Goal: Task Accomplishment & Management: Manage account settings

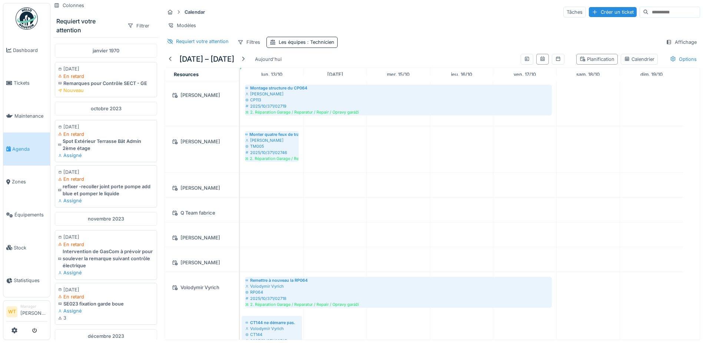
scroll to position [81, 0]
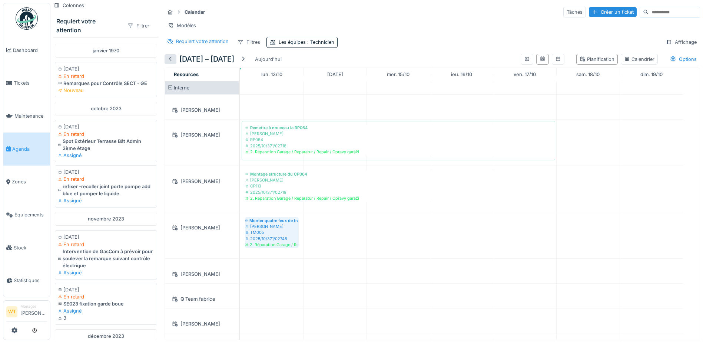
click at [169, 59] on div at bounding box center [171, 59] width 6 height 7
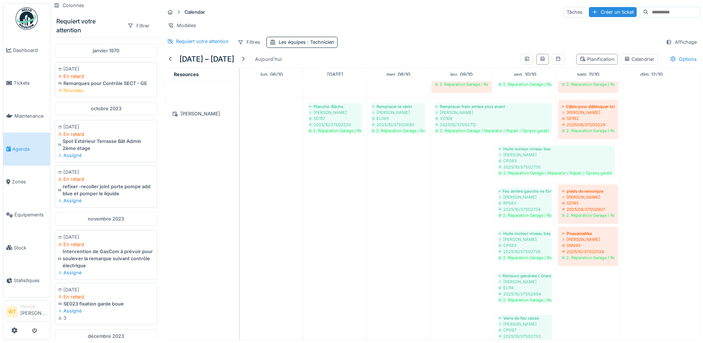
scroll to position [781, 0]
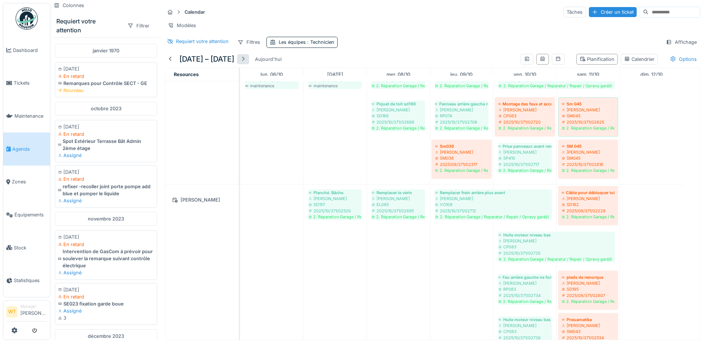
click at [246, 63] on div at bounding box center [243, 59] width 6 height 7
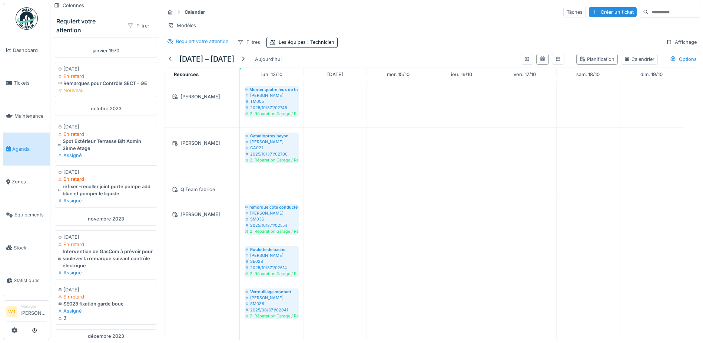
scroll to position [177, 0]
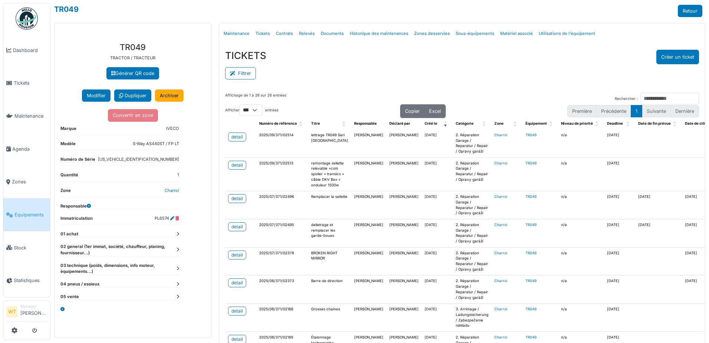
select select "***"
click at [23, 87] on link "Tickets" at bounding box center [26, 83] width 47 height 33
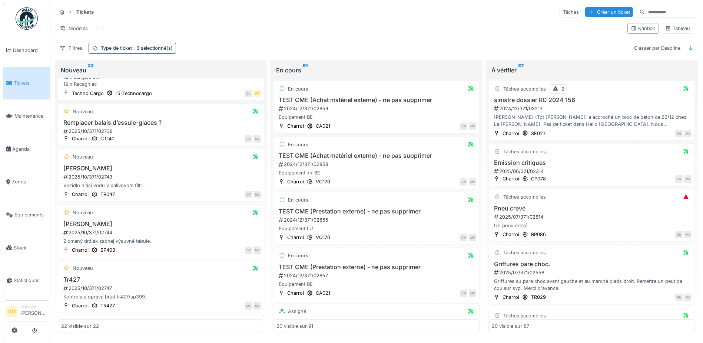
scroll to position [963, 0]
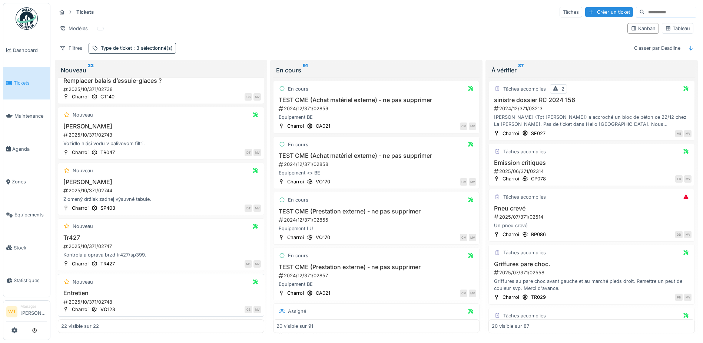
click at [80, 283] on div "Nouveau Entretien 2025/10/371/02748 Charroi VO123 GS MV" at bounding box center [161, 295] width 207 height 43
click at [84, 291] on h3 "Entretien" at bounding box center [161, 292] width 200 height 7
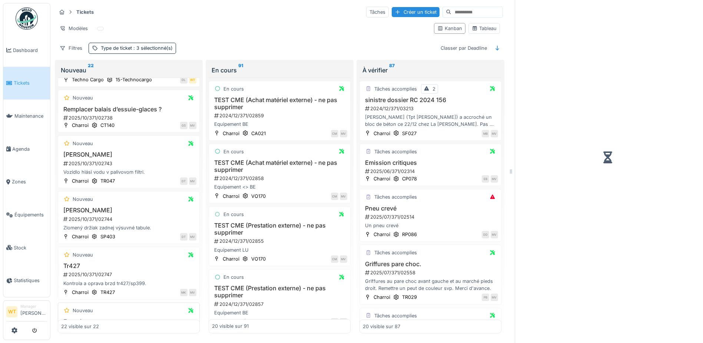
scroll to position [1021, 0]
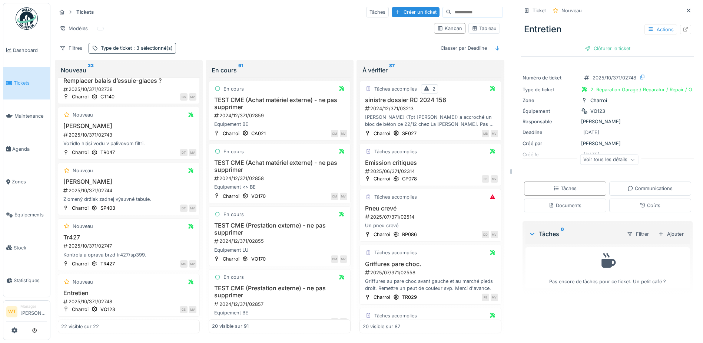
click at [606, 154] on div "Voir tous les détails" at bounding box center [609, 159] width 58 height 11
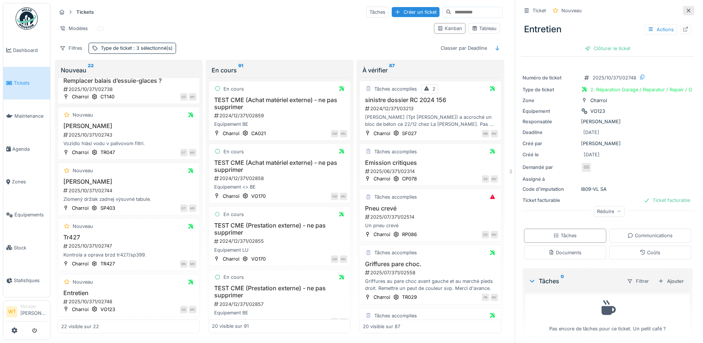
click at [686, 9] on div at bounding box center [689, 10] width 6 height 7
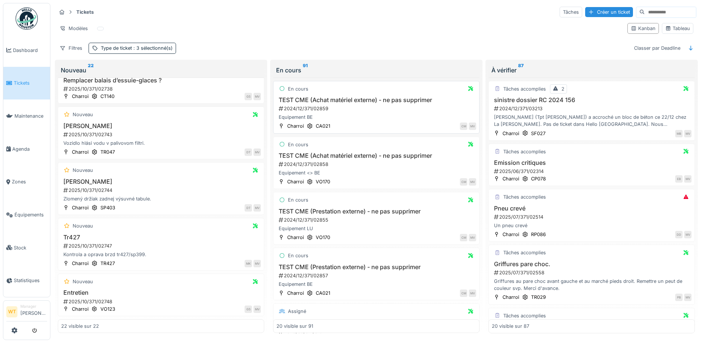
scroll to position [963, 0]
click at [103, 243] on div "2025/10/371/02747" at bounding box center [162, 246] width 198 height 7
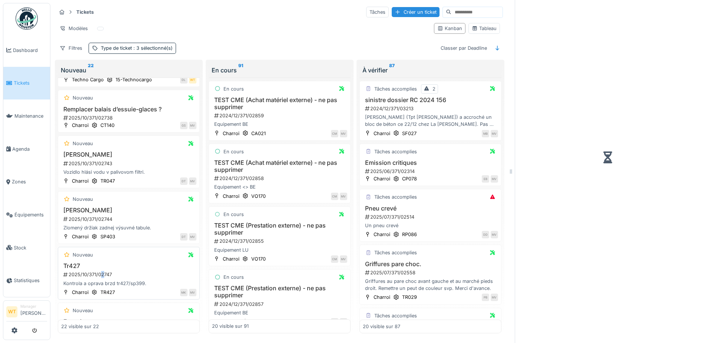
scroll to position [1021, 0]
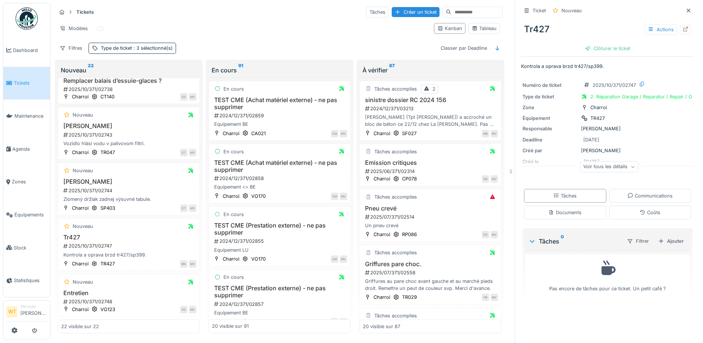
click at [602, 161] on div "Voir tous les détails" at bounding box center [609, 166] width 58 height 11
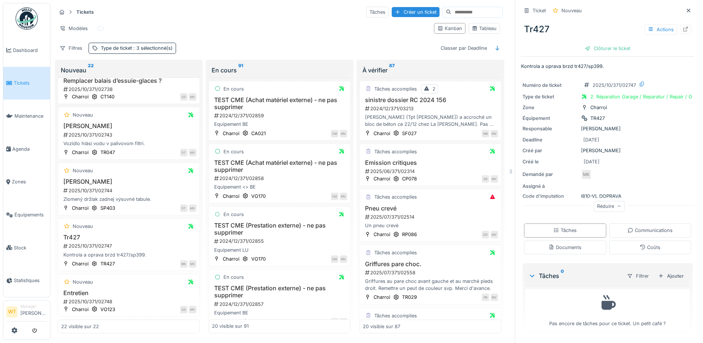
click at [673, 24] on div "Actions" at bounding box center [668, 29] width 47 height 11
click at [684, 27] on icon at bounding box center [686, 29] width 5 height 5
click at [104, 187] on div "2025/10/371/02744" at bounding box center [130, 190] width 134 height 7
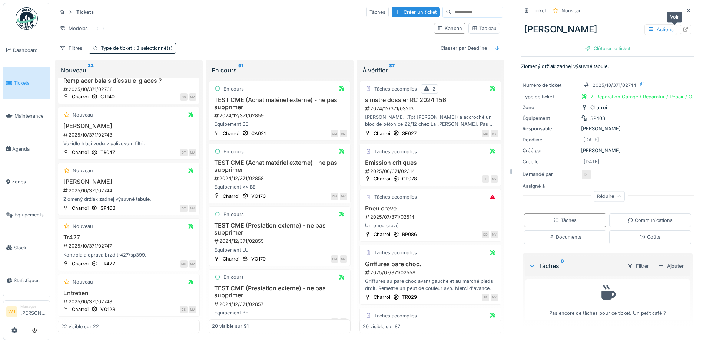
click at [683, 27] on icon at bounding box center [686, 29] width 6 height 5
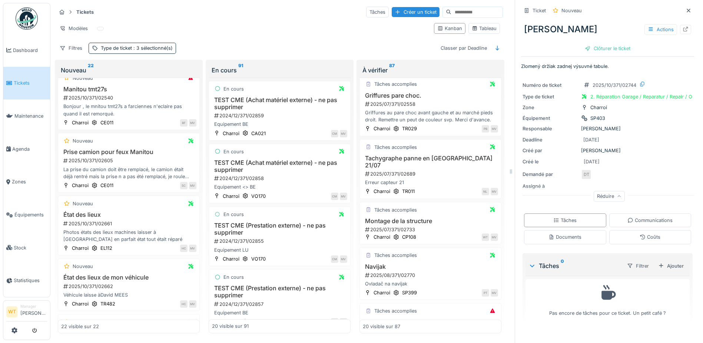
scroll to position [174, 0]
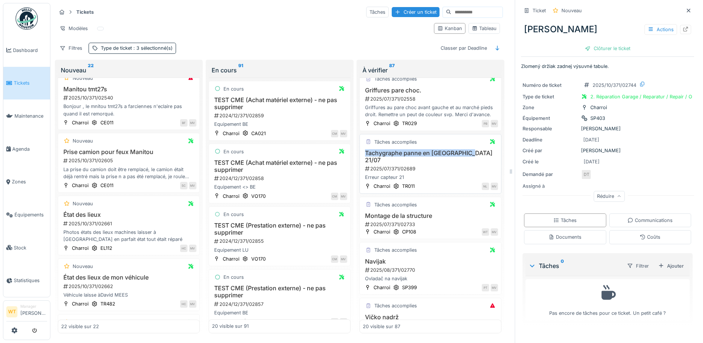
drag, startPoint x: 488, startPoint y: 150, endPoint x: 488, endPoint y: 129, distance: 21.1
click at [488, 134] on div "Tâches accomplies Tachygraphe panne en France 21/07 2025/07/371/02689 Erreur ca…" at bounding box center [431, 164] width 142 height 60
drag, startPoint x: 488, startPoint y: 129, endPoint x: 497, endPoint y: 138, distance: 13.1
click at [497, 138] on div "À vérifier 87 Tâches accomplies 2 sinistre dossier RC 2024 156 2024/12/371/0321…" at bounding box center [431, 198] width 148 height 276
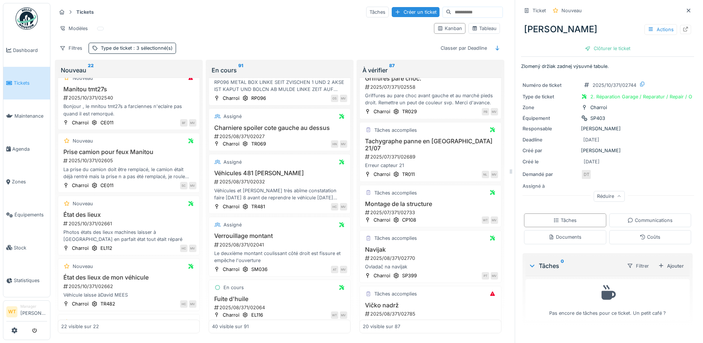
scroll to position [1395, 0]
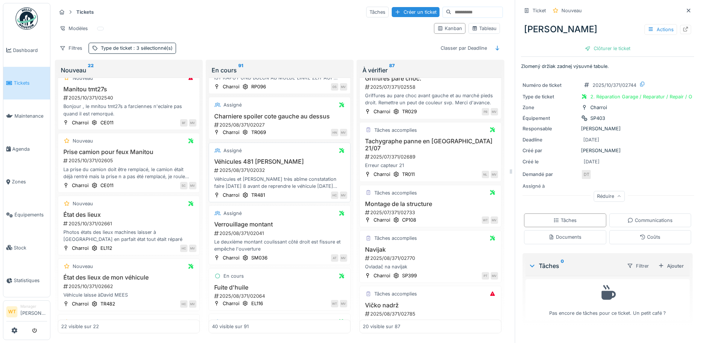
click at [252, 168] on div "2025/08/371/02032" at bounding box center [281, 169] width 134 height 7
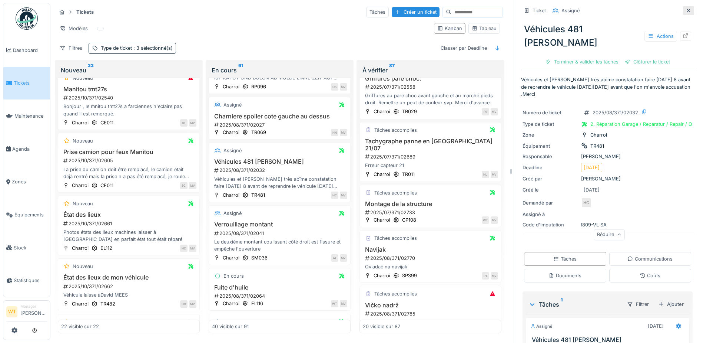
click at [686, 10] on icon at bounding box center [689, 10] width 6 height 5
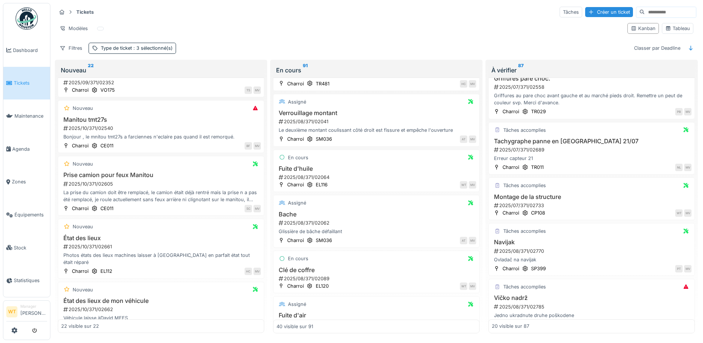
scroll to position [1412, 0]
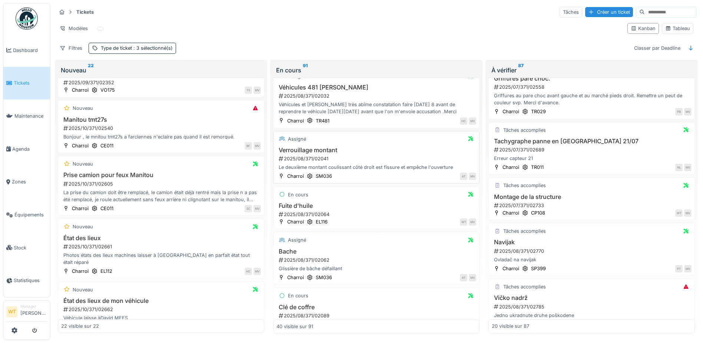
click at [313, 140] on div "Assigné" at bounding box center [377, 138] width 200 height 9
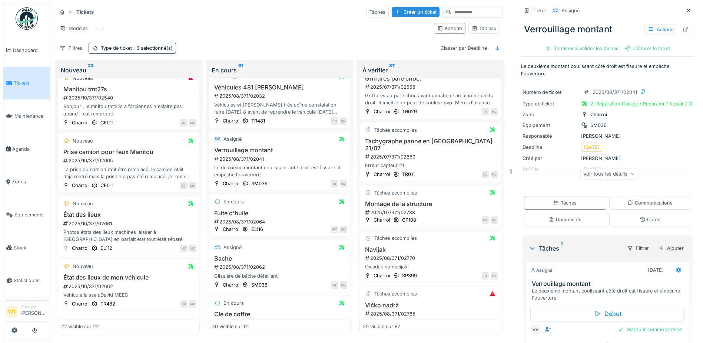
click at [606, 174] on div "Voir tous les détails" at bounding box center [609, 173] width 58 height 11
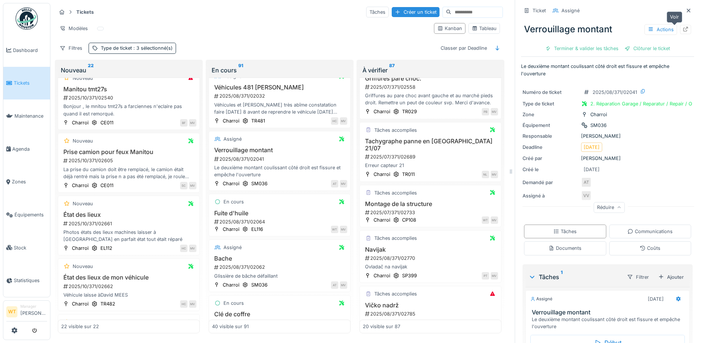
click at [683, 29] on icon at bounding box center [686, 29] width 6 height 5
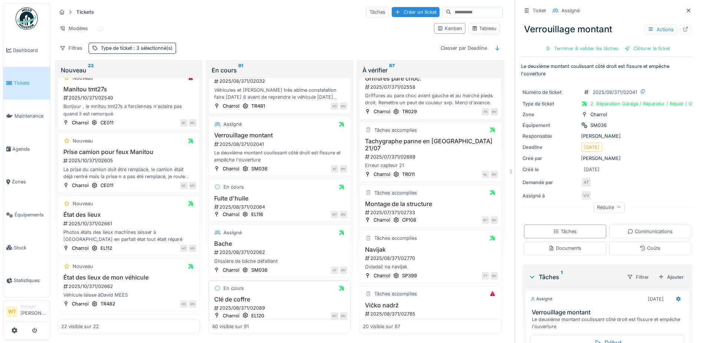
scroll to position [1506, 0]
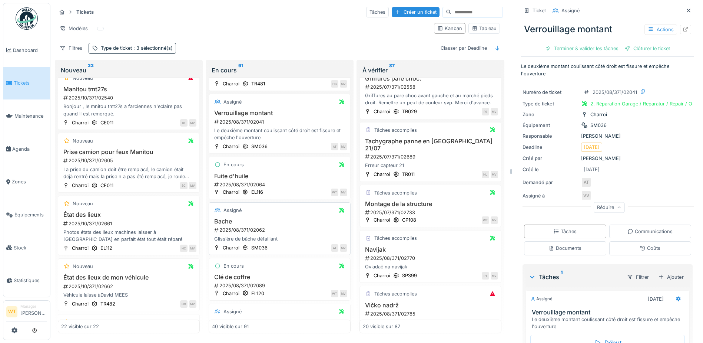
click at [254, 224] on h3 "Bache" at bounding box center [279, 221] width 135 height 7
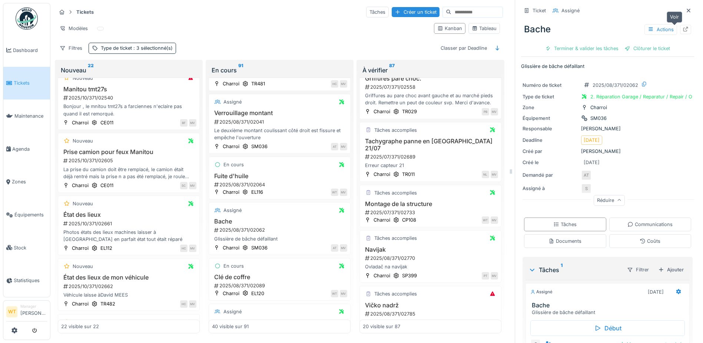
click at [683, 27] on icon at bounding box center [686, 29] width 6 height 5
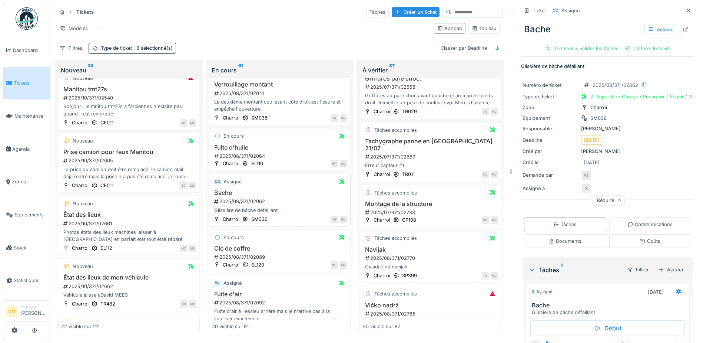
scroll to position [1543, 0]
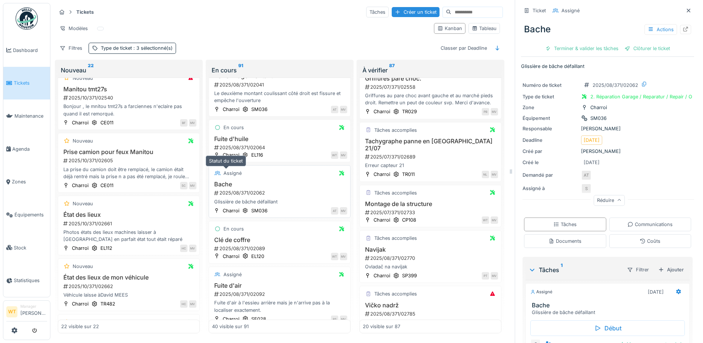
click at [235, 175] on div "Assigné" at bounding box center [233, 172] width 18 height 7
click at [226, 173] on div "Assigné" at bounding box center [233, 172] width 18 height 7
click at [228, 191] on div "2025/08/371/02062" at bounding box center [281, 192] width 134 height 7
click at [231, 198] on div "Glissière de bâche défaillant" at bounding box center [279, 201] width 135 height 7
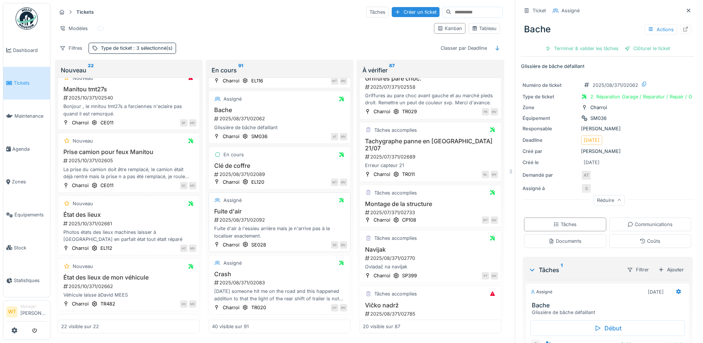
scroll to position [1654, 0]
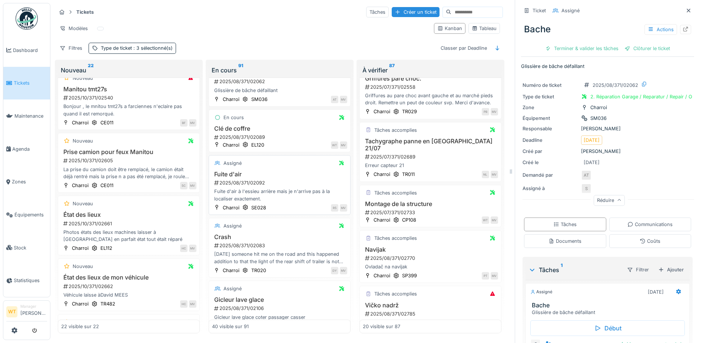
click at [255, 178] on div "Fuite d'air 2025/08/371/02092 Fuite d'air à l'essieu arrière mais je n'arrive p…" at bounding box center [279, 187] width 135 height 32
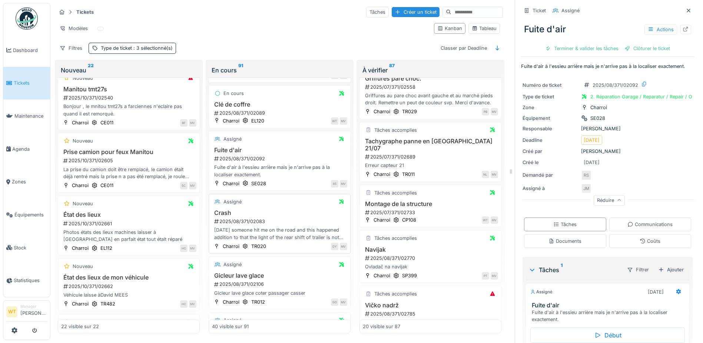
scroll to position [1691, 0]
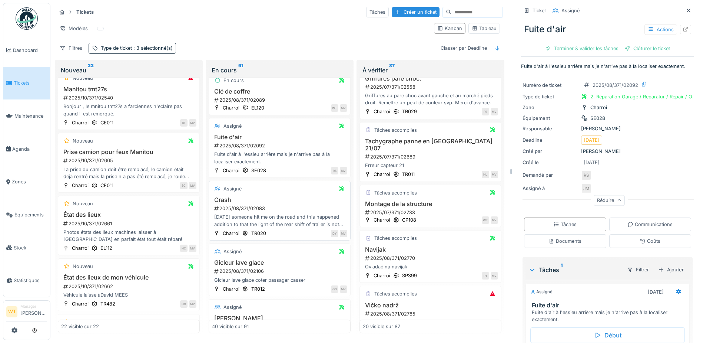
click at [253, 208] on div "2025/08/371/02083" at bounding box center [281, 208] width 134 height 7
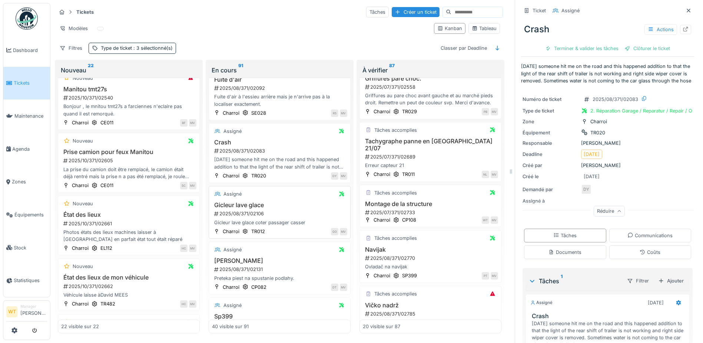
scroll to position [1765, 0]
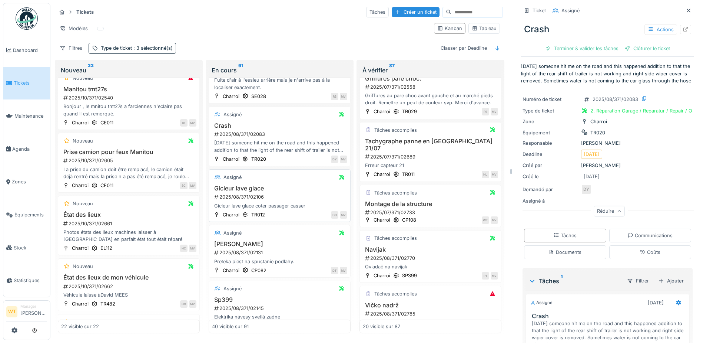
click at [258, 191] on h3 "Gicleur lave glace" at bounding box center [279, 188] width 135 height 7
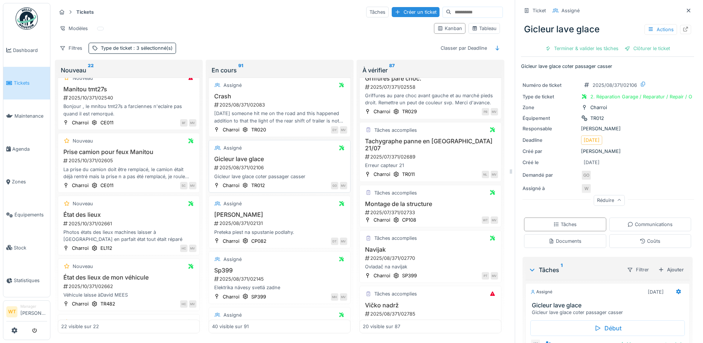
scroll to position [1802, 0]
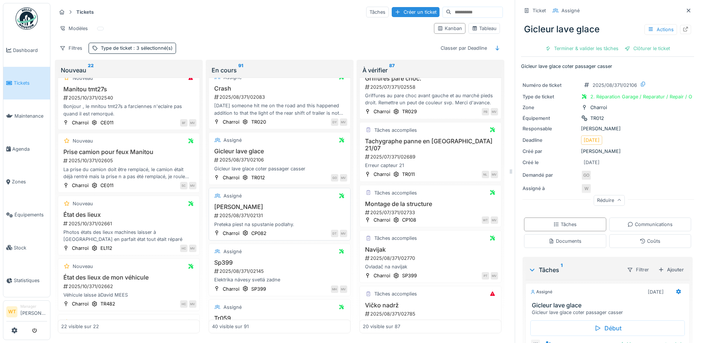
click at [251, 204] on h3 "Daniel Torok" at bounding box center [279, 206] width 135 height 7
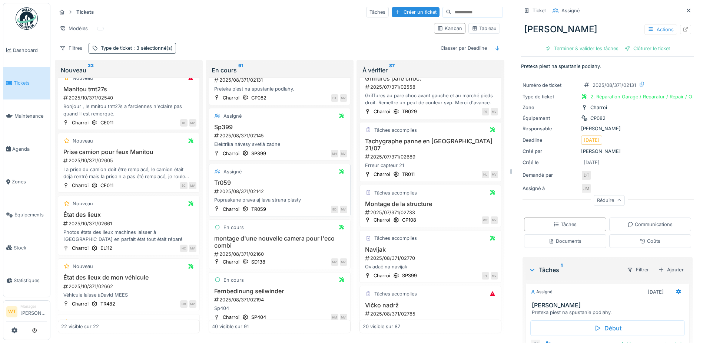
scroll to position [1951, 0]
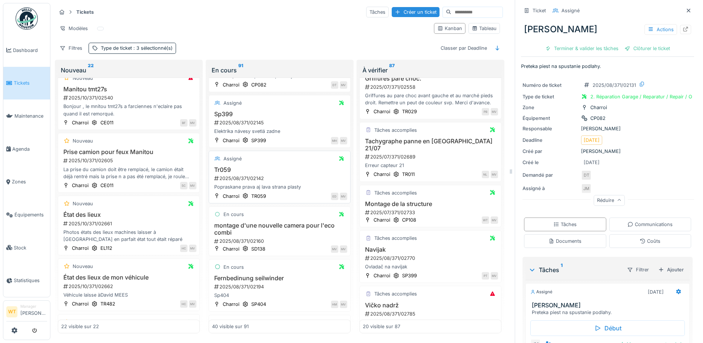
click at [260, 175] on div "2025/08/371/02142" at bounding box center [281, 178] width 134 height 7
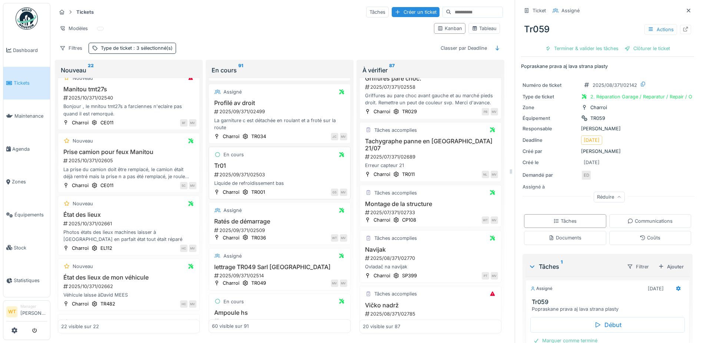
scroll to position [3032, 0]
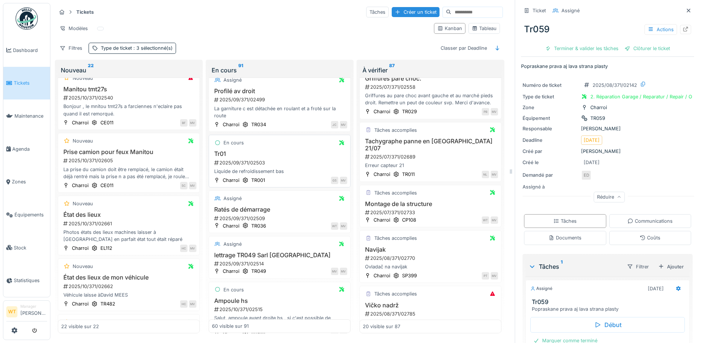
click at [255, 159] on div "2025/09/371/02503" at bounding box center [281, 162] width 134 height 7
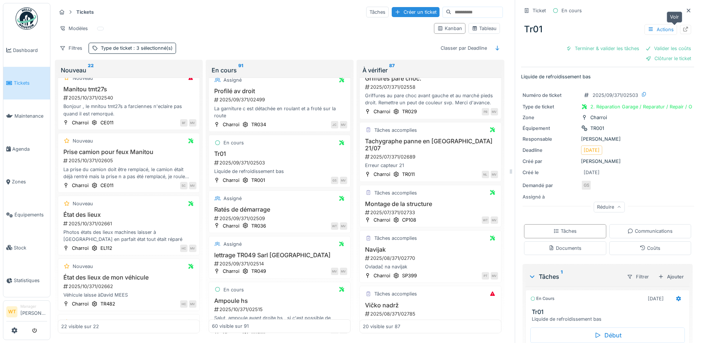
click at [683, 27] on icon at bounding box center [686, 29] width 6 height 5
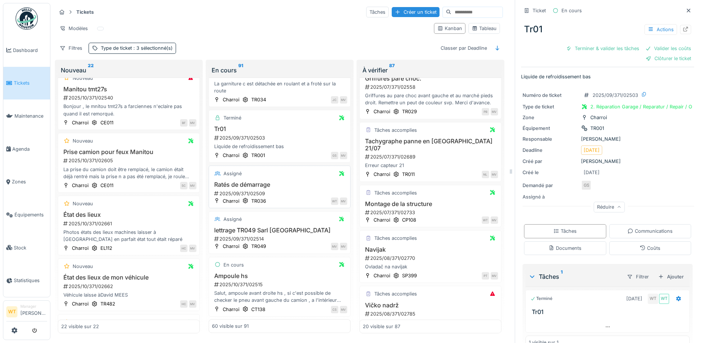
scroll to position [3070, 0]
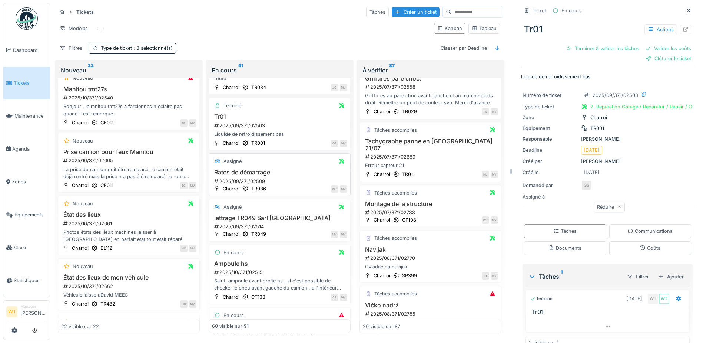
click at [260, 175] on h3 "Ratés de démarrage" at bounding box center [279, 172] width 135 height 7
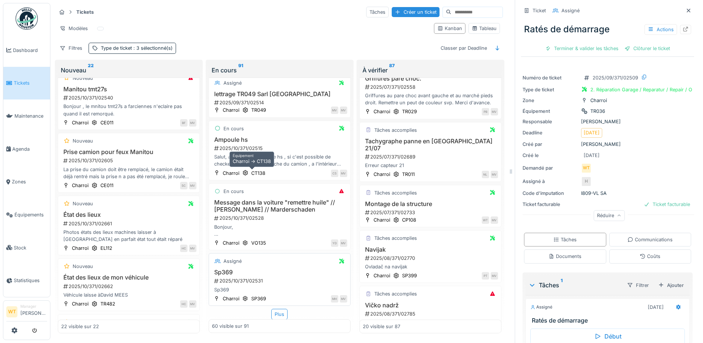
scroll to position [6, 0]
click at [271, 309] on div "Plus" at bounding box center [279, 314] width 16 height 11
click at [266, 201] on h3 "Message dans la voiture "remettre huile" // Fouine // Marderschaden" at bounding box center [279, 205] width 135 height 14
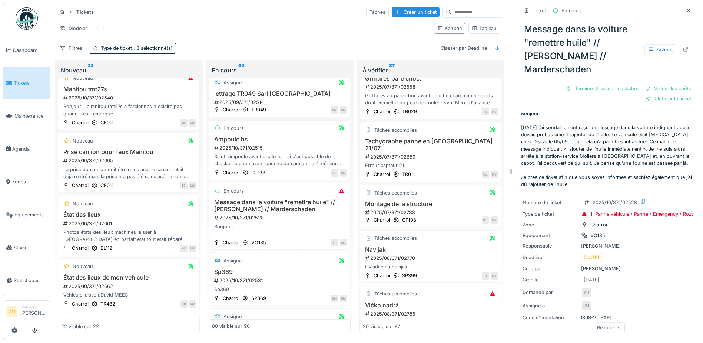
scroll to position [4, 0]
click at [680, 45] on div at bounding box center [685, 49] width 11 height 9
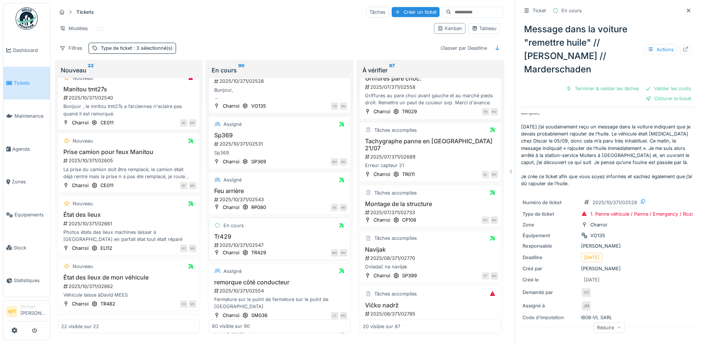
scroll to position [3342, 0]
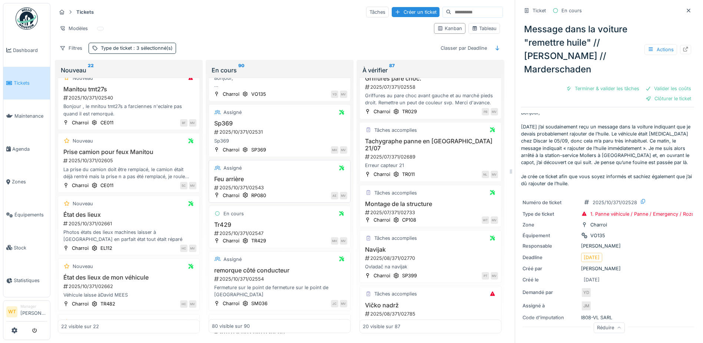
click at [237, 175] on h3 "Feu arrière" at bounding box center [279, 178] width 135 height 7
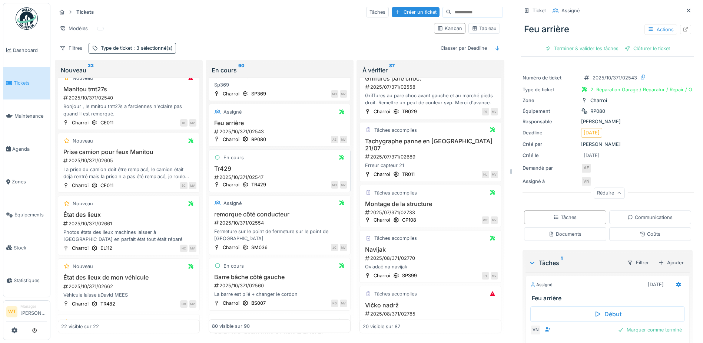
scroll to position [3416, 0]
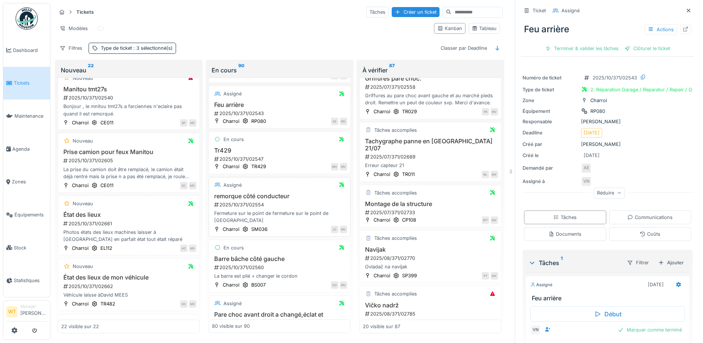
click at [254, 192] on h3 "remorque côté conducteur" at bounding box center [279, 195] width 135 height 7
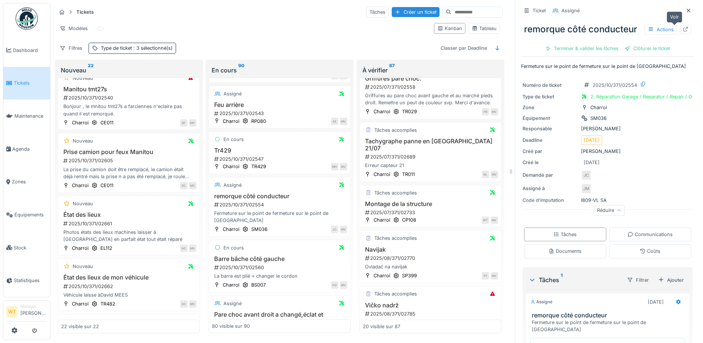
click at [683, 27] on icon at bounding box center [686, 29] width 6 height 5
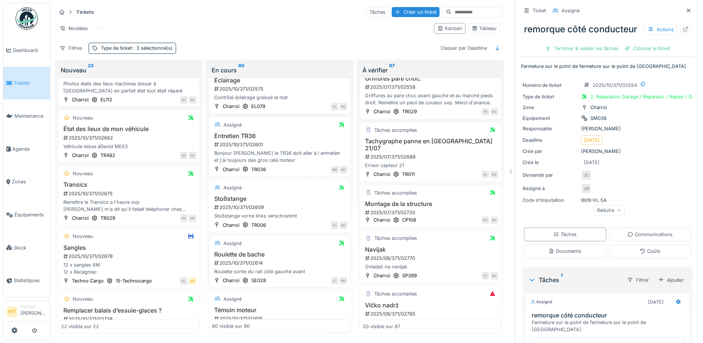
scroll to position [3750, 0]
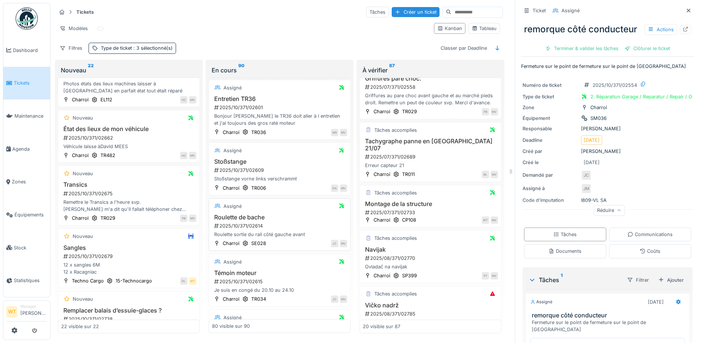
click at [233, 216] on div "Roulette de bache 2025/10/371/02614 Roulette sortie du rail côté gauche avant" at bounding box center [279, 226] width 135 height 24
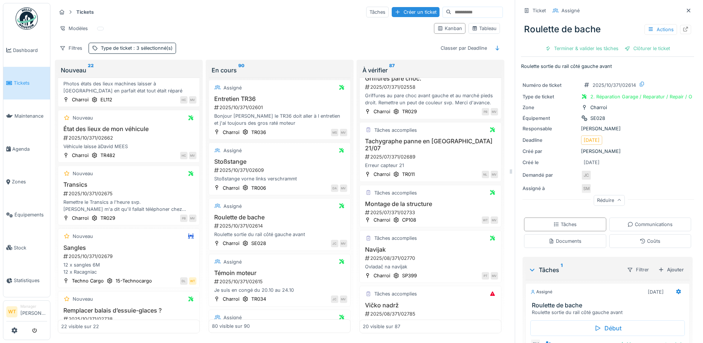
click at [597, 195] on div "Réduire" at bounding box center [609, 200] width 31 height 11
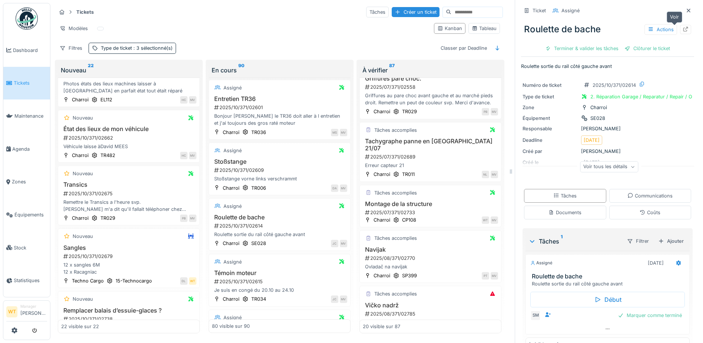
click at [680, 25] on div at bounding box center [685, 29] width 11 height 9
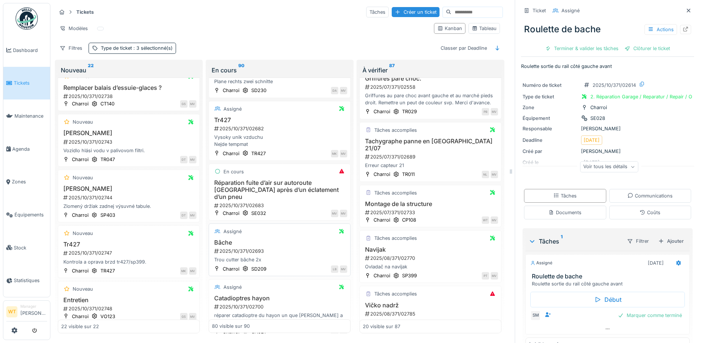
scroll to position [4339, 0]
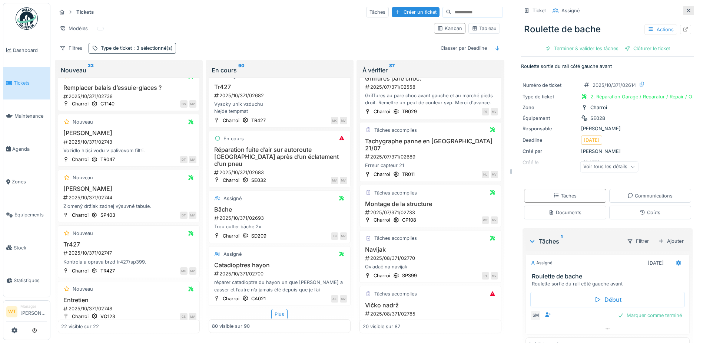
click at [687, 9] on icon at bounding box center [689, 11] width 4 height 4
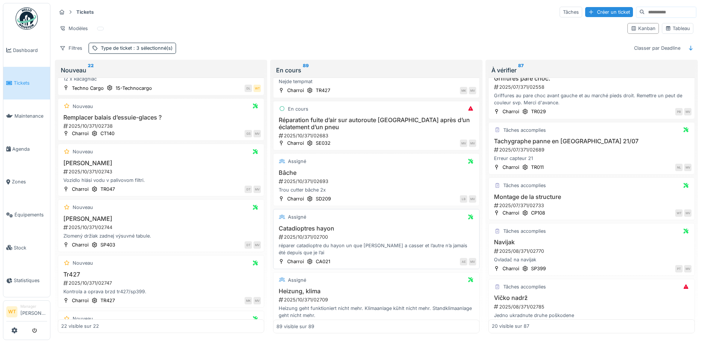
scroll to position [4285, 0]
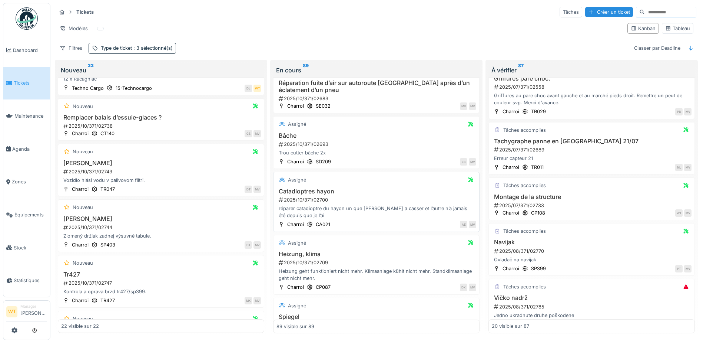
click at [321, 196] on div "2025/10/371/02700" at bounding box center [377, 199] width 198 height 7
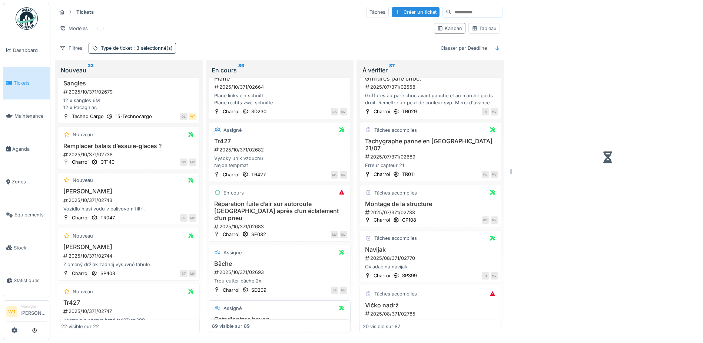
scroll to position [4413, 0]
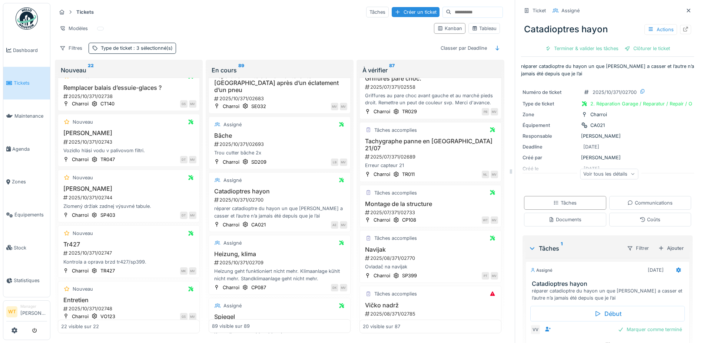
click at [604, 172] on div "Voir tous les détails" at bounding box center [609, 173] width 58 height 11
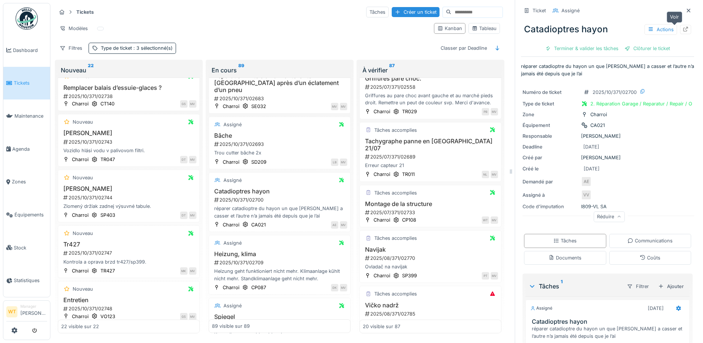
click at [683, 27] on icon at bounding box center [686, 29] width 6 height 5
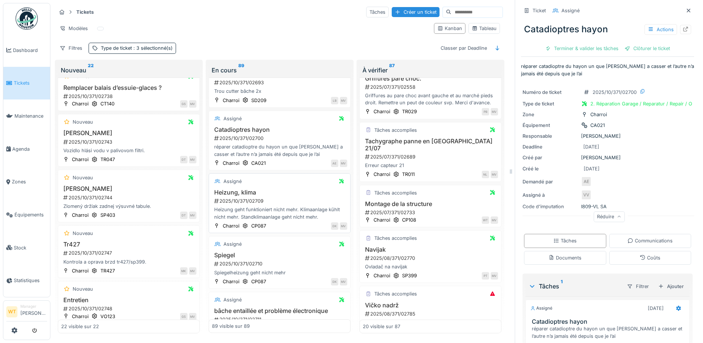
scroll to position [4487, 0]
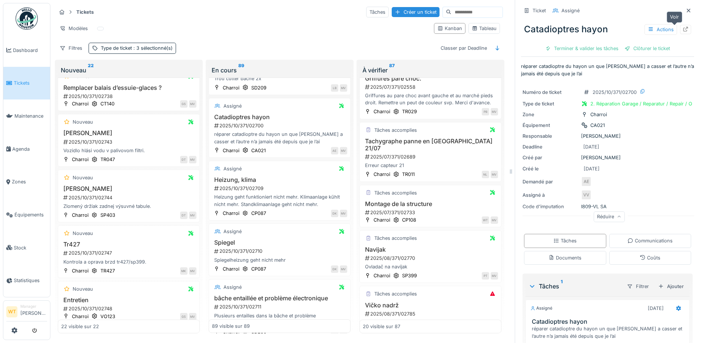
click at [683, 26] on div at bounding box center [686, 29] width 6 height 7
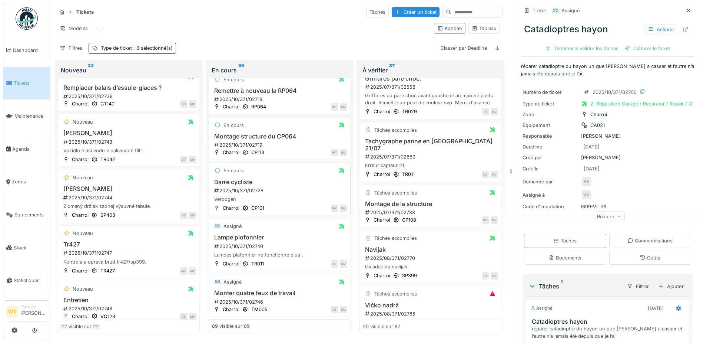
scroll to position [6, 0]
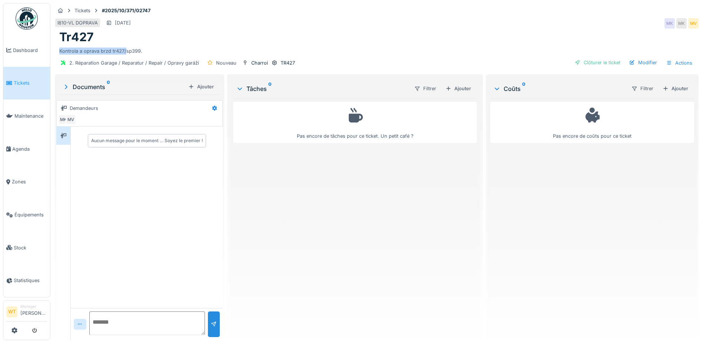
drag, startPoint x: 60, startPoint y: 51, endPoint x: 125, endPoint y: 54, distance: 65.7
click at [125, 54] on div "Kontrola a oprava brzd tr427/sp399." at bounding box center [376, 49] width 635 height 10
drag, startPoint x: 125, startPoint y: 54, endPoint x: 73, endPoint y: 42, distance: 53.4
click at [73, 42] on h1 "Tr427" at bounding box center [76, 37] width 34 height 14
drag, startPoint x: 58, startPoint y: 50, endPoint x: 138, endPoint y: 53, distance: 80.5
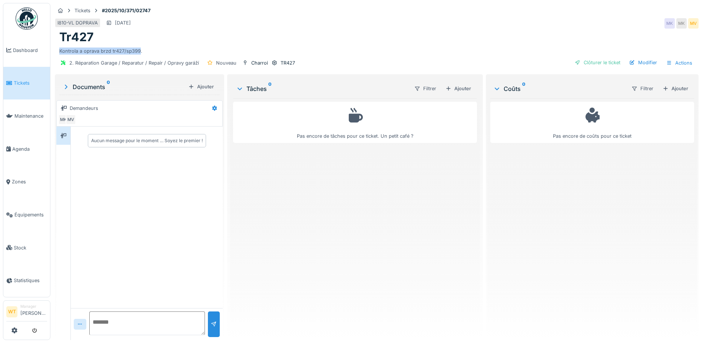
click at [138, 53] on div "Tr427 Kontrola a oprava brzd tr427/sp399." at bounding box center [377, 42] width 644 height 24
drag, startPoint x: 138, startPoint y: 53, endPoint x: 129, endPoint y: 50, distance: 9.3
copy div "Kontrola a oprava brzd tr427/sp399"
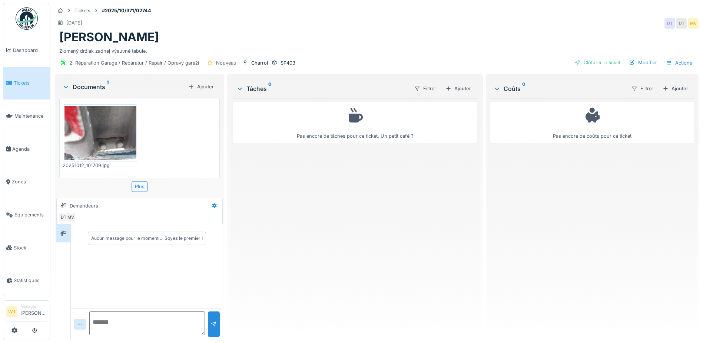
click at [113, 142] on img at bounding box center [101, 133] width 72 height 54
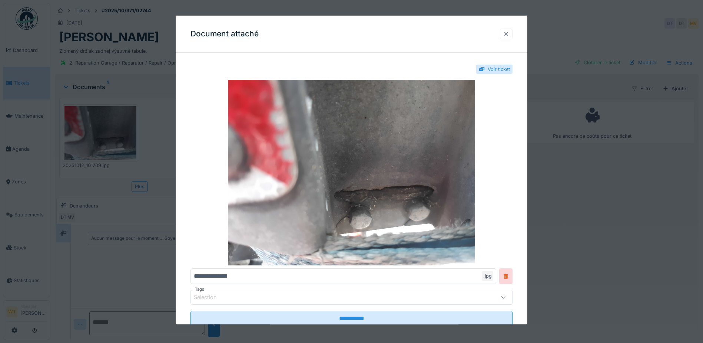
click at [509, 32] on div at bounding box center [507, 33] width 6 height 7
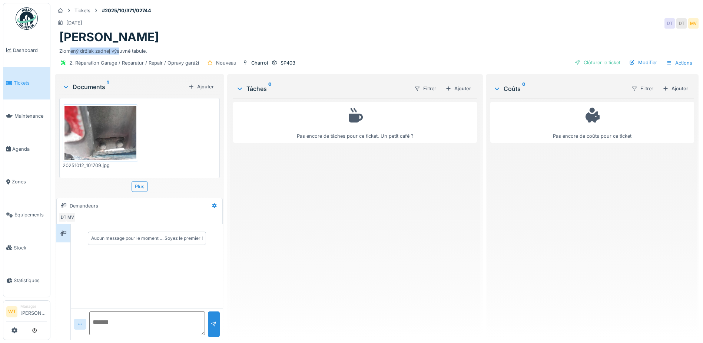
drag, startPoint x: 90, startPoint y: 50, endPoint x: 120, endPoint y: 50, distance: 30.0
click at [120, 50] on div "Zlomený držiak zadnej výsuvné tabule." at bounding box center [376, 49] width 635 height 10
drag, startPoint x: 120, startPoint y: 50, endPoint x: 64, endPoint y: 45, distance: 56.2
click at [64, 45] on div "Zlomený držiak zadnej výsuvné tabule." at bounding box center [376, 49] width 635 height 10
drag, startPoint x: 58, startPoint y: 49, endPoint x: 163, endPoint y: 47, distance: 105.0
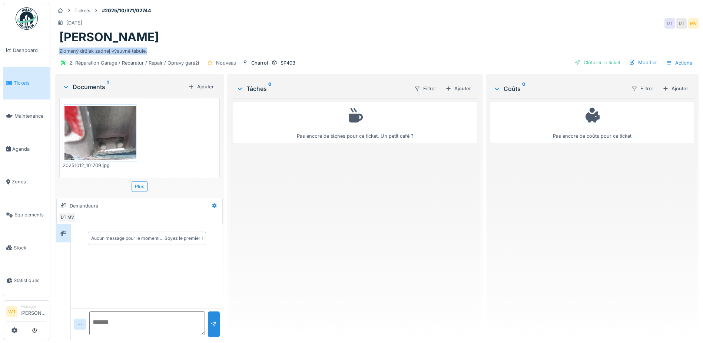
click at [163, 47] on div "Daniel Torok Zlomený držiak zadnej výsuvné tabule." at bounding box center [377, 42] width 644 height 24
drag, startPoint x: 163, startPoint y: 47, endPoint x: 112, endPoint y: 50, distance: 51.3
copy div "Zlomený držiak zadnej výsuvné tabule."
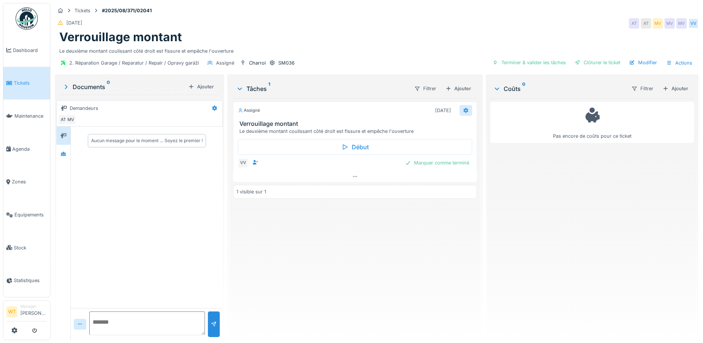
click at [468, 110] on div at bounding box center [466, 110] width 13 height 11
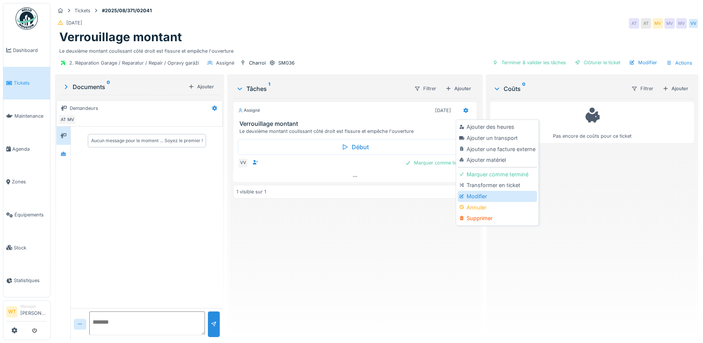
click at [480, 198] on div "Modifier" at bounding box center [497, 196] width 79 height 11
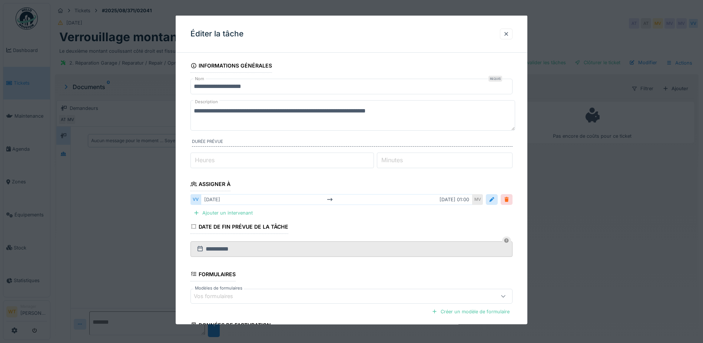
click at [507, 197] on div at bounding box center [507, 199] width 6 height 7
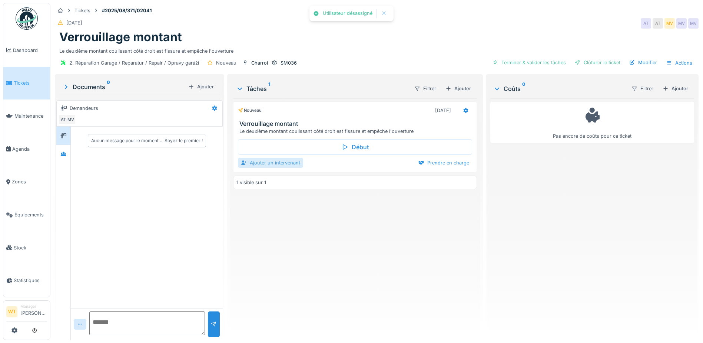
click at [270, 163] on div "Ajouter un intervenant" at bounding box center [270, 163] width 65 height 10
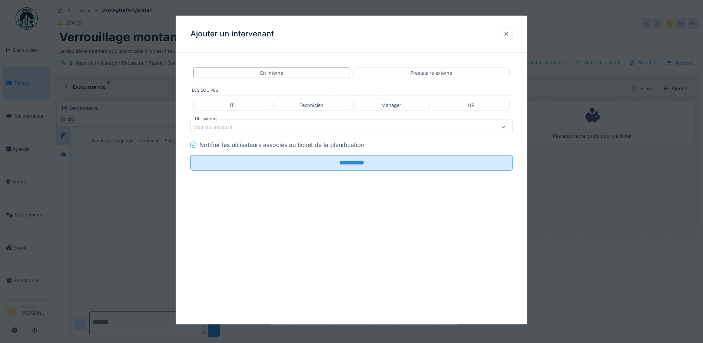
click at [260, 126] on div "Vos utilisateurs" at bounding box center [333, 127] width 278 height 8
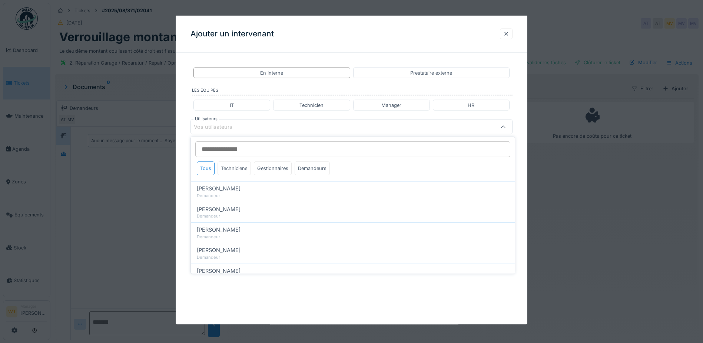
click at [238, 168] on div "Techniciens" at bounding box center [234, 168] width 33 height 14
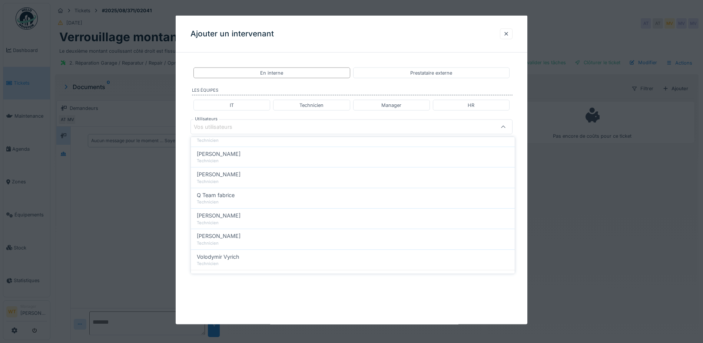
scroll to position [126, 0]
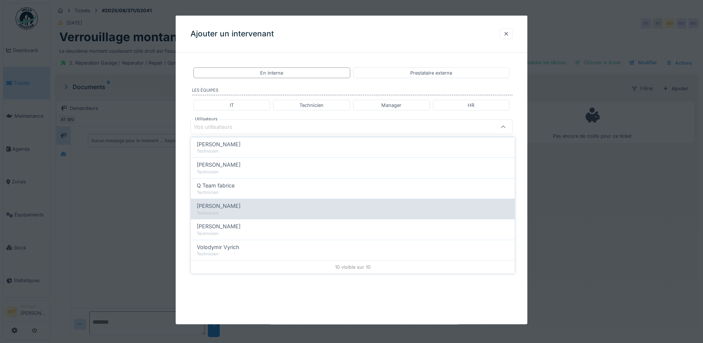
click at [241, 208] on div "Sergej Mandzjuk" at bounding box center [353, 206] width 312 height 8
type input "****"
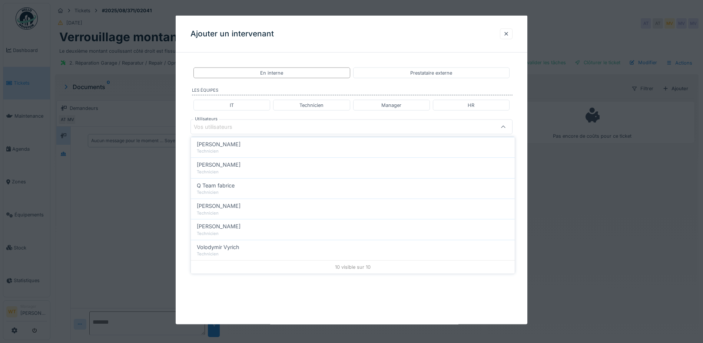
scroll to position [0, 0]
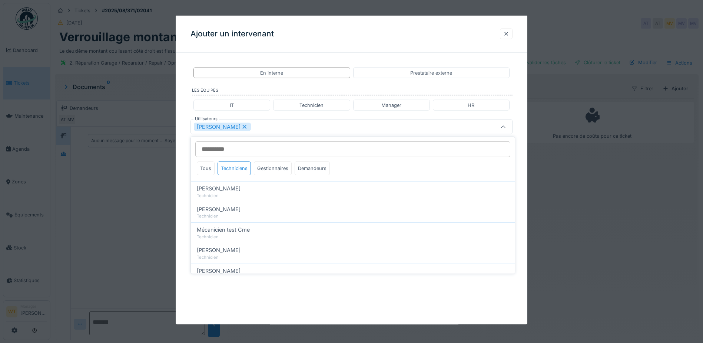
click at [255, 128] on div "Sergej Mandzjuk" at bounding box center [333, 127] width 278 height 8
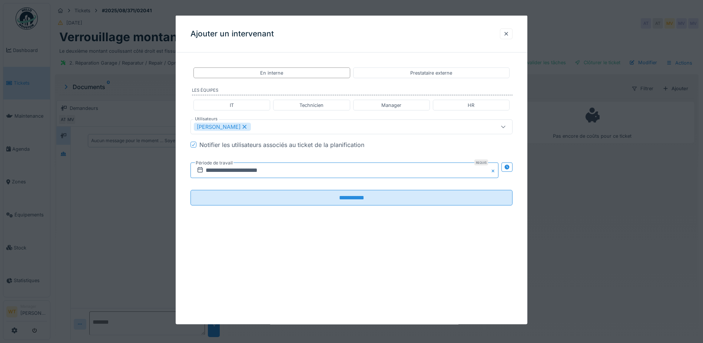
click at [255, 168] on input "**********" at bounding box center [345, 170] width 308 height 16
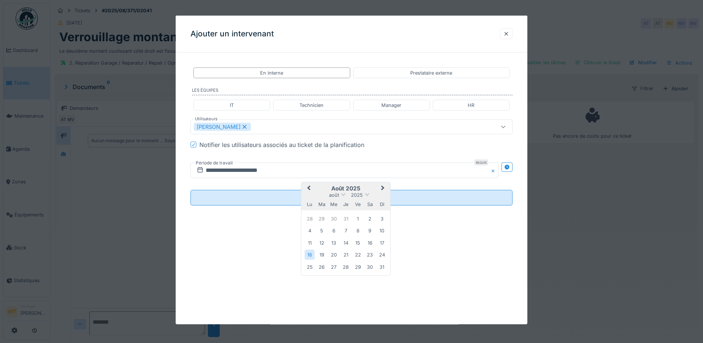
click at [383, 188] on span "Next Month" at bounding box center [383, 188] width 0 height 9
click at [310, 243] on div "13" at bounding box center [310, 242] width 10 height 11
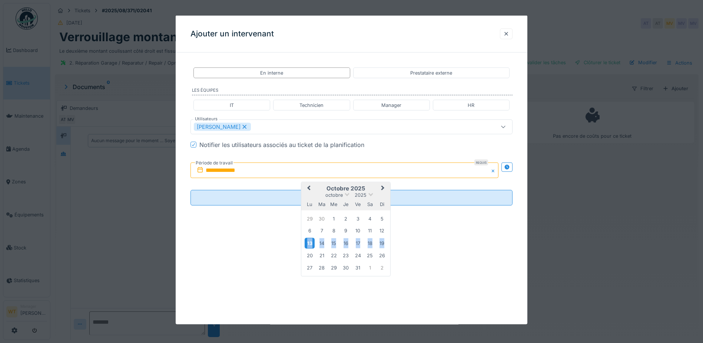
click at [310, 243] on div "13" at bounding box center [310, 242] width 10 height 11
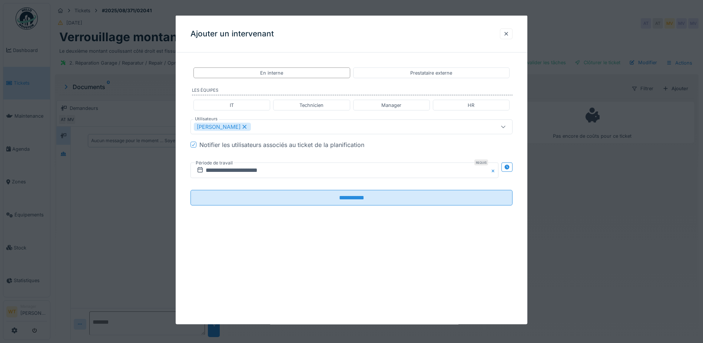
scroll to position [6, 0]
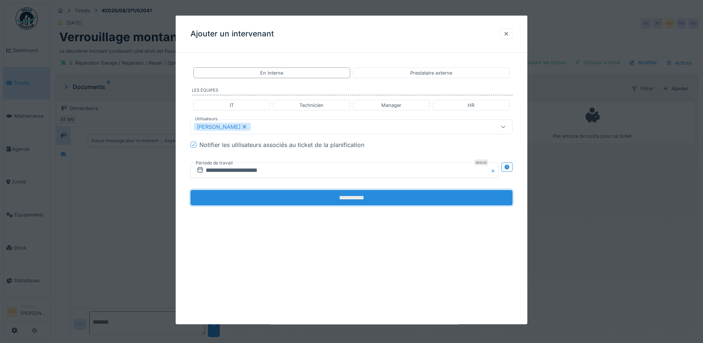
click at [337, 198] on input "**********" at bounding box center [352, 198] width 322 height 16
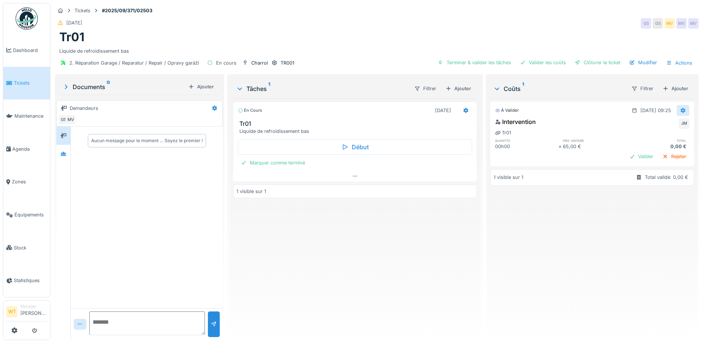
click at [681, 112] on icon at bounding box center [683, 110] width 5 height 5
click at [648, 121] on div "Modifier Supprimer" at bounding box center [647, 132] width 40 height 26
click at [644, 125] on div "Modifier" at bounding box center [647, 126] width 36 height 11
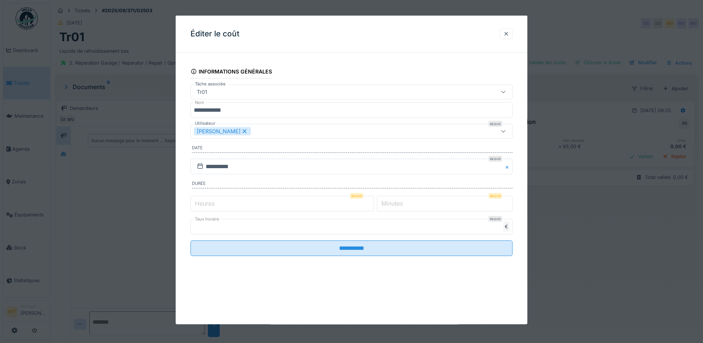
click at [259, 204] on input "*" at bounding box center [283, 203] width 184 height 16
click at [419, 207] on input "*" at bounding box center [445, 203] width 136 height 16
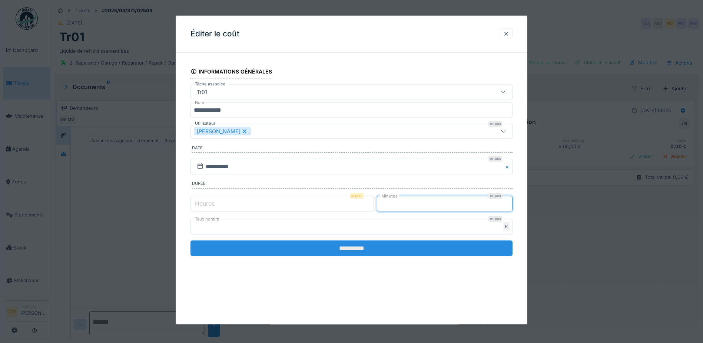
type input "**"
click at [393, 249] on input "**********" at bounding box center [352, 248] width 322 height 16
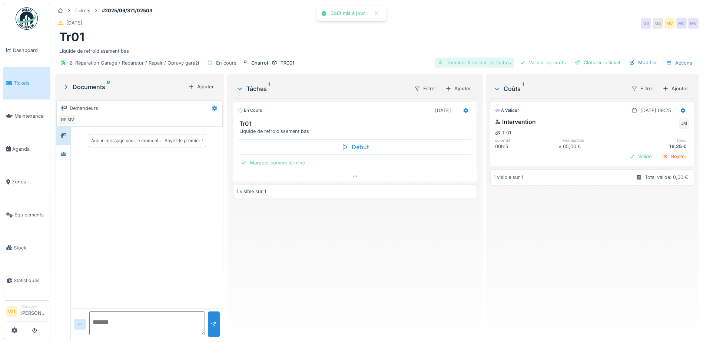
click at [475, 64] on div "Terminer & valider les tâches" at bounding box center [474, 62] width 79 height 10
click at [524, 66] on div "Valider les coûts" at bounding box center [543, 62] width 52 height 10
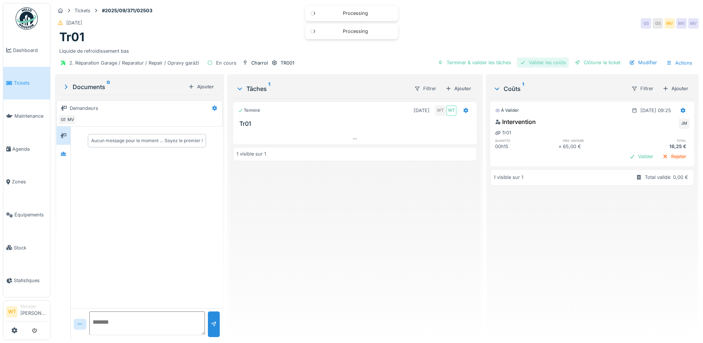
click at [555, 64] on div "Valider les coûts" at bounding box center [543, 62] width 52 height 10
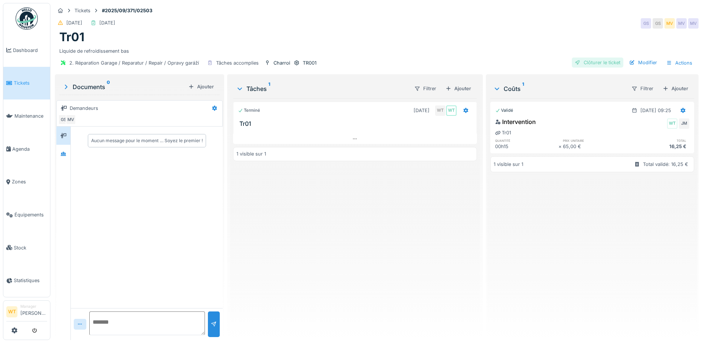
click at [585, 65] on div "Clôturer le ticket" at bounding box center [598, 62] width 52 height 10
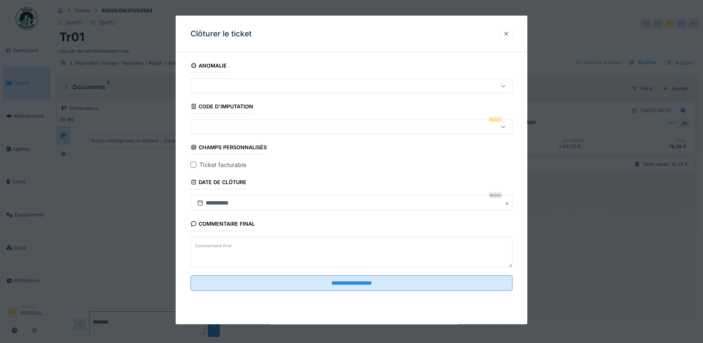
click at [294, 129] on div at bounding box center [333, 127] width 278 height 8
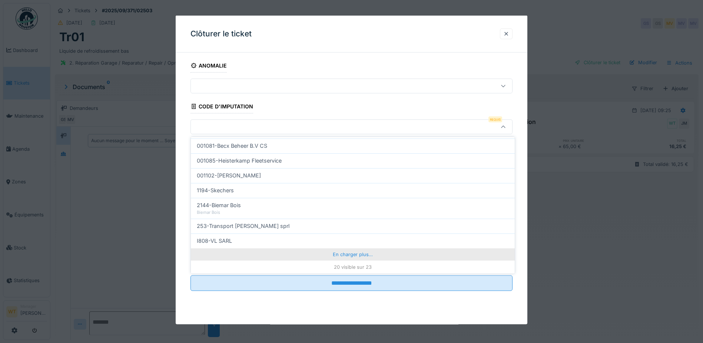
click at [300, 258] on div "En charger plus…" at bounding box center [353, 254] width 324 height 12
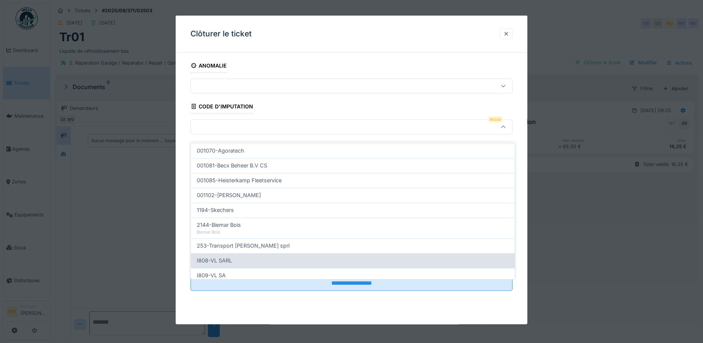
scroll to position [269, 0]
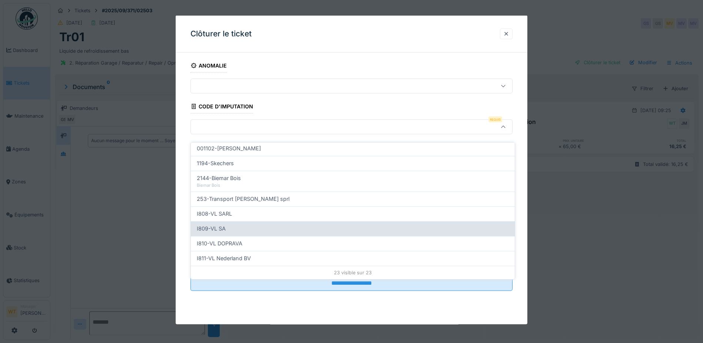
click at [244, 224] on div "I809-VL SA" at bounding box center [353, 228] width 312 height 8
type input "***"
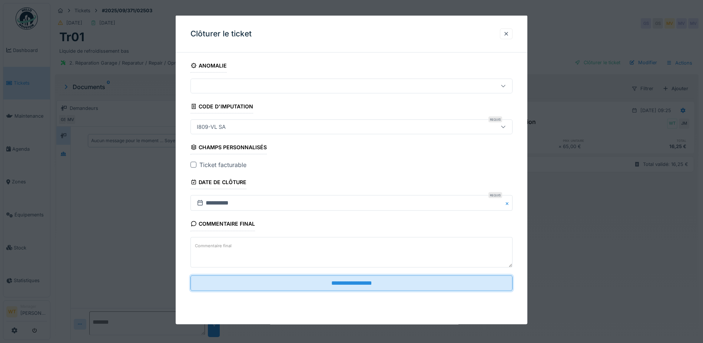
drag, startPoint x: 265, startPoint y: 283, endPoint x: 234, endPoint y: 209, distance: 79.8
click at [235, 210] on fieldset "**********" at bounding box center [352, 178] width 322 height 238
click at [194, 164] on div at bounding box center [194, 165] width 6 height 6
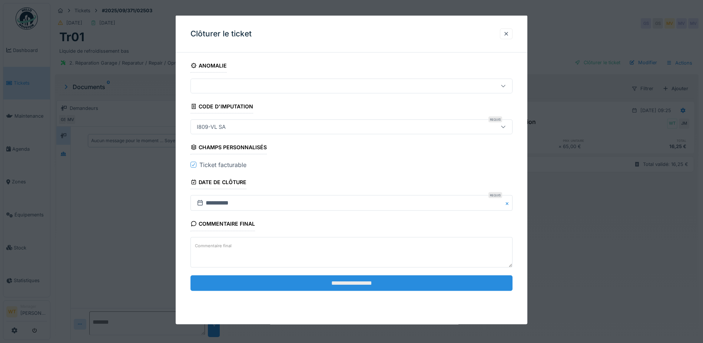
click at [289, 279] on input "**********" at bounding box center [352, 283] width 322 height 16
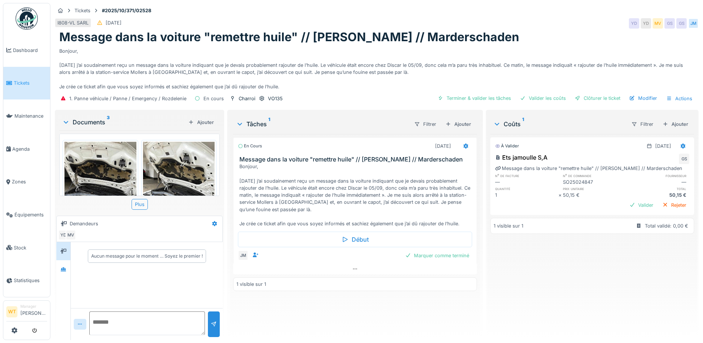
scroll to position [6, 0]
click at [113, 171] on img at bounding box center [101, 190] width 72 height 96
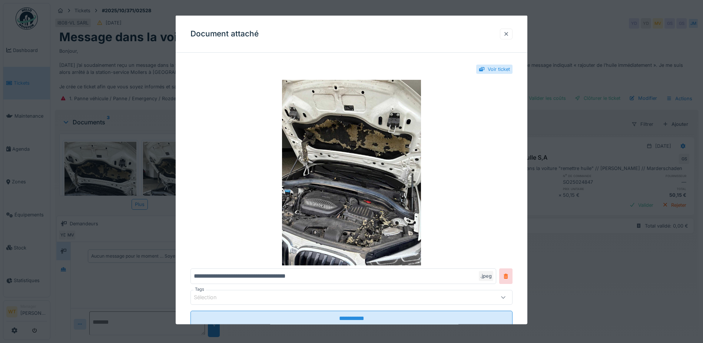
click at [509, 33] on div at bounding box center [507, 33] width 6 height 7
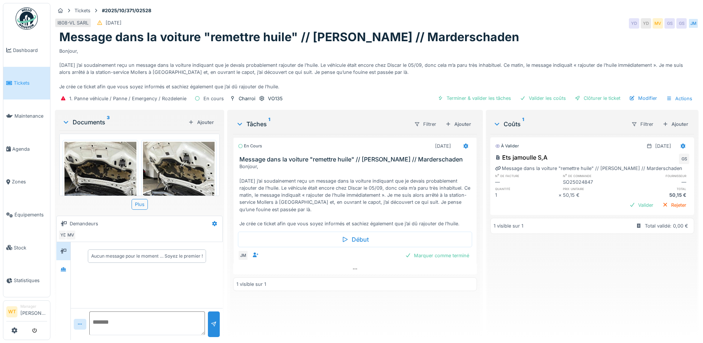
click at [165, 184] on img at bounding box center [179, 190] width 72 height 96
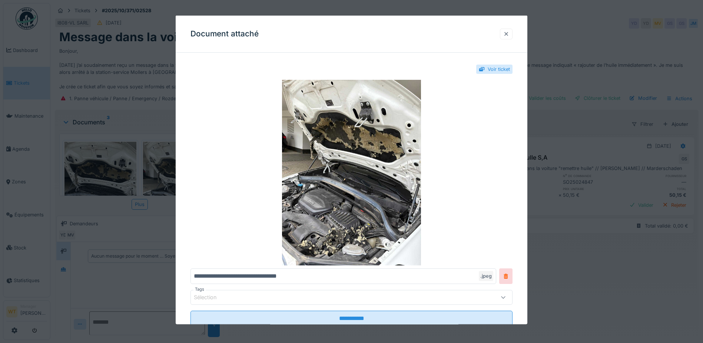
click at [509, 35] on div at bounding box center [507, 33] width 6 height 7
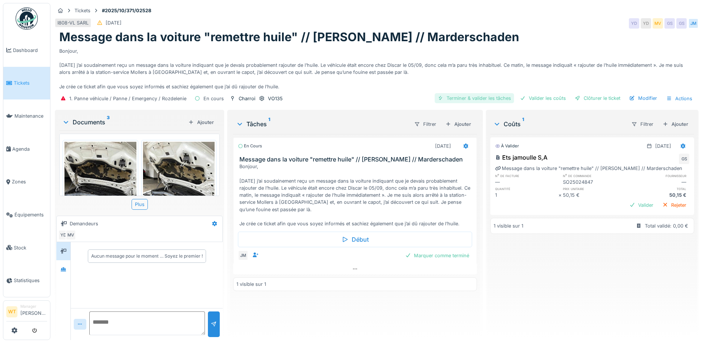
click at [490, 95] on div "Terminer & valider les tâches" at bounding box center [474, 98] width 79 height 10
click at [534, 93] on div "Valider les coûts" at bounding box center [543, 98] width 52 height 10
click at [575, 95] on div at bounding box center [578, 98] width 6 height 7
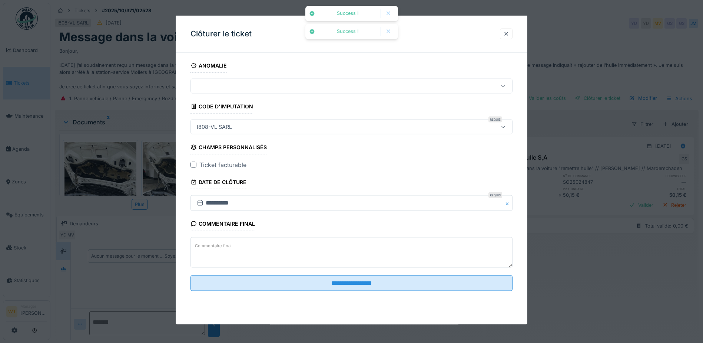
click at [194, 163] on div at bounding box center [194, 165] width 6 height 6
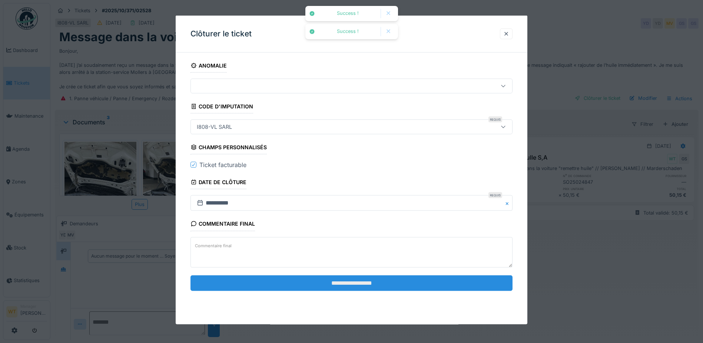
click at [237, 278] on input "**********" at bounding box center [352, 283] width 322 height 16
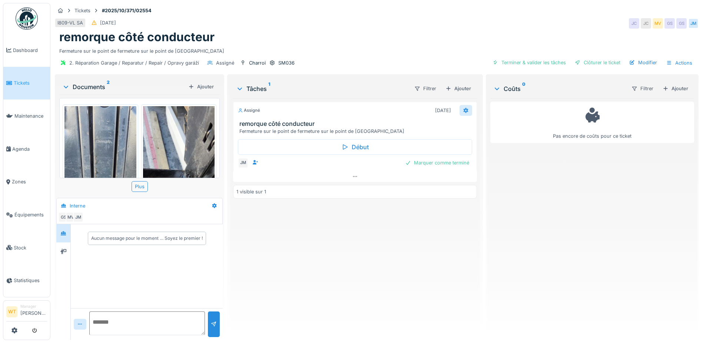
click at [465, 111] on icon at bounding box center [466, 110] width 6 height 5
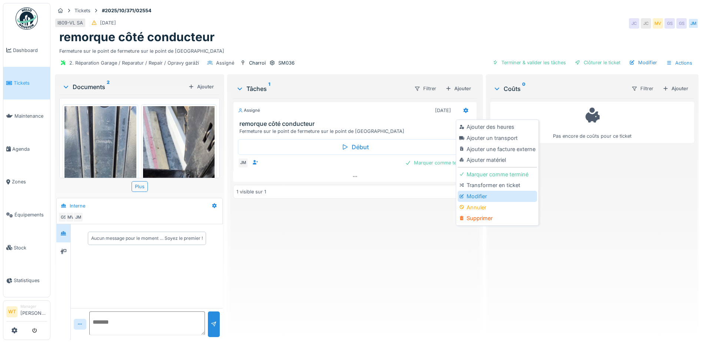
click at [484, 195] on div "Modifier" at bounding box center [497, 196] width 79 height 11
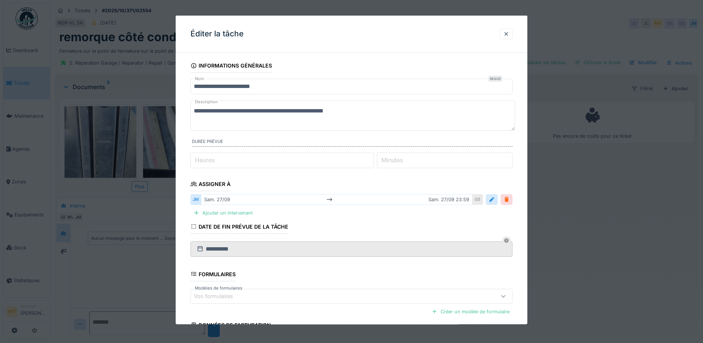
click at [508, 199] on div at bounding box center [507, 199] width 6 height 7
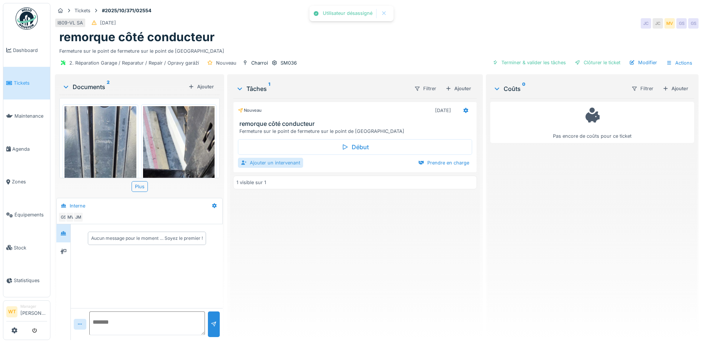
click at [275, 161] on div "Ajouter un intervenant" at bounding box center [270, 163] width 65 height 10
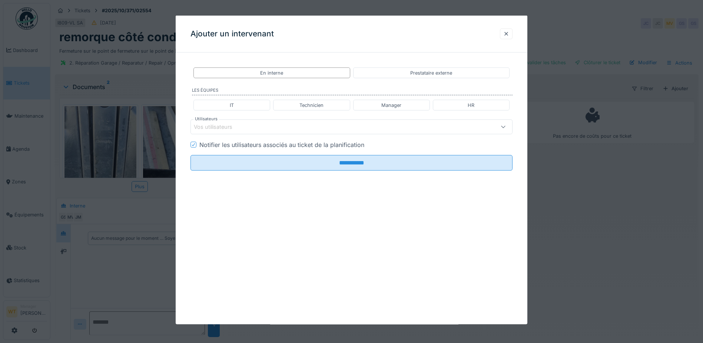
click at [261, 132] on div "Vos utilisateurs" at bounding box center [352, 126] width 322 height 15
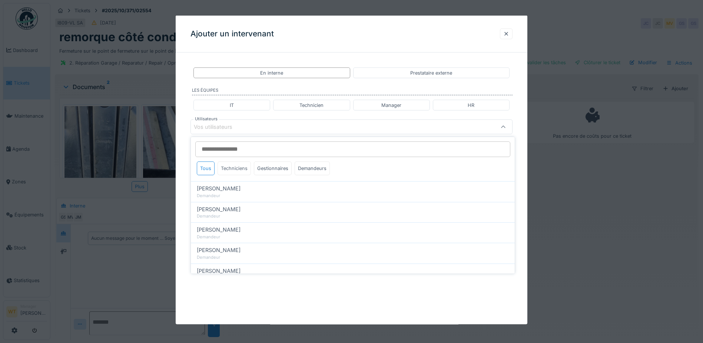
click at [237, 169] on div "Techniciens" at bounding box center [234, 168] width 33 height 14
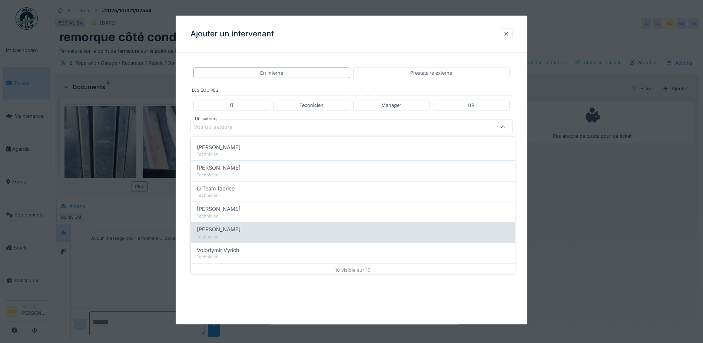
scroll to position [126, 0]
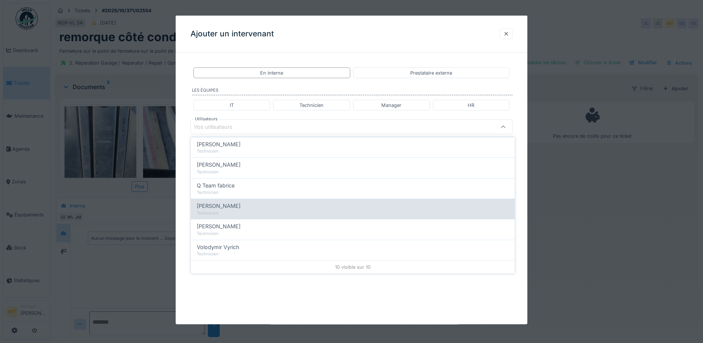
click at [237, 206] on span "[PERSON_NAME]" at bounding box center [219, 206] width 44 height 8
type input "****"
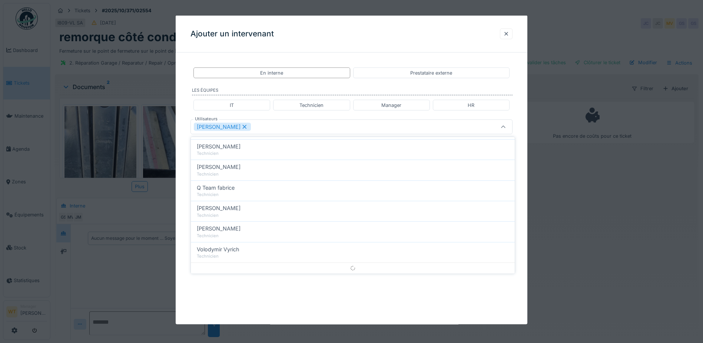
scroll to position [0, 0]
drag, startPoint x: 273, startPoint y: 128, endPoint x: 268, endPoint y: 139, distance: 11.6
click at [273, 129] on div "[PERSON_NAME]" at bounding box center [333, 127] width 278 height 8
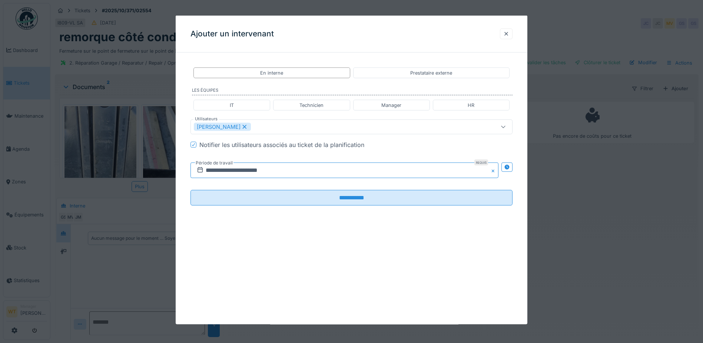
click at [244, 177] on input "**********" at bounding box center [345, 170] width 308 height 16
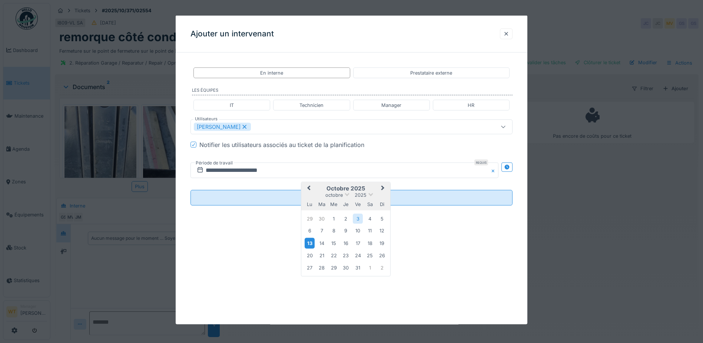
click at [307, 239] on div "13" at bounding box center [310, 242] width 10 height 11
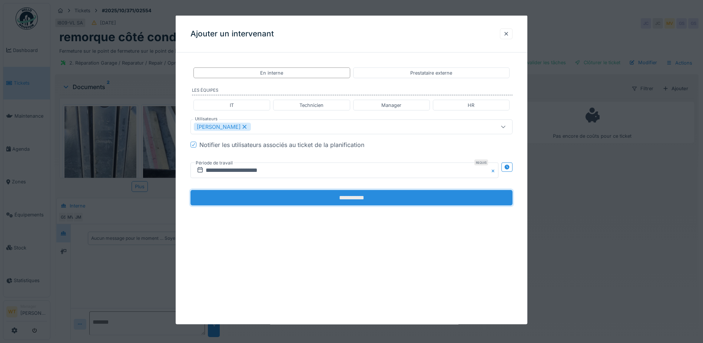
click at [273, 201] on input "**********" at bounding box center [352, 198] width 322 height 16
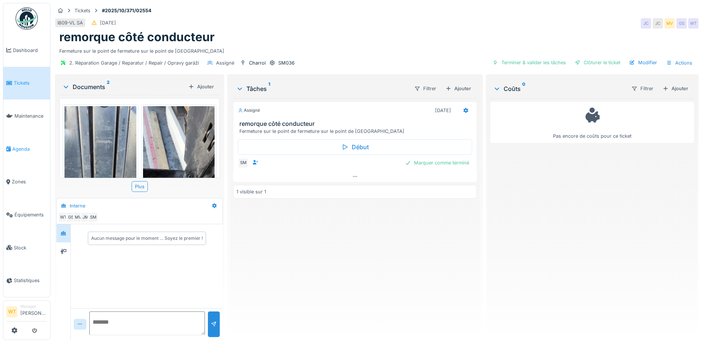
click at [13, 152] on link "Agenda" at bounding box center [26, 148] width 47 height 33
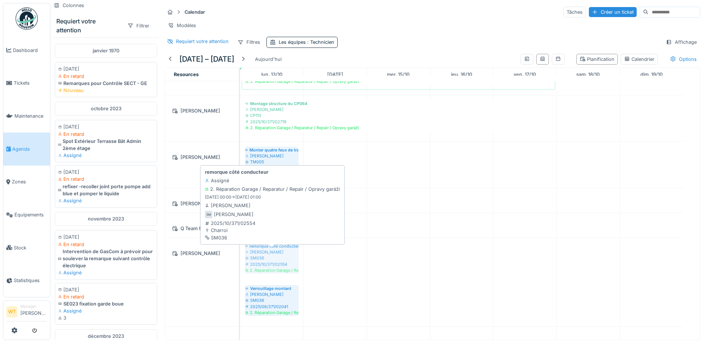
drag, startPoint x: 284, startPoint y: 261, endPoint x: 277, endPoint y: 255, distance: 8.9
click at [240, 255] on div "remorque côté conducteur [PERSON_NAME] SM036 2025/10/371/02554 2. Réparation Ga…" at bounding box center [240, 282] width 0 height 88
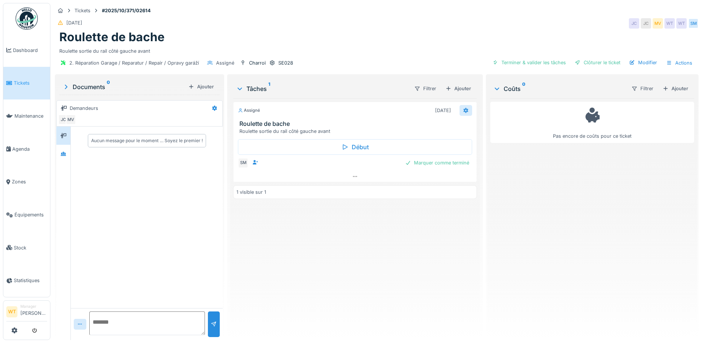
click at [464, 109] on icon at bounding box center [466, 110] width 5 height 5
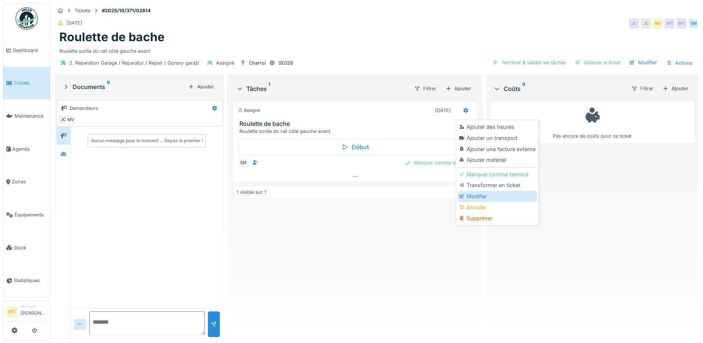
click at [481, 194] on div "Modifier" at bounding box center [497, 196] width 79 height 11
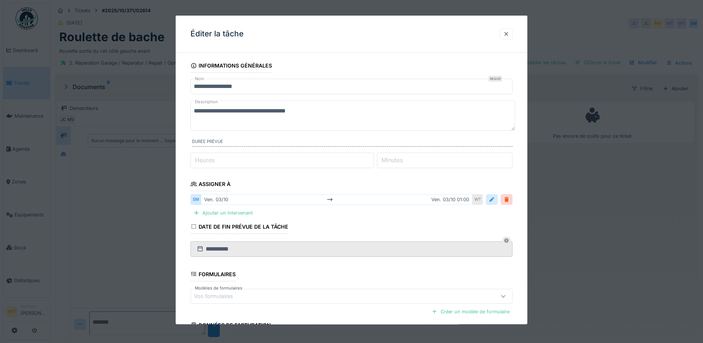
click at [495, 200] on div at bounding box center [492, 199] width 6 height 7
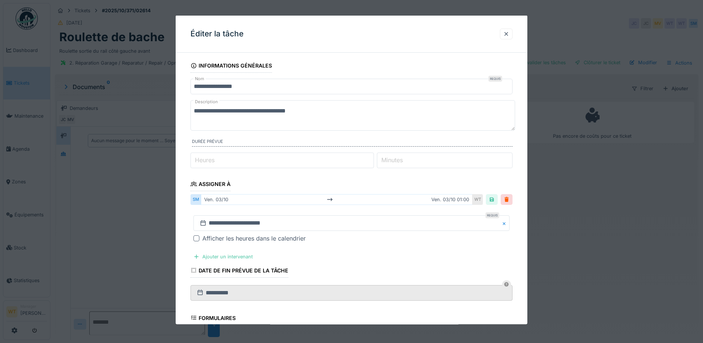
click at [332, 201] on icon at bounding box center [330, 199] width 6 height 5
click at [290, 227] on input "**********" at bounding box center [352, 223] width 316 height 16
click at [317, 178] on div "13" at bounding box center [317, 178] width 10 height 11
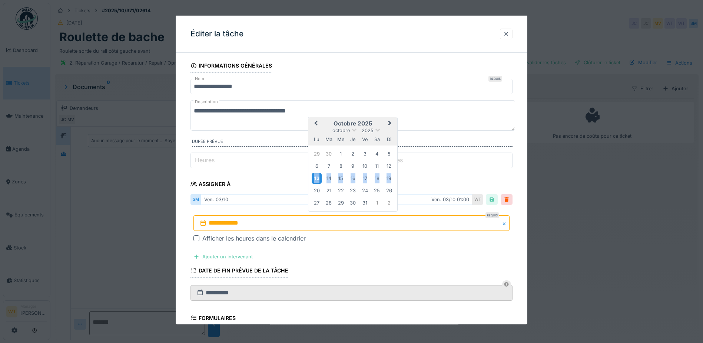
click at [317, 178] on div "13" at bounding box center [317, 178] width 10 height 11
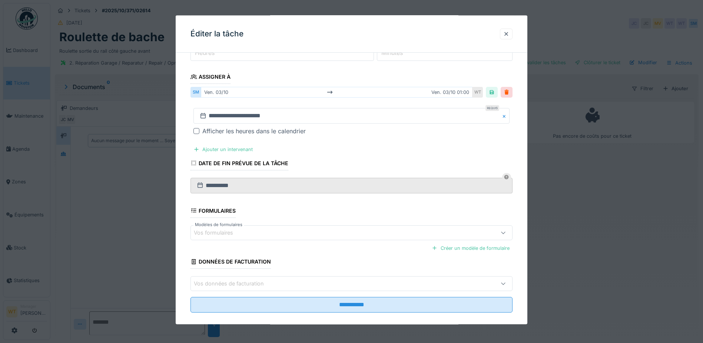
scroll to position [116, 0]
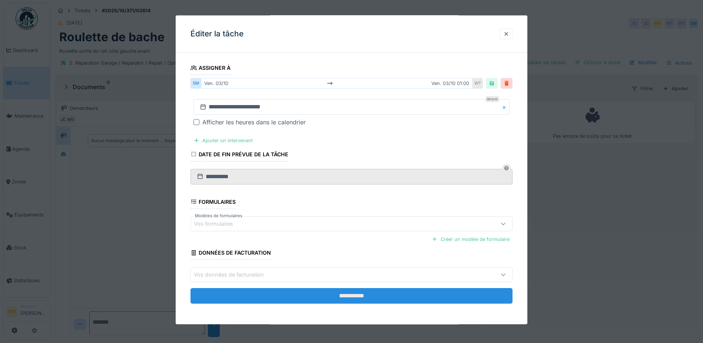
click at [305, 294] on input "**********" at bounding box center [352, 296] width 322 height 16
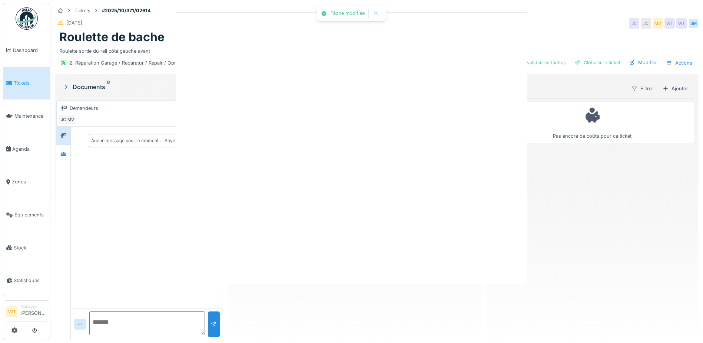
scroll to position [0, 0]
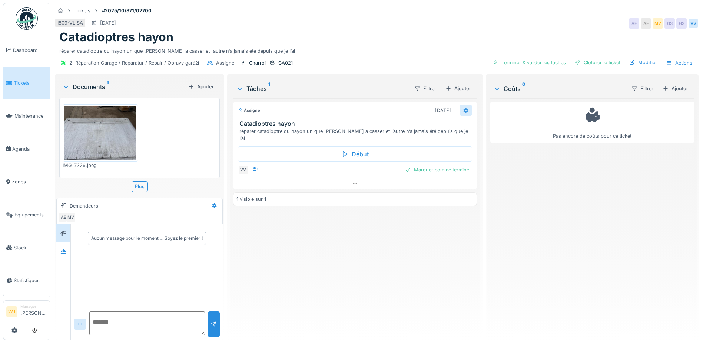
click at [465, 109] on icon at bounding box center [466, 110] width 6 height 5
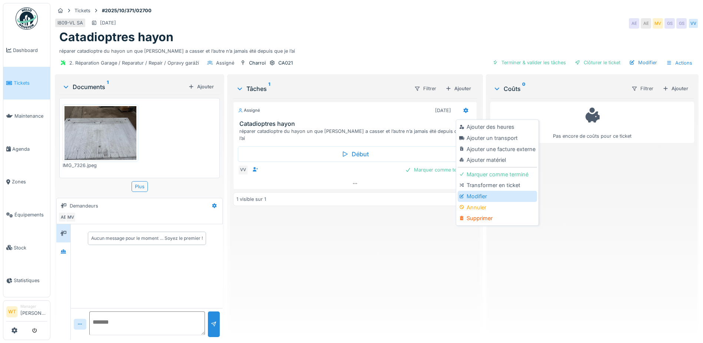
click at [485, 195] on div "Modifier" at bounding box center [497, 196] width 79 height 11
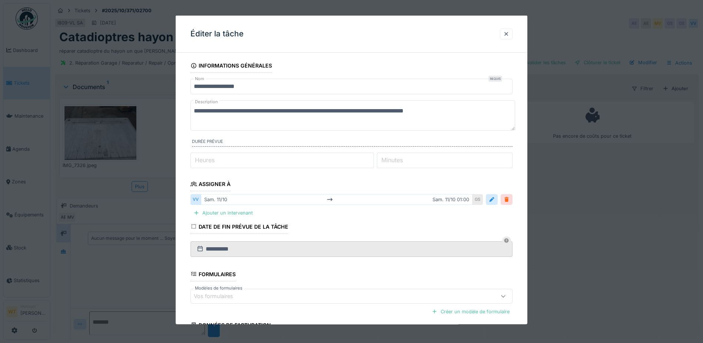
click at [510, 202] on div at bounding box center [507, 199] width 6 height 7
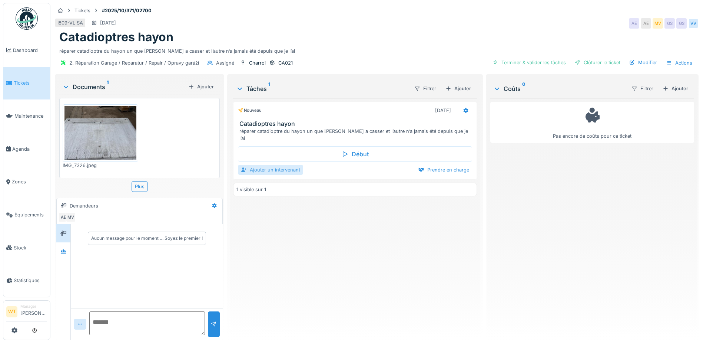
click at [277, 166] on div "Ajouter un intervenant" at bounding box center [270, 170] width 65 height 10
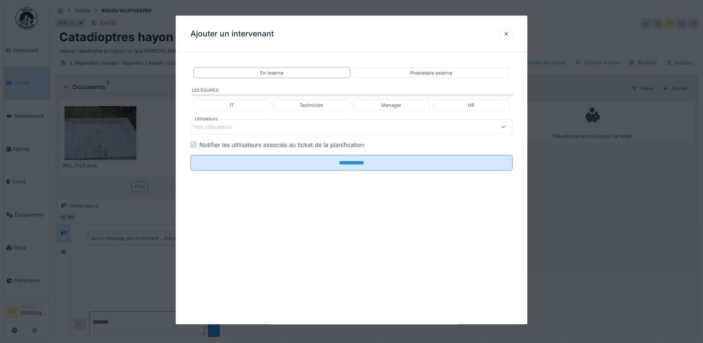
click at [283, 129] on div "Vos utilisateurs" at bounding box center [333, 127] width 278 height 8
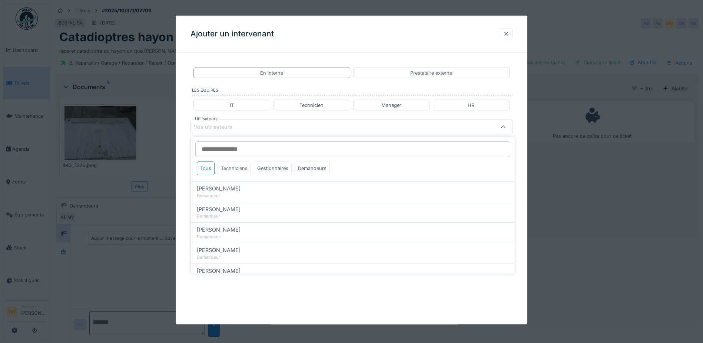
click at [233, 169] on div "Techniciens" at bounding box center [234, 168] width 33 height 14
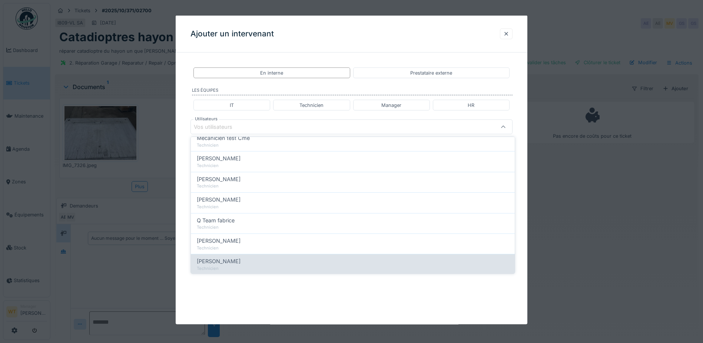
scroll to position [126, 0]
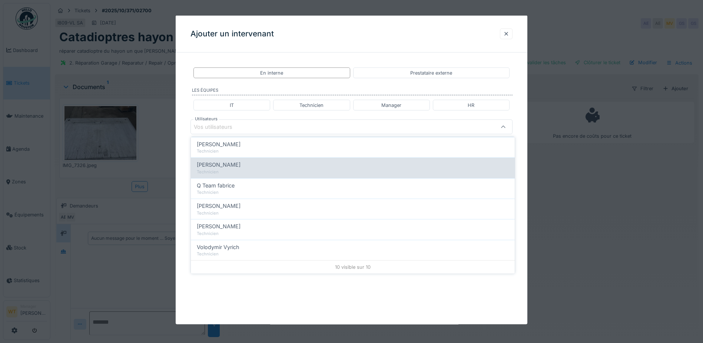
click at [230, 168] on div "[PERSON_NAME]" at bounding box center [353, 165] width 312 height 8
type input "*****"
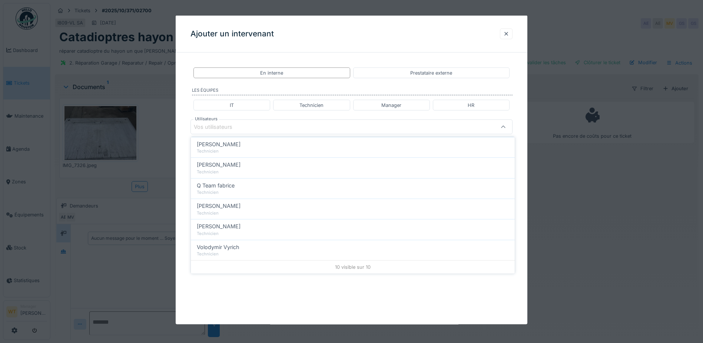
scroll to position [0, 0]
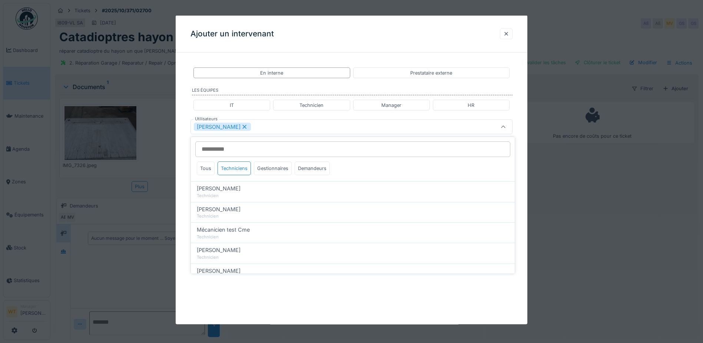
click at [272, 127] on div "[PERSON_NAME]" at bounding box center [333, 127] width 278 height 8
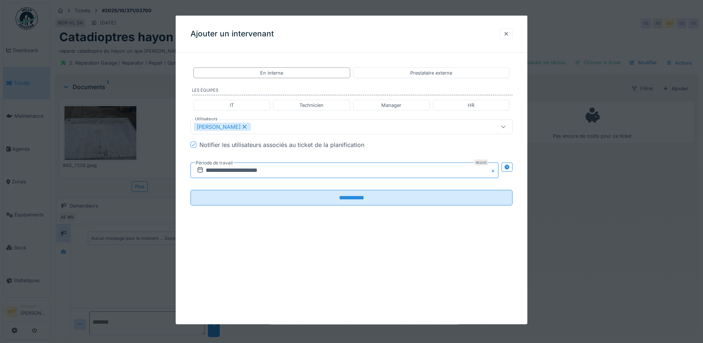
click at [254, 172] on input "**********" at bounding box center [345, 170] width 308 height 16
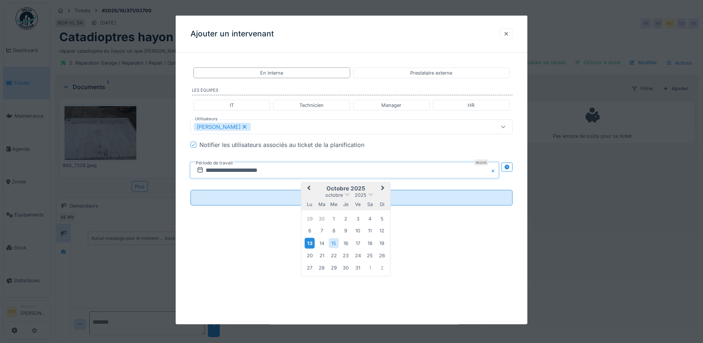
click at [314, 241] on div "13" at bounding box center [310, 242] width 10 height 11
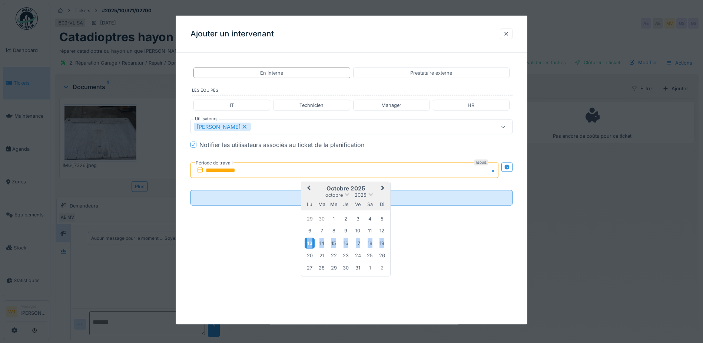
click at [314, 241] on div "13" at bounding box center [310, 242] width 10 height 11
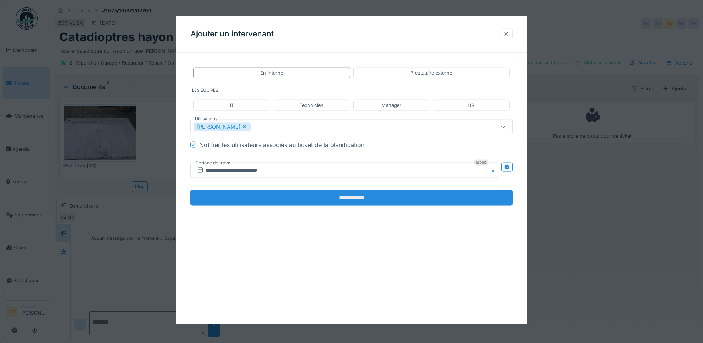
click at [327, 195] on input "**********" at bounding box center [352, 198] width 322 height 16
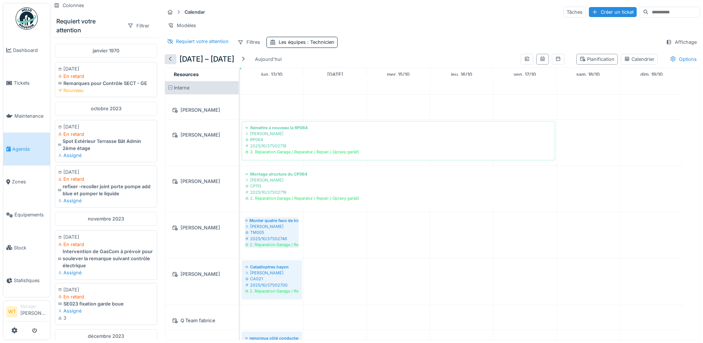
scroll to position [118, 0]
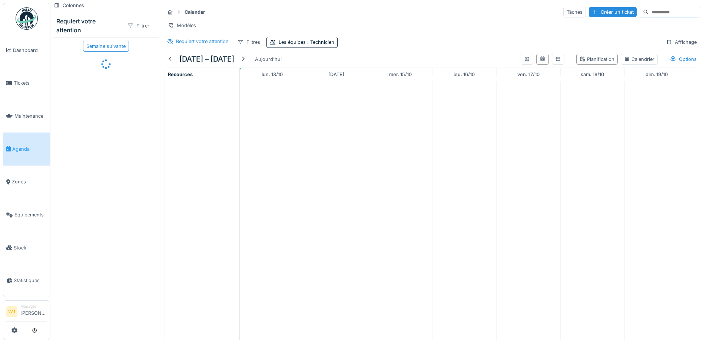
scroll to position [6, 0]
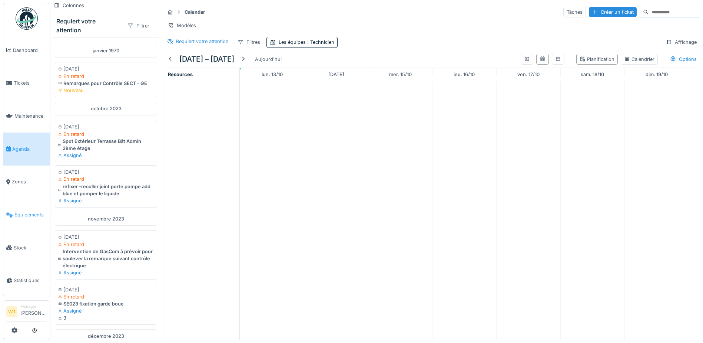
click at [26, 211] on span "Équipements" at bounding box center [30, 214] width 33 height 7
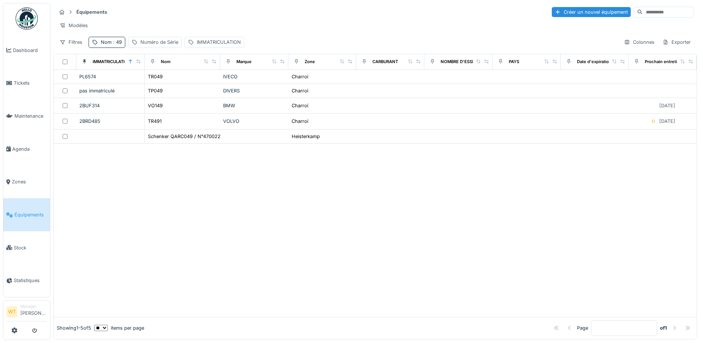
click at [112, 51] on div "Équipements Créer un nouvel équipement Modèles Filtres Nom : 49 Numéro de Série…" at bounding box center [375, 27] width 644 height 48
click at [109, 46] on div "Nom : 49" at bounding box center [111, 42] width 21 height 7
click at [159, 85] on icon at bounding box center [157, 84] width 4 height 4
click at [151, 85] on input "Nom" at bounding box center [129, 84] width 74 height 16
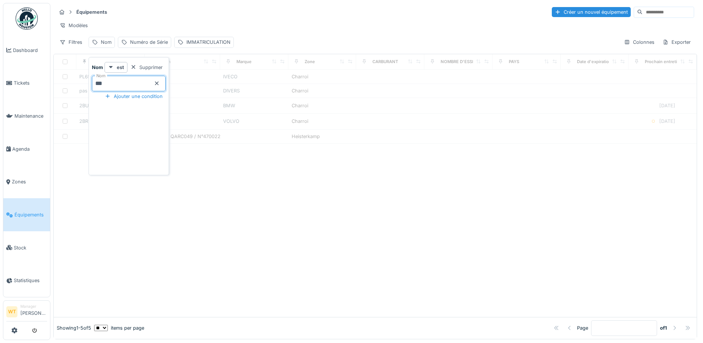
type input "***"
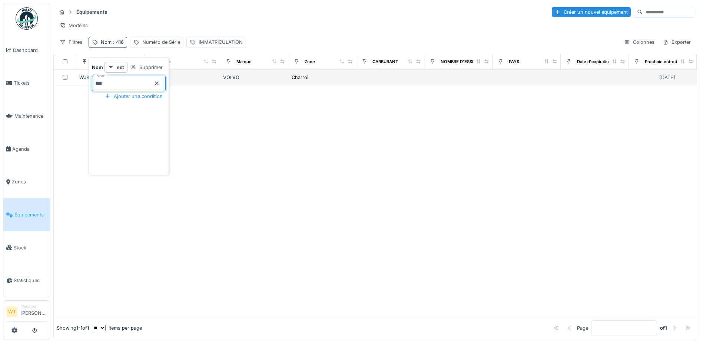
click at [245, 85] on td "VOLVO" at bounding box center [254, 78] width 68 height 16
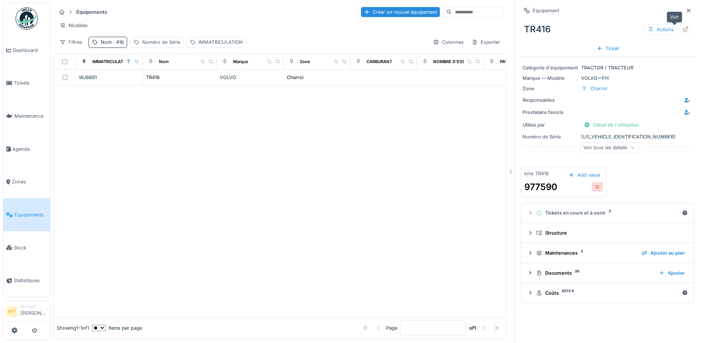
click at [683, 28] on icon at bounding box center [686, 29] width 6 height 5
click at [29, 150] on link "Agenda" at bounding box center [26, 148] width 47 height 33
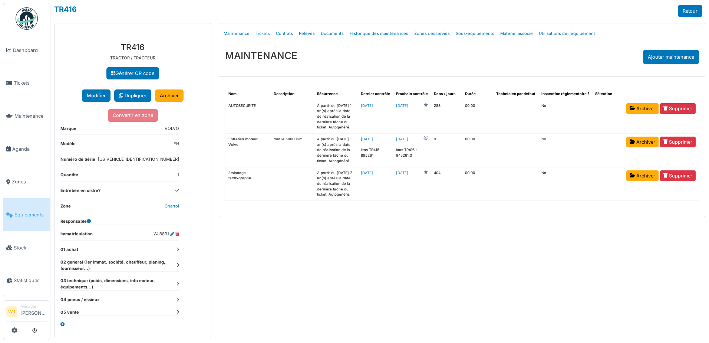
click at [265, 34] on link "Tickets" at bounding box center [263, 33] width 20 height 17
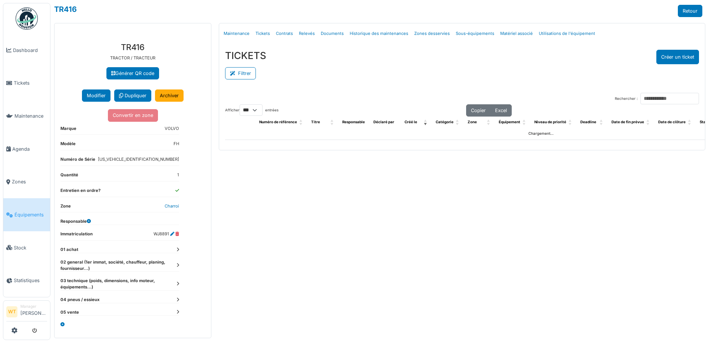
select select "***"
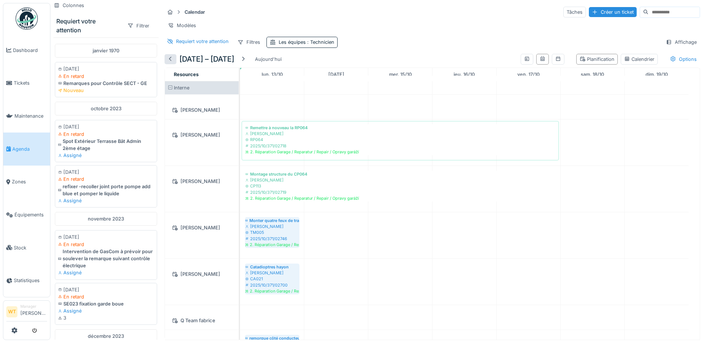
click at [172, 63] on div at bounding box center [171, 59] width 6 height 7
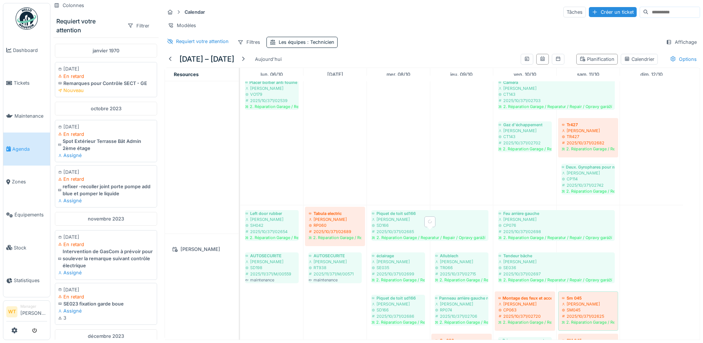
scroll to position [585, 0]
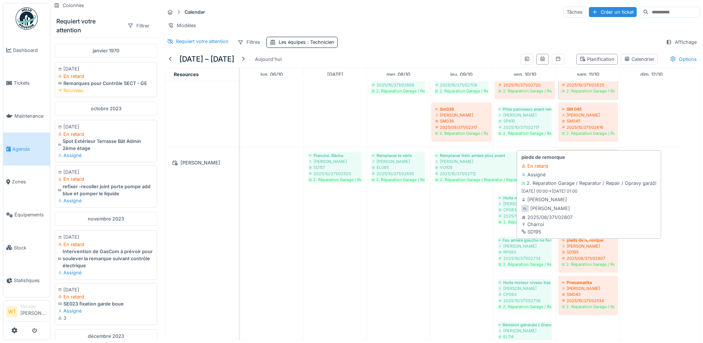
click at [595, 255] on div "SD195" at bounding box center [588, 252] width 53 height 6
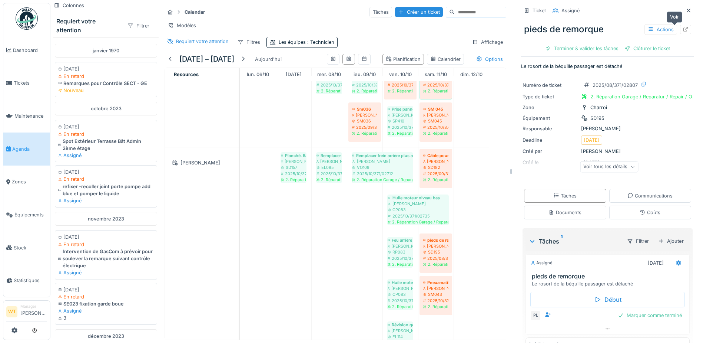
click at [680, 32] on div at bounding box center [685, 29] width 11 height 9
click at [36, 212] on span "Équipements" at bounding box center [30, 214] width 33 height 7
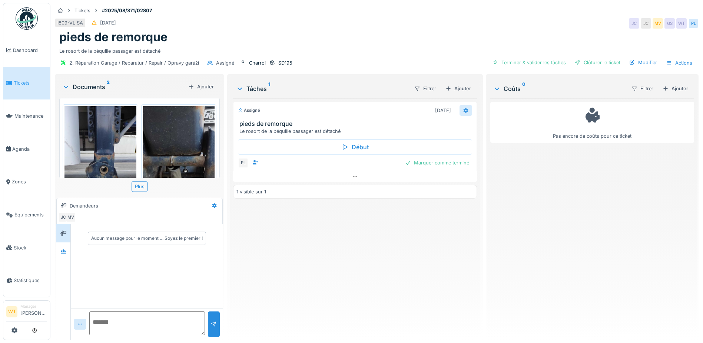
click at [464, 111] on icon at bounding box center [466, 110] width 5 height 5
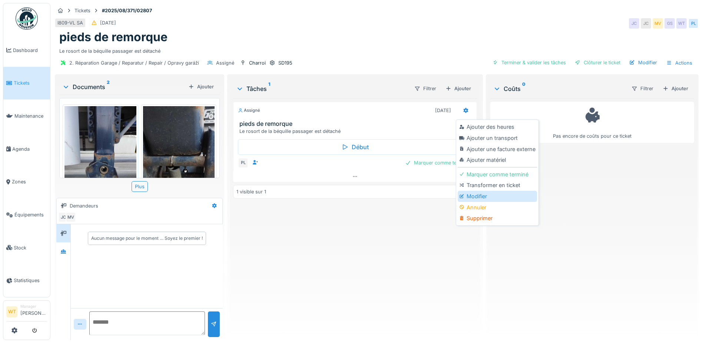
click at [468, 198] on div "Modifier" at bounding box center [497, 196] width 79 height 11
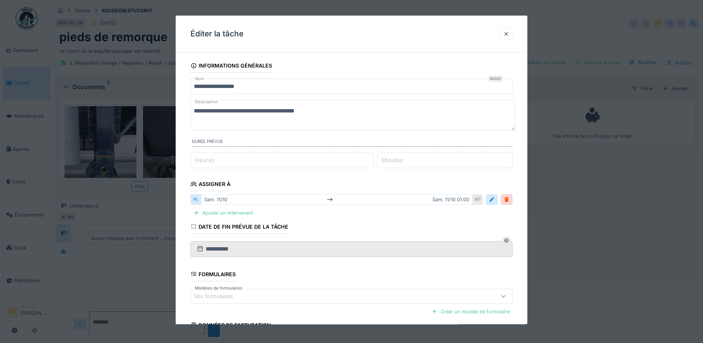
click at [503, 199] on div at bounding box center [499, 199] width 27 height 11
click at [507, 198] on div at bounding box center [507, 199] width 6 height 7
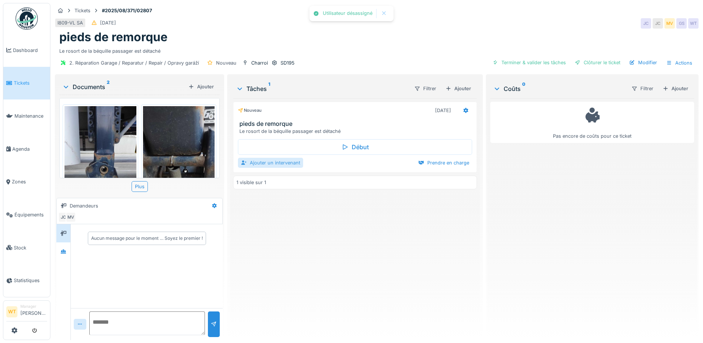
click at [291, 164] on div "Ajouter un intervenant" at bounding box center [270, 163] width 65 height 10
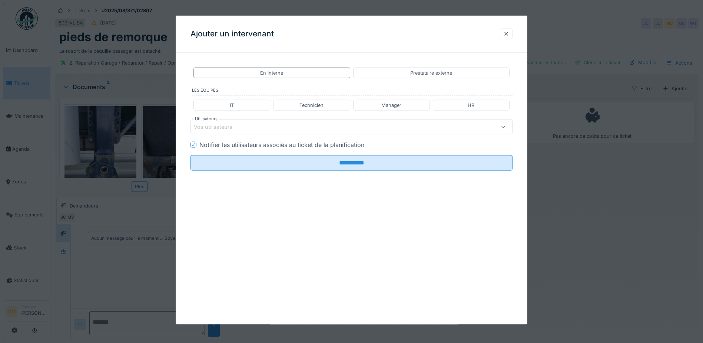
click at [291, 131] on div "Vos utilisateurs" at bounding box center [333, 127] width 278 height 8
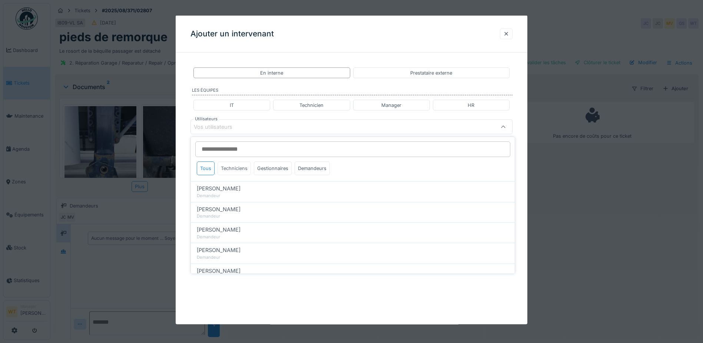
click at [236, 169] on div "Techniciens" at bounding box center [234, 168] width 33 height 14
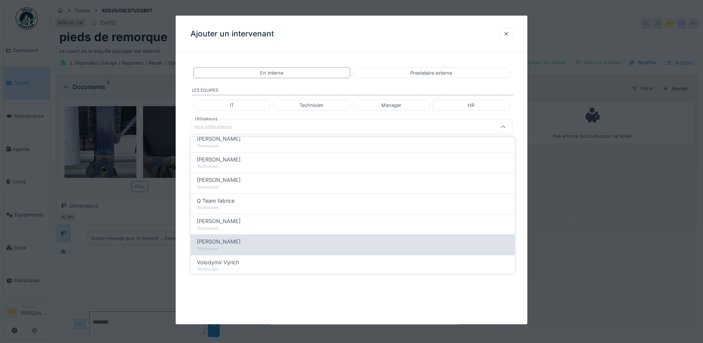
scroll to position [126, 0]
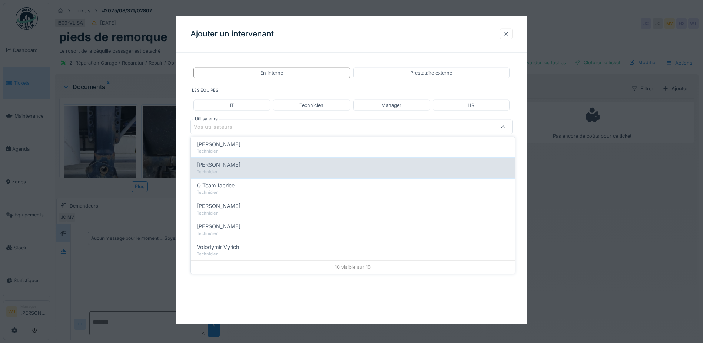
click at [243, 172] on div "Technicien" at bounding box center [353, 172] width 312 height 6
type input "*****"
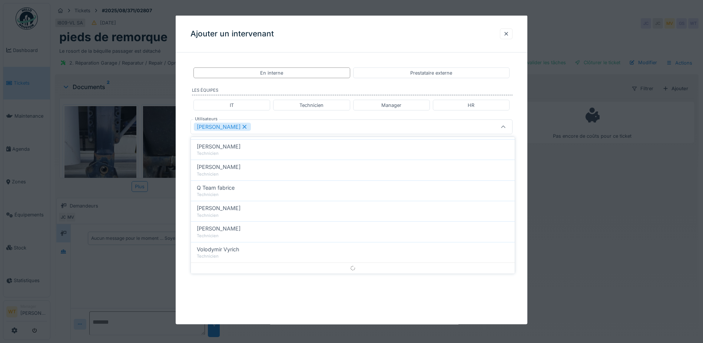
scroll to position [0, 0]
click at [273, 130] on div "[PERSON_NAME]" at bounding box center [333, 127] width 278 height 8
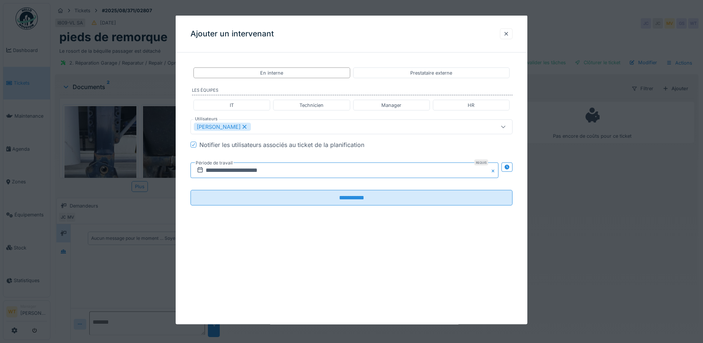
click at [251, 177] on input "**********" at bounding box center [345, 170] width 308 height 16
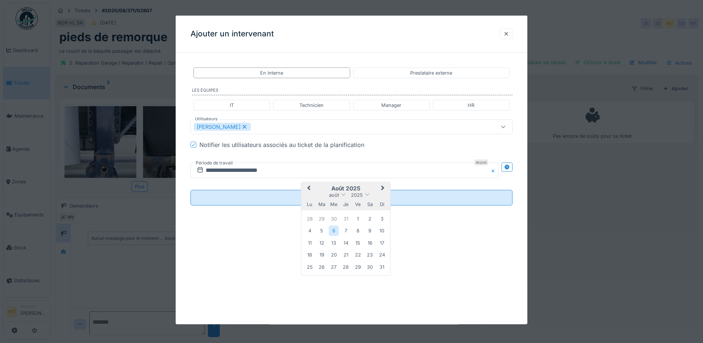
click at [309, 187] on span "Previous Month" at bounding box center [309, 188] width 0 height 9
click at [387, 188] on button "Next Month" at bounding box center [384, 189] width 12 height 12
click at [386, 188] on button "Next Month" at bounding box center [384, 189] width 12 height 12
click at [309, 241] on div "13" at bounding box center [310, 242] width 10 height 11
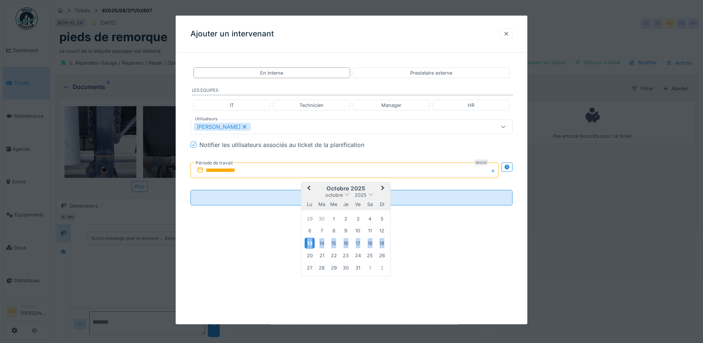
click at [309, 241] on div "13" at bounding box center [310, 242] width 10 height 11
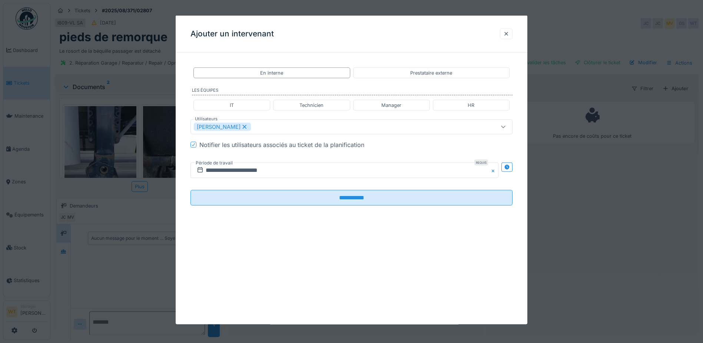
scroll to position [6, 0]
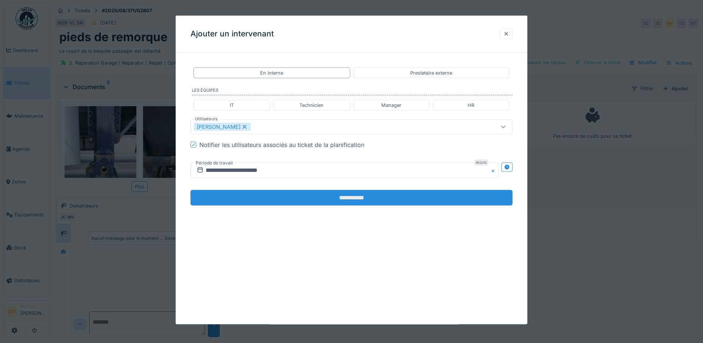
click at [334, 201] on input "**********" at bounding box center [352, 198] width 322 height 16
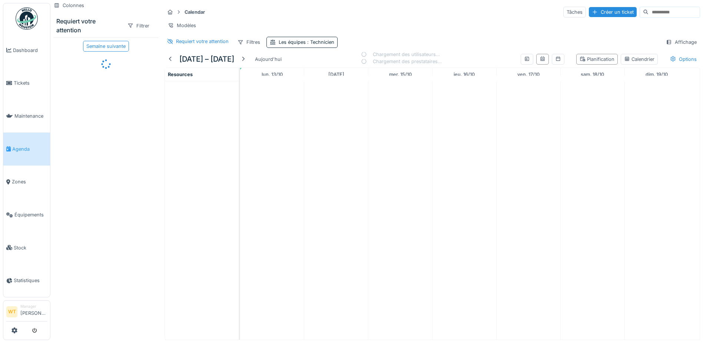
scroll to position [6, 0]
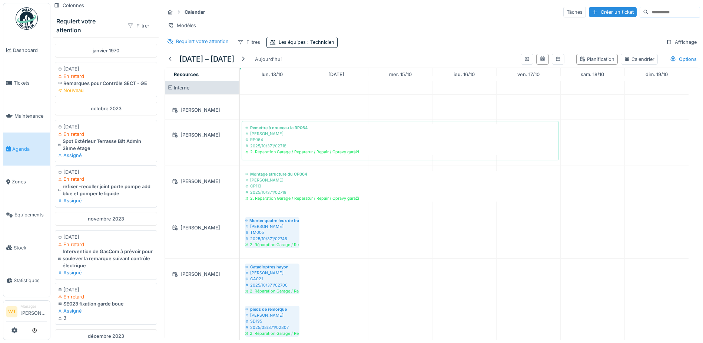
click at [31, 157] on link "Agenda" at bounding box center [26, 148] width 47 height 33
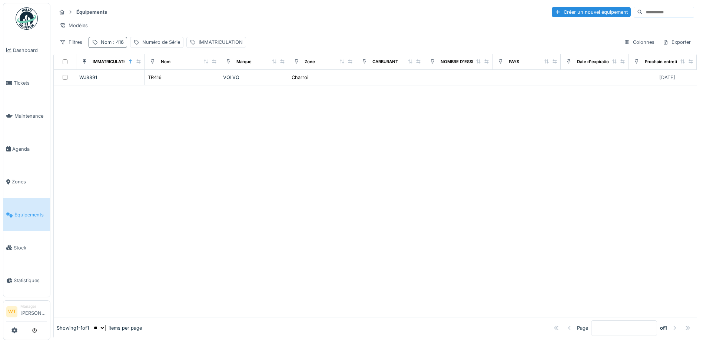
click at [111, 46] on div "Nom : 416" at bounding box center [112, 42] width 23 height 7
click at [160, 84] on icon at bounding box center [157, 83] width 6 height 5
click at [151, 85] on input "Nom" at bounding box center [129, 84] width 74 height 16
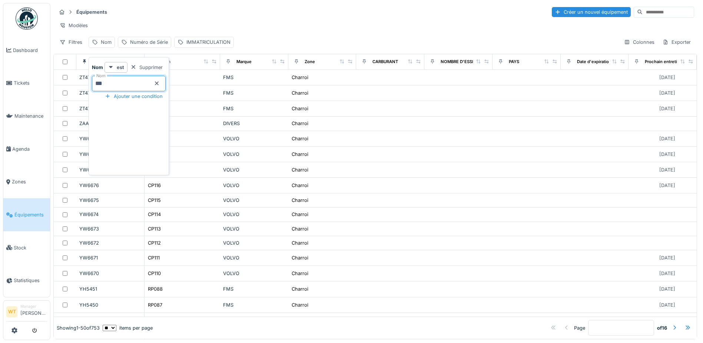
type input "***"
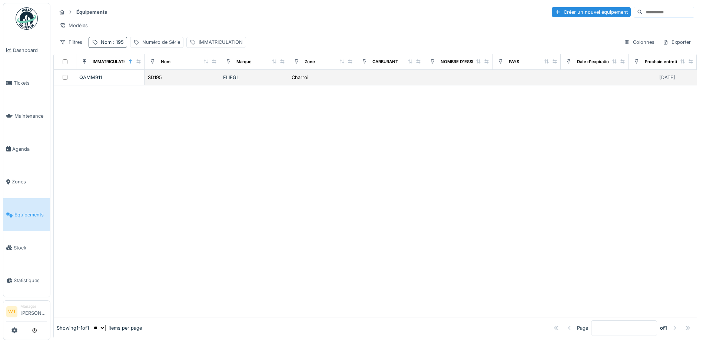
click at [177, 79] on td "SD195" at bounding box center [183, 78] width 76 height 16
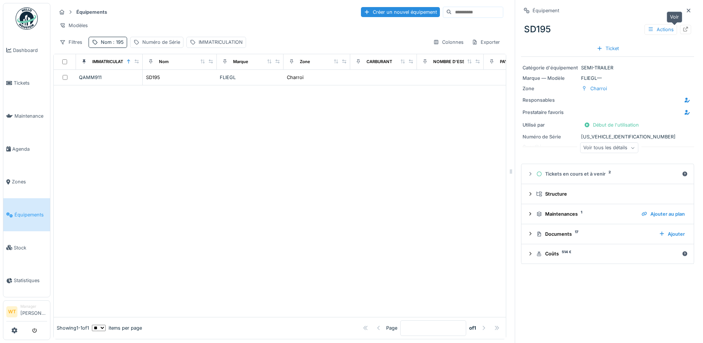
click at [684, 32] on icon at bounding box center [686, 29] width 5 height 5
click at [25, 149] on span "Agenda" at bounding box center [29, 148] width 35 height 7
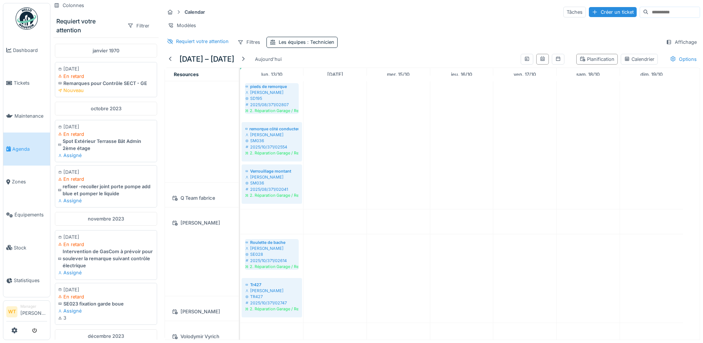
scroll to position [260, 0]
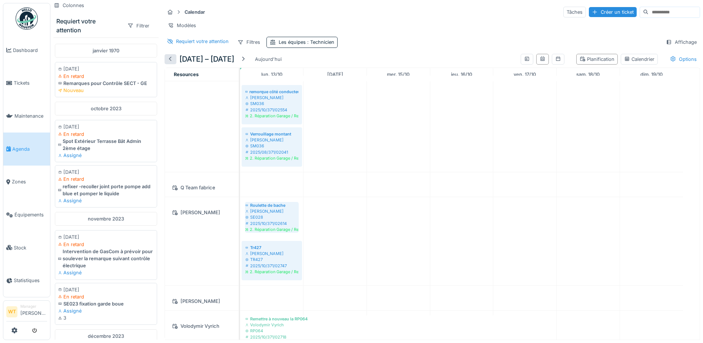
click at [175, 64] on div at bounding box center [171, 59] width 12 height 10
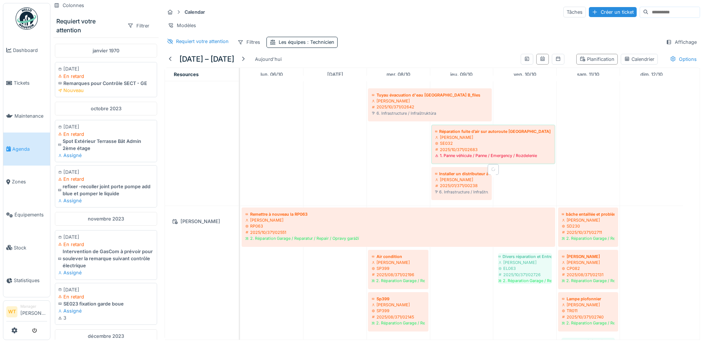
scroll to position [0, 0]
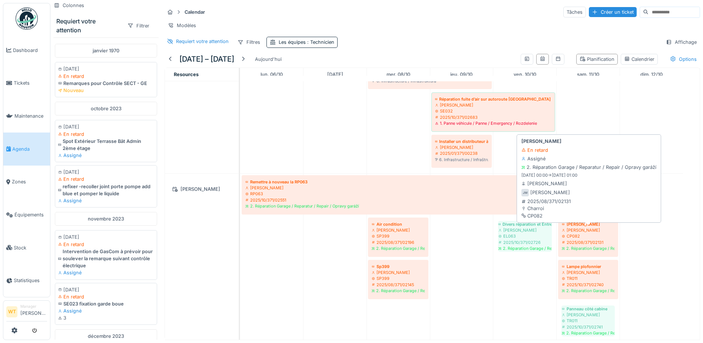
click at [592, 233] on div "[PERSON_NAME]" at bounding box center [588, 230] width 53 height 6
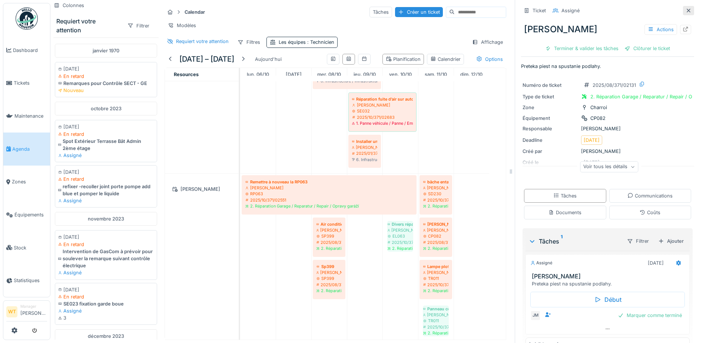
click at [686, 9] on icon at bounding box center [689, 10] width 6 height 5
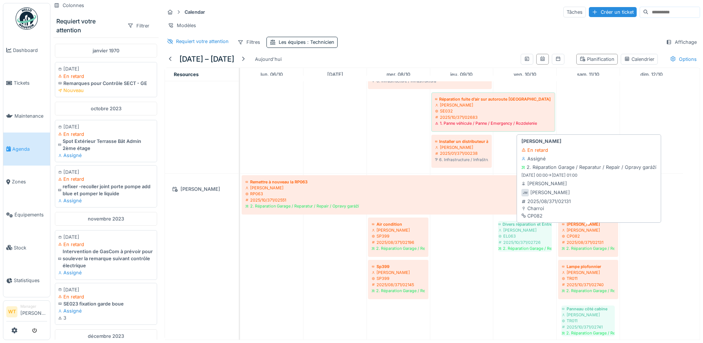
click at [581, 227] on div "[PERSON_NAME]" at bounding box center [588, 224] width 53 height 6
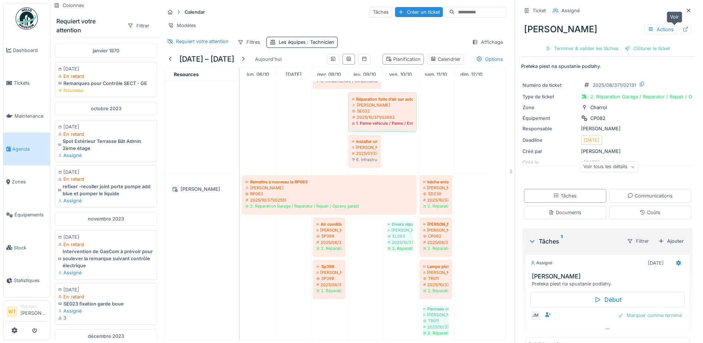
click at [683, 29] on icon at bounding box center [686, 29] width 6 height 5
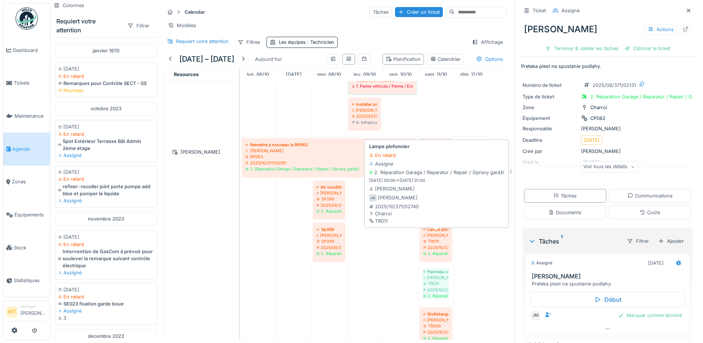
click at [443, 244] on div "TR011" at bounding box center [435, 241] width 25 height 6
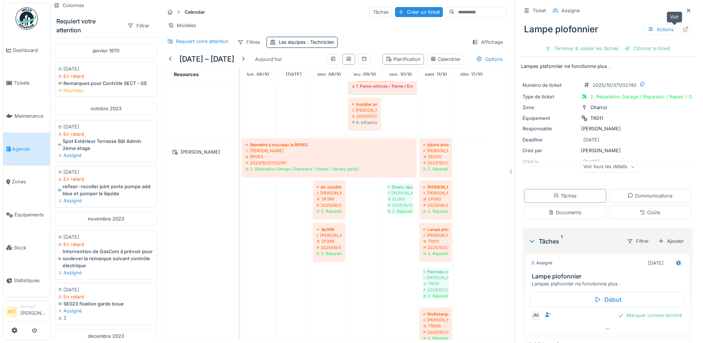
click at [683, 30] on icon at bounding box center [686, 29] width 6 height 5
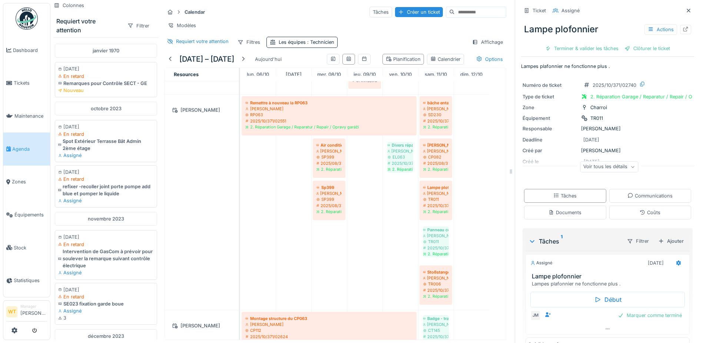
scroll to position [297, 0]
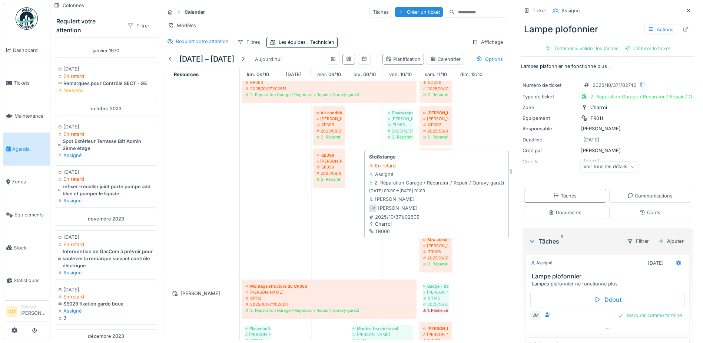
click at [435, 254] on div "TR006" at bounding box center [435, 251] width 25 height 6
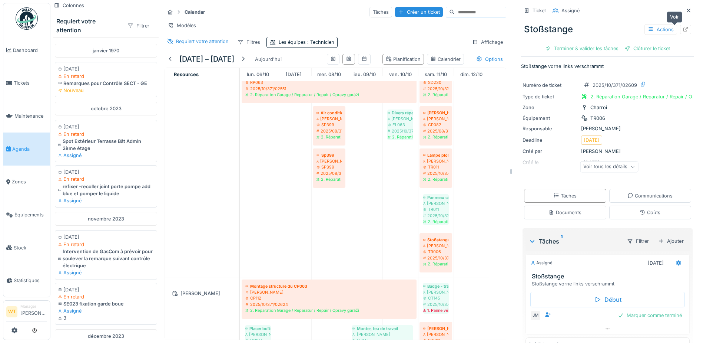
click at [683, 26] on div at bounding box center [686, 29] width 6 height 7
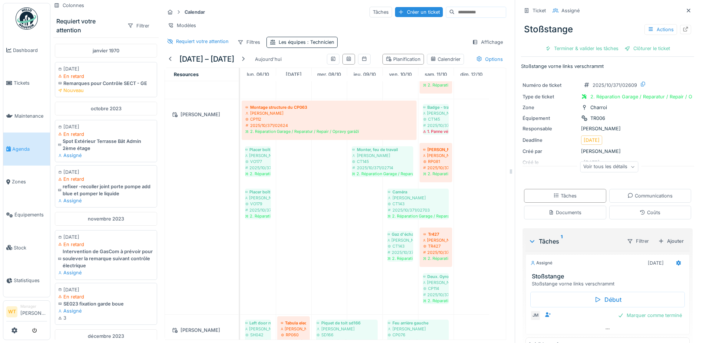
scroll to position [502, 0]
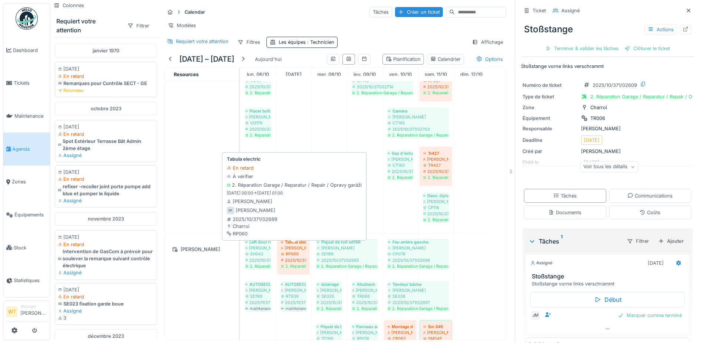
click at [295, 257] on div "RP060" at bounding box center [293, 254] width 25 height 6
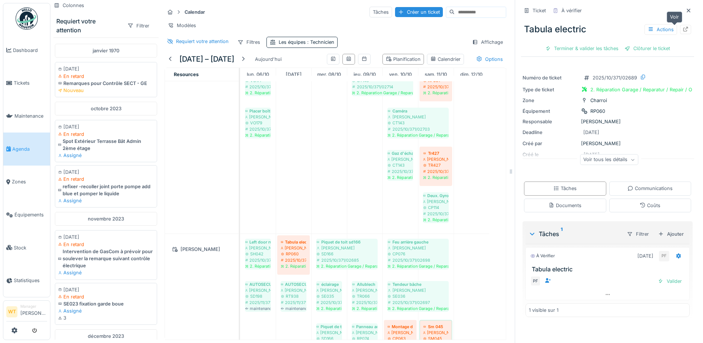
click at [683, 26] on div at bounding box center [686, 29] width 6 height 7
click at [33, 215] on link "Équipements" at bounding box center [26, 214] width 47 height 33
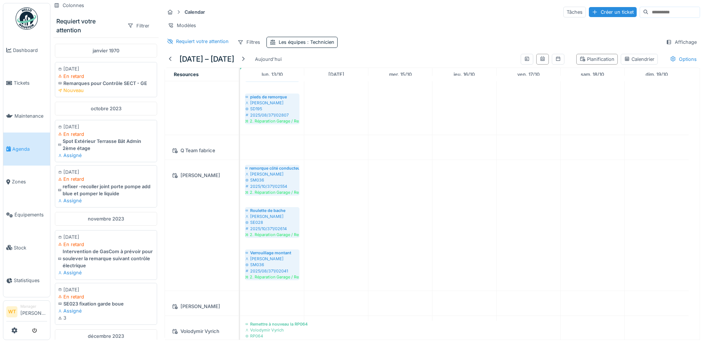
scroll to position [182, 0]
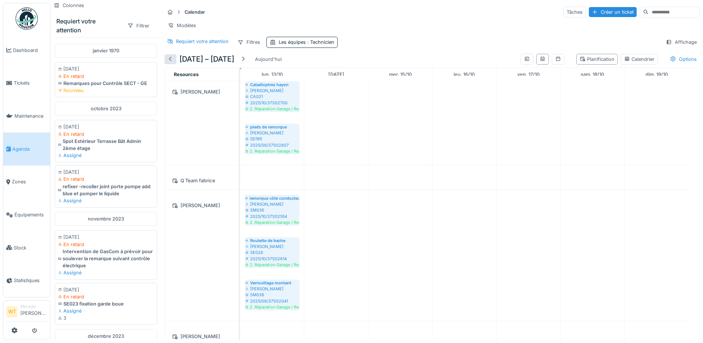
click at [171, 63] on div at bounding box center [171, 59] width 12 height 10
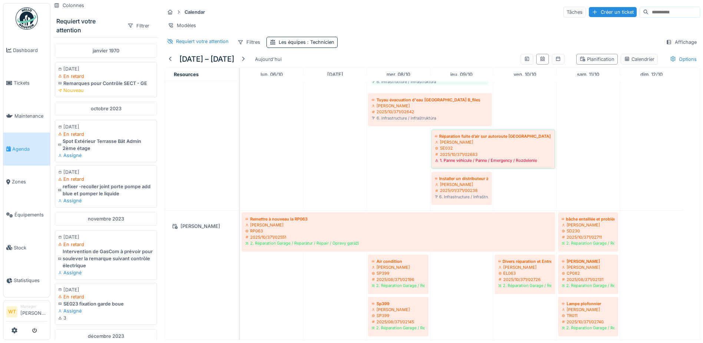
scroll to position [0, 0]
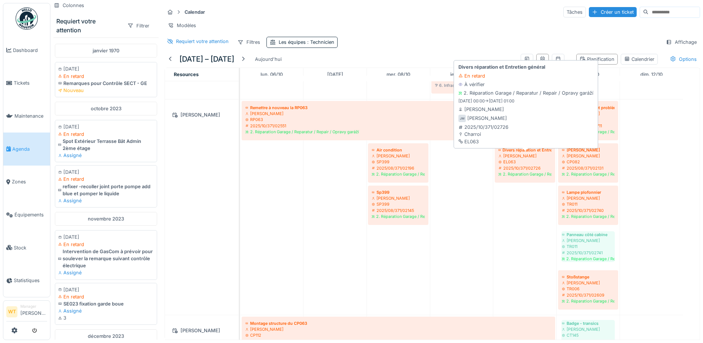
click at [520, 171] on div "2. Réparation Garage / Reparatur / Repair / Opravy garáží" at bounding box center [525, 174] width 53 height 6
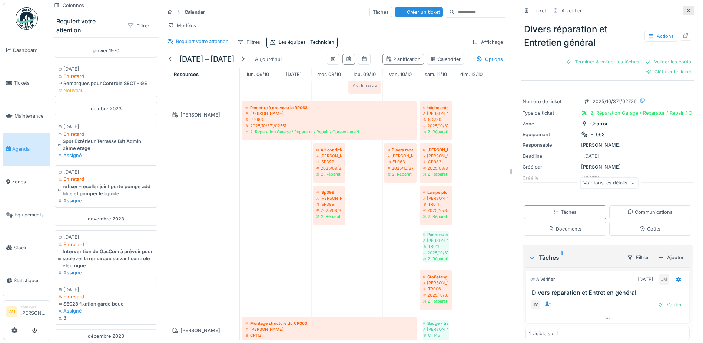
click at [686, 8] on icon at bounding box center [689, 10] width 6 height 5
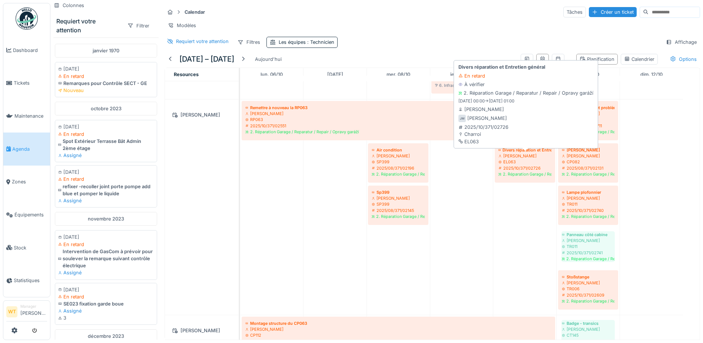
click at [515, 174] on div "2. Réparation Garage / Reparatur / Repair / Opravy garáží" at bounding box center [525, 174] width 53 height 6
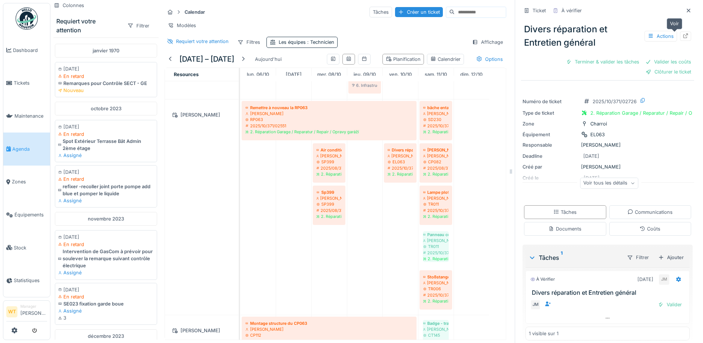
click at [683, 33] on icon at bounding box center [686, 35] width 6 height 5
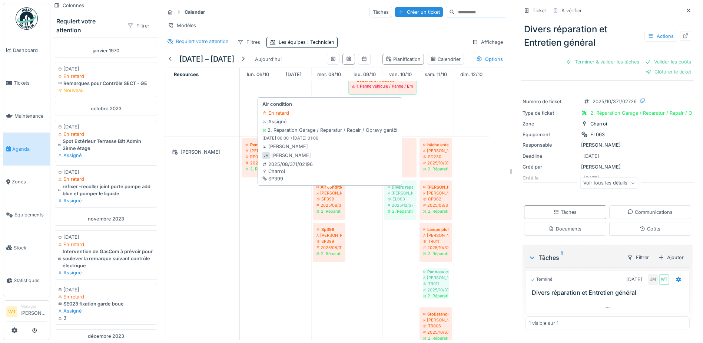
click at [336, 208] on div "2025/08/371/02196" at bounding box center [329, 205] width 25 height 6
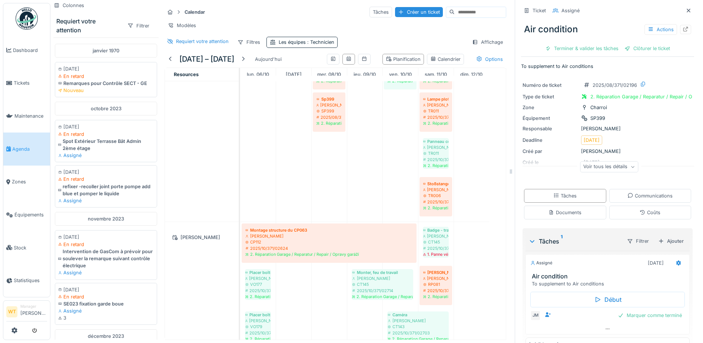
scroll to position [371, 0]
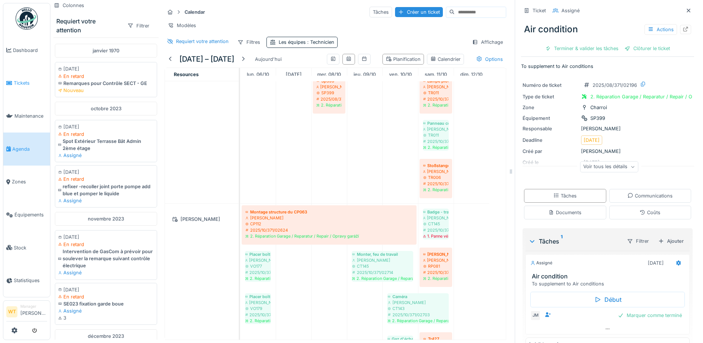
click at [18, 85] on link "Tickets" at bounding box center [26, 83] width 47 height 33
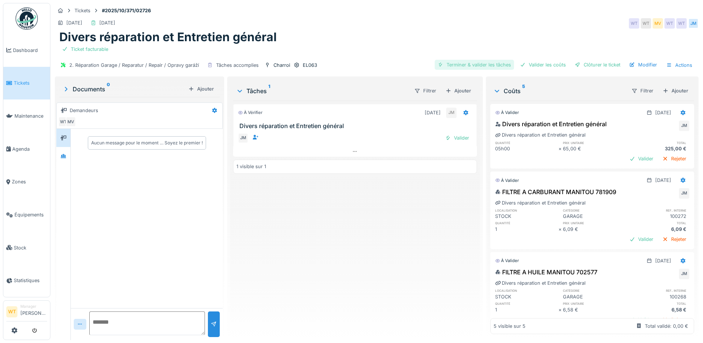
click at [487, 65] on div "Terminer & valider les tâches" at bounding box center [474, 65] width 79 height 10
click at [532, 67] on div "Valider les coûts" at bounding box center [543, 65] width 52 height 10
click at [578, 66] on div "Clôturer le ticket" at bounding box center [598, 65] width 52 height 10
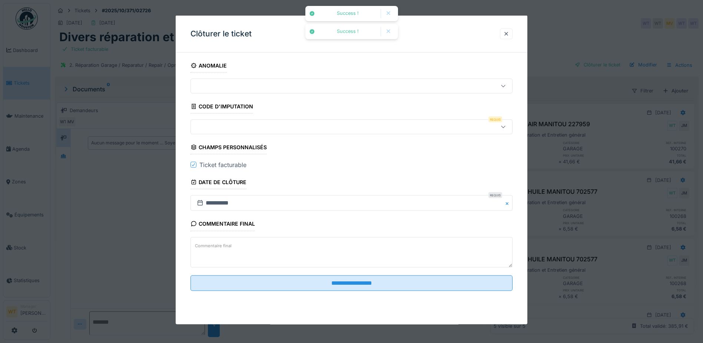
click at [273, 127] on div at bounding box center [333, 127] width 278 height 8
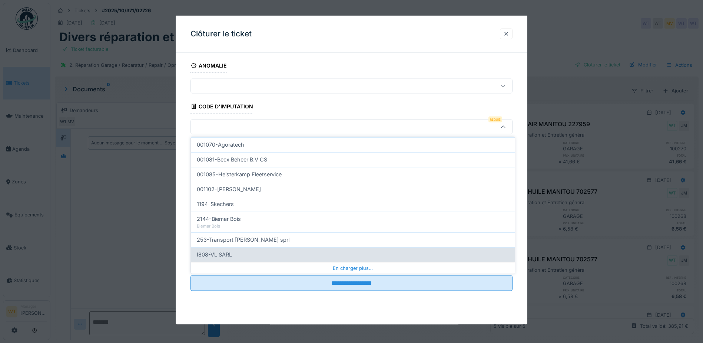
scroll to position [236, 0]
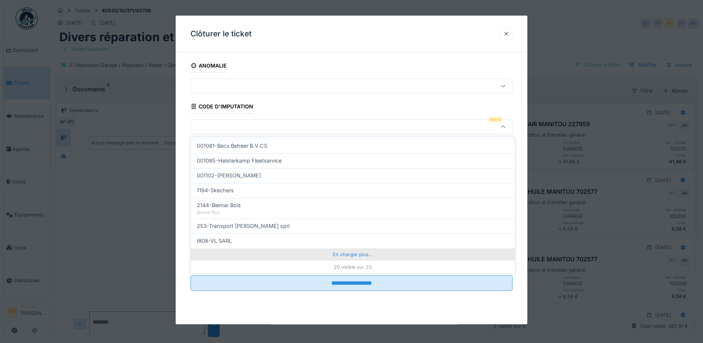
click at [307, 254] on div "En charger plus…" at bounding box center [353, 254] width 324 height 12
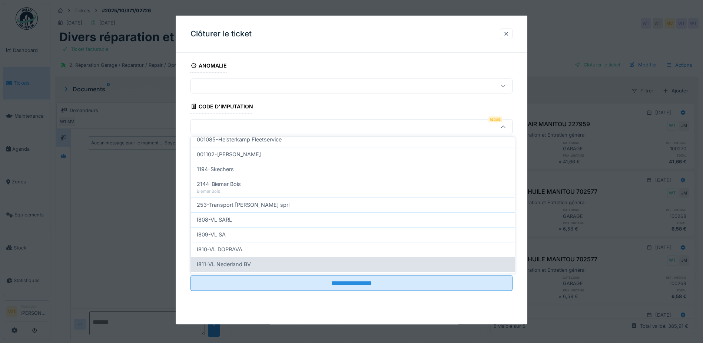
scroll to position [269, 0]
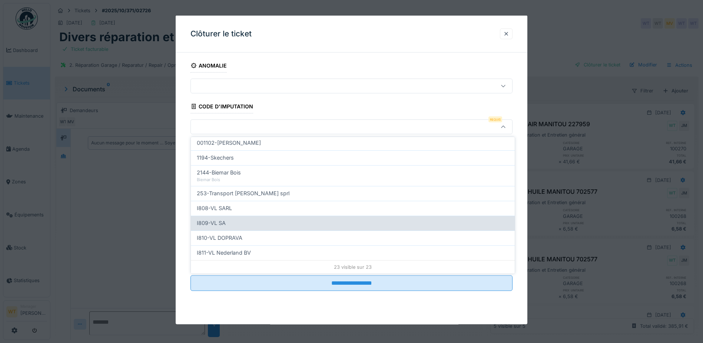
click at [272, 224] on div "I809-VL SA" at bounding box center [353, 223] width 312 height 8
type input "***"
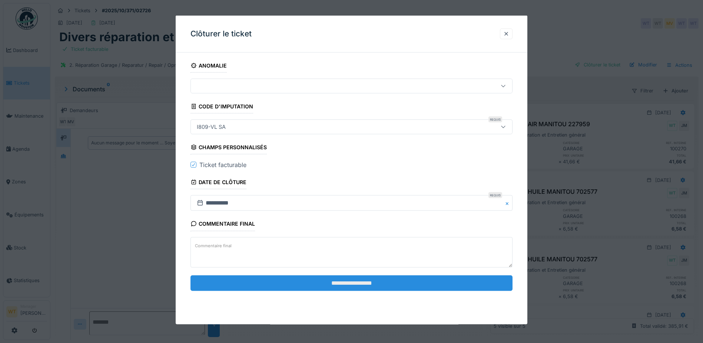
click at [324, 286] on input "**********" at bounding box center [352, 283] width 322 height 16
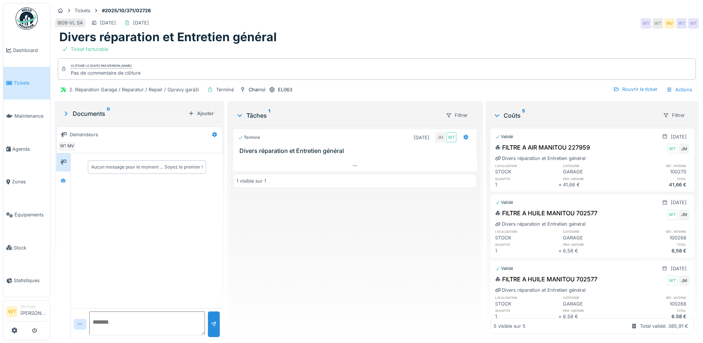
click at [33, 85] on span "Tickets" at bounding box center [30, 82] width 33 height 7
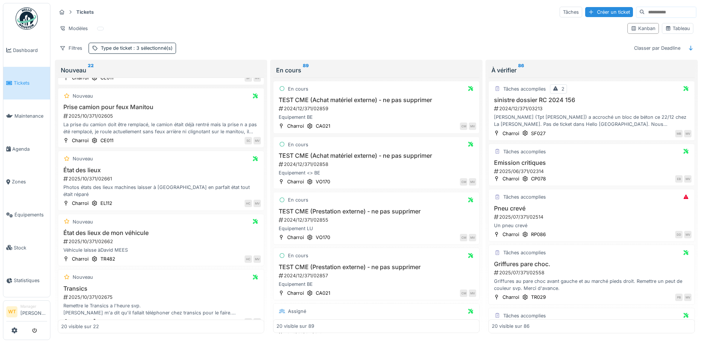
scroll to position [630, 0]
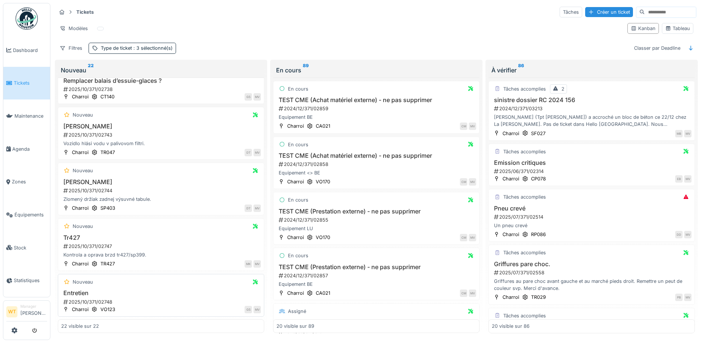
scroll to position [5, 0]
click at [114, 243] on div "2025/10/371/02747" at bounding box center [162, 246] width 198 height 7
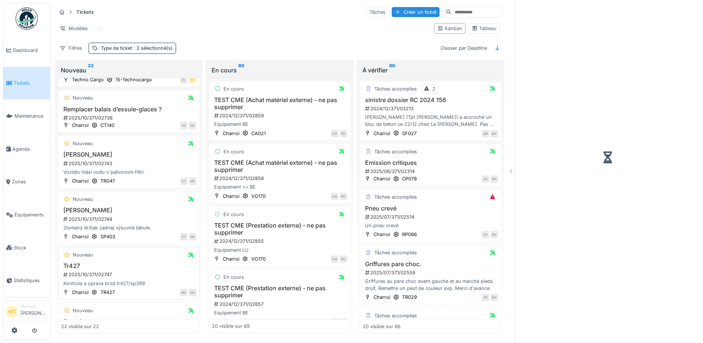
scroll to position [1021, 0]
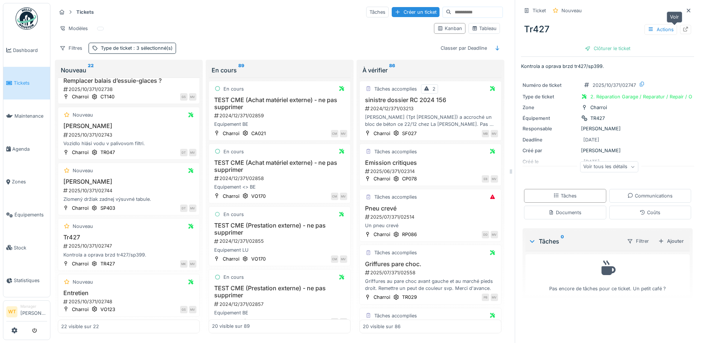
click at [683, 27] on icon at bounding box center [686, 29] width 6 height 5
click at [22, 151] on link "Agenda" at bounding box center [26, 148] width 47 height 33
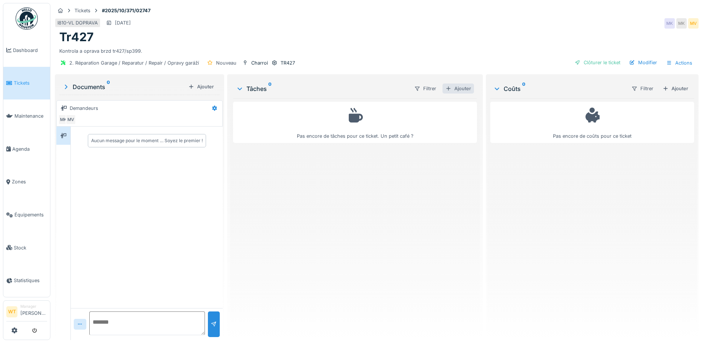
click at [457, 89] on div "Ajouter" at bounding box center [459, 88] width 32 height 10
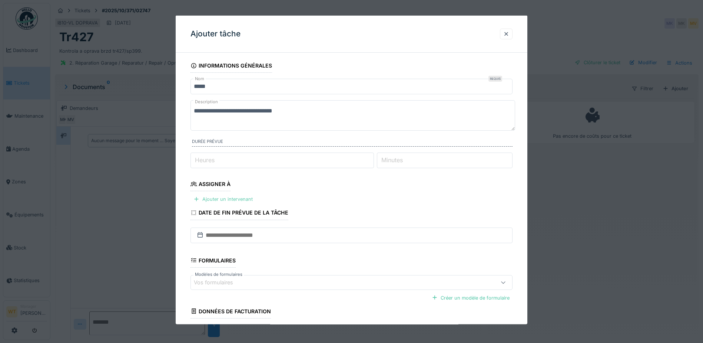
click at [221, 199] on div "Ajouter un intervenant" at bounding box center [223, 199] width 65 height 10
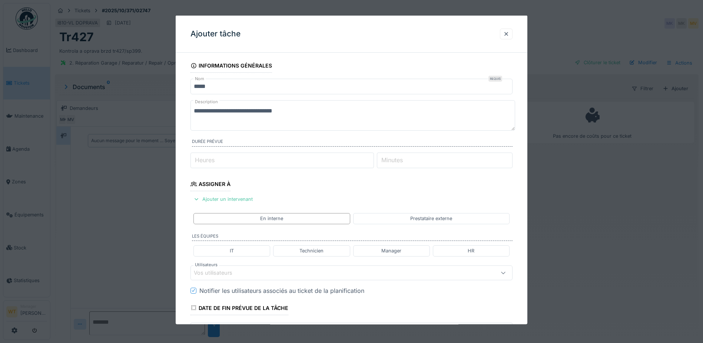
click at [254, 268] on div "Vos utilisateurs" at bounding box center [333, 272] width 278 height 8
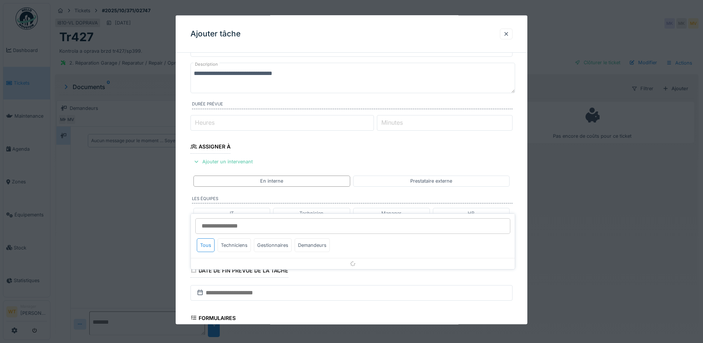
scroll to position [103, 0]
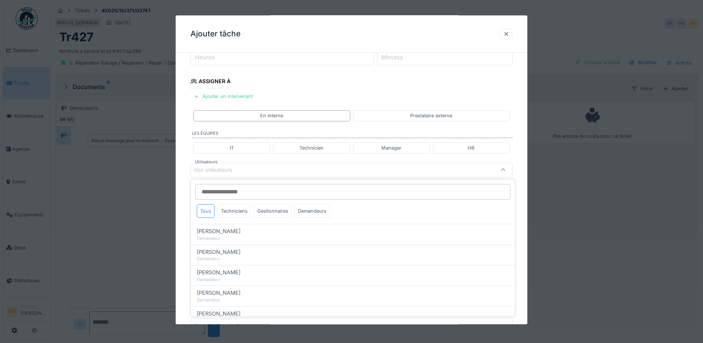
click at [237, 200] on div "Tous Techniciens Gestionnaires Demandeurs" at bounding box center [353, 201] width 324 height 44
click at [238, 208] on div "Techniciens" at bounding box center [234, 211] width 33 height 14
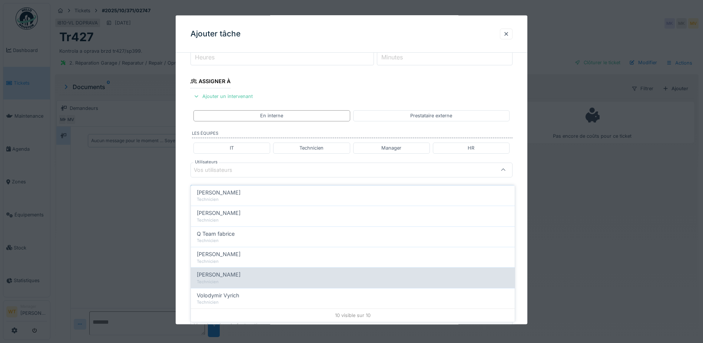
scroll to position [6, 0]
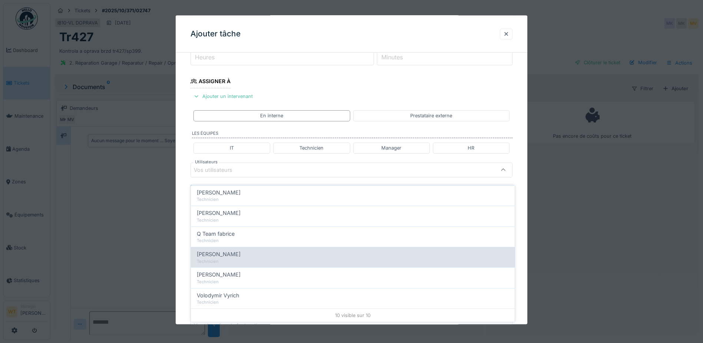
click at [244, 251] on div "[PERSON_NAME]" at bounding box center [353, 254] width 312 height 8
type input "****"
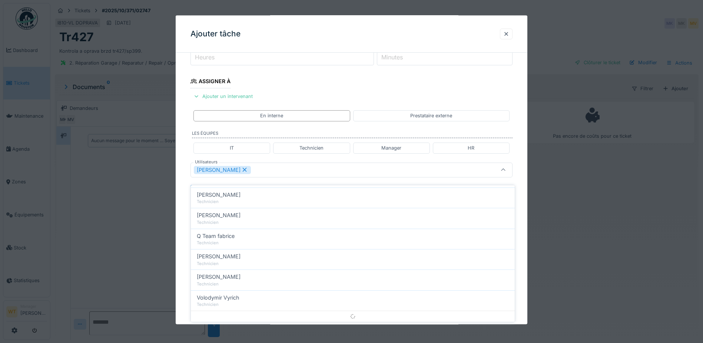
scroll to position [0, 0]
click at [285, 167] on div "[PERSON_NAME]" at bounding box center [333, 169] width 278 height 8
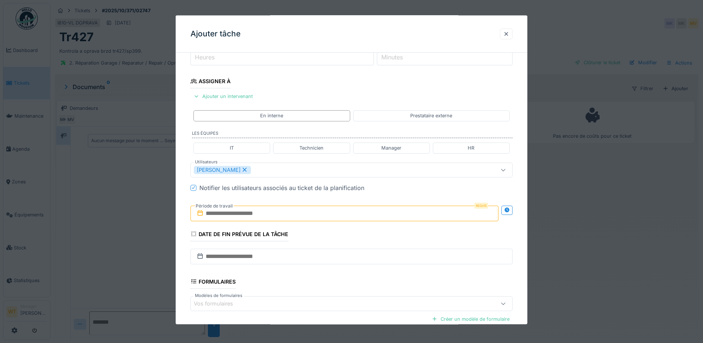
click at [245, 223] on div "Requis Période de travail" at bounding box center [352, 212] width 322 height 27
click at [256, 215] on input "text" at bounding box center [345, 213] width 308 height 16
click at [311, 284] on div "13" at bounding box center [310, 285] width 10 height 11
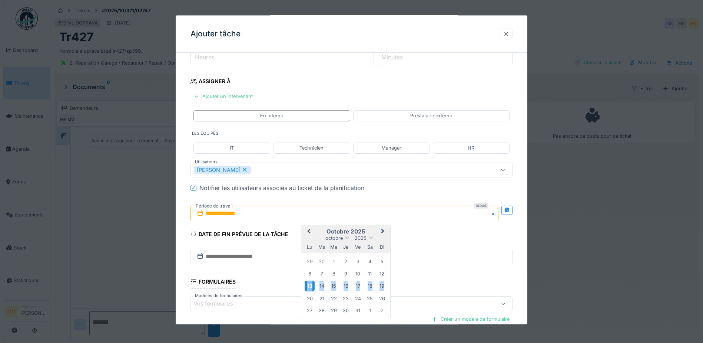
click at [311, 284] on div "13" at bounding box center [310, 285] width 10 height 11
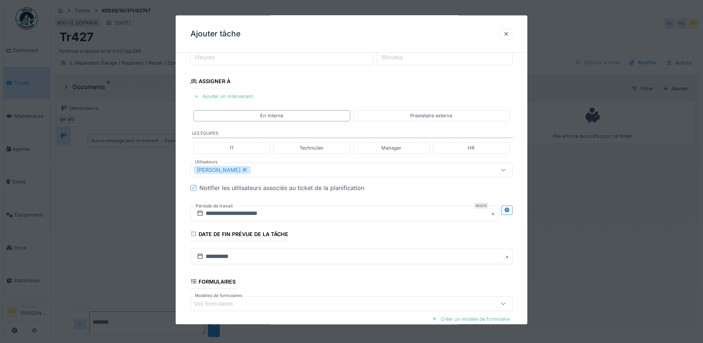
scroll to position [182, 0]
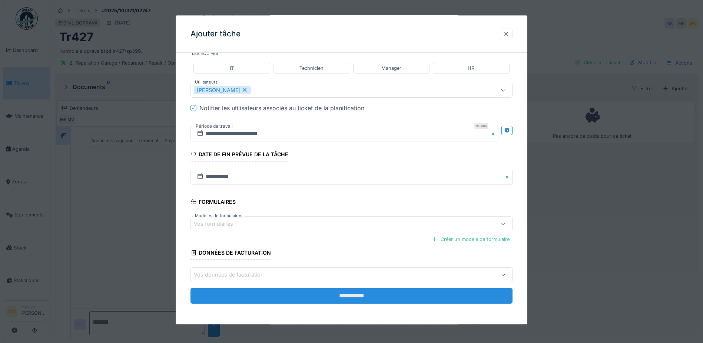
click at [306, 290] on input "**********" at bounding box center [352, 296] width 322 height 16
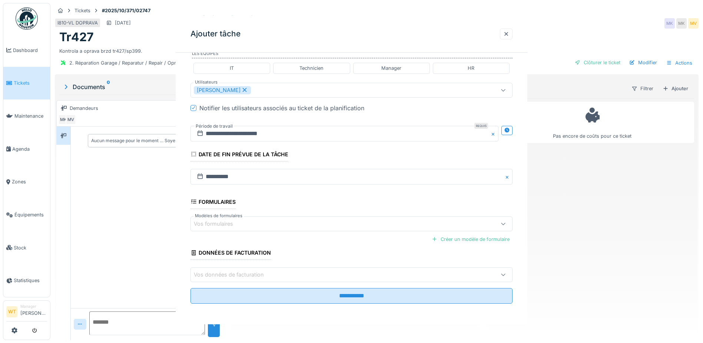
scroll to position [0, 0]
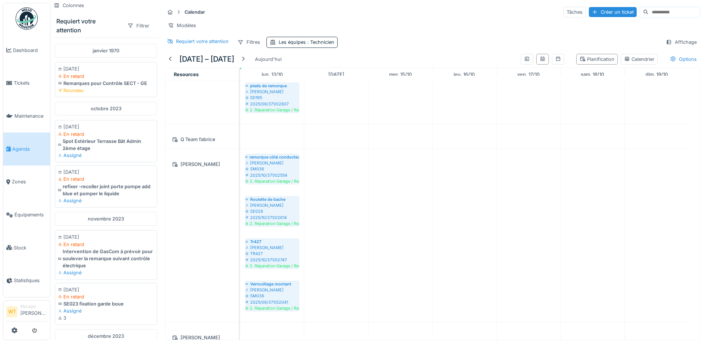
scroll to position [222, 0]
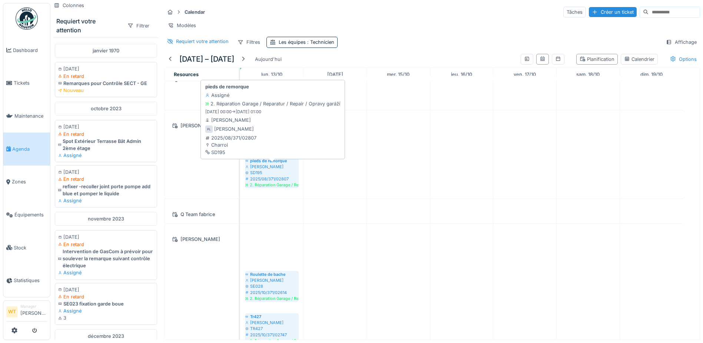
drag, startPoint x: 274, startPoint y: 255, endPoint x: 279, endPoint y: 184, distance: 71.7
click at [279, 184] on tbody "Remettre à nouveau la RP064 [PERSON_NAME] RP064 2025/10/371/02718 2. Réparation…" at bounding box center [461, 221] width 443 height 577
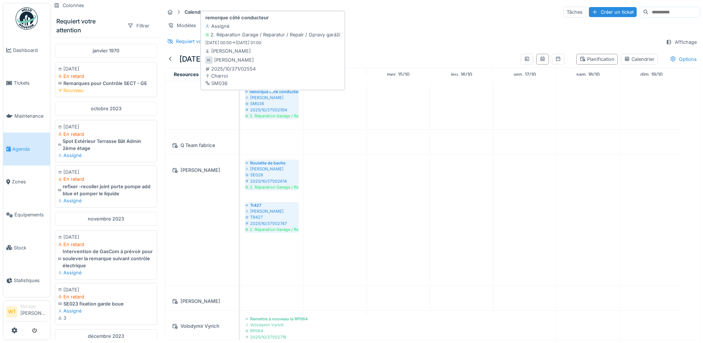
drag, startPoint x: 265, startPoint y: 270, endPoint x: 277, endPoint y: 125, distance: 145.4
click at [277, 125] on tbody "Remettre à nouveau la RP064 [PERSON_NAME] RP064 2025/10/371/02718 2. Réparation…" at bounding box center [461, 110] width 443 height 577
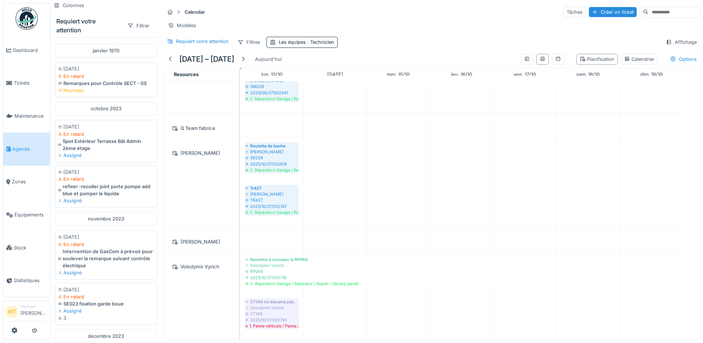
scroll to position [6, 0]
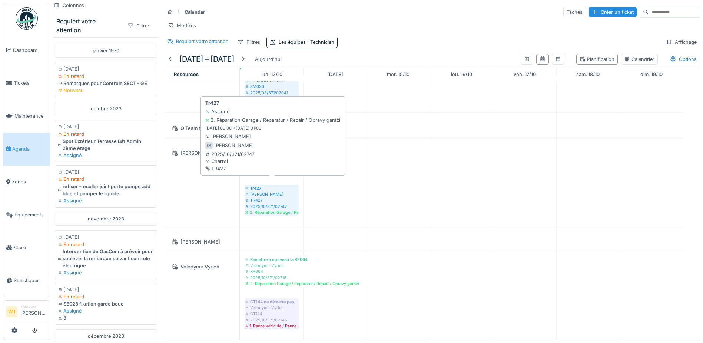
click at [273, 203] on div "2025/10/371/02747" at bounding box center [271, 206] width 53 height 6
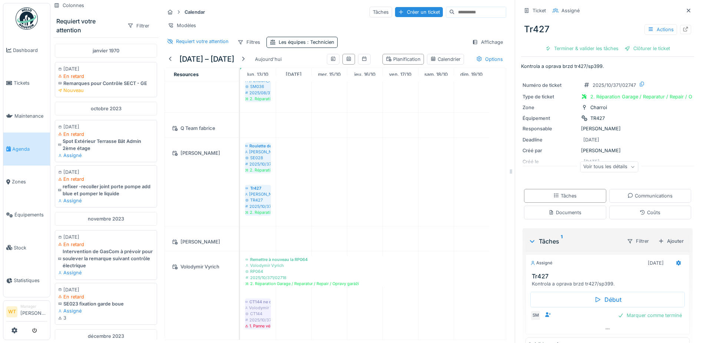
click at [604, 161] on div "Voir tous les détails" at bounding box center [609, 166] width 58 height 11
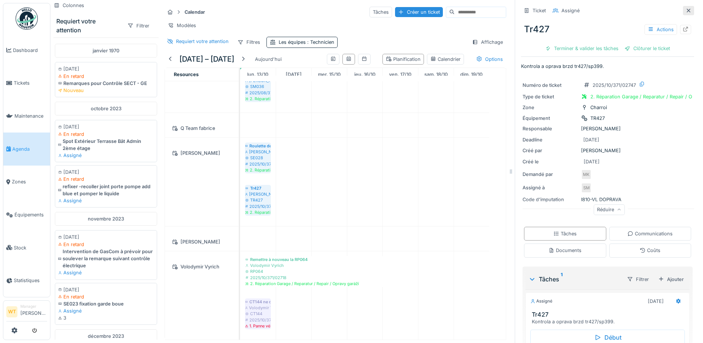
click at [686, 8] on icon at bounding box center [689, 10] width 6 height 5
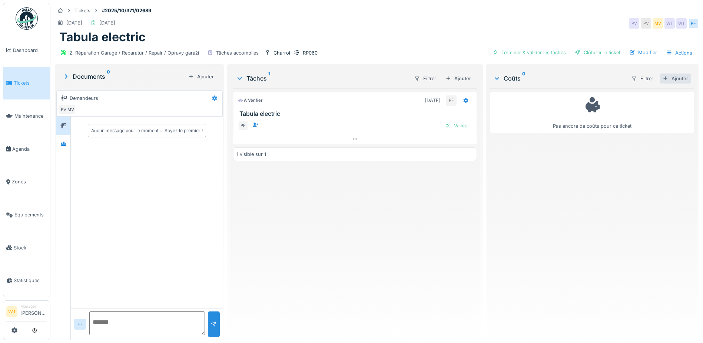
click at [660, 79] on div "Ajouter" at bounding box center [676, 78] width 32 height 10
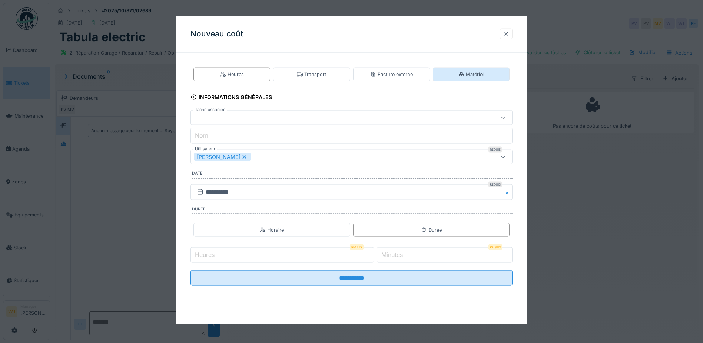
click at [484, 77] on div "Matériel" at bounding box center [471, 74] width 25 height 7
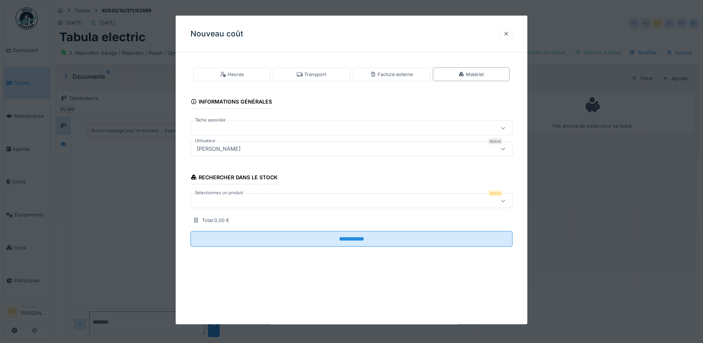
click at [267, 200] on div at bounding box center [333, 201] width 278 height 8
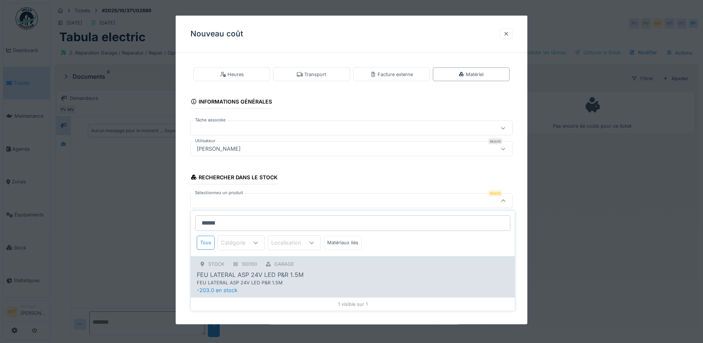
type input "******"
click at [271, 272] on div "FEU LATERAL ASP 24V LED P&R 1.5M" at bounding box center [250, 274] width 107 height 9
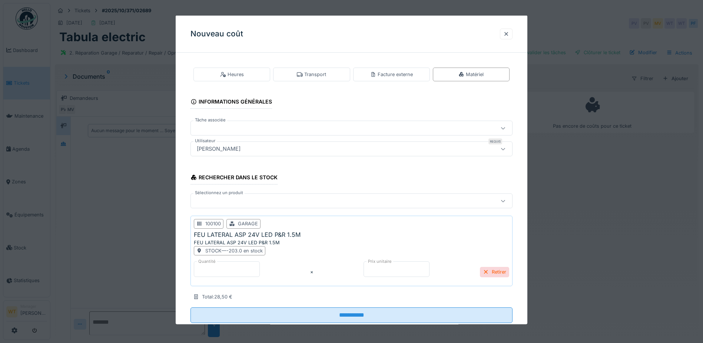
click at [253, 268] on input "*" at bounding box center [227, 269] width 66 height 16
type input "*"
click at [265, 304] on fieldset "**********" at bounding box center [352, 194] width 322 height 270
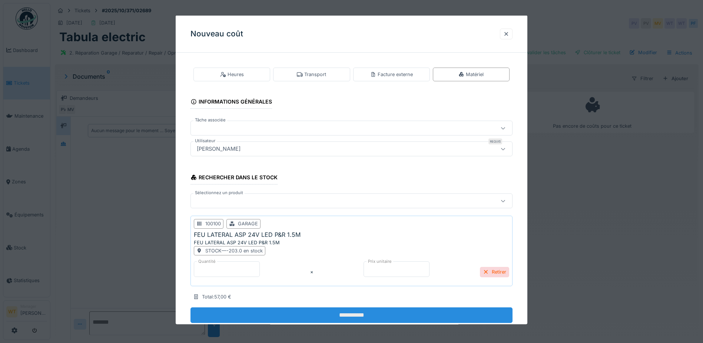
click at [269, 309] on input "**********" at bounding box center [352, 315] width 322 height 16
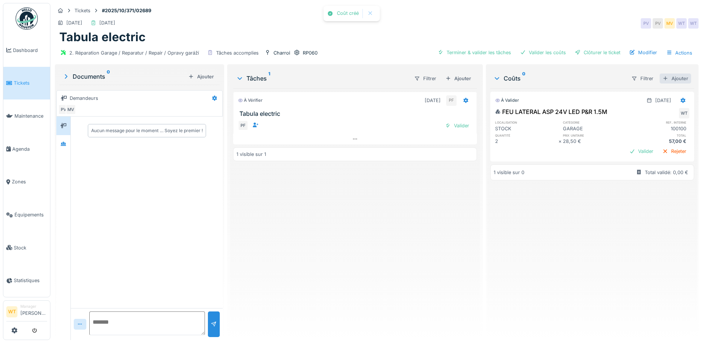
click at [666, 79] on div "Ajouter" at bounding box center [676, 78] width 32 height 10
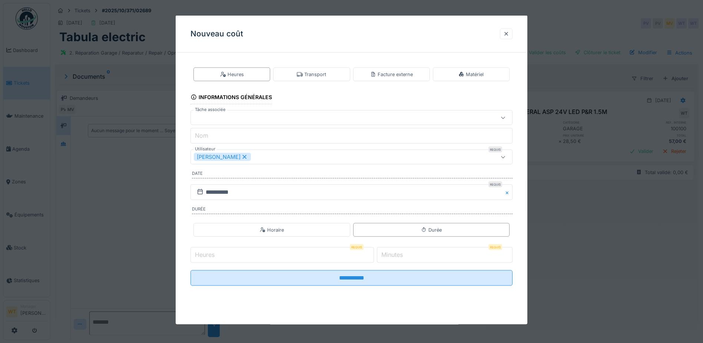
click at [241, 158] on icon at bounding box center [244, 156] width 7 height 5
click at [239, 158] on div "Utilisateurs" at bounding box center [333, 157] width 278 height 8
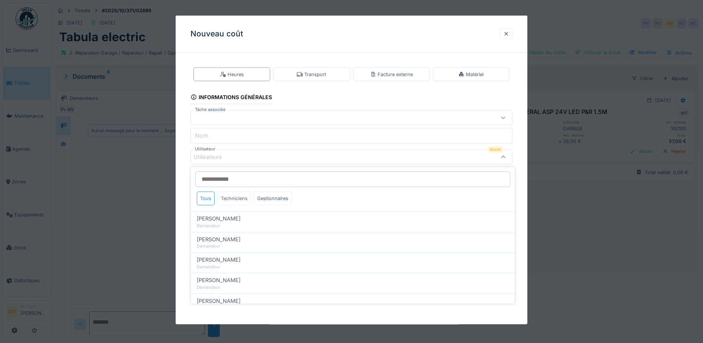
click at [237, 194] on div "Techniciens" at bounding box center [234, 198] width 33 height 14
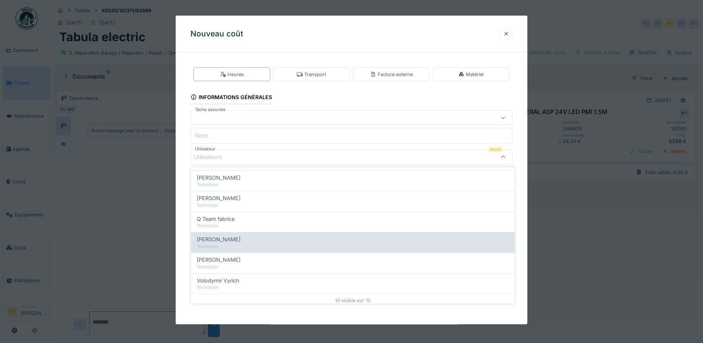
scroll to position [126, 0]
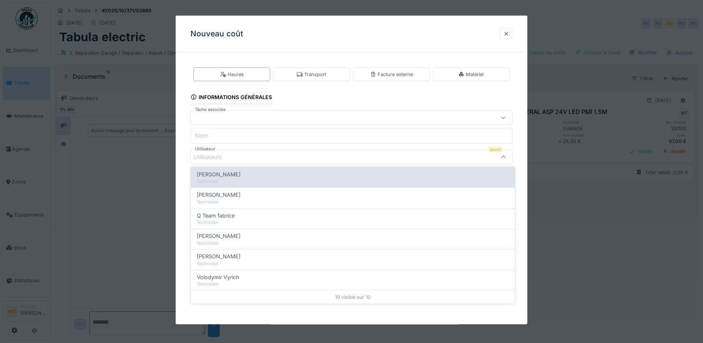
click at [249, 176] on div "[PERSON_NAME]" at bounding box center [353, 174] width 312 height 8
type input "*****"
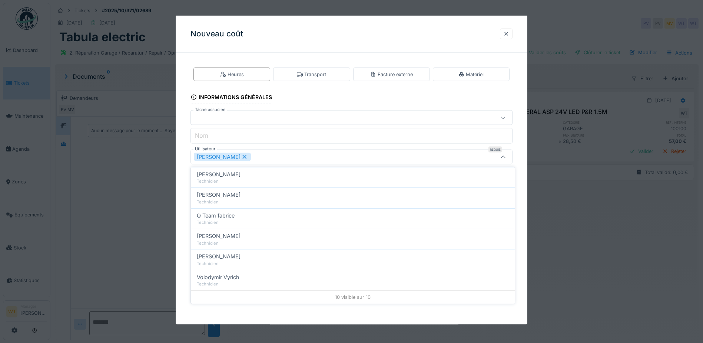
click at [264, 155] on div "[PERSON_NAME]" at bounding box center [333, 157] width 278 height 8
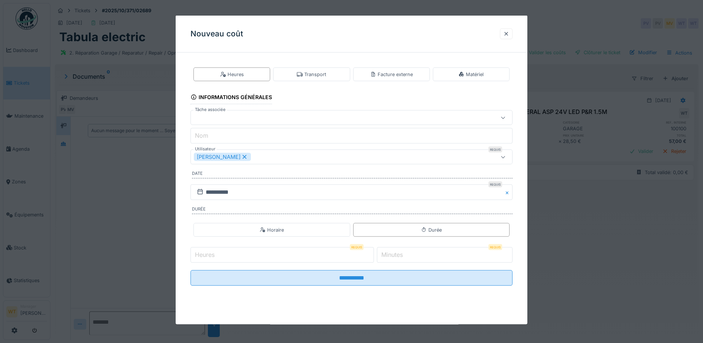
click at [238, 255] on input "Heures" at bounding box center [283, 255] width 184 height 16
type input "*"
click at [404, 254] on label "Minutes" at bounding box center [392, 254] width 24 height 9
click at [404, 254] on input "*" at bounding box center [445, 255] width 136 height 16
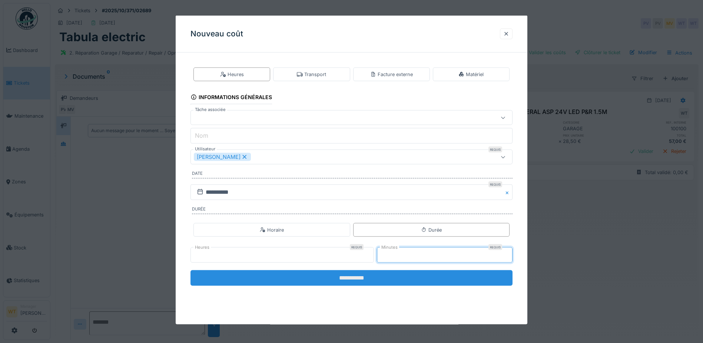
type input "**"
click at [372, 276] on input "**********" at bounding box center [352, 278] width 322 height 16
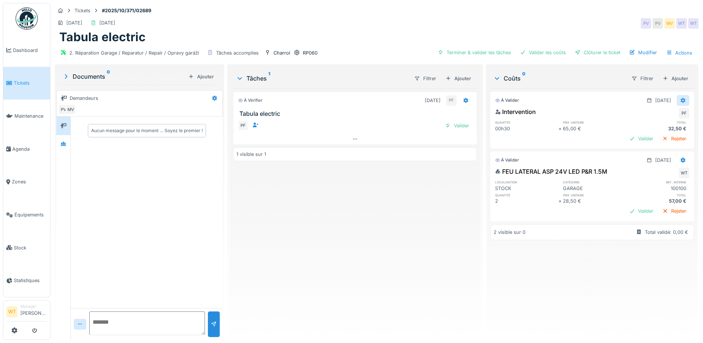
click at [681, 98] on icon at bounding box center [683, 100] width 5 height 5
click at [653, 119] on div "Modifier" at bounding box center [647, 116] width 36 height 11
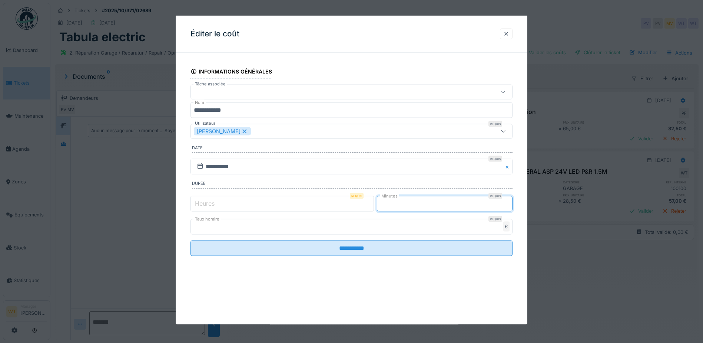
click at [430, 206] on input "**" at bounding box center [445, 203] width 136 height 16
type input "*"
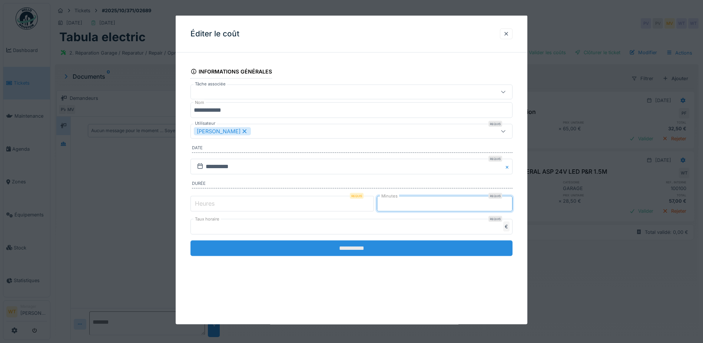
type input "**"
click at [387, 244] on input "**********" at bounding box center [352, 248] width 322 height 16
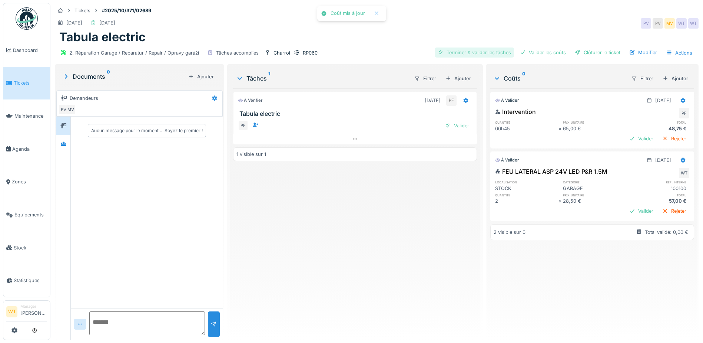
click at [470, 50] on div "Terminer & valider les tâches" at bounding box center [474, 52] width 79 height 10
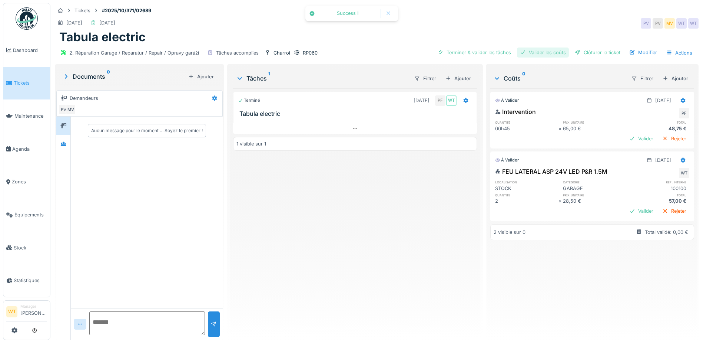
click at [561, 52] on div "Valider les coûts" at bounding box center [543, 52] width 52 height 10
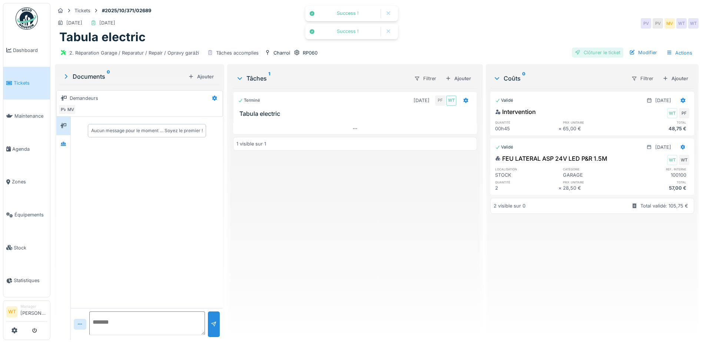
click at [580, 51] on div "Clôturer le ticket" at bounding box center [598, 52] width 52 height 10
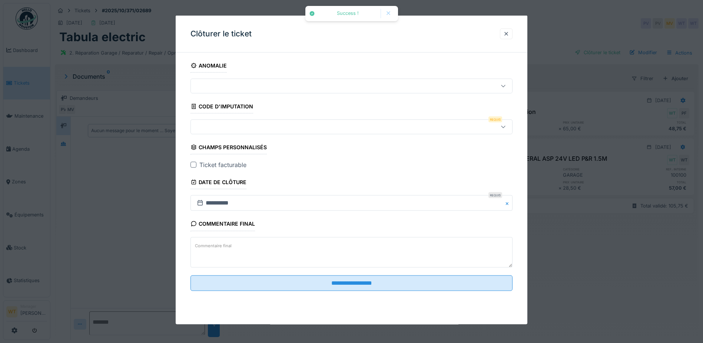
click at [265, 123] on div at bounding box center [333, 127] width 278 height 8
click at [508, 37] on div at bounding box center [507, 33] width 6 height 7
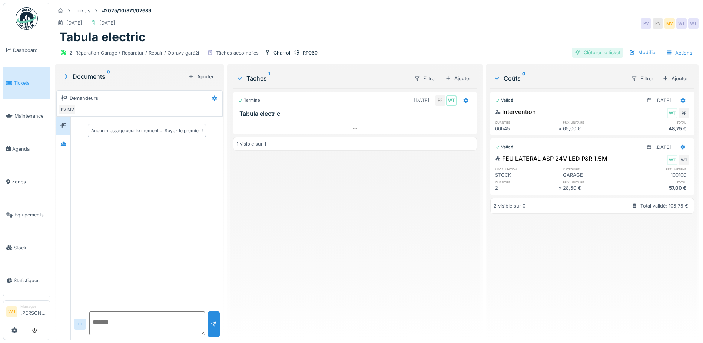
click at [591, 55] on div "Clôturer le ticket" at bounding box center [598, 52] width 52 height 10
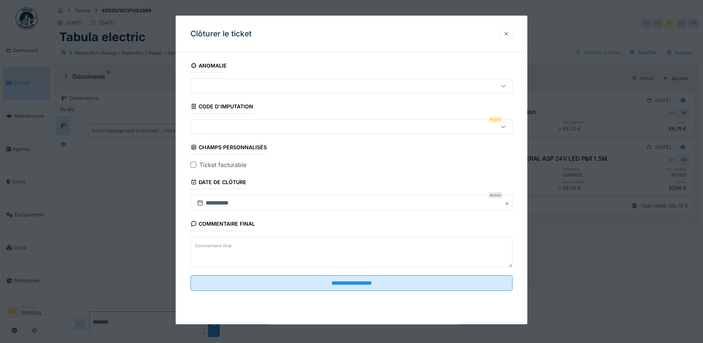
click at [509, 35] on div at bounding box center [507, 33] width 6 height 7
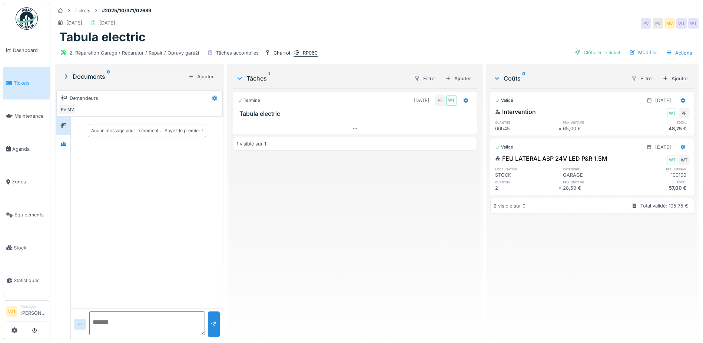
click at [310, 49] on div "RP060" at bounding box center [310, 52] width 15 height 7
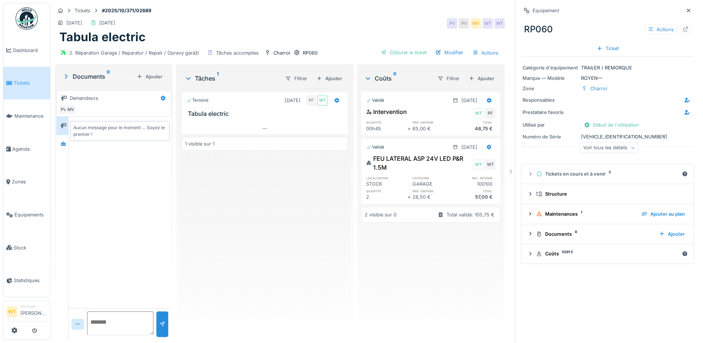
click at [601, 144] on div "Voir tous les détails" at bounding box center [609, 147] width 58 height 11
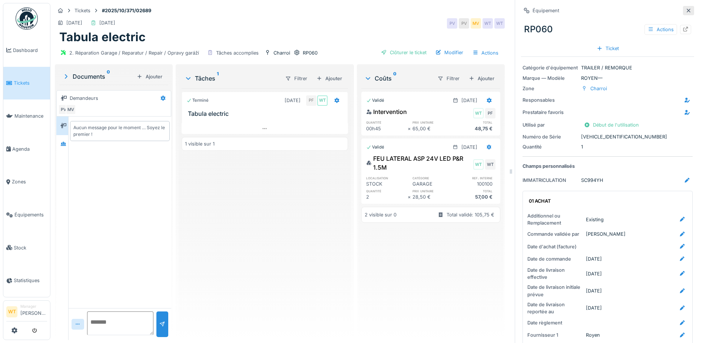
click at [686, 10] on icon at bounding box center [689, 10] width 6 height 5
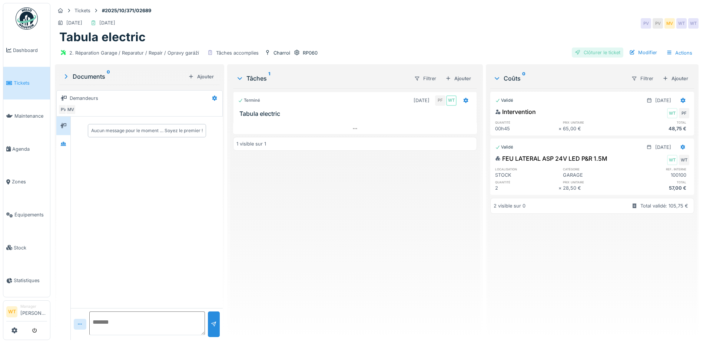
click at [586, 50] on div "Clôturer le ticket" at bounding box center [598, 52] width 52 height 10
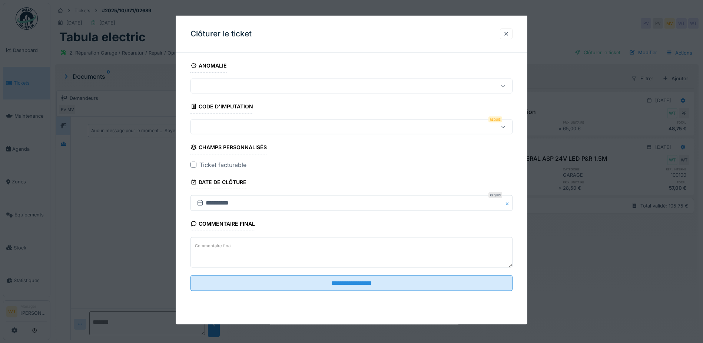
click at [204, 128] on div at bounding box center [333, 127] width 278 height 8
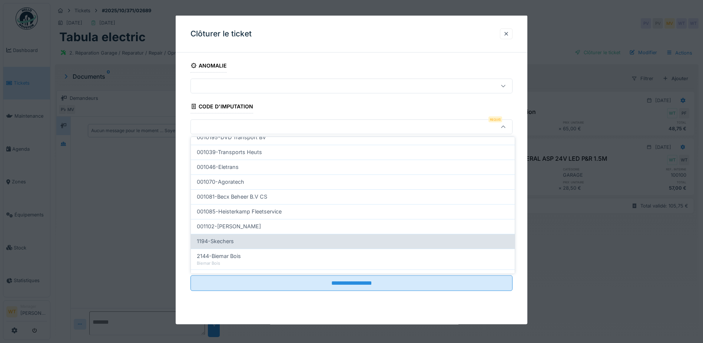
scroll to position [236, 0]
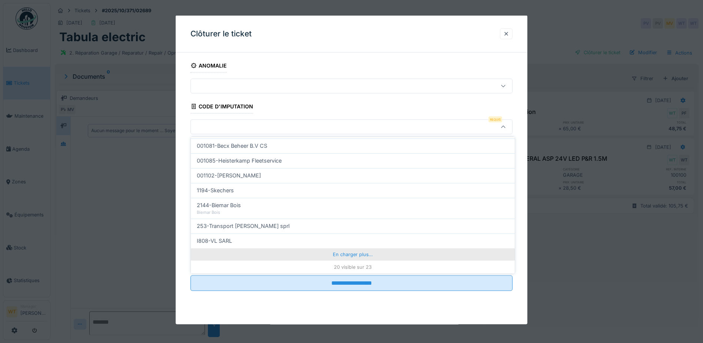
click at [296, 259] on div "En charger plus…" at bounding box center [353, 254] width 324 height 12
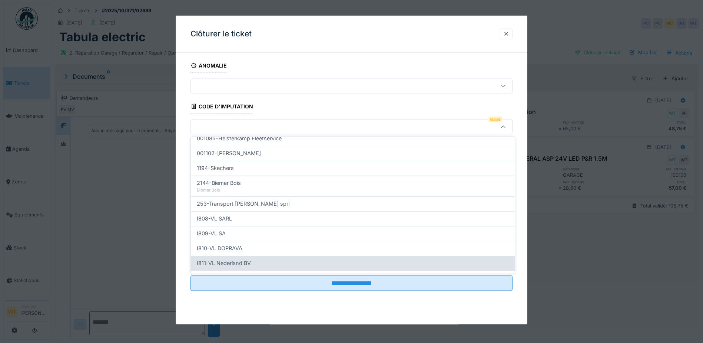
scroll to position [269, 0]
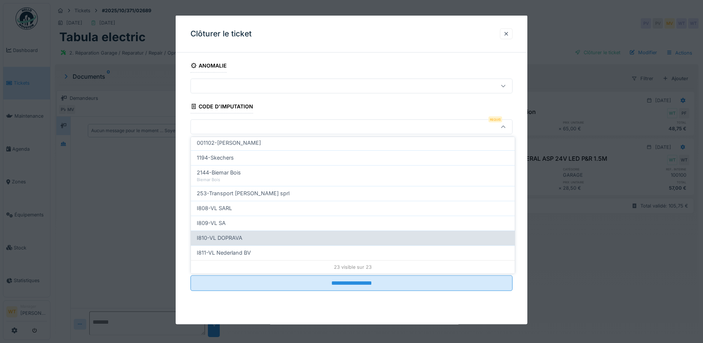
click at [255, 241] on div "I810-VL DOPRAVA" at bounding box center [353, 238] width 312 height 8
type input "***"
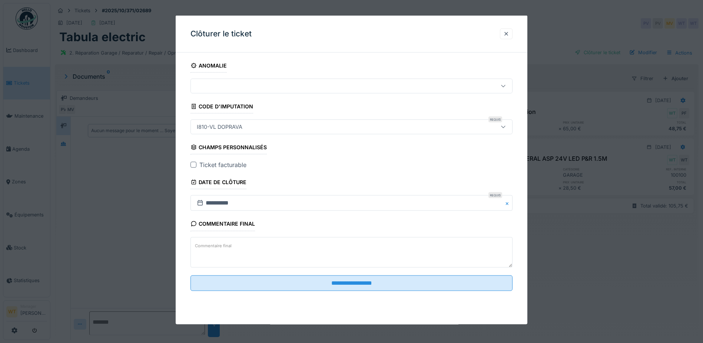
click at [194, 164] on div at bounding box center [194, 165] width 6 height 6
click at [226, 274] on fieldset "**********" at bounding box center [352, 178] width 322 height 238
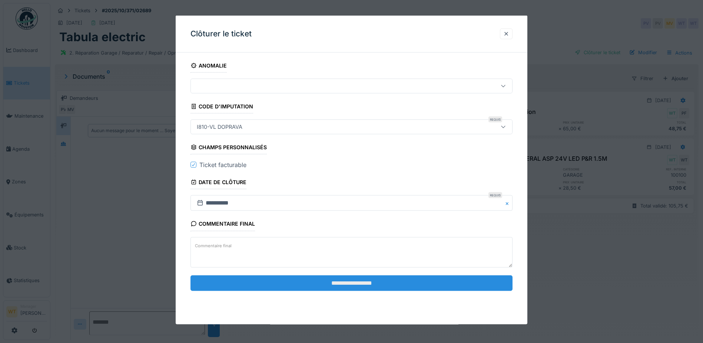
click at [226, 278] on input "**********" at bounding box center [352, 283] width 322 height 16
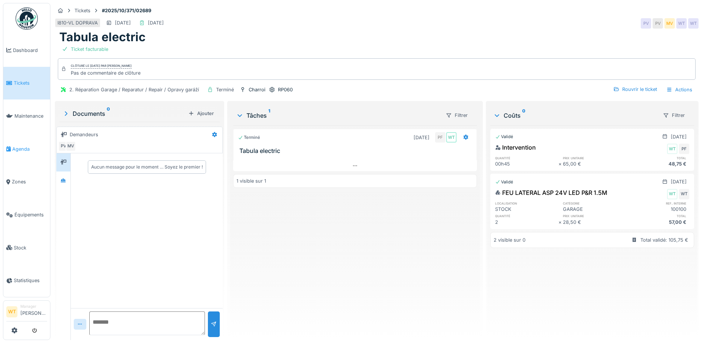
click at [27, 145] on span "Agenda" at bounding box center [29, 148] width 35 height 7
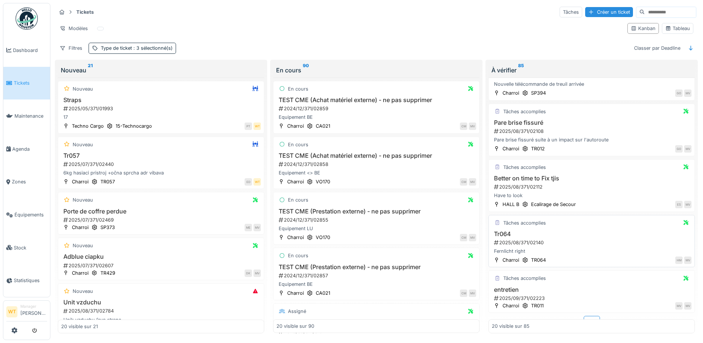
scroll to position [5, 0]
click at [584, 316] on div "Plus" at bounding box center [592, 321] width 16 height 11
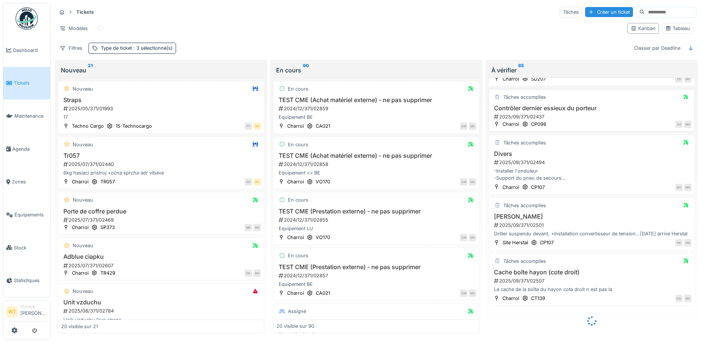
scroll to position [1900, 0]
click at [548, 268] on h3 "Cache boîte hayon (cote droit)" at bounding box center [592, 271] width 200 height 7
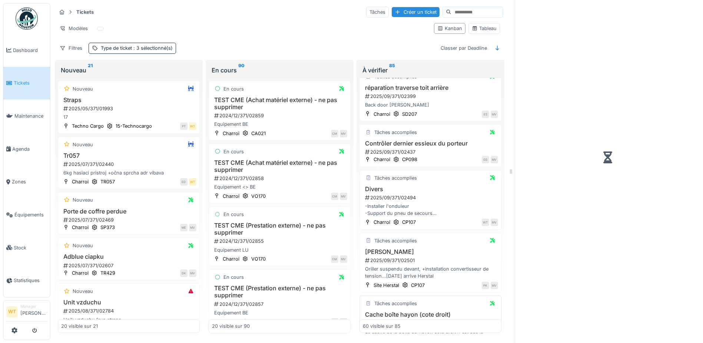
scroll to position [1963, 0]
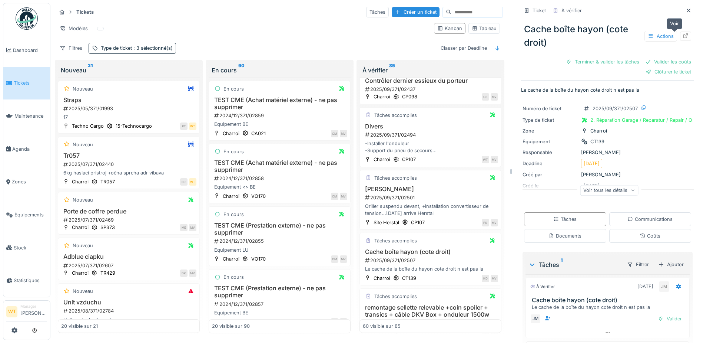
click at [683, 33] on icon at bounding box center [686, 35] width 6 height 5
click at [415, 84] on h3 "Contrôler dernier essieux du porteur" at bounding box center [430, 80] width 135 height 7
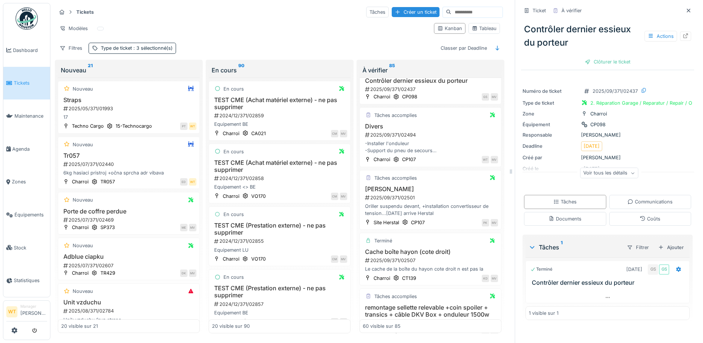
click at [611, 169] on div "Voir tous les détails" at bounding box center [609, 173] width 58 height 11
click at [611, 169] on div "Numéro de ticket 2025/09/371/02437 Type de ticket 2. Réparation Garage / Repara…" at bounding box center [607, 134] width 173 height 104
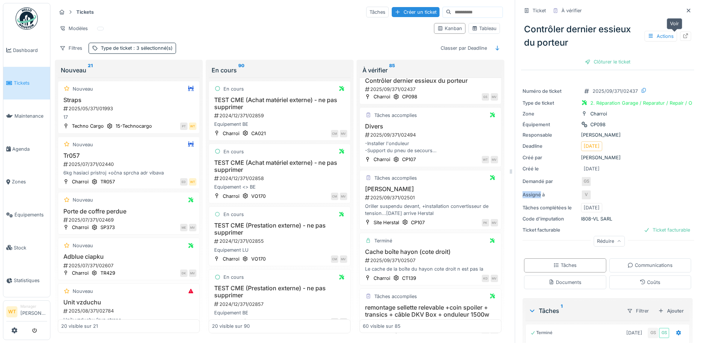
click at [683, 33] on icon at bounding box center [686, 35] width 6 height 5
click at [398, 192] on h3 "[PERSON_NAME]" at bounding box center [430, 188] width 135 height 7
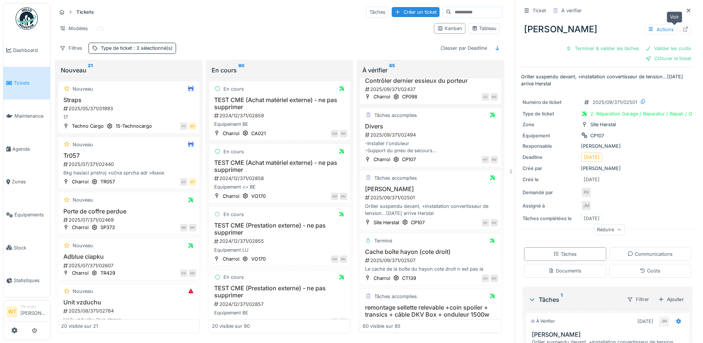
click at [680, 26] on div at bounding box center [685, 29] width 11 height 9
click at [39, 150] on link "Agenda" at bounding box center [26, 148] width 47 height 33
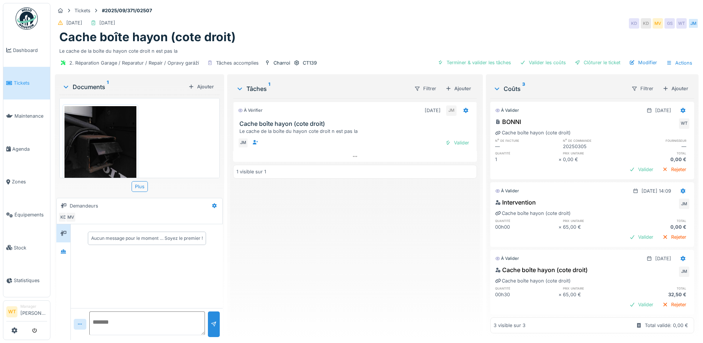
scroll to position [10, 0]
click at [498, 58] on div "Terminer & valider les tâches" at bounding box center [474, 62] width 79 height 10
click at [562, 55] on div "2. Réparation Garage / Reparatur / Repair / Opravy garáží Tâches accomplies Cha…" at bounding box center [377, 63] width 644 height 17
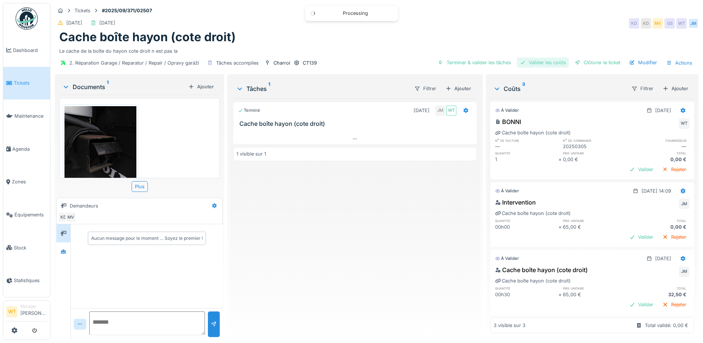
click at [554, 59] on div "Valider les coûts" at bounding box center [543, 62] width 52 height 10
click at [592, 60] on div "Clôturer le ticket" at bounding box center [598, 62] width 52 height 10
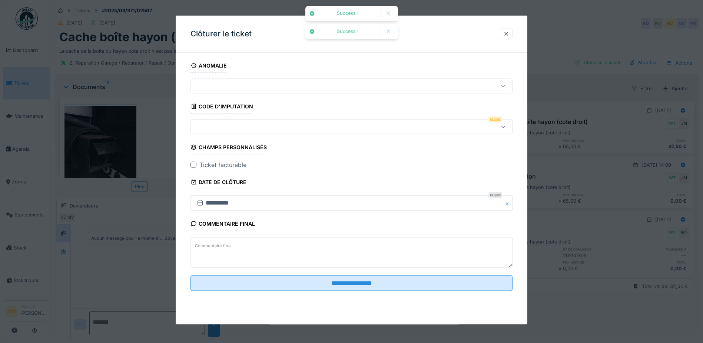
scroll to position [0, 0]
click at [224, 126] on div at bounding box center [333, 127] width 278 height 8
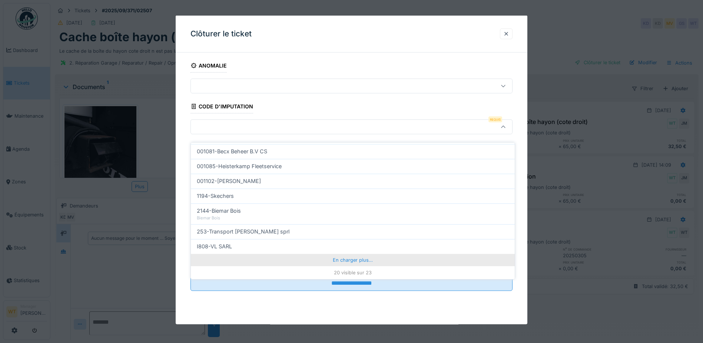
scroll to position [6, 0]
click at [324, 254] on div "En charger plus…" at bounding box center [353, 260] width 324 height 12
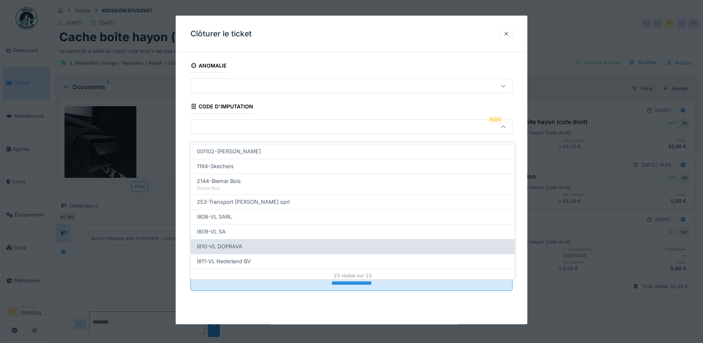
scroll to position [269, 0]
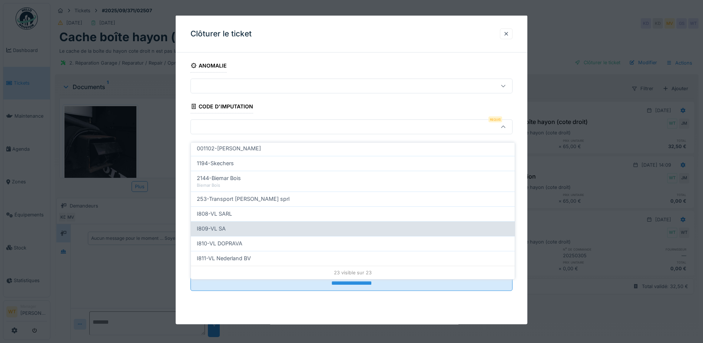
click at [234, 224] on div "I809-VL SA" at bounding box center [353, 228] width 312 height 8
type input "***"
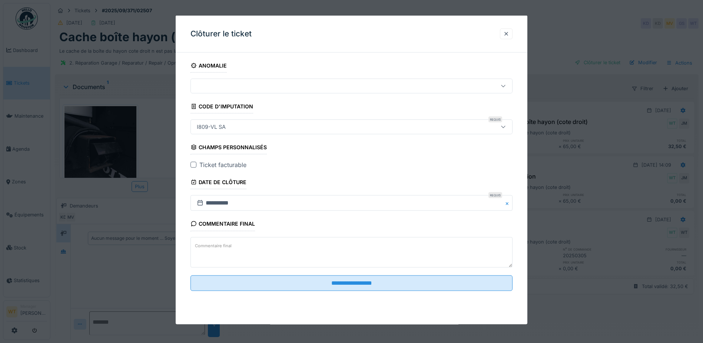
click at [193, 164] on div at bounding box center [194, 165] width 6 height 6
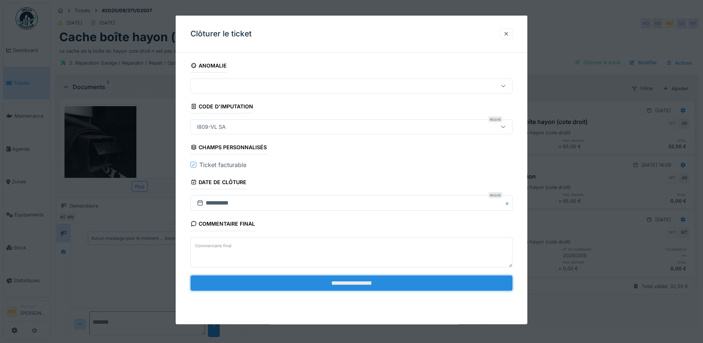
click at [320, 288] on input "**********" at bounding box center [352, 283] width 322 height 16
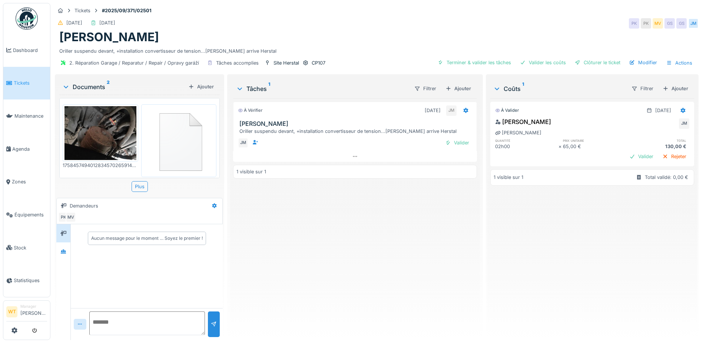
scroll to position [9, 0]
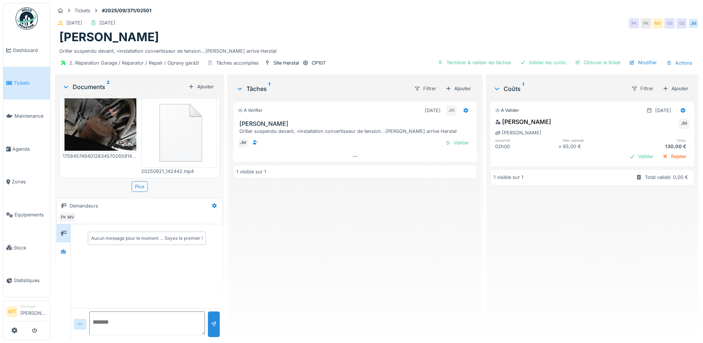
click at [181, 128] on img at bounding box center [179, 131] width 72 height 69
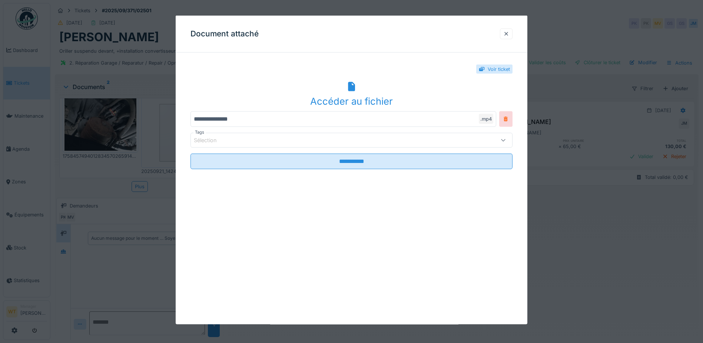
click at [357, 93] on div "Accéder au fichier" at bounding box center [352, 94] width 322 height 29
click at [509, 35] on div at bounding box center [507, 33] width 6 height 7
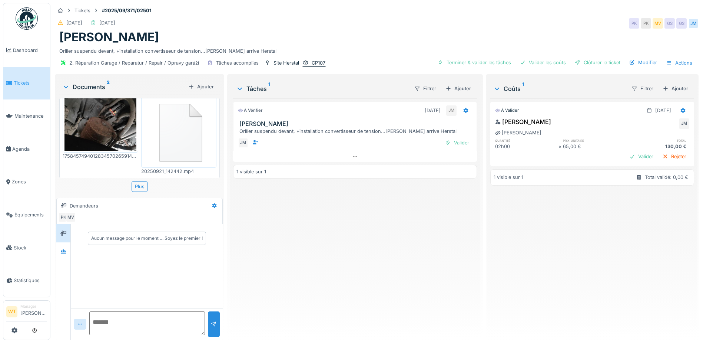
click at [308, 60] on div "CP107" at bounding box center [314, 63] width 23 height 8
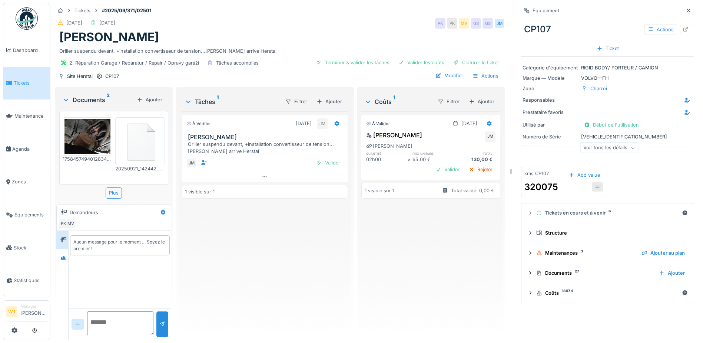
click at [619, 149] on div "Voir tous les détails" at bounding box center [609, 147] width 58 height 11
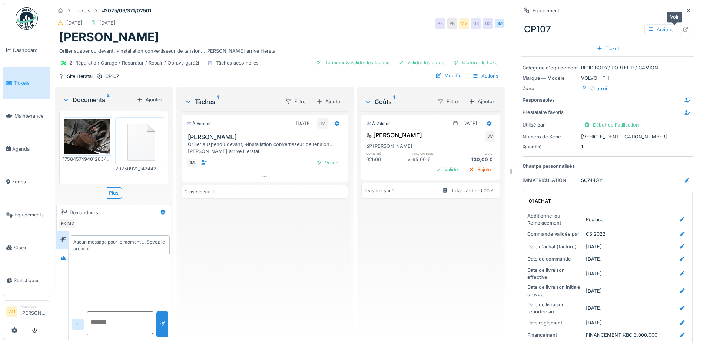
click at [684, 29] on icon at bounding box center [686, 29] width 5 height 5
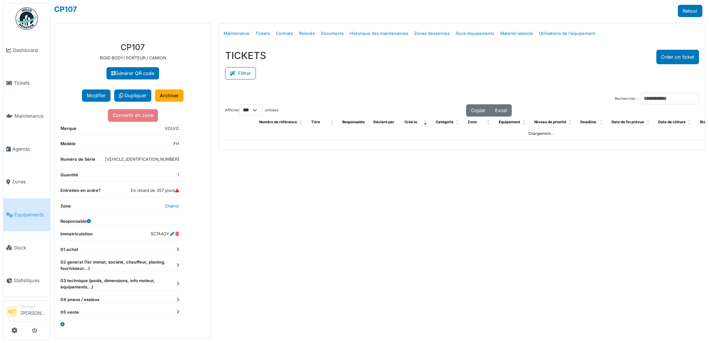
select select "***"
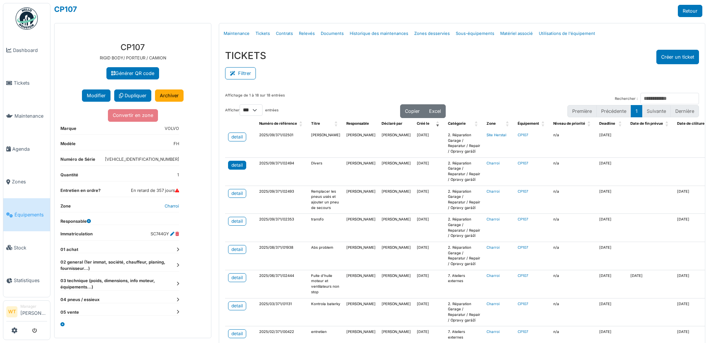
click at [240, 168] on div "detail" at bounding box center [236, 165] width 11 height 7
click at [242, 139] on link "detail" at bounding box center [237, 136] width 18 height 9
click at [18, 153] on link "Agenda" at bounding box center [26, 148] width 47 height 33
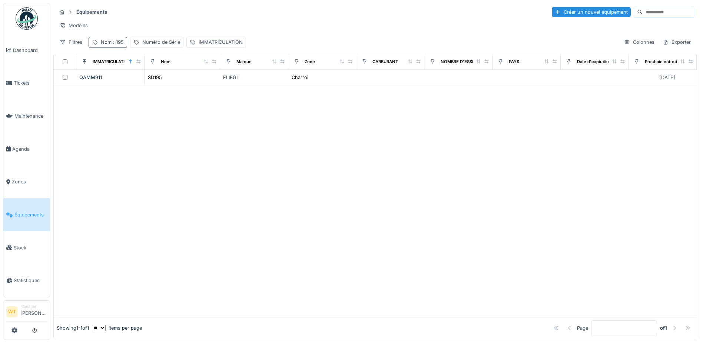
click at [106, 46] on div "Nom : 195" at bounding box center [112, 42] width 23 height 7
click at [160, 85] on icon at bounding box center [157, 83] width 6 height 5
click at [150, 85] on input "Nom" at bounding box center [129, 84] width 74 height 16
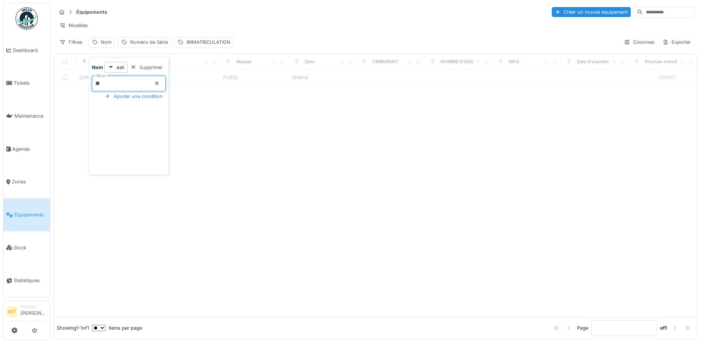
type input "***"
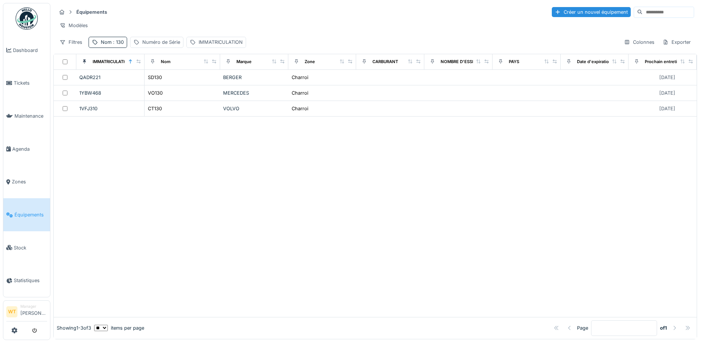
click at [280, 158] on div at bounding box center [375, 216] width 643 height 200
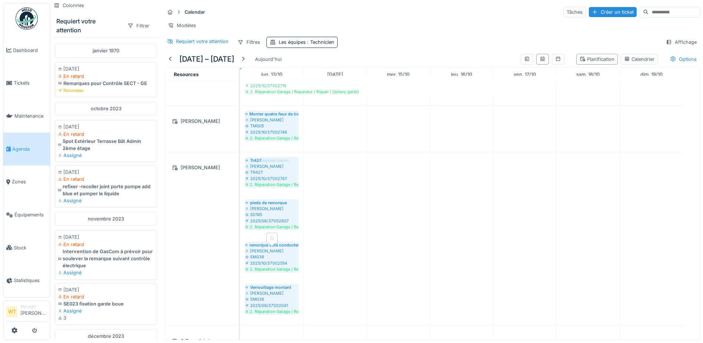
scroll to position [74, 0]
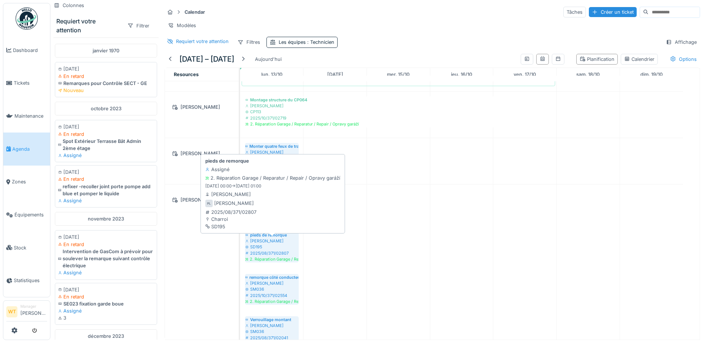
drag, startPoint x: 276, startPoint y: 269, endPoint x: 285, endPoint y: 269, distance: 9.3
click at [285, 269] on tbody "Remettre à nouveau la RP064 Jan Maro RP064 2025/10/371/02718 2. Réparation Gara…" at bounding box center [461, 295] width 443 height 577
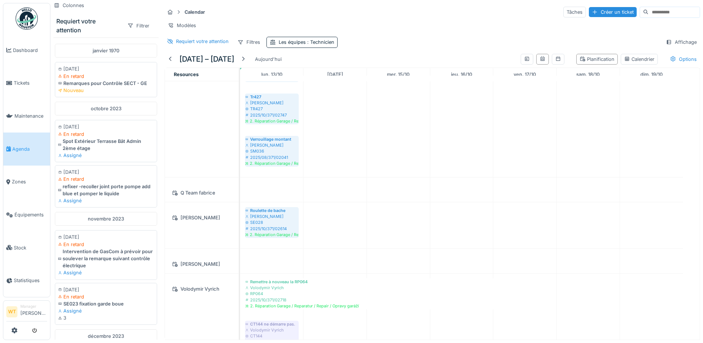
click at [34, 145] on span "Agenda" at bounding box center [29, 148] width 35 height 7
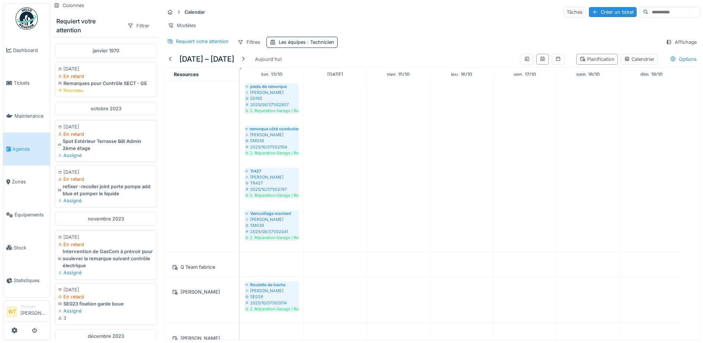
scroll to position [260, 0]
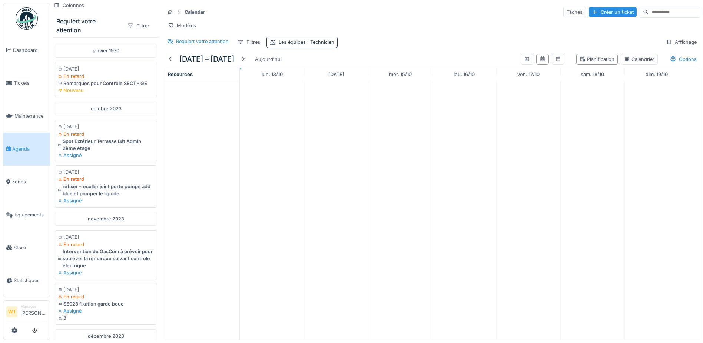
drag, startPoint x: 310, startPoint y: 44, endPoint x: 313, endPoint y: 51, distance: 7.0
click at [311, 44] on div "Les équipes : Technicien" at bounding box center [307, 42] width 56 height 7
click at [307, 82] on icon at bounding box center [307, 83] width 4 height 4
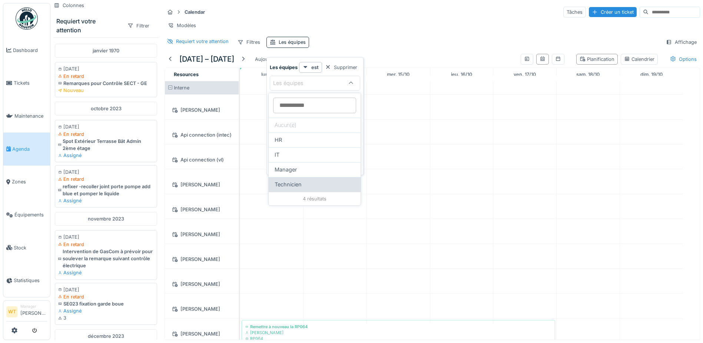
click at [294, 179] on div "Technicien" at bounding box center [315, 184] width 92 height 15
type input "***"
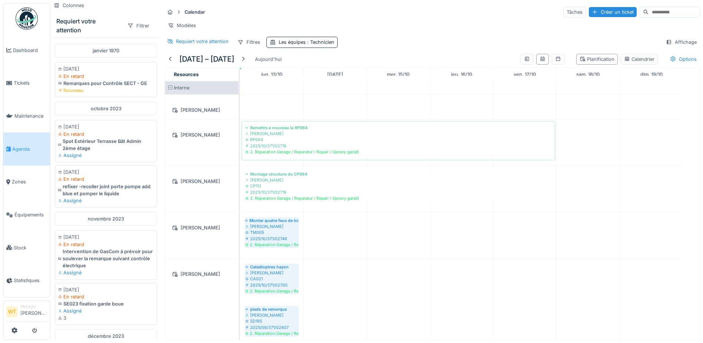
click at [339, 19] on hr at bounding box center [433, 19] width 536 height 0
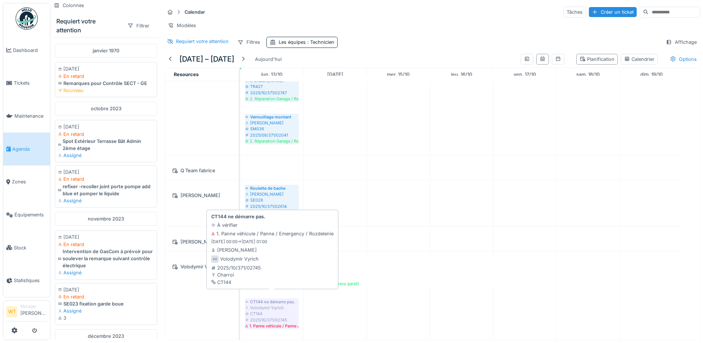
click at [285, 323] on div "1. Panne véhicule / Panne / Emergency / Rozdelenie" at bounding box center [271, 326] width 53 height 6
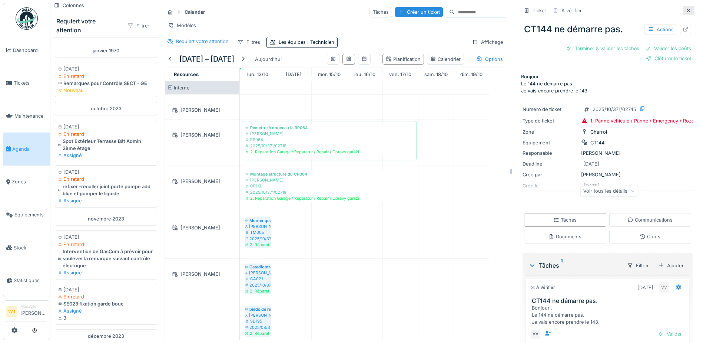
click at [687, 9] on icon at bounding box center [689, 11] width 4 height 4
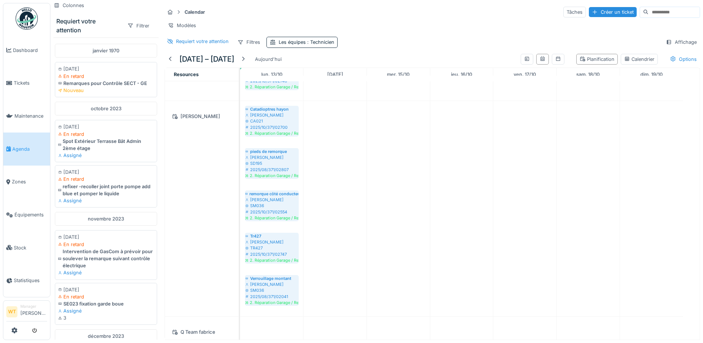
scroll to position [145, 0]
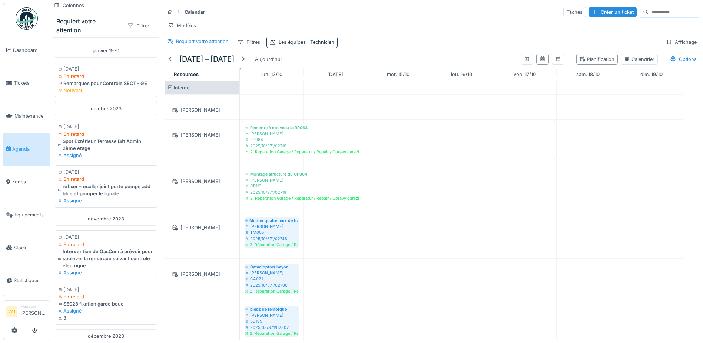
click at [312, 43] on span ": Technicien" at bounding box center [320, 42] width 29 height 6
click at [393, 34] on div "Calendar Tâches Créer un ticket Modèles Requiert votre attention Filtres Les éq…" at bounding box center [433, 27] width 542 height 48
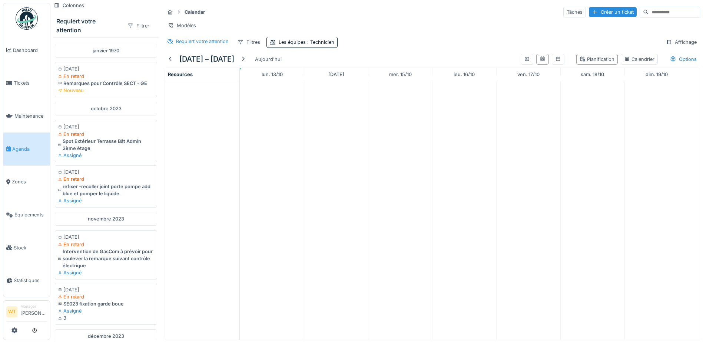
click at [23, 150] on link "Agenda" at bounding box center [26, 148] width 47 height 33
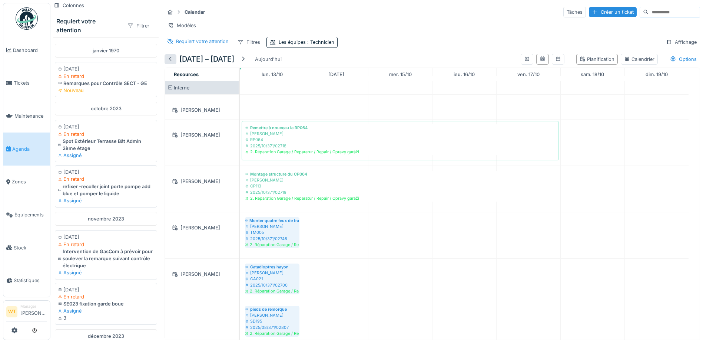
click at [174, 64] on div at bounding box center [171, 59] width 12 height 10
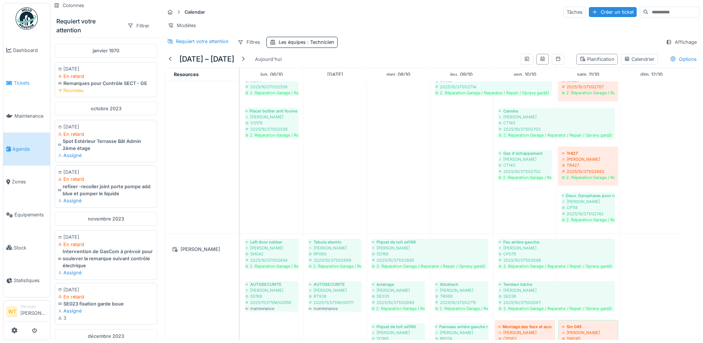
click at [20, 86] on link "Tickets" at bounding box center [26, 83] width 47 height 33
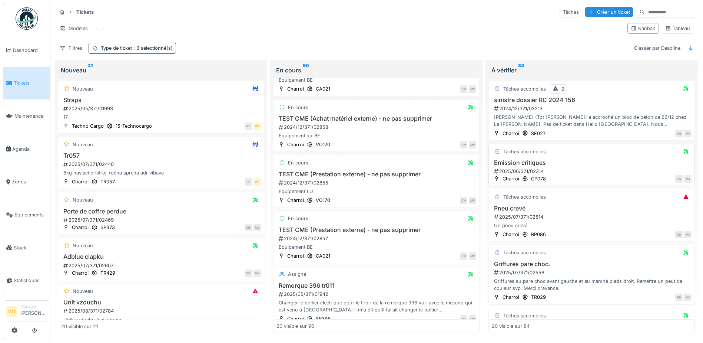
click at [530, 162] on h3 "Emission critiques" at bounding box center [592, 162] width 200 height 7
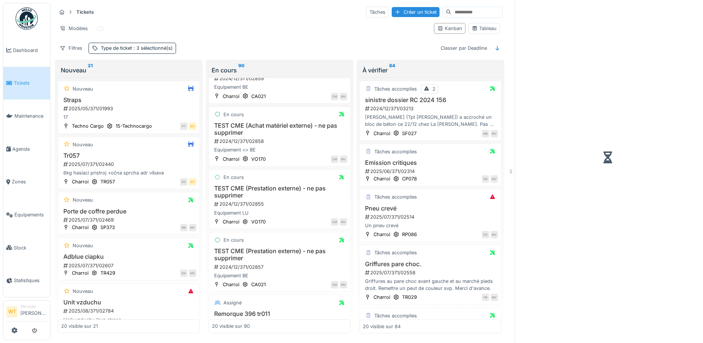
scroll to position [44, 0]
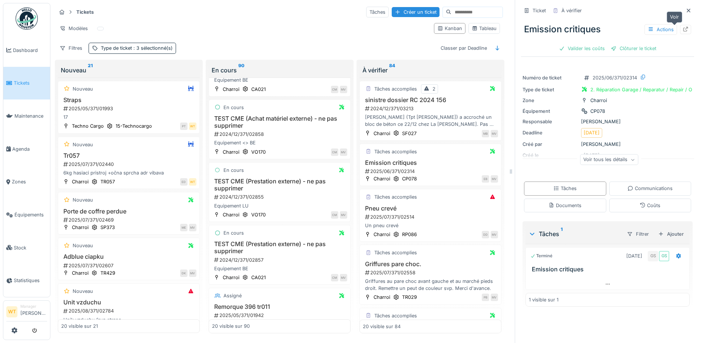
click at [680, 25] on div at bounding box center [685, 29] width 11 height 9
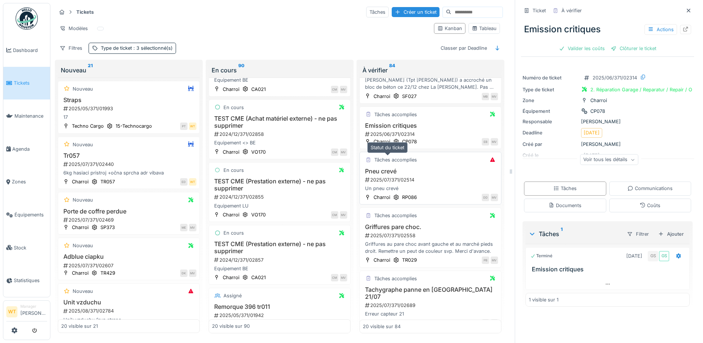
click at [384, 163] on div "Tâches accomplies" at bounding box center [396, 159] width 43 height 7
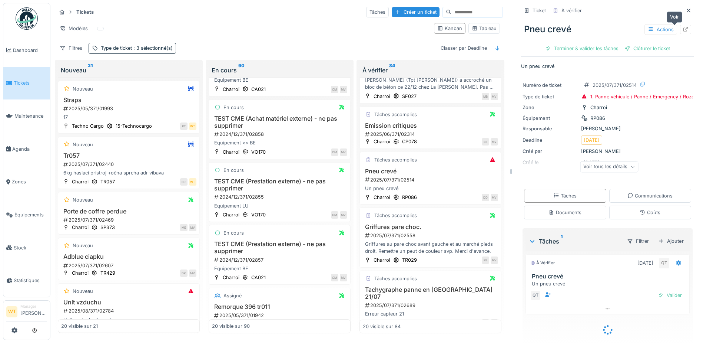
click at [680, 31] on div at bounding box center [685, 29] width 11 height 9
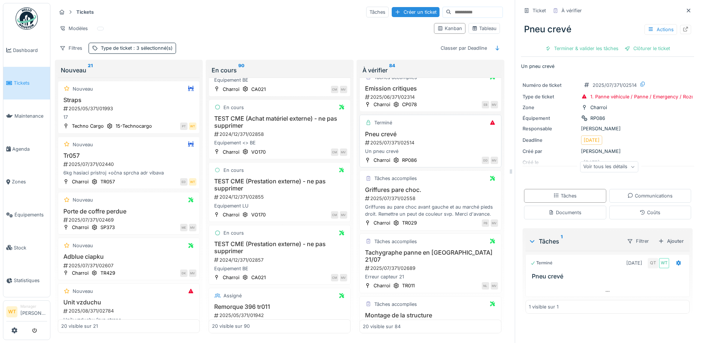
scroll to position [111, 0]
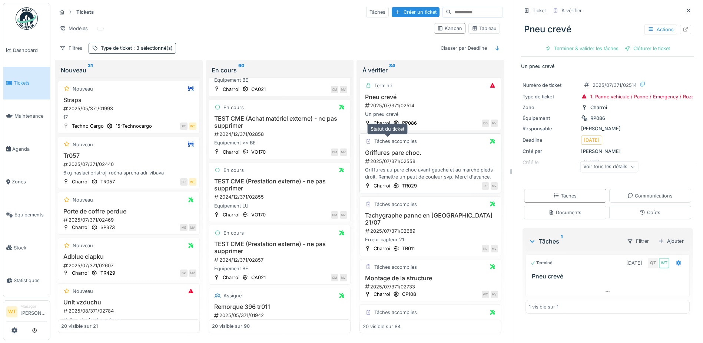
click at [407, 142] on div "Tâches accomplies" at bounding box center [396, 141] width 43 height 7
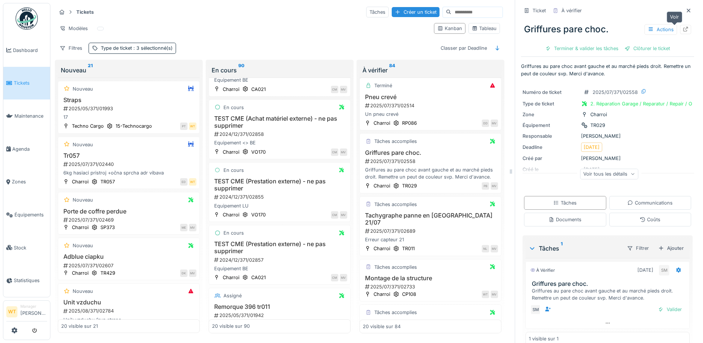
click at [684, 30] on icon at bounding box center [686, 29] width 5 height 5
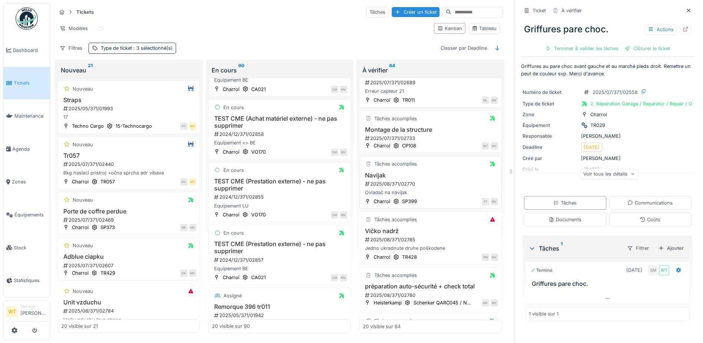
scroll to position [297, 0]
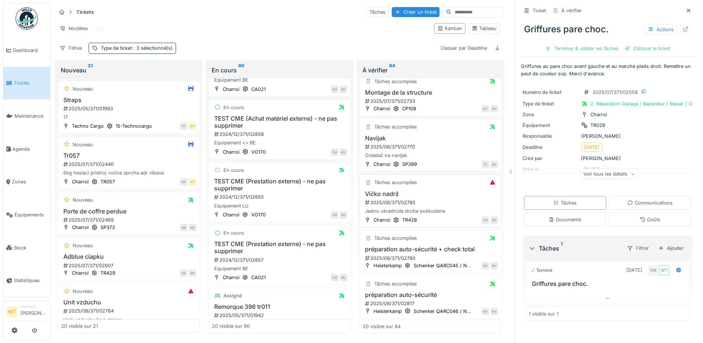
click at [391, 190] on h3 "Vičko nadrž" at bounding box center [430, 193] width 135 height 7
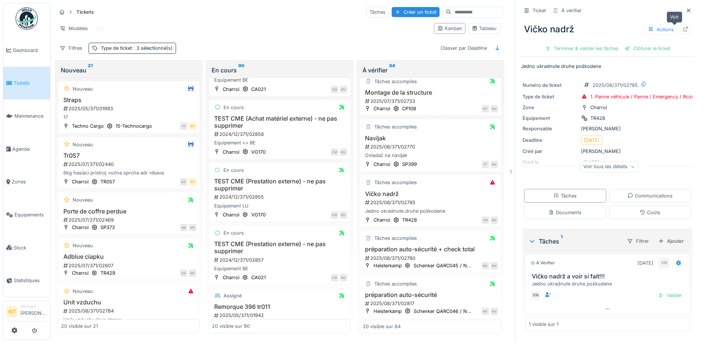
click at [683, 29] on icon at bounding box center [686, 29] width 6 height 5
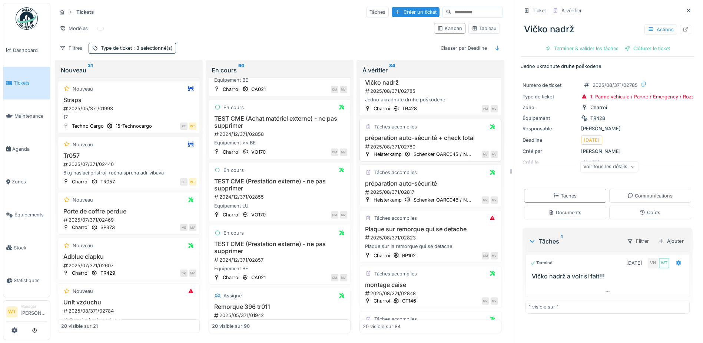
scroll to position [445, 0]
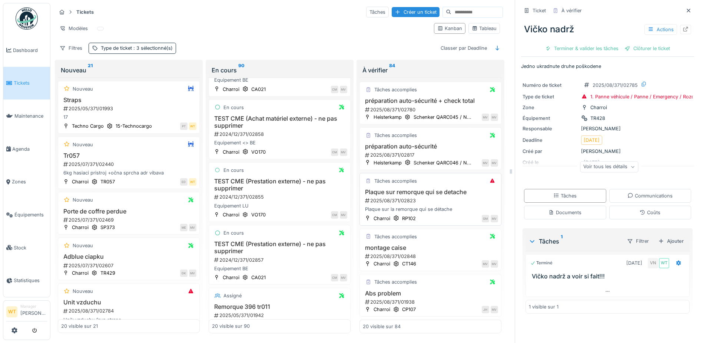
click at [419, 195] on h3 "Plaque sur remorque qui se detache" at bounding box center [430, 191] width 135 height 7
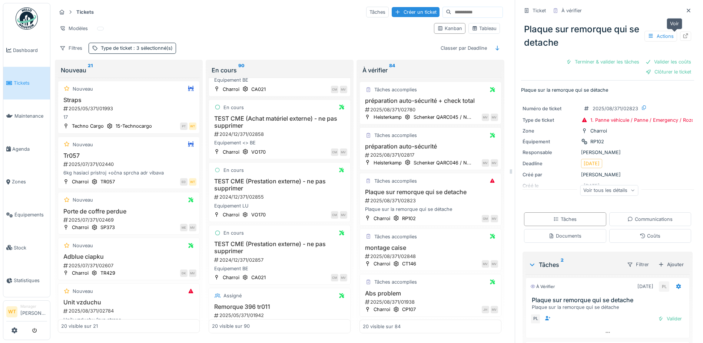
click at [683, 37] on icon at bounding box center [686, 35] width 6 height 5
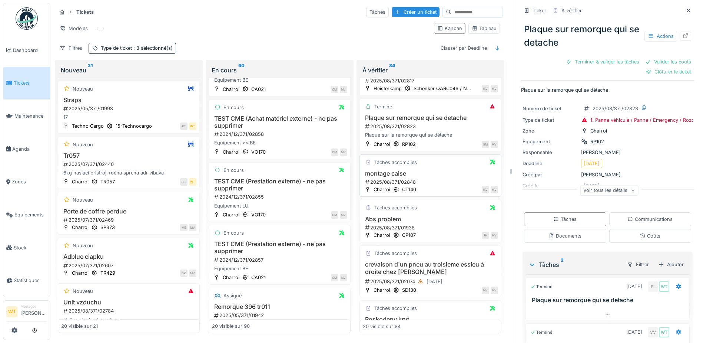
scroll to position [556, 0]
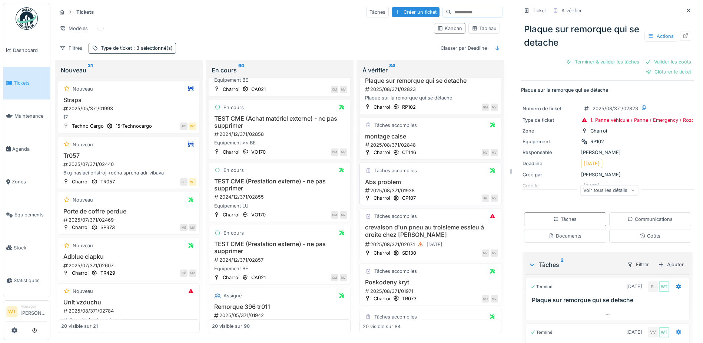
click at [397, 188] on div "Tâches accomplies Abs problem 2025/08/371/01938 Charroi CP107 JH MV" at bounding box center [431, 183] width 142 height 43
click at [392, 185] on h3 "Abs problem" at bounding box center [430, 181] width 135 height 7
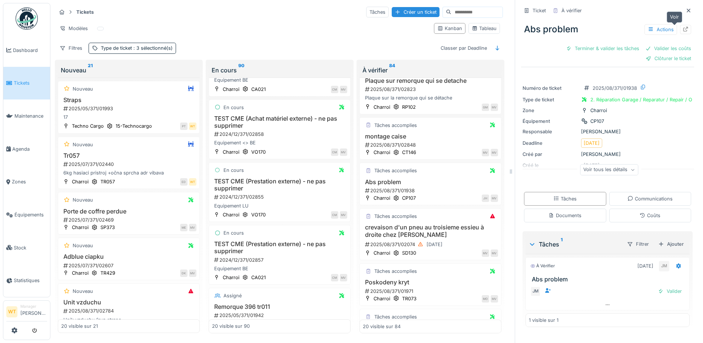
click at [680, 30] on div at bounding box center [685, 29] width 11 height 9
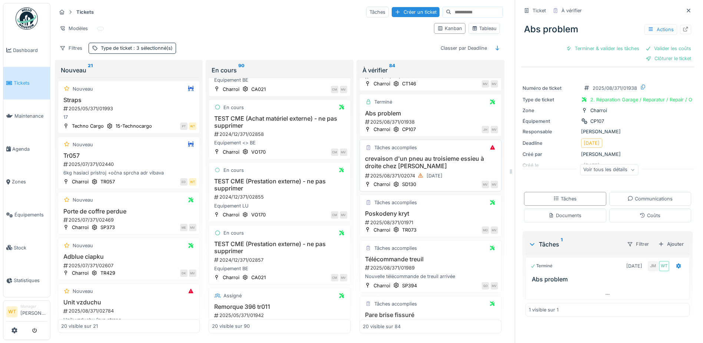
scroll to position [630, 0]
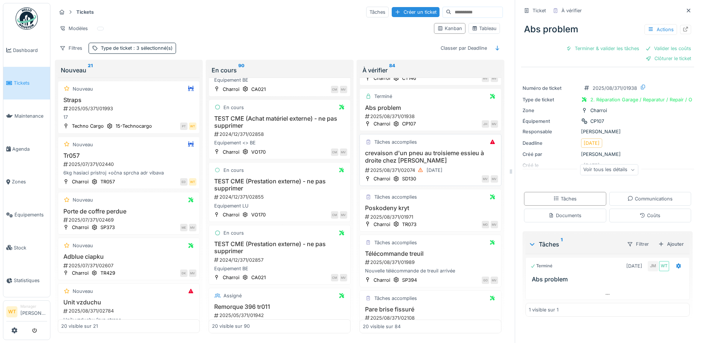
click at [418, 164] on h3 "crevaison d'un pneu au troisieme essieu à droite chez [PERSON_NAME]" at bounding box center [430, 156] width 135 height 14
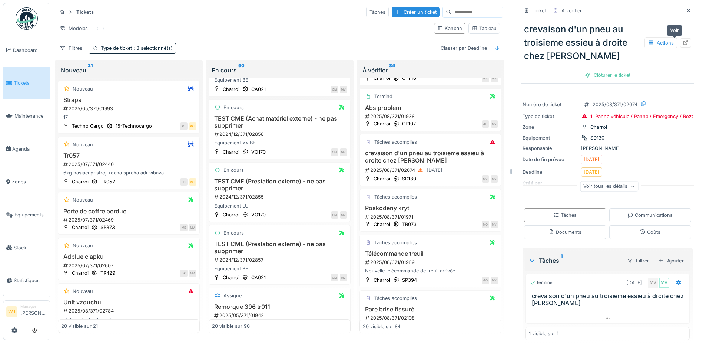
click at [683, 43] on icon at bounding box center [686, 42] width 6 height 5
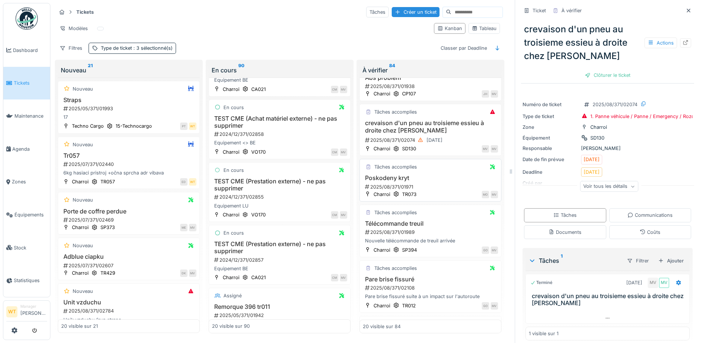
scroll to position [667, 0]
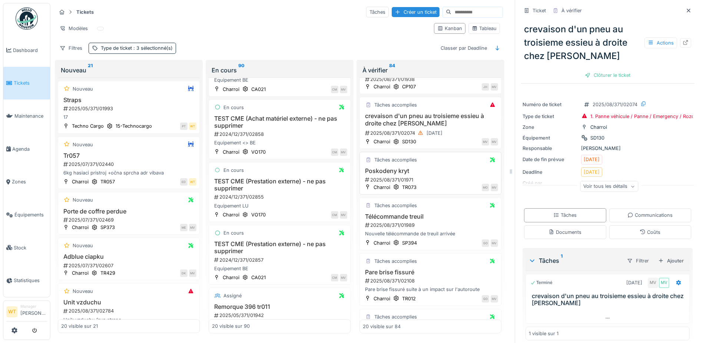
click at [384, 179] on div "Tâches accomplies Poskodeny kryt 2025/08/371/01971 Charroi TR073 MO MV" at bounding box center [431, 173] width 142 height 43
click at [383, 183] on div "Poskodeny kryt 2025/08/371/01971" at bounding box center [430, 175] width 135 height 16
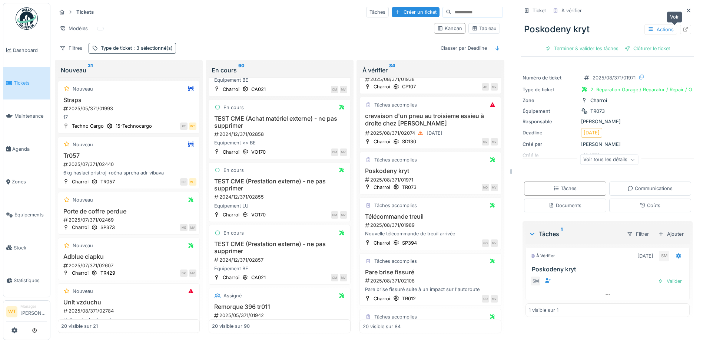
click at [683, 27] on icon at bounding box center [686, 29] width 6 height 5
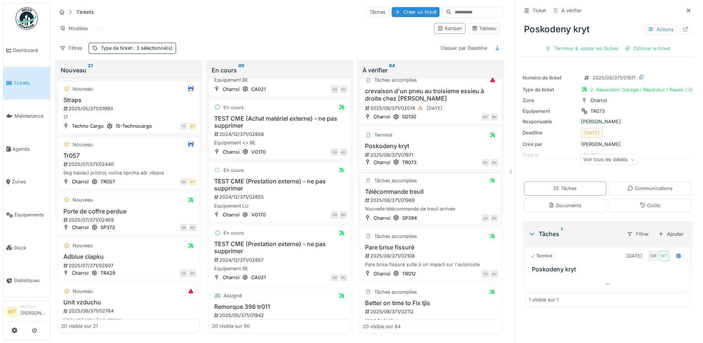
scroll to position [705, 0]
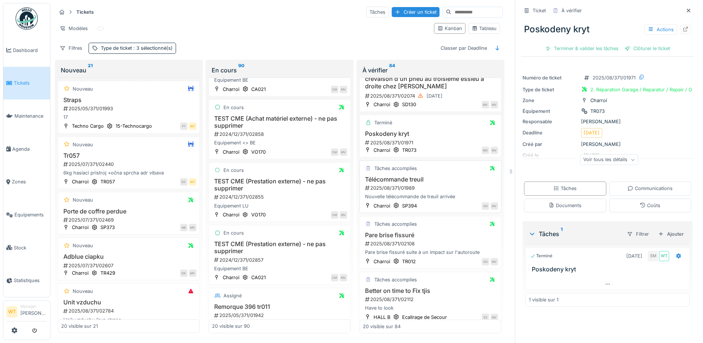
click at [410, 187] on div "Tâches accomplies Télécommande treuil 2025/08/371/01989 Nouvelle télécommande d…" at bounding box center [431, 186] width 142 height 53
click at [400, 183] on h3 "Télécommande treuil" at bounding box center [430, 179] width 135 height 7
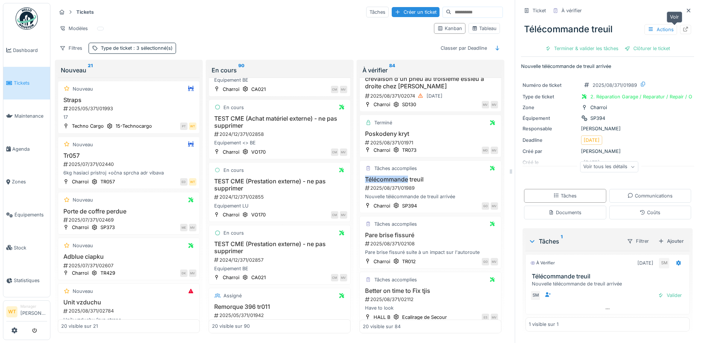
click at [680, 25] on div at bounding box center [685, 29] width 11 height 9
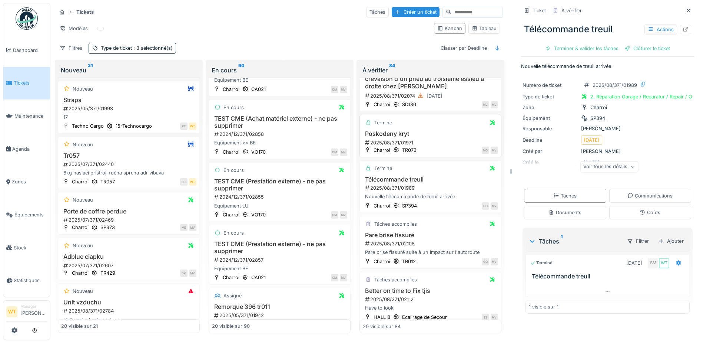
click at [416, 157] on div "Terminé Poskodeny kryt 2025/08/371/01971 Charroi TR073 MO MV" at bounding box center [431, 136] width 142 height 43
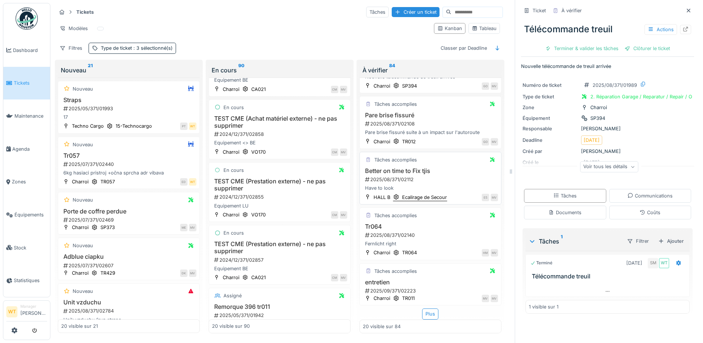
scroll to position [837, 0]
click at [389, 218] on div "Tâches accomplies" at bounding box center [396, 214] width 43 height 7
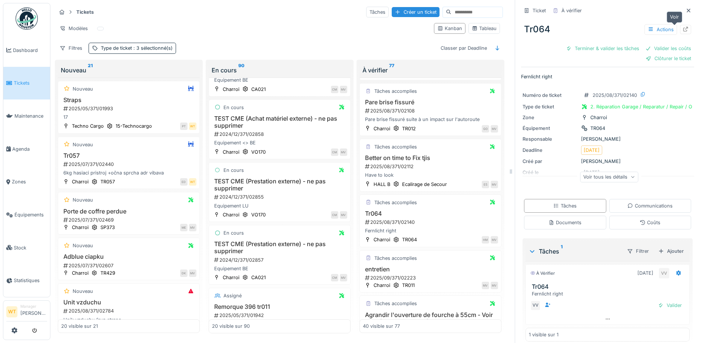
click at [683, 27] on icon at bounding box center [686, 29] width 6 height 5
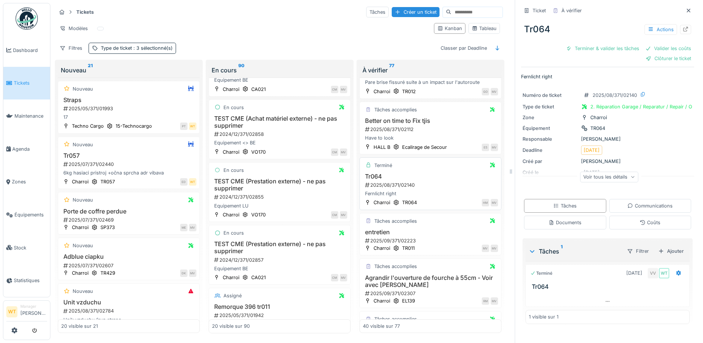
scroll to position [911, 0]
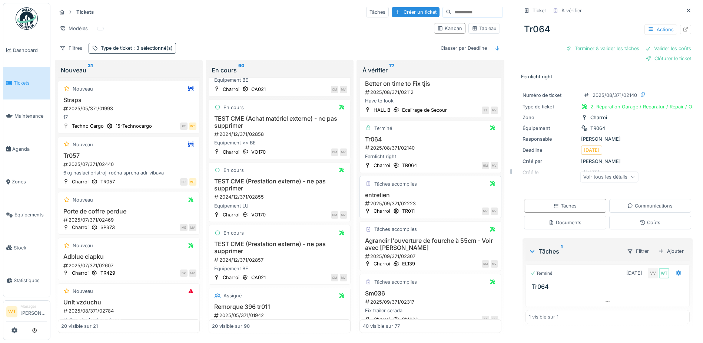
click at [384, 198] on h3 "entretien" at bounding box center [430, 194] width 135 height 7
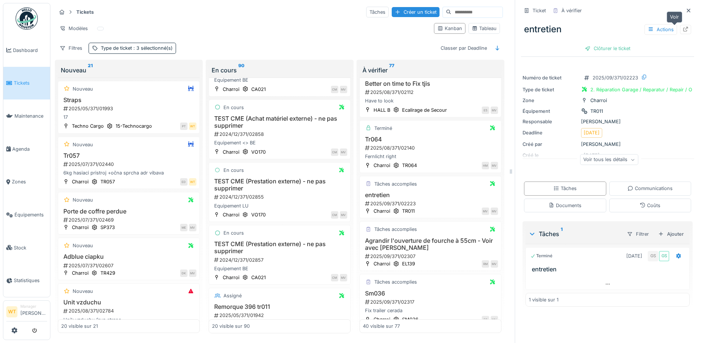
click at [683, 29] on icon at bounding box center [686, 29] width 6 height 5
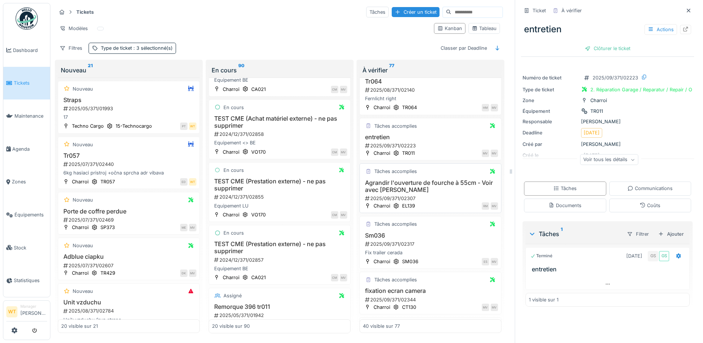
scroll to position [986, 0]
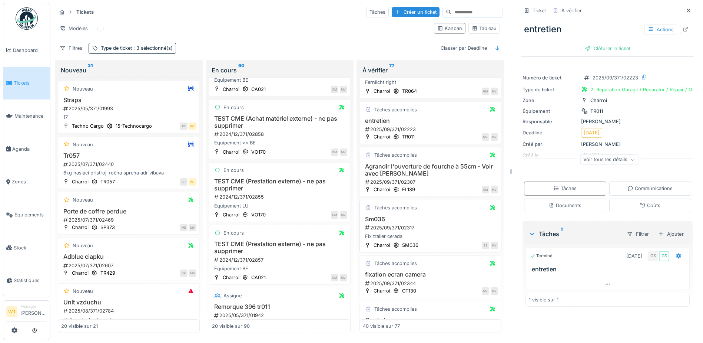
click at [403, 214] on div "Tâches accomplies Sm036 2025/09/371/02317 Fix trailer cerada Charroi SM036 ES MV" at bounding box center [431, 225] width 142 height 53
click at [377, 211] on div "Tâches accomplies" at bounding box center [396, 207] width 43 height 7
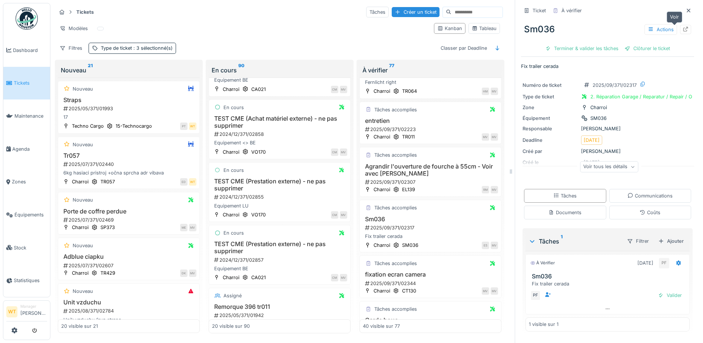
click at [683, 28] on icon at bounding box center [686, 29] width 6 height 5
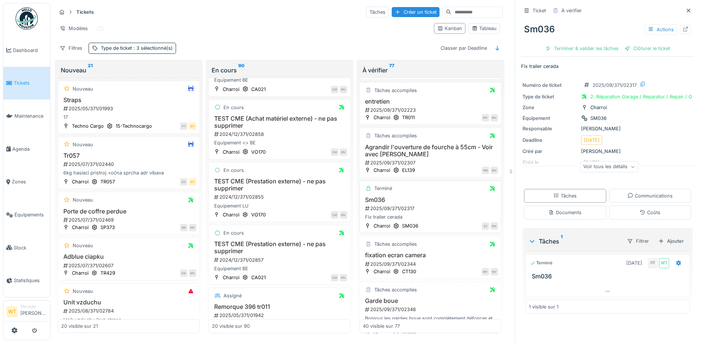
scroll to position [1023, 0]
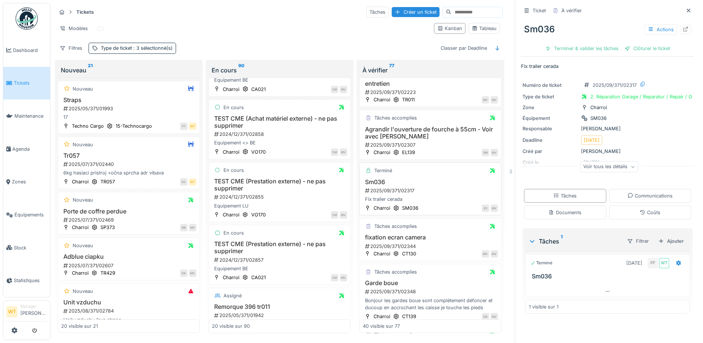
click at [392, 189] on div "Terminé Sm036 2025/09/371/02317 Fix trailer cerada Charroi SM036 ES MV" at bounding box center [431, 188] width 142 height 53
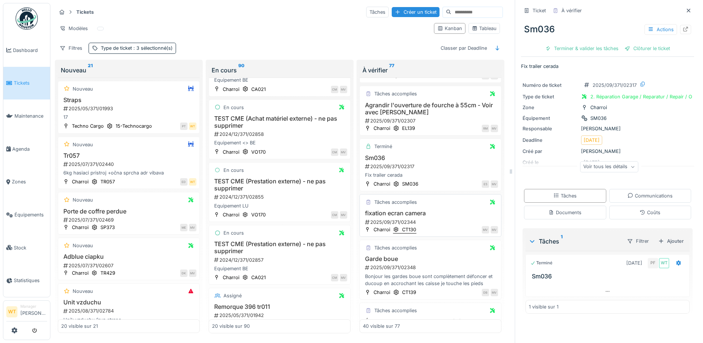
scroll to position [1097, 0]
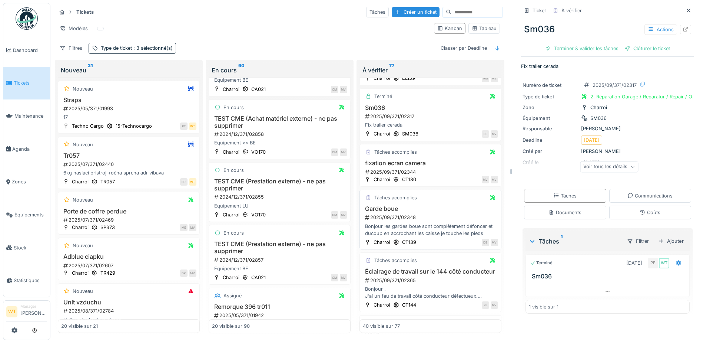
click at [376, 212] on h3 "Garde boue" at bounding box center [430, 208] width 135 height 7
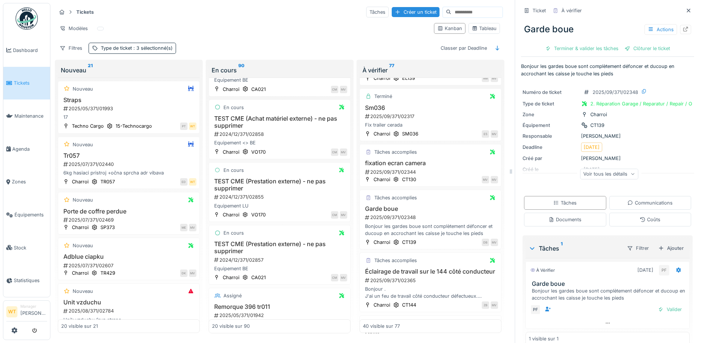
click at [677, 35] on div "Garde boue Actions" at bounding box center [607, 29] width 173 height 19
click at [683, 27] on icon at bounding box center [686, 29] width 6 height 5
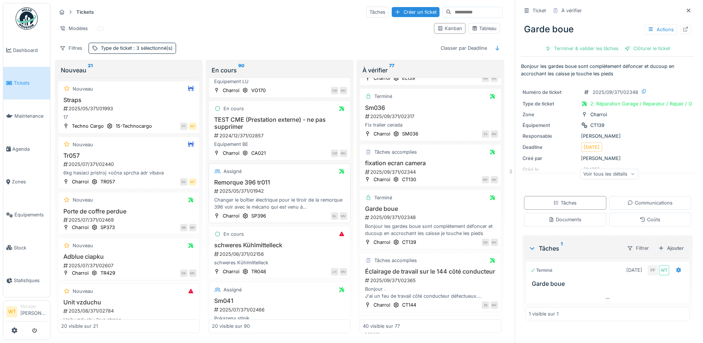
scroll to position [155, 0]
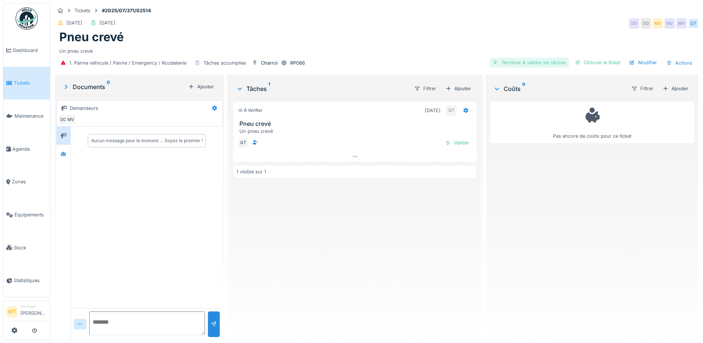
click at [529, 63] on div "Terminer & valider les tâches" at bounding box center [529, 62] width 79 height 10
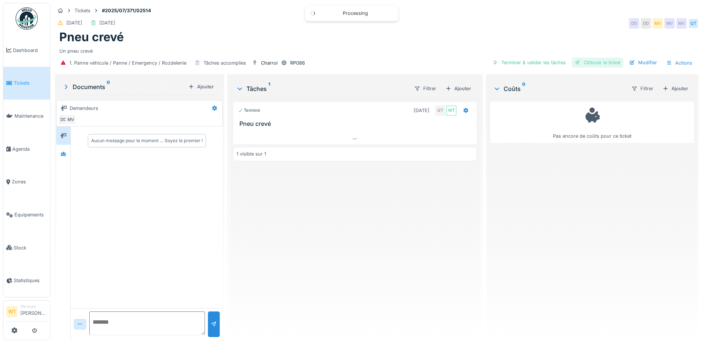
click at [585, 64] on div "Clôturer le ticket" at bounding box center [598, 62] width 52 height 10
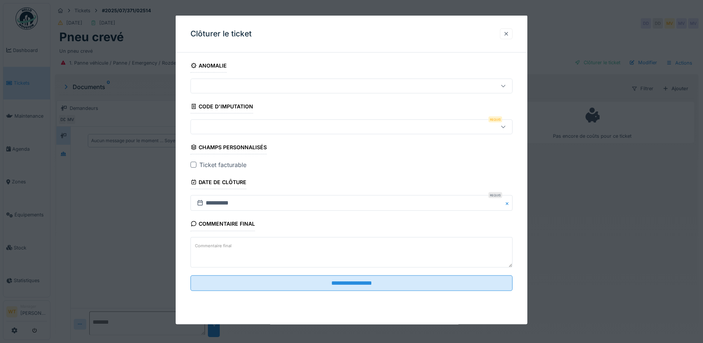
click at [509, 34] on div at bounding box center [507, 33] width 6 height 7
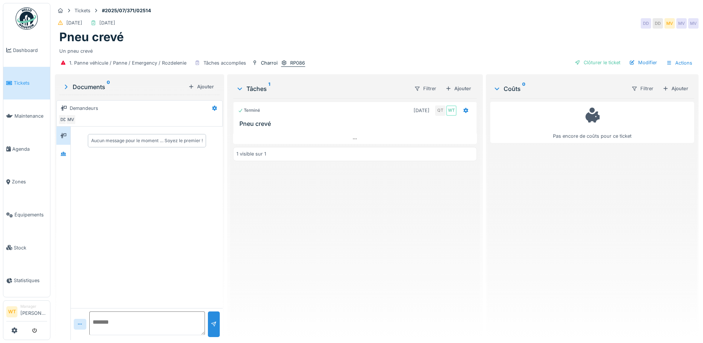
click at [293, 65] on div "RP086" at bounding box center [297, 62] width 15 height 7
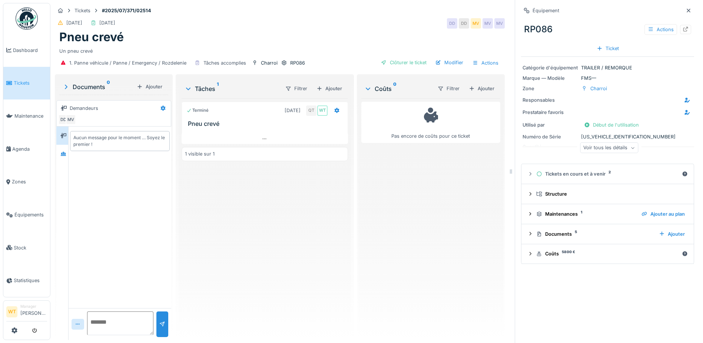
click at [601, 150] on div "Voir tous les détails" at bounding box center [609, 147] width 58 height 11
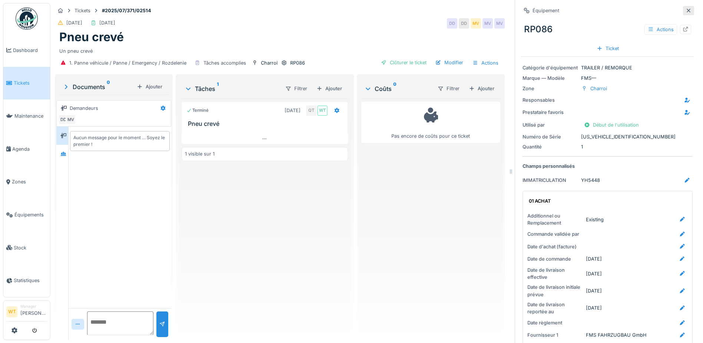
click at [686, 12] on icon at bounding box center [689, 10] width 6 height 5
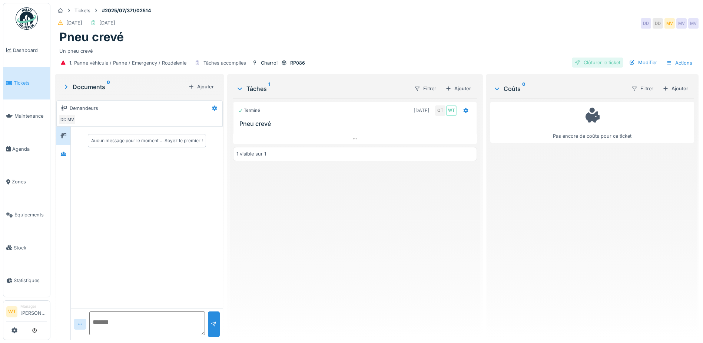
click at [584, 60] on div "Clôturer le ticket" at bounding box center [598, 62] width 52 height 10
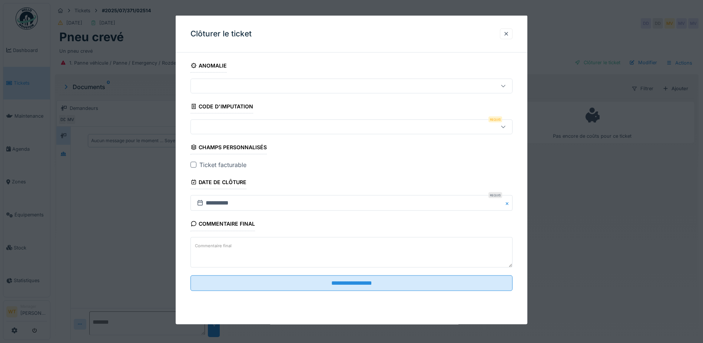
click at [276, 124] on div at bounding box center [333, 127] width 278 height 8
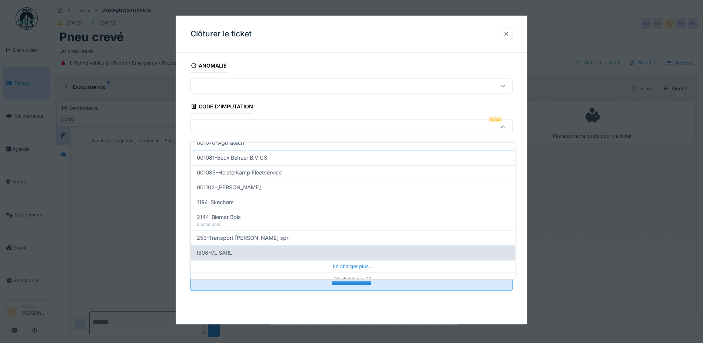
scroll to position [236, 0]
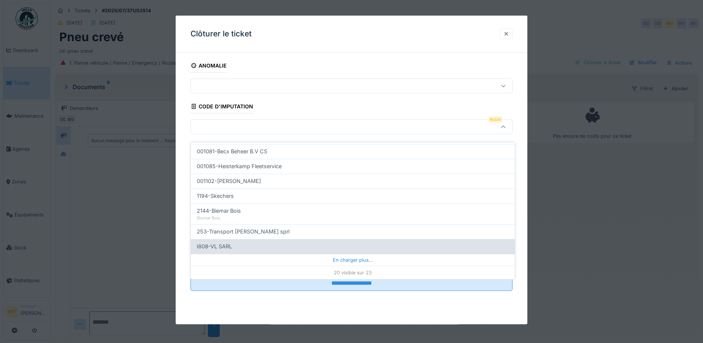
click at [257, 242] on div "I808-VL SARL" at bounding box center [353, 246] width 312 height 8
type input "***"
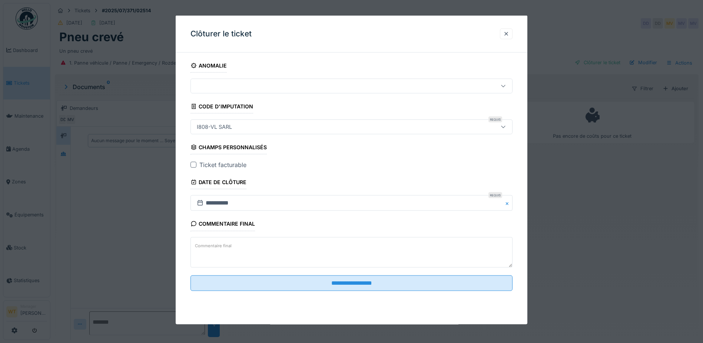
click at [192, 165] on div at bounding box center [194, 165] width 6 height 6
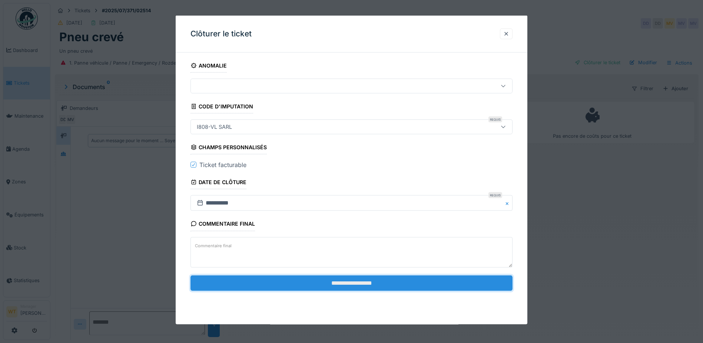
click at [304, 284] on input "**********" at bounding box center [352, 283] width 322 height 16
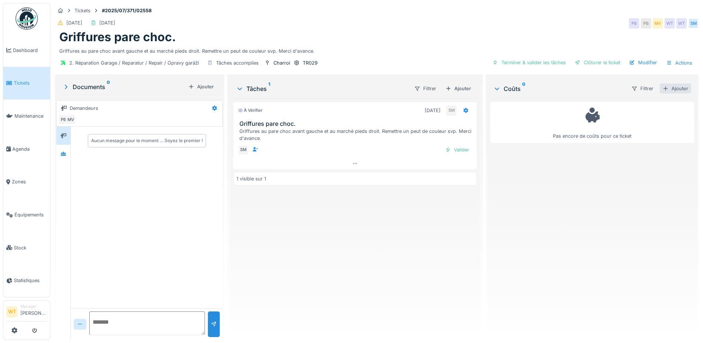
click at [664, 89] on div "Ajouter" at bounding box center [676, 88] width 32 height 10
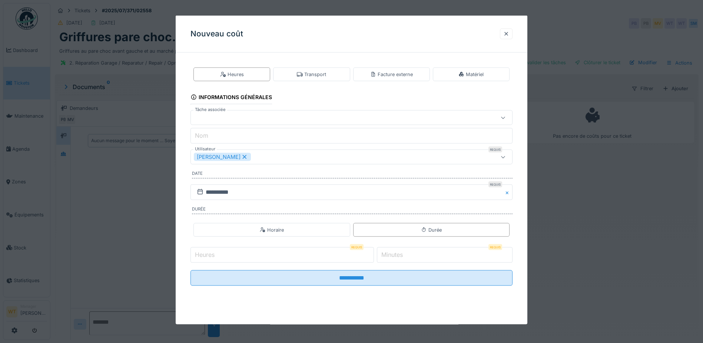
click at [241, 156] on icon at bounding box center [244, 156] width 7 height 5
click at [235, 156] on div "Utilisateurs" at bounding box center [333, 157] width 278 height 8
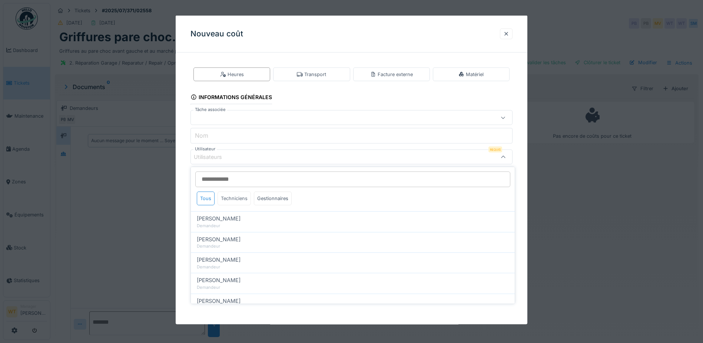
click at [227, 199] on div "Techniciens" at bounding box center [234, 198] width 33 height 14
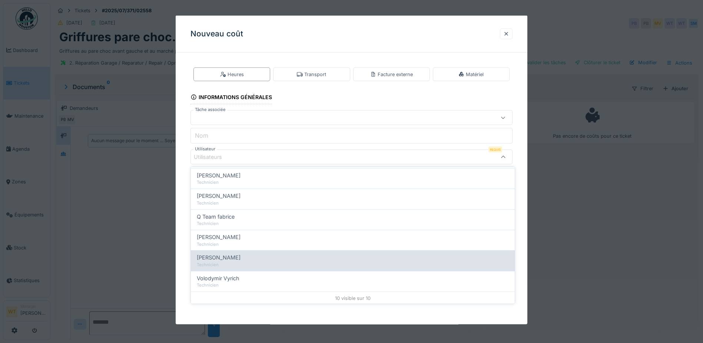
scroll to position [126, 0]
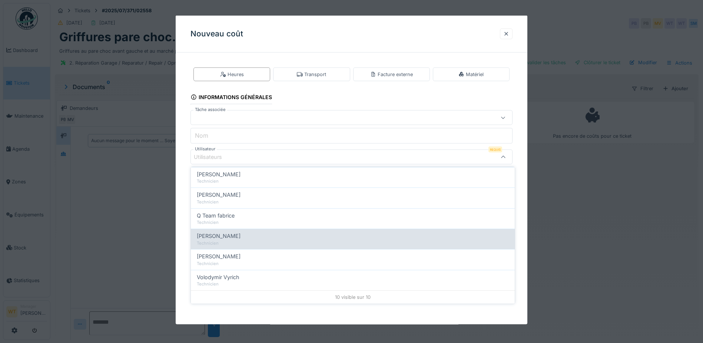
click at [234, 238] on span "[PERSON_NAME]" at bounding box center [219, 236] width 44 height 8
type input "****"
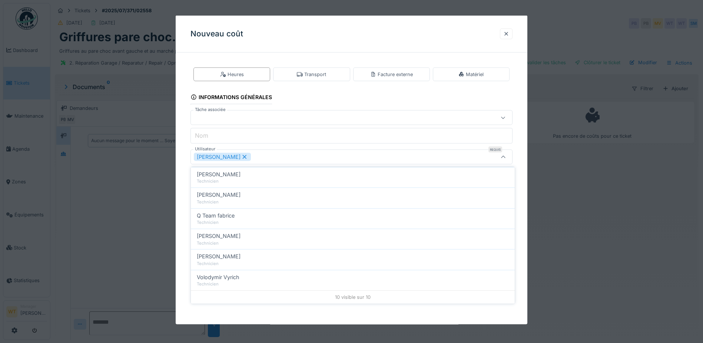
click at [286, 154] on div "[PERSON_NAME]" at bounding box center [333, 157] width 278 height 8
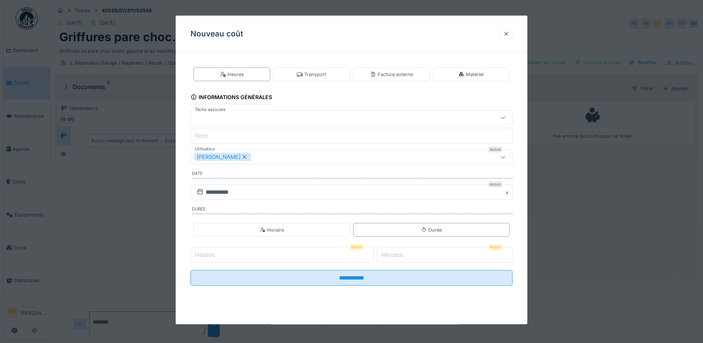
click at [254, 261] on input "Heures" at bounding box center [283, 255] width 184 height 16
type input "*"
click at [398, 255] on label "Minutes" at bounding box center [392, 254] width 24 height 9
click at [398, 255] on input "*" at bounding box center [445, 255] width 136 height 16
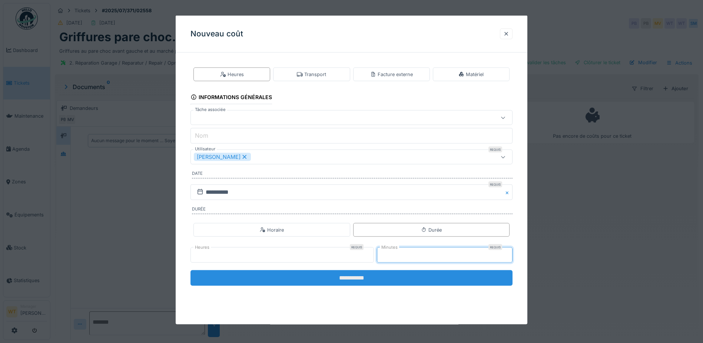
type input "**"
click at [365, 275] on input "**********" at bounding box center [352, 278] width 322 height 16
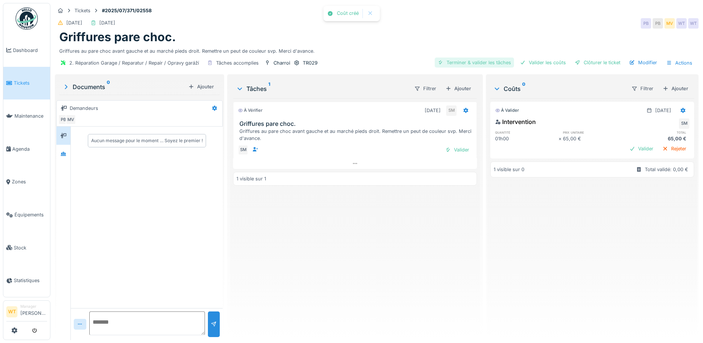
click at [452, 62] on div "Terminer & valider les tâches" at bounding box center [474, 62] width 79 height 10
click at [528, 62] on div "Valider les coûts" at bounding box center [543, 62] width 52 height 10
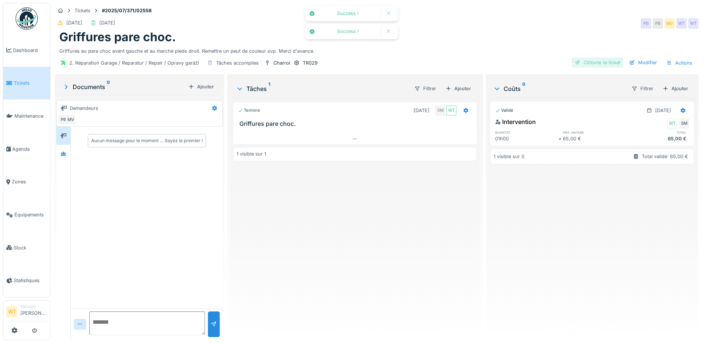
click at [597, 65] on div "Clôturer le ticket" at bounding box center [598, 62] width 52 height 10
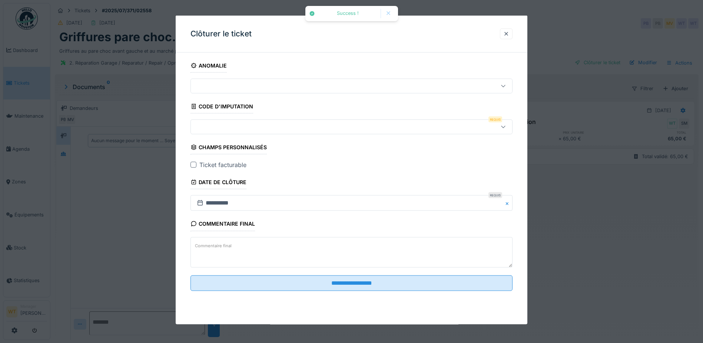
click at [261, 127] on div at bounding box center [333, 127] width 278 height 8
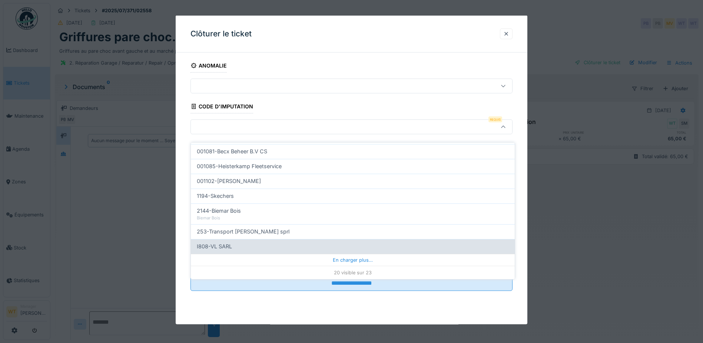
scroll to position [6, 0]
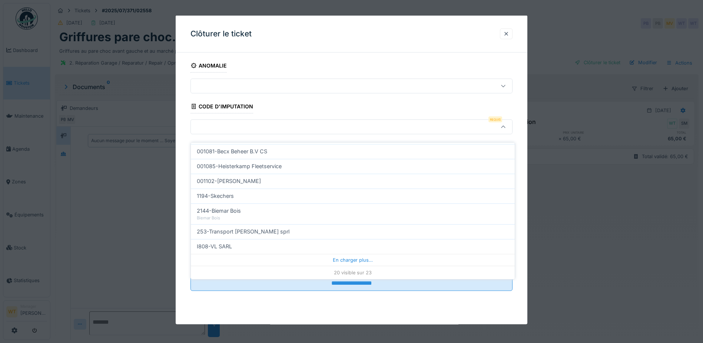
click at [323, 265] on div "20 visible sur 23" at bounding box center [353, 271] width 324 height 13
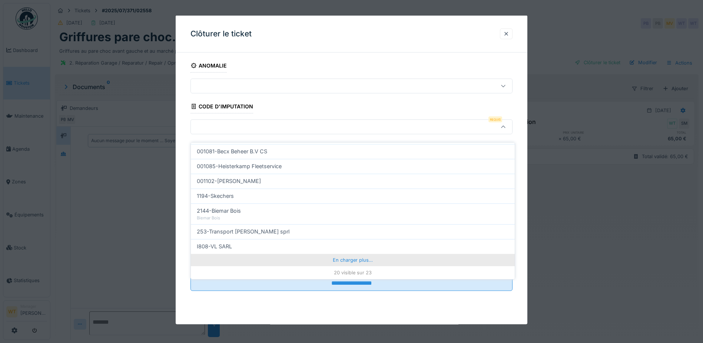
click at [321, 256] on div "En charger plus…" at bounding box center [353, 260] width 324 height 12
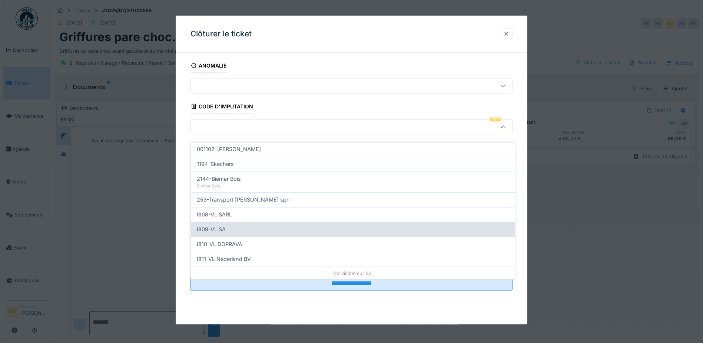
scroll to position [269, 0]
click at [241, 224] on div "I809-VL SA" at bounding box center [353, 228] width 312 height 8
type input "***"
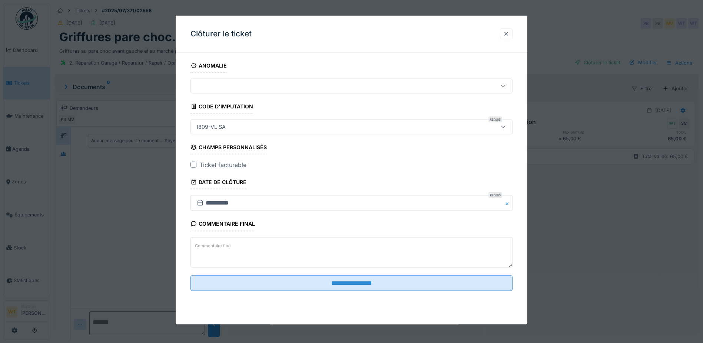
click at [195, 163] on div at bounding box center [194, 165] width 6 height 6
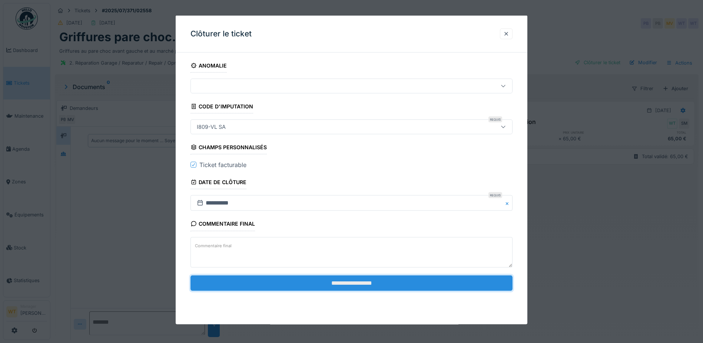
click at [287, 280] on input "**********" at bounding box center [352, 283] width 322 height 16
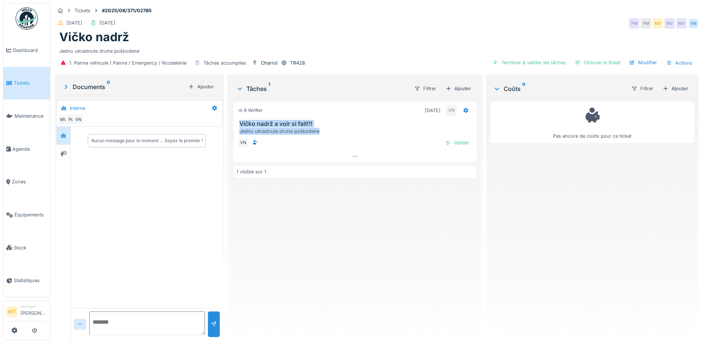
drag, startPoint x: 238, startPoint y: 121, endPoint x: 317, endPoint y: 132, distance: 79.9
click at [317, 132] on div "Vičko nadrž a voir si fait!!! Jedno ukradnute druhe poškodene" at bounding box center [355, 127] width 243 height 14
drag, startPoint x: 317, startPoint y: 132, endPoint x: 283, endPoint y: 117, distance: 36.8
copy div "Vičko nadrž a voir si fait!!! Jedno ukradnute druhe poškodene"
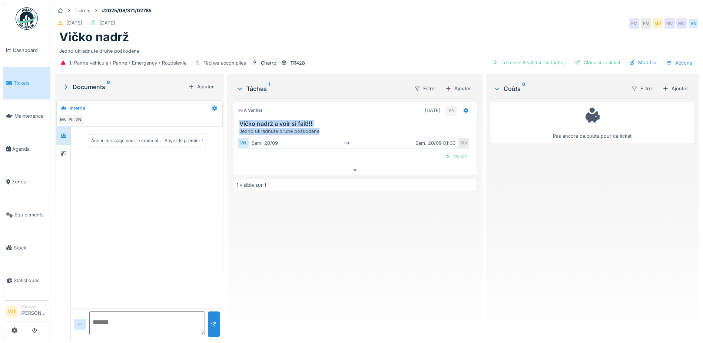
click at [373, 120] on h3 "Vičko nadrž a voir si fait!!!" at bounding box center [357, 123] width 234 height 7
click at [674, 83] on div "Ajouter" at bounding box center [676, 88] width 32 height 10
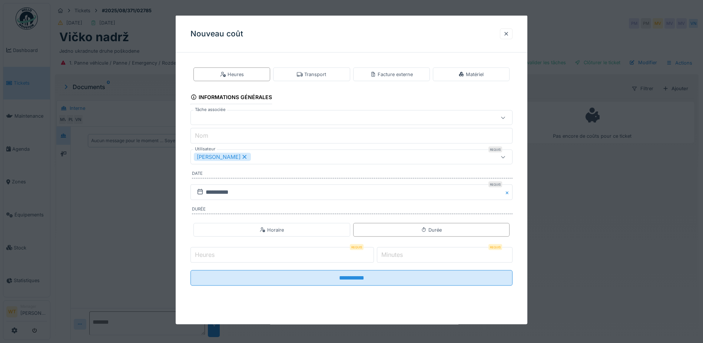
click at [241, 157] on icon at bounding box center [244, 156] width 7 height 5
click at [513, 36] on div at bounding box center [506, 33] width 13 height 11
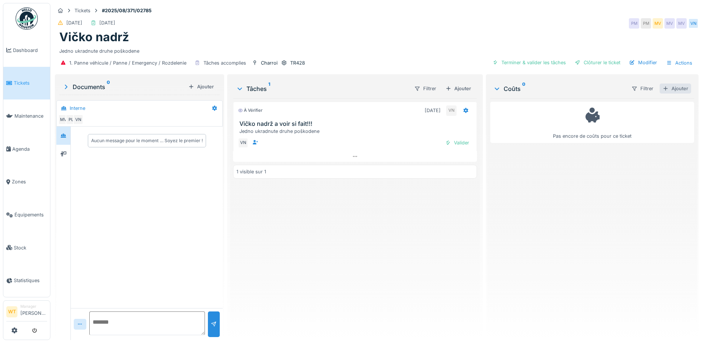
click at [660, 83] on div "Ajouter" at bounding box center [676, 88] width 32 height 10
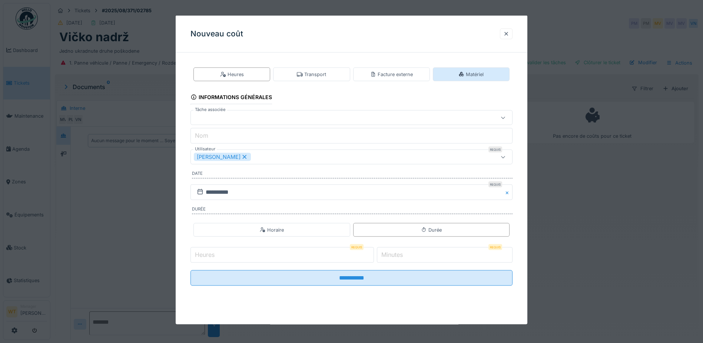
drag, startPoint x: 470, startPoint y: 75, endPoint x: 423, endPoint y: 76, distance: 47.1
click at [469, 75] on div "Matériel" at bounding box center [471, 74] width 25 height 7
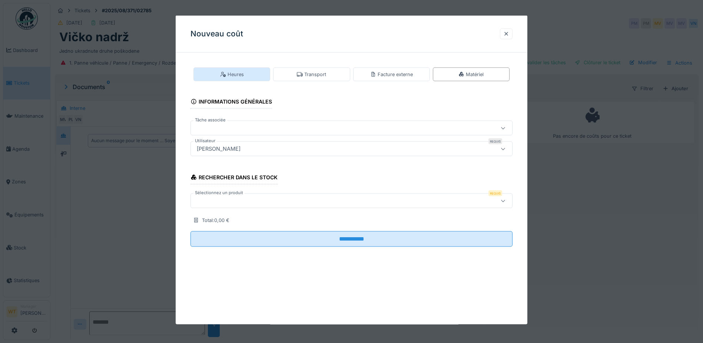
click at [244, 77] on div "Heures" at bounding box center [232, 74] width 24 height 7
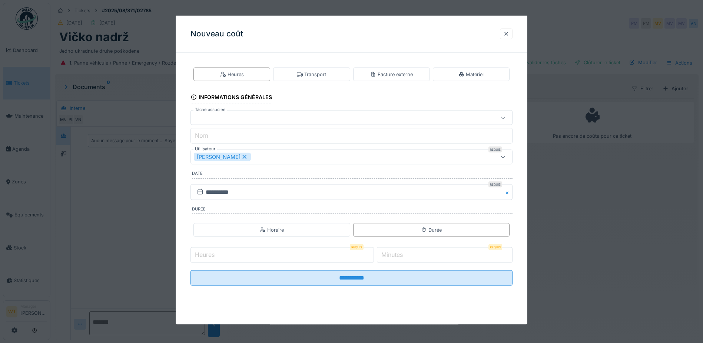
click at [241, 157] on icon at bounding box center [244, 156] width 7 height 5
click at [239, 158] on div "Utilisateurs" at bounding box center [333, 157] width 278 height 8
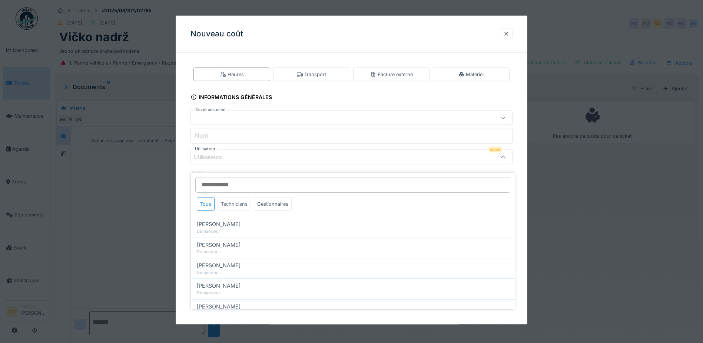
click at [234, 199] on div "Techniciens" at bounding box center [234, 204] width 33 height 14
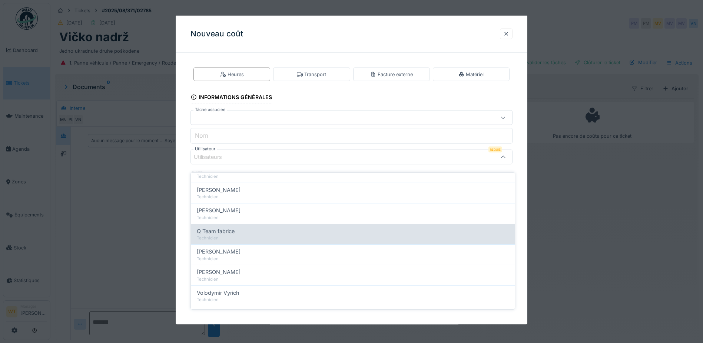
scroll to position [126, 0]
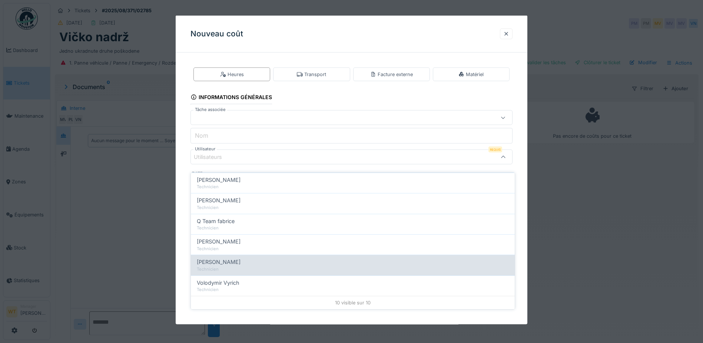
click at [244, 260] on div "Vladimir Nahalka" at bounding box center [353, 262] width 312 height 8
type input "****"
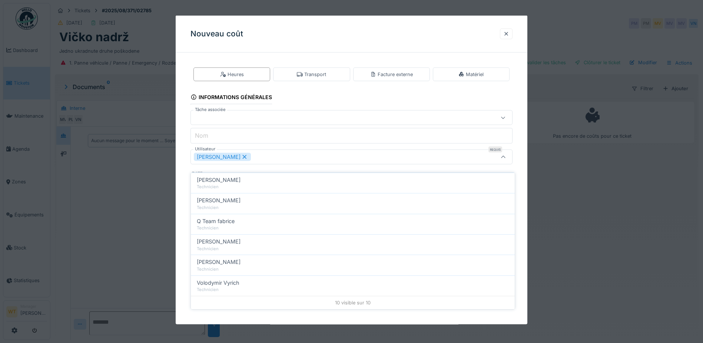
click at [283, 160] on div "Vladimir Nahalka" at bounding box center [333, 157] width 278 height 8
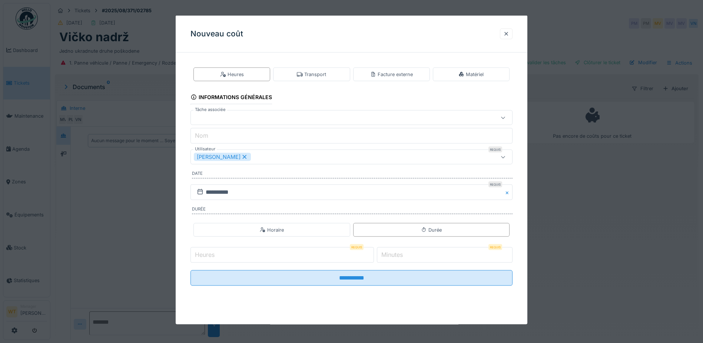
click at [246, 257] on input "Heures" at bounding box center [283, 255] width 184 height 16
type input "*"
click at [402, 256] on label "Minutes" at bounding box center [392, 254] width 24 height 9
click at [402, 256] on input "*" at bounding box center [445, 255] width 136 height 16
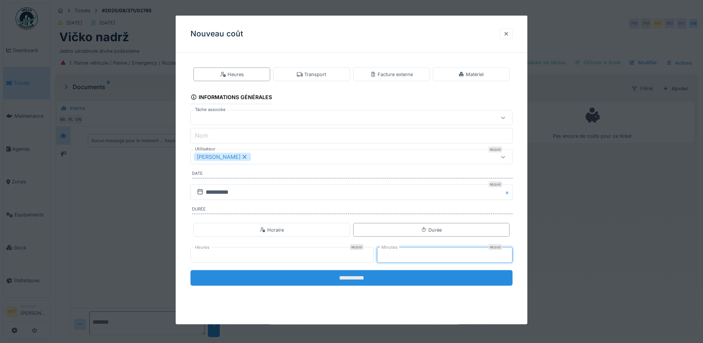
type input "**"
click at [374, 272] on input "**********" at bounding box center [352, 278] width 322 height 16
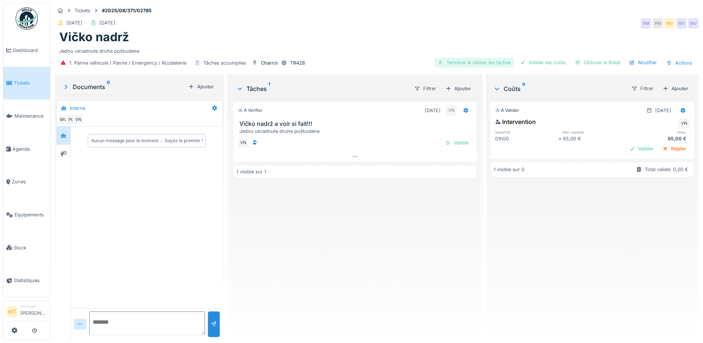
click at [468, 61] on div "Terminer & valider les tâches" at bounding box center [474, 62] width 79 height 10
click at [529, 60] on div "Valider les coûts" at bounding box center [543, 62] width 52 height 10
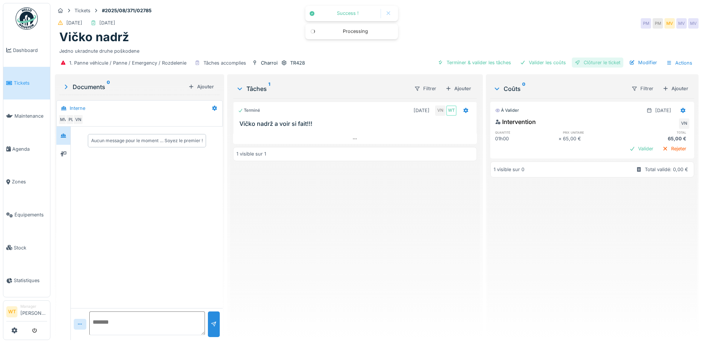
click at [575, 59] on div at bounding box center [578, 62] width 6 height 7
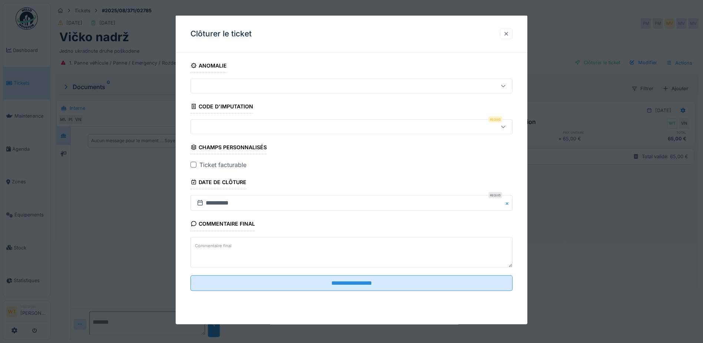
click at [508, 34] on div at bounding box center [507, 33] width 6 height 7
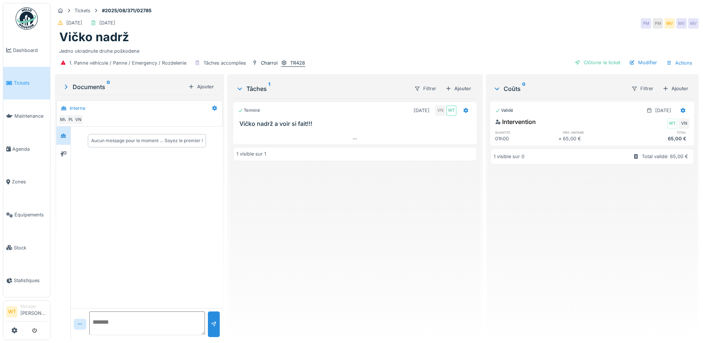
click at [294, 59] on div "TR428" at bounding box center [297, 62] width 15 height 7
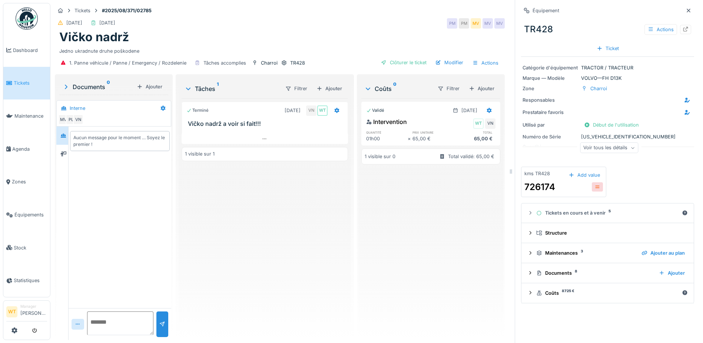
click at [594, 143] on div "Voir tous les détails" at bounding box center [609, 147] width 58 height 11
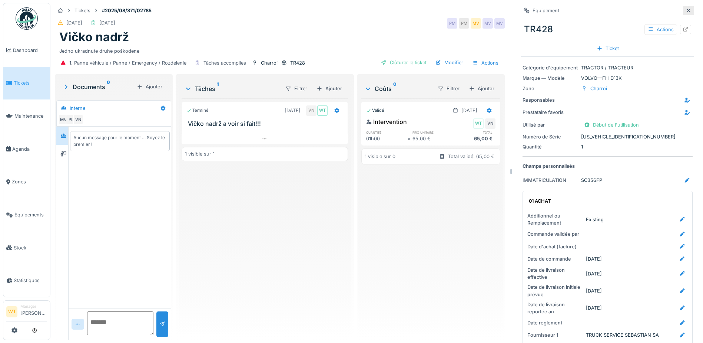
click at [687, 9] on icon at bounding box center [689, 11] width 4 height 4
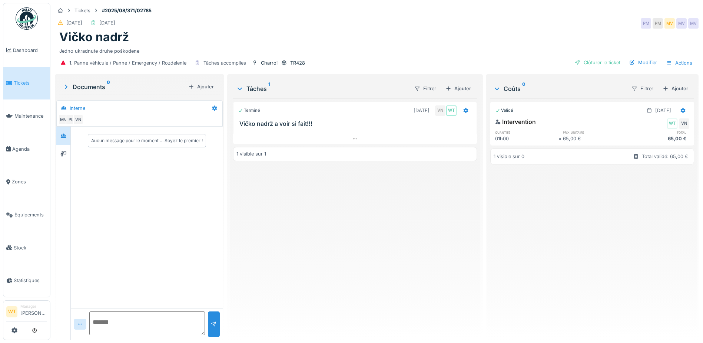
click at [593, 62] on div "Clôturer le ticket Modifier Actions" at bounding box center [634, 62] width 124 height 11
click at [591, 58] on div "Clôturer le ticket" at bounding box center [598, 62] width 52 height 10
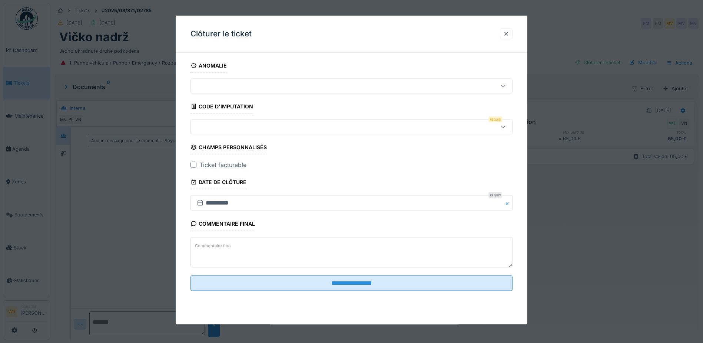
click at [248, 130] on div at bounding box center [333, 127] width 278 height 8
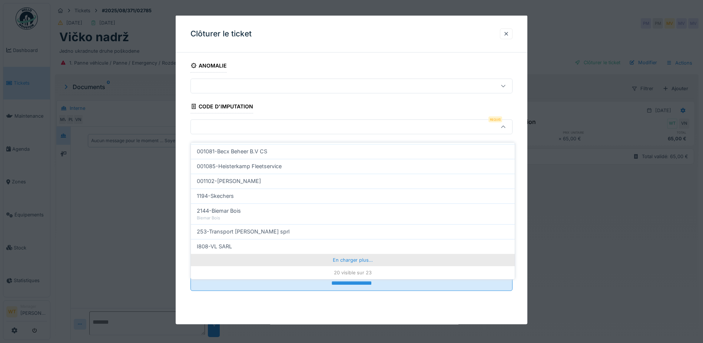
click at [269, 256] on div "En charger plus…" at bounding box center [353, 260] width 324 height 12
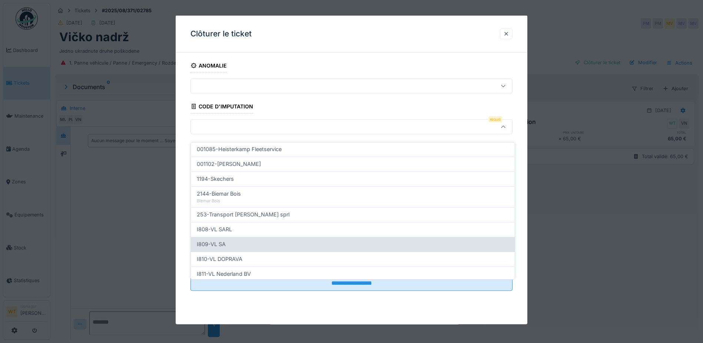
scroll to position [269, 0]
click at [246, 240] on div "I810-VL DOPRAVA" at bounding box center [353, 243] width 312 height 8
type input "***"
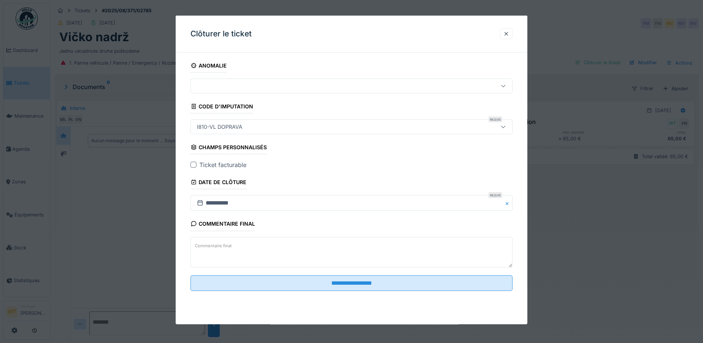
click at [190, 162] on div "**********" at bounding box center [352, 185] width 352 height 253
click at [192, 165] on div at bounding box center [194, 165] width 6 height 6
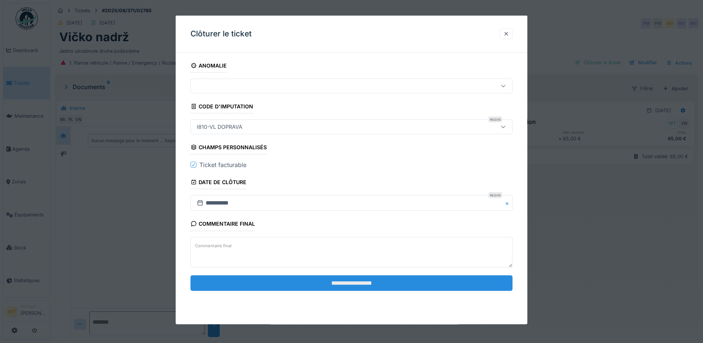
click at [291, 287] on input "**********" at bounding box center [352, 283] width 322 height 16
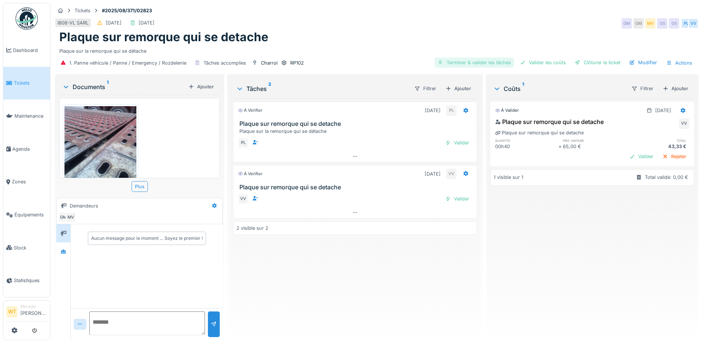
click at [477, 64] on div "Terminer & valider les tâches" at bounding box center [474, 62] width 79 height 10
click at [525, 66] on div "Valider les coûts" at bounding box center [543, 62] width 52 height 10
click at [575, 63] on div at bounding box center [578, 62] width 6 height 7
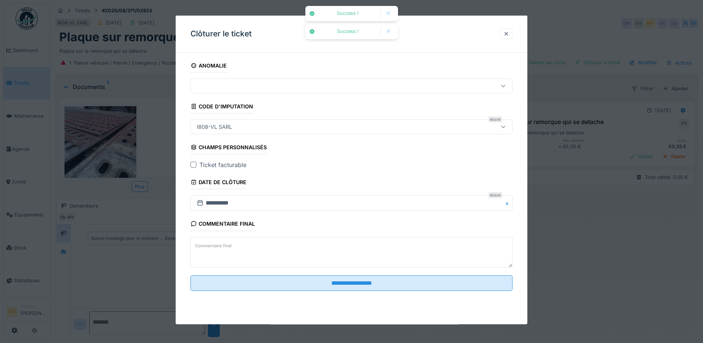
click at [191, 164] on div at bounding box center [194, 165] width 6 height 6
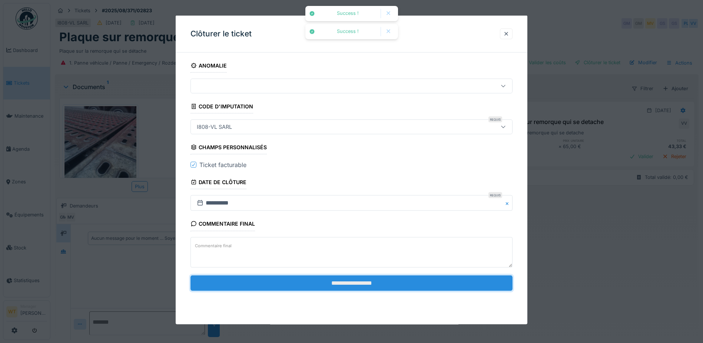
click at [310, 287] on input "**********" at bounding box center [352, 283] width 322 height 16
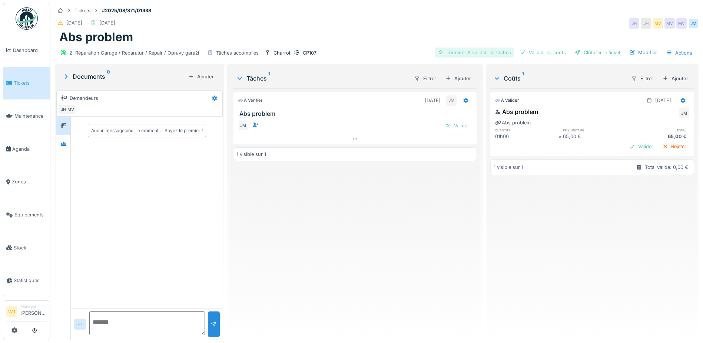
click at [466, 52] on div "Terminer & valider les tâches" at bounding box center [474, 52] width 79 height 10
drag, startPoint x: 541, startPoint y: 48, endPoint x: 546, endPoint y: 50, distance: 5.6
click at [541, 48] on div "Valider les coûts" at bounding box center [543, 52] width 52 height 10
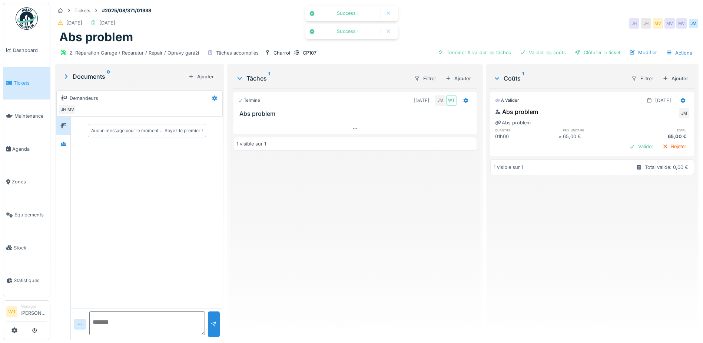
click at [586, 49] on div "Clôturer le ticket" at bounding box center [598, 52] width 52 height 10
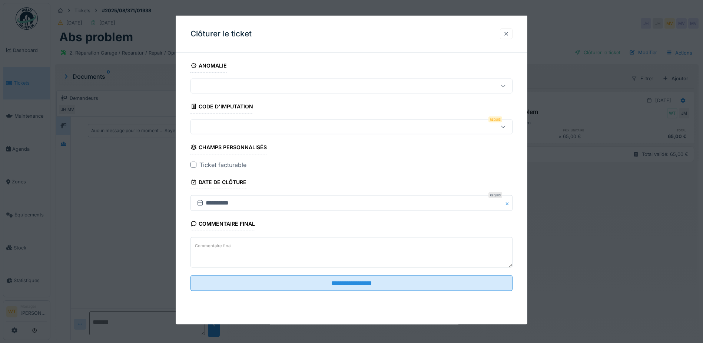
click at [508, 32] on div at bounding box center [507, 33] width 6 height 7
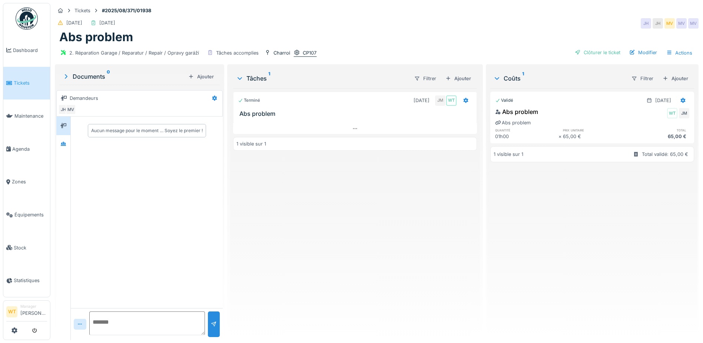
click at [305, 56] on div "CP107" at bounding box center [310, 52] width 14 height 7
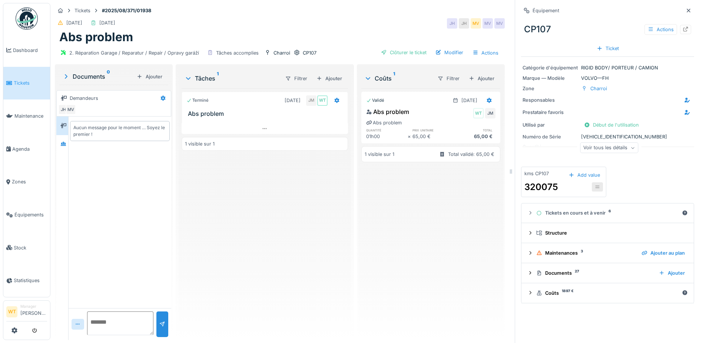
click at [601, 148] on div "Voir tous les détails" at bounding box center [609, 147] width 58 height 11
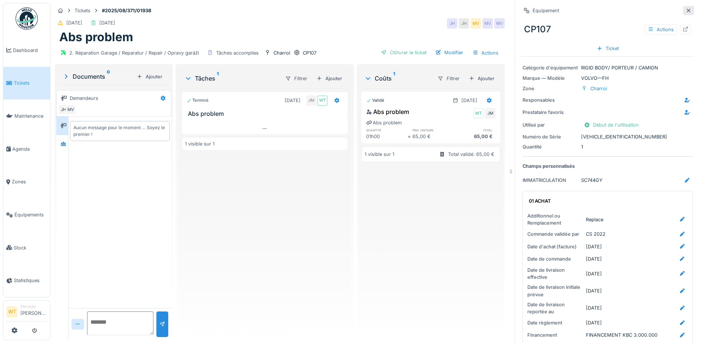
drag, startPoint x: 680, startPoint y: 4, endPoint x: 679, endPoint y: 8, distance: 3.8
click at [680, 5] on div "Équipement CP107 Actions Ticket" at bounding box center [607, 30] width 173 height 54
click at [686, 10] on icon at bounding box center [689, 10] width 6 height 5
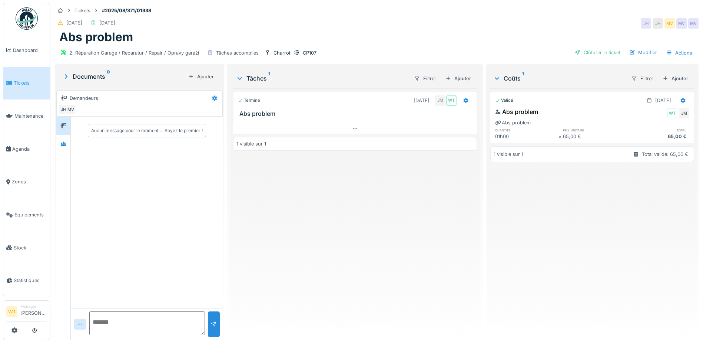
click at [608, 50] on div "Clôturer le ticket" at bounding box center [598, 52] width 52 height 10
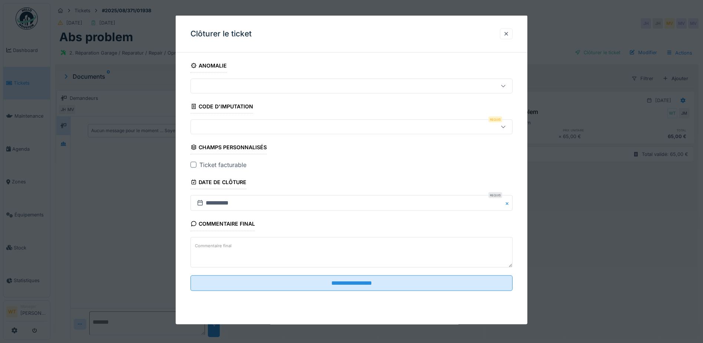
click at [229, 131] on div at bounding box center [333, 127] width 278 height 8
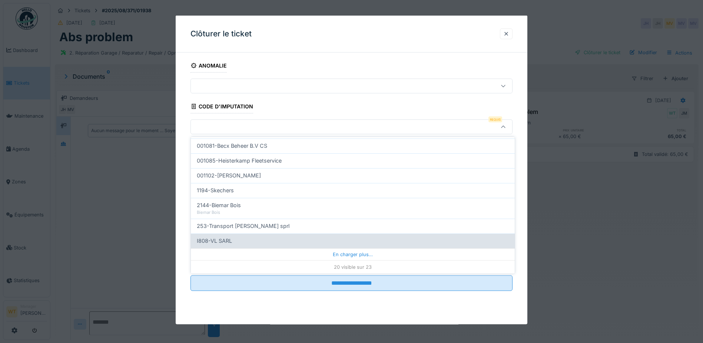
click at [272, 251] on div "En charger plus…" at bounding box center [353, 254] width 324 height 12
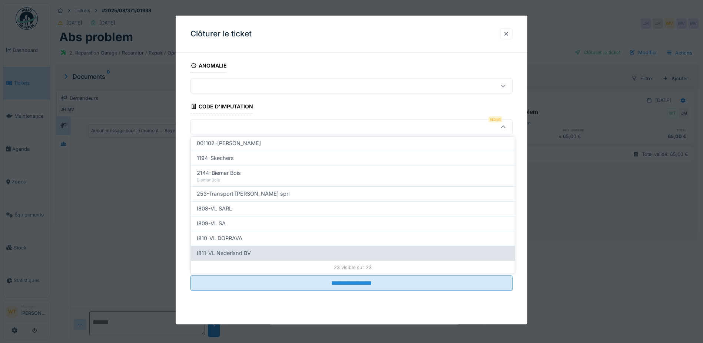
scroll to position [269, 0]
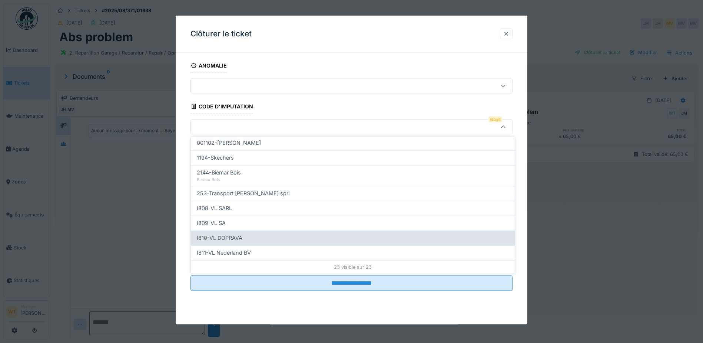
click at [253, 238] on div "I810-VL DOPRAVA" at bounding box center [353, 238] width 312 height 8
type input "***"
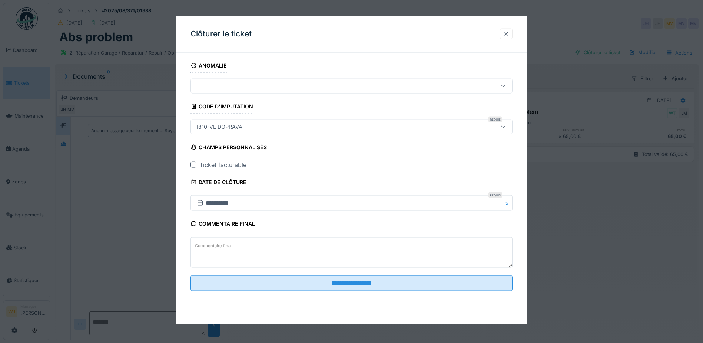
click at [192, 166] on div at bounding box center [194, 165] width 6 height 6
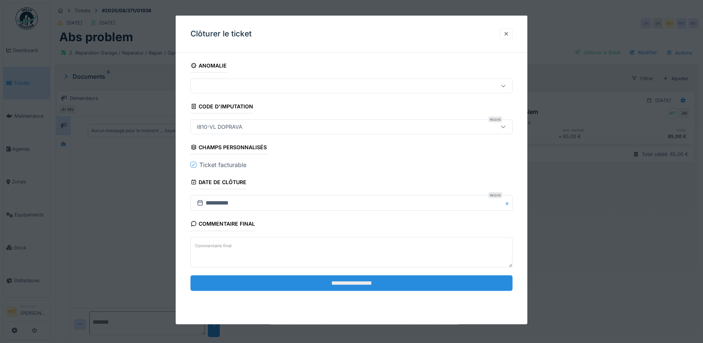
click at [268, 280] on input "**********" at bounding box center [352, 283] width 322 height 16
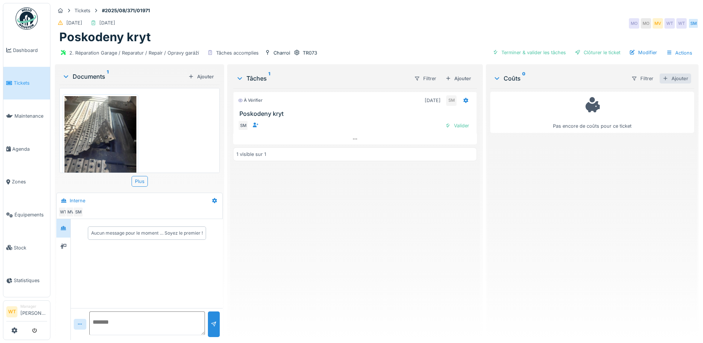
click at [668, 76] on div "Ajouter" at bounding box center [676, 78] width 32 height 10
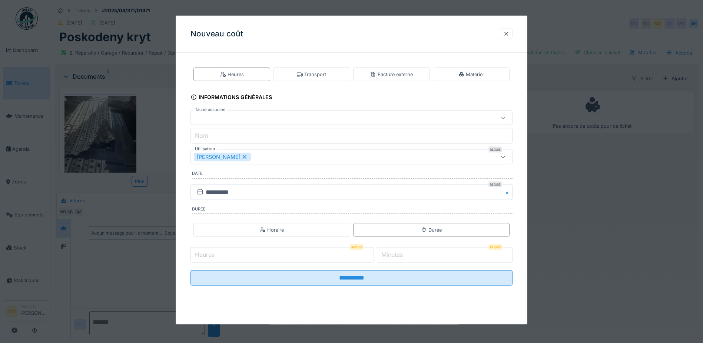
click at [244, 158] on div "[PERSON_NAME]" at bounding box center [222, 157] width 57 height 8
click at [243, 158] on div "Utilisateurs" at bounding box center [333, 157] width 278 height 8
click at [228, 194] on div "Techniciens" at bounding box center [234, 198] width 33 height 14
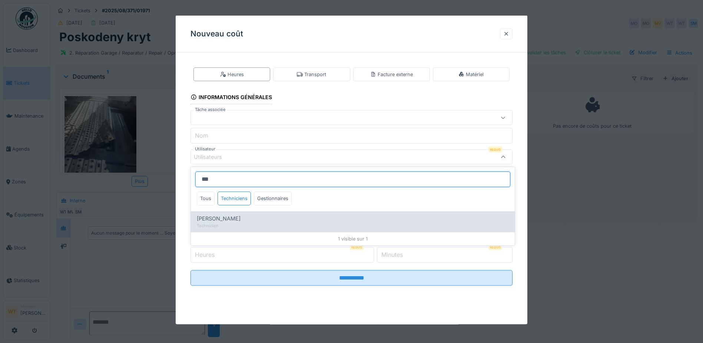
type input "***"
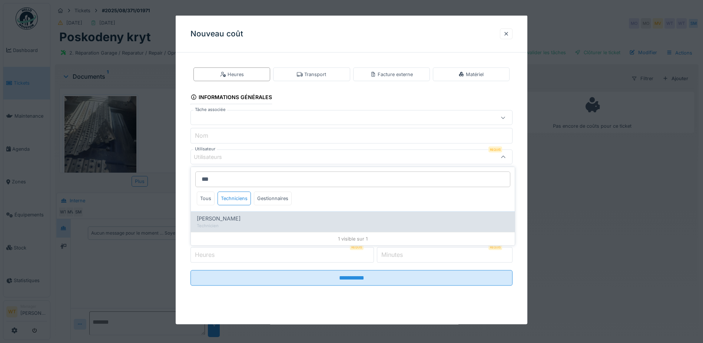
click at [239, 217] on span "Sergej Mandzjuk" at bounding box center [219, 218] width 44 height 8
type input "****"
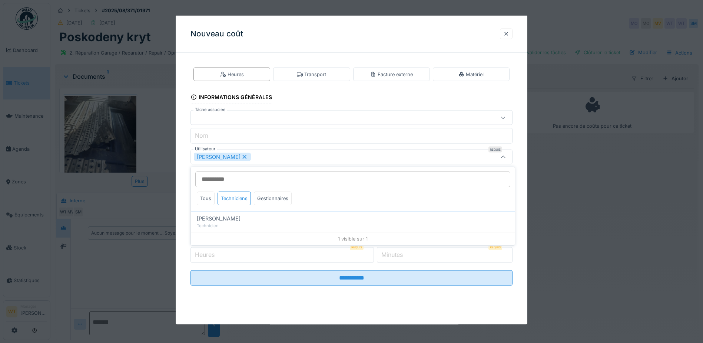
click at [263, 164] on fieldset "**********" at bounding box center [352, 175] width 322 height 233
click at [265, 254] on input "Heures" at bounding box center [283, 255] width 184 height 16
type input "*"
click at [411, 259] on input "*" at bounding box center [445, 255] width 136 height 16
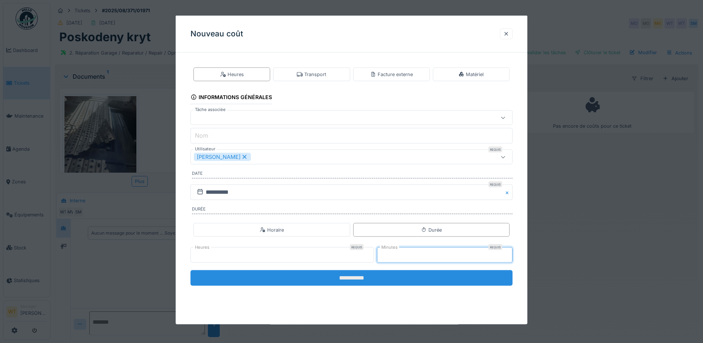
type input "**"
click at [386, 280] on input "**********" at bounding box center [352, 278] width 322 height 16
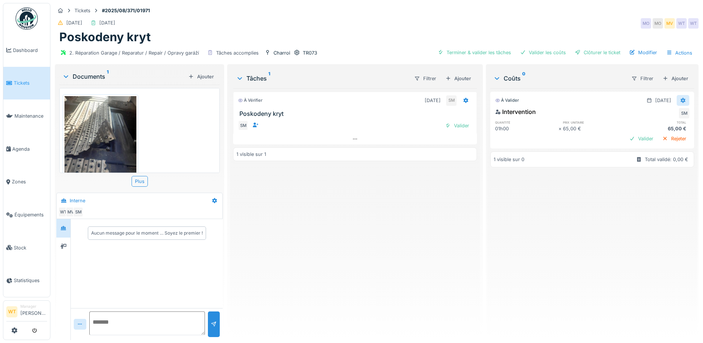
click at [677, 98] on div at bounding box center [683, 100] width 13 height 11
click at [660, 113] on div "Modifier" at bounding box center [647, 116] width 36 height 11
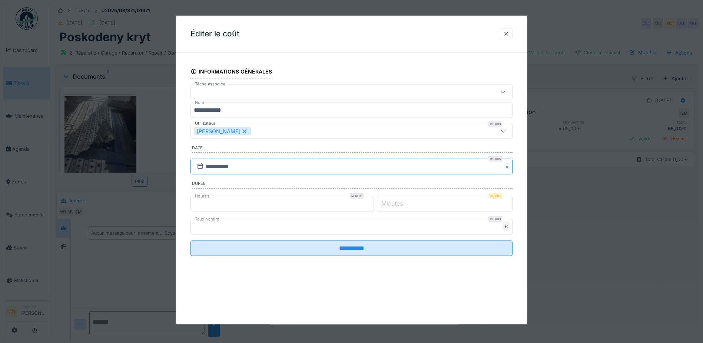
click at [277, 168] on input "**********" at bounding box center [352, 166] width 322 height 16
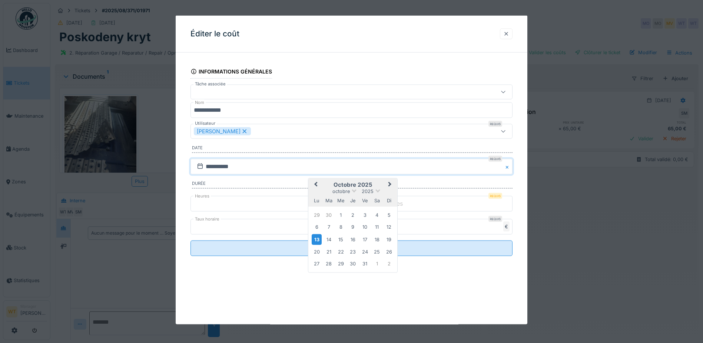
click at [509, 33] on div at bounding box center [507, 33] width 6 height 7
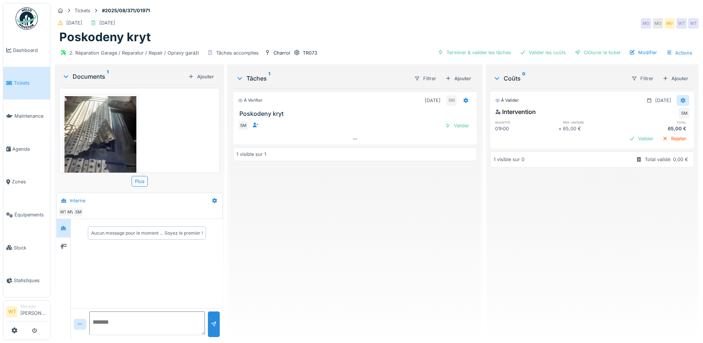
click at [680, 102] on icon at bounding box center [683, 100] width 6 height 5
click at [652, 115] on div "Modifier" at bounding box center [647, 116] width 36 height 11
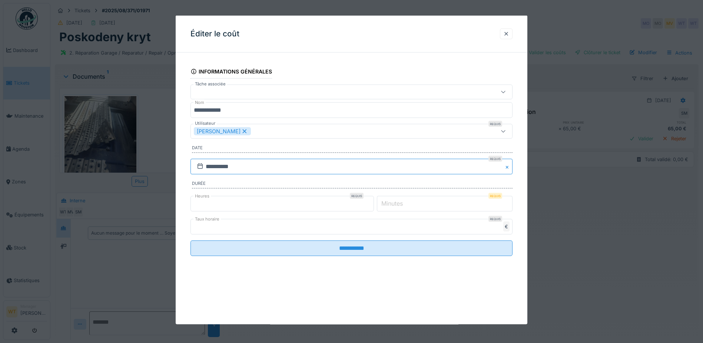
click at [263, 166] on input "**********" at bounding box center [352, 166] width 322 height 16
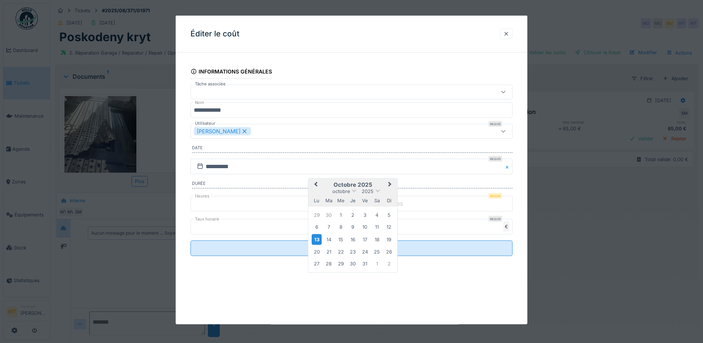
click at [316, 183] on span "Previous Month" at bounding box center [316, 184] width 0 height 9
click at [357, 225] on div "7" at bounding box center [353, 227] width 10 height 10
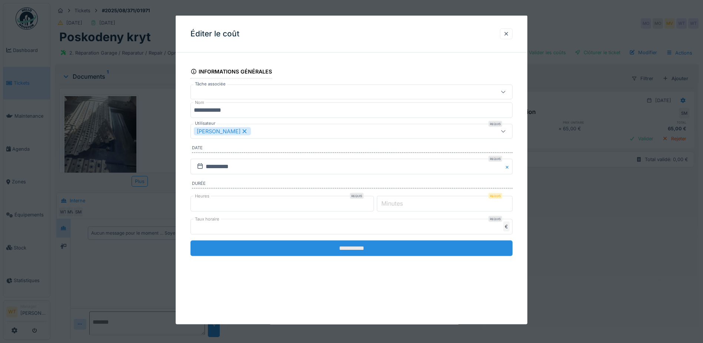
click at [316, 253] on input "**********" at bounding box center [352, 248] width 322 height 16
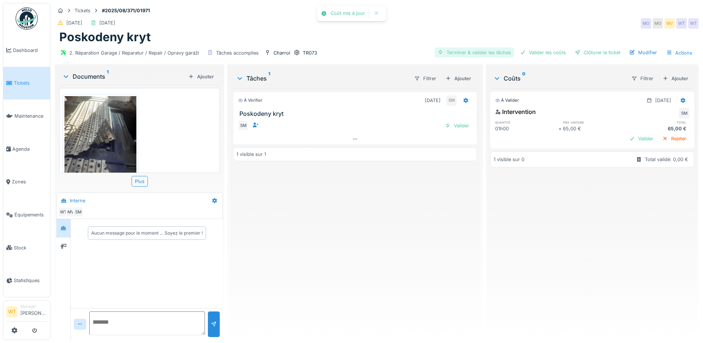
click at [494, 57] on div "Terminer & valider les tâches Valider les coûts Clôturer le ticket Modifier Act…" at bounding box center [565, 52] width 261 height 11
click at [495, 55] on div "Terminer & valider les tâches" at bounding box center [474, 52] width 79 height 10
click at [552, 52] on div "Valider les coûts" at bounding box center [543, 52] width 52 height 10
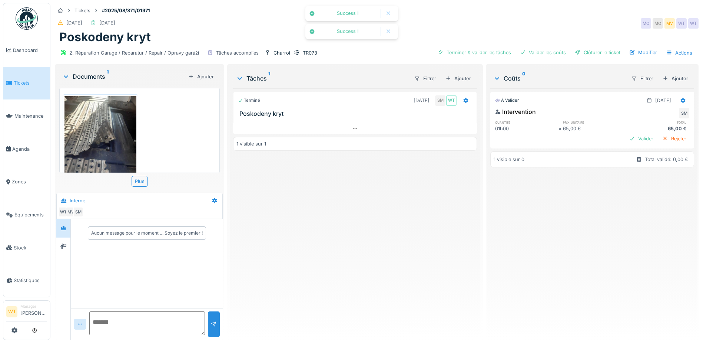
drag, startPoint x: 574, startPoint y: 52, endPoint x: 573, endPoint y: 57, distance: 4.9
click at [575, 53] on div at bounding box center [578, 52] width 6 height 7
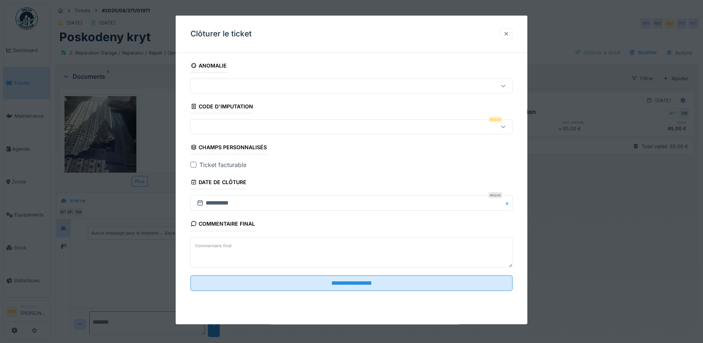
click at [509, 32] on div at bounding box center [507, 33] width 6 height 7
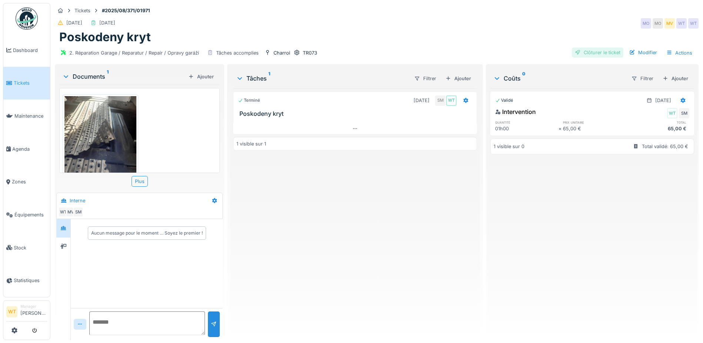
click at [585, 54] on div "Clôturer le ticket" at bounding box center [598, 52] width 52 height 10
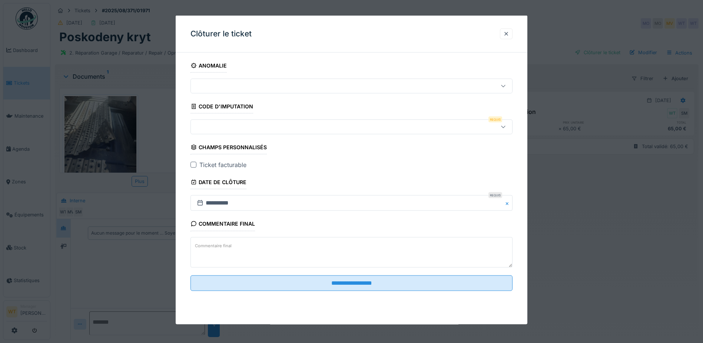
drag, startPoint x: 281, startPoint y: 128, endPoint x: 281, endPoint y: 135, distance: 6.7
click at [281, 131] on div at bounding box center [352, 126] width 322 height 15
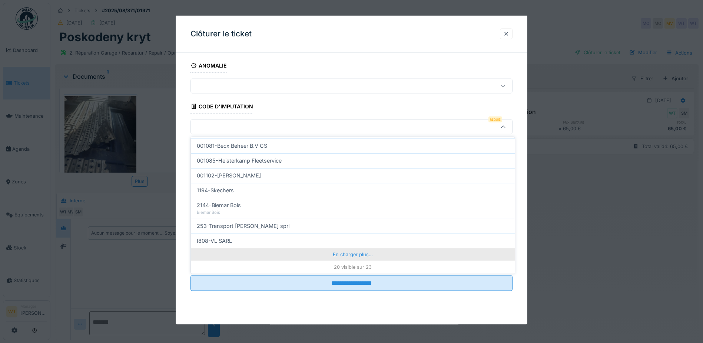
click at [304, 257] on div "En charger plus…" at bounding box center [353, 254] width 324 height 12
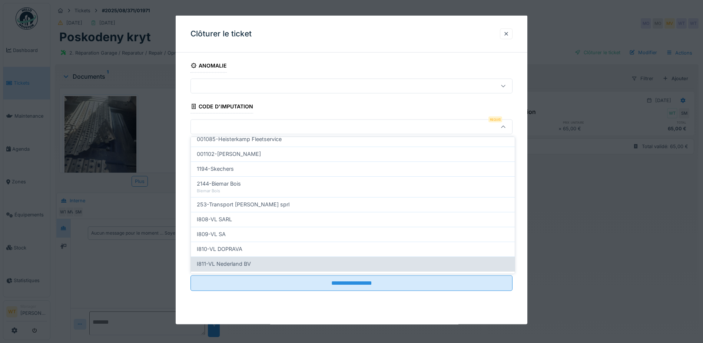
scroll to position [269, 0]
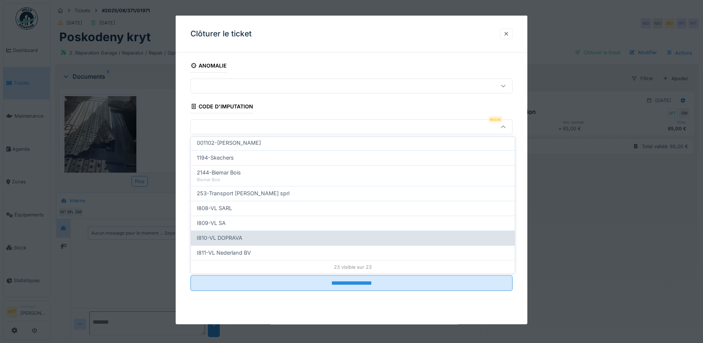
click at [244, 239] on div "I810-VL DOPRAVA" at bounding box center [353, 238] width 312 height 8
type input "***"
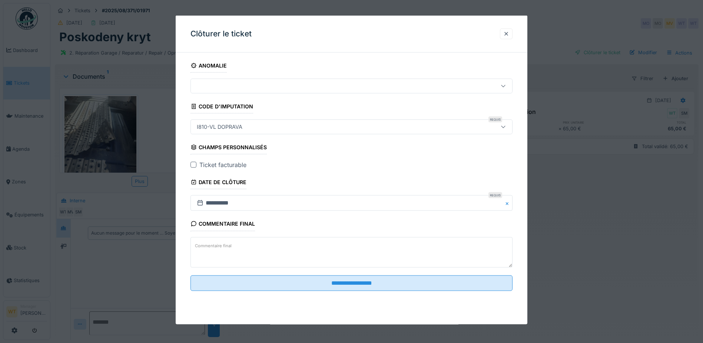
click at [194, 164] on div at bounding box center [194, 165] width 6 height 6
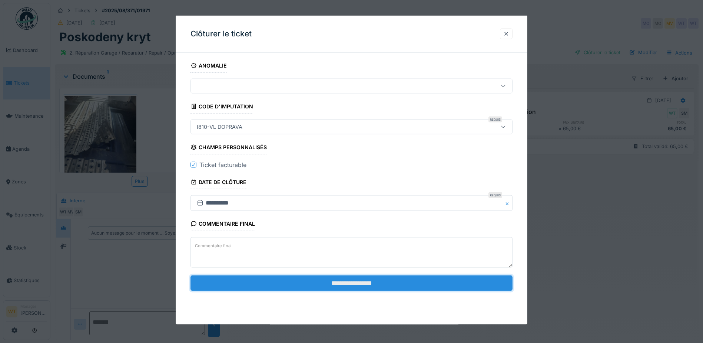
click at [322, 284] on input "**********" at bounding box center [352, 283] width 322 height 16
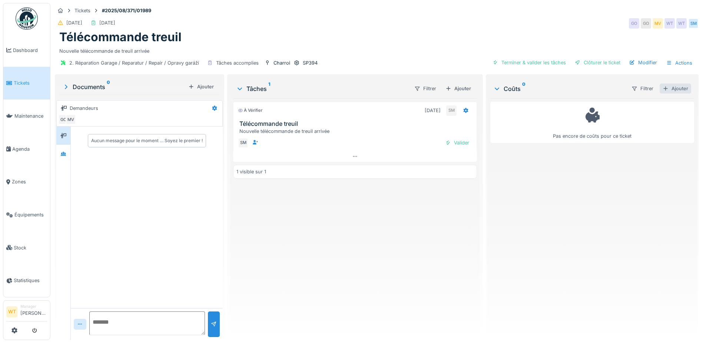
click at [669, 87] on div "Ajouter" at bounding box center [676, 88] width 32 height 10
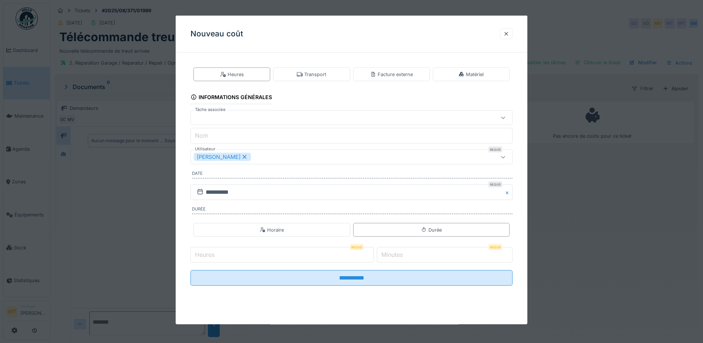
click at [243, 158] on icon at bounding box center [245, 157] width 4 height 4
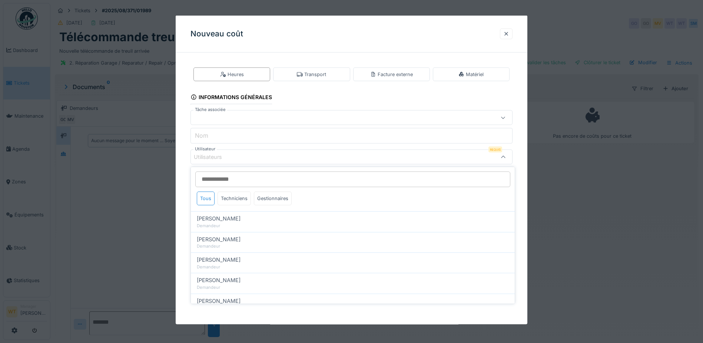
click at [241, 158] on div "Utilisateurs" at bounding box center [333, 157] width 278 height 8
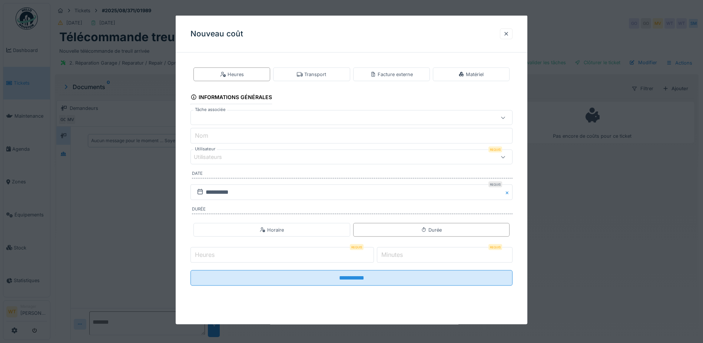
click at [241, 158] on div "Utilisateurs" at bounding box center [333, 157] width 278 height 8
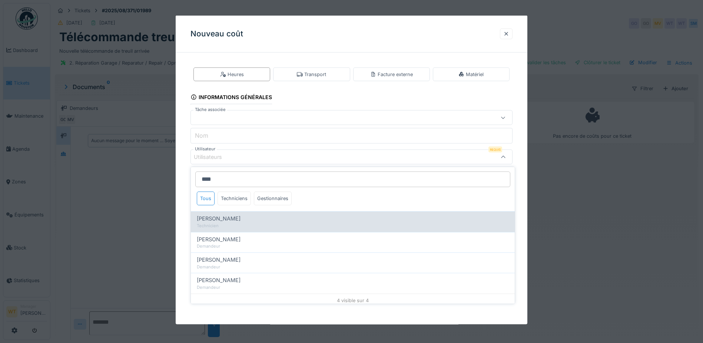
type input "****"
click at [239, 218] on div "[PERSON_NAME]" at bounding box center [353, 218] width 312 height 8
type input "****"
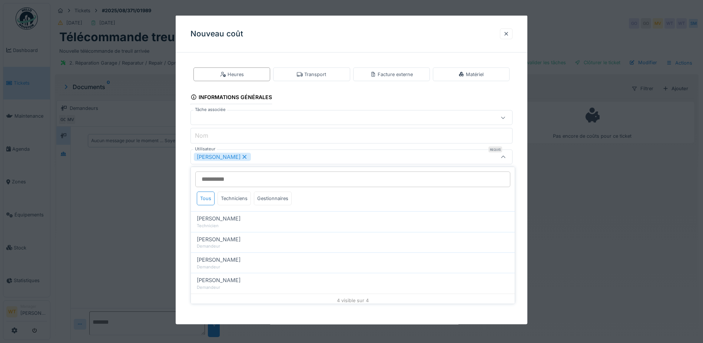
click at [274, 151] on div "Sergej Mandzjuk" at bounding box center [352, 156] width 322 height 15
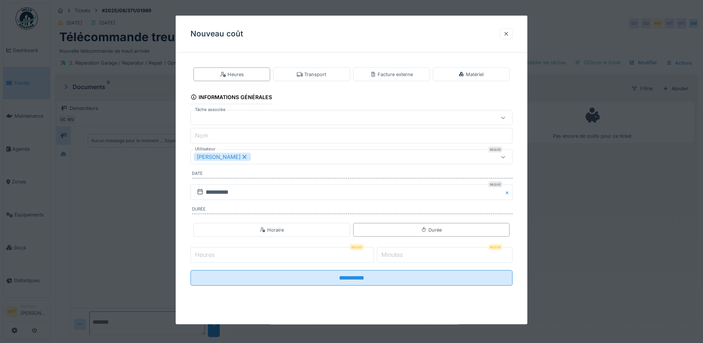
click at [285, 251] on input "Heures" at bounding box center [283, 255] width 184 height 16
type input "*"
click at [397, 260] on input "*" at bounding box center [445, 255] width 136 height 16
type input "**"
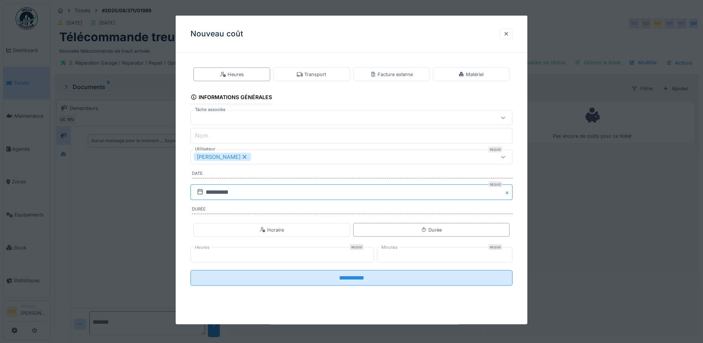
click at [318, 191] on input "**********" at bounding box center [352, 192] width 322 height 16
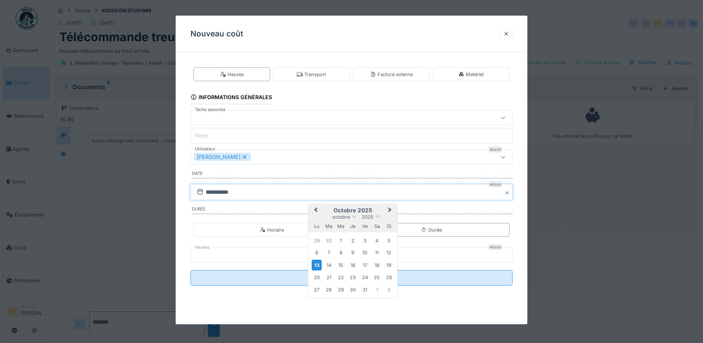
click at [318, 207] on button "Previous Month" at bounding box center [315, 211] width 12 height 12
click at [315, 211] on button "Previous Month" at bounding box center [315, 211] width 12 height 12
click at [331, 267] on div "12" at bounding box center [329, 264] width 10 height 10
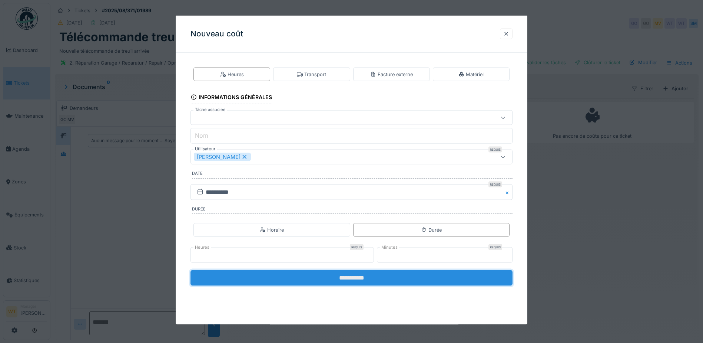
click at [339, 279] on input "**********" at bounding box center [352, 278] width 322 height 16
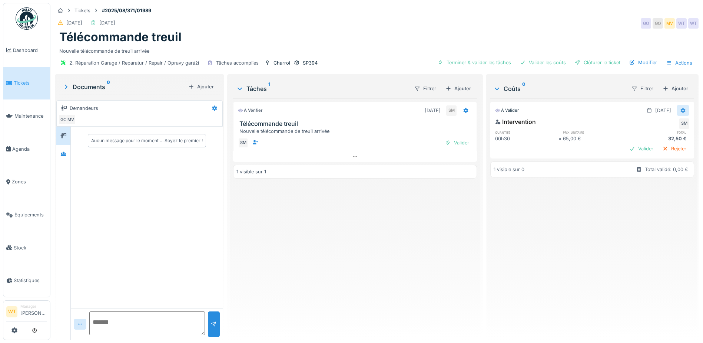
click at [681, 112] on icon at bounding box center [683, 110] width 5 height 5
click at [641, 134] on div "Supprimer" at bounding box center [647, 137] width 36 height 11
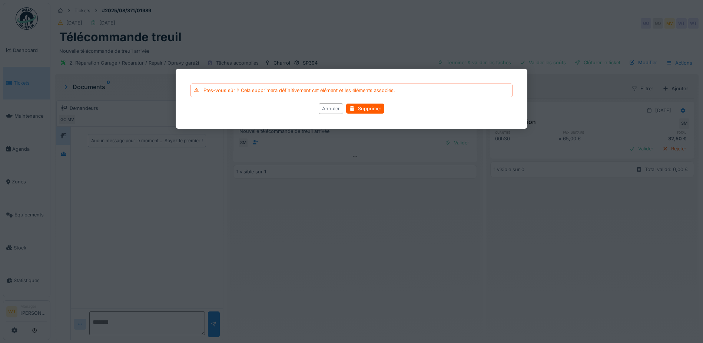
click at [333, 111] on div "Annuler" at bounding box center [331, 108] width 24 height 11
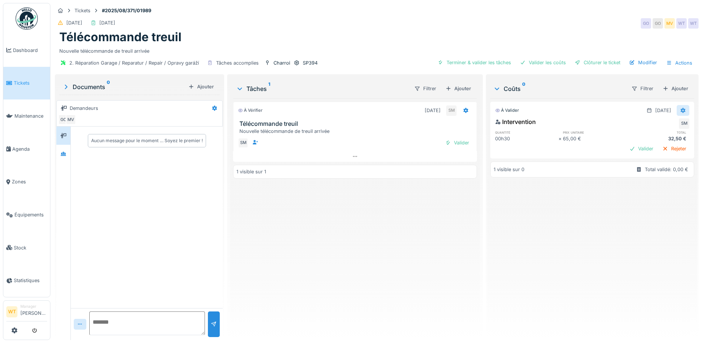
click at [677, 105] on div at bounding box center [683, 110] width 13 height 11
click at [647, 126] on div "Modifier" at bounding box center [647, 126] width 36 height 11
click at [647, 126] on div "Intervention SM" at bounding box center [592, 123] width 194 height 12
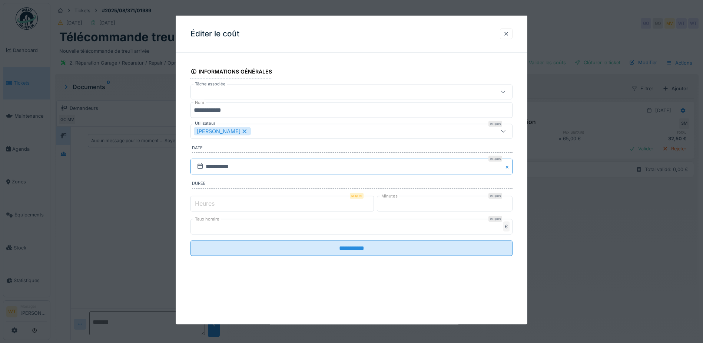
click at [229, 166] on input "**********" at bounding box center [352, 166] width 322 height 16
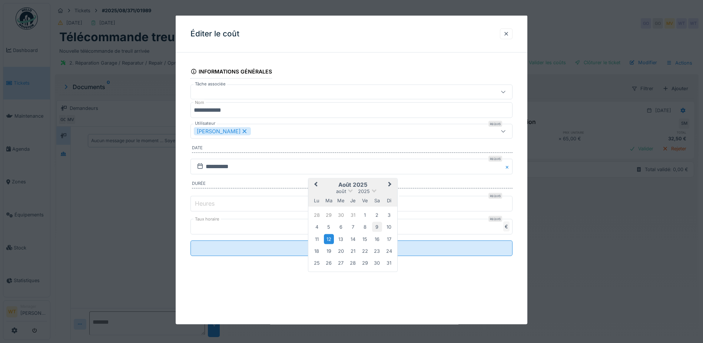
click at [378, 225] on div "9" at bounding box center [377, 227] width 10 height 10
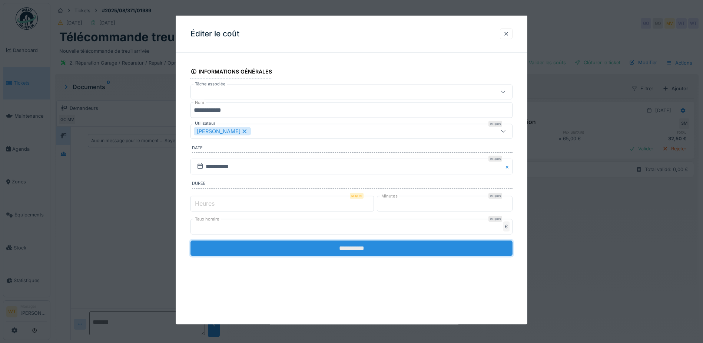
click at [286, 248] on input "**********" at bounding box center [352, 248] width 322 height 16
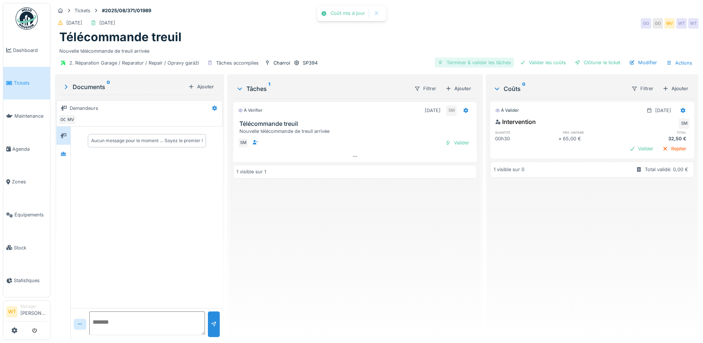
click at [468, 60] on div "Terminer & valider les tâches" at bounding box center [474, 62] width 79 height 10
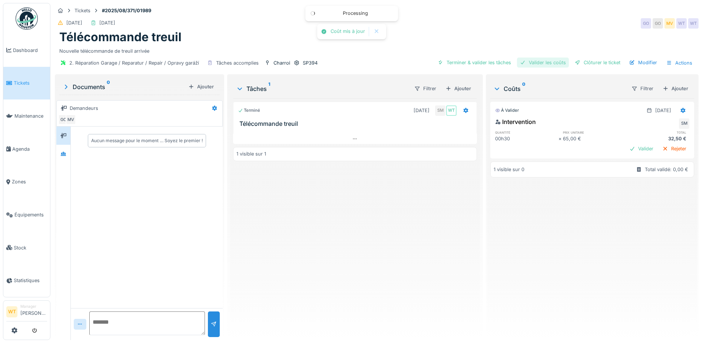
click at [528, 59] on div "Valider les coûts" at bounding box center [543, 62] width 52 height 10
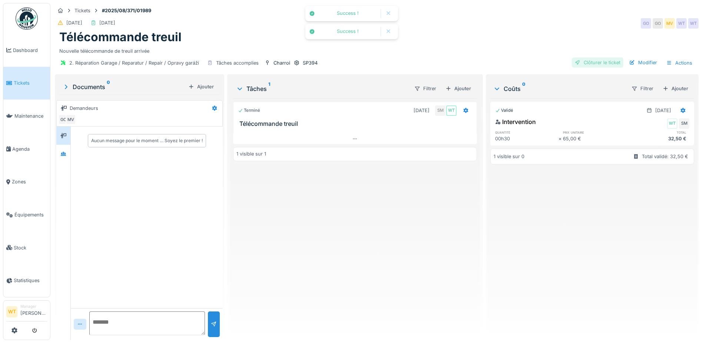
click at [578, 62] on div "Clôturer le ticket" at bounding box center [598, 62] width 52 height 10
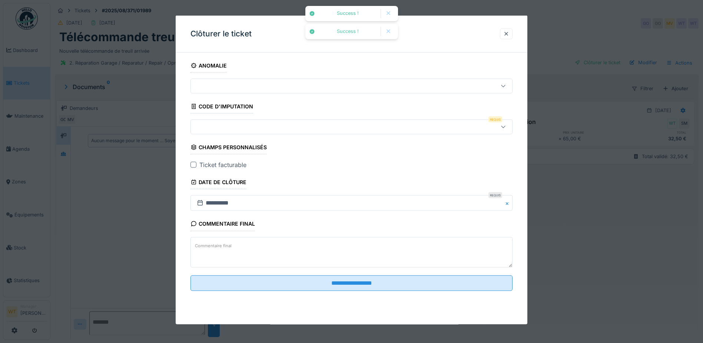
click at [260, 130] on div at bounding box center [333, 127] width 278 height 8
click at [506, 33] on div at bounding box center [506, 33] width 13 height 11
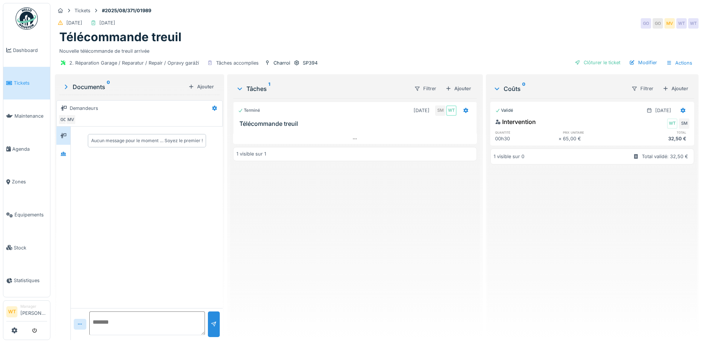
drag, startPoint x: 313, startPoint y: 63, endPoint x: 323, endPoint y: 67, distance: 11.3
click at [313, 63] on div "SP394" at bounding box center [310, 62] width 15 height 7
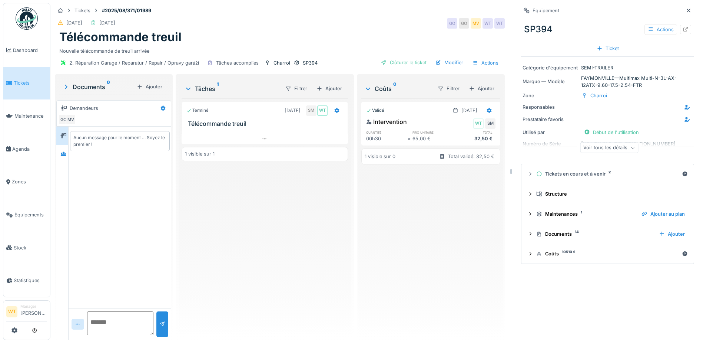
click at [607, 147] on div "Voir tous les détails" at bounding box center [609, 147] width 58 height 11
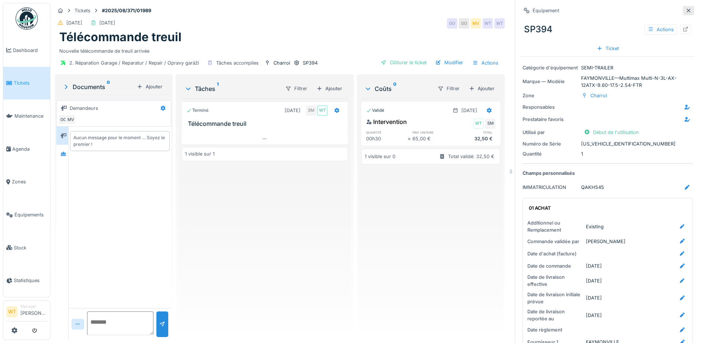
click at [683, 8] on div at bounding box center [688, 10] width 11 height 9
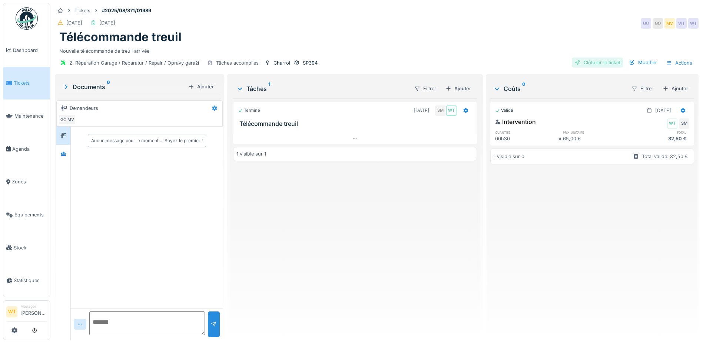
click at [584, 63] on div "Clôturer le ticket" at bounding box center [598, 62] width 52 height 10
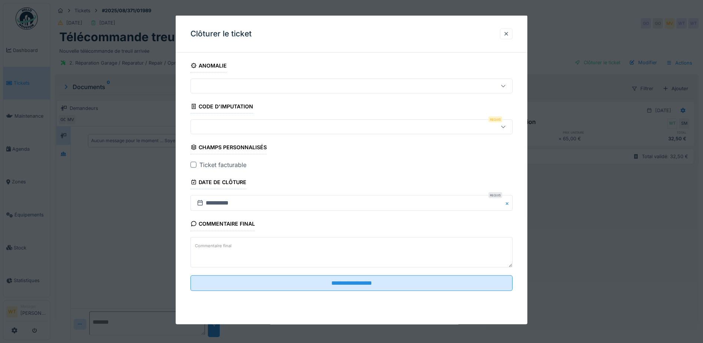
click at [272, 126] on div at bounding box center [333, 127] width 278 height 8
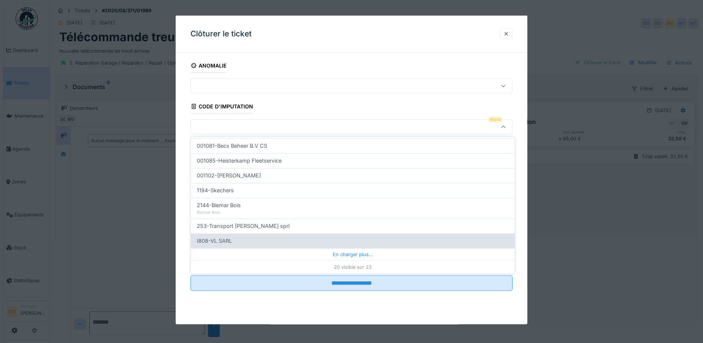
drag, startPoint x: 275, startPoint y: 254, endPoint x: 271, endPoint y: 253, distance: 3.9
click at [274, 254] on div "En charger plus…" at bounding box center [353, 254] width 324 height 12
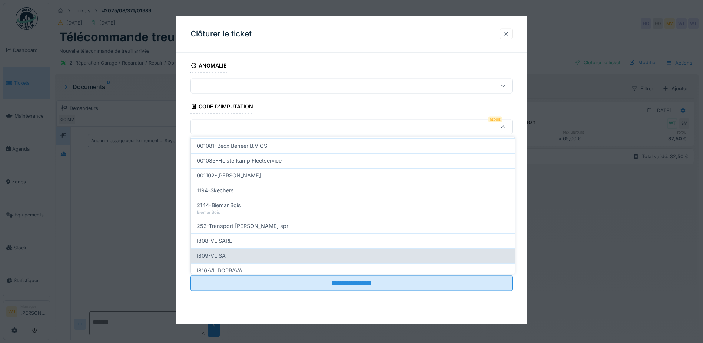
scroll to position [269, 0]
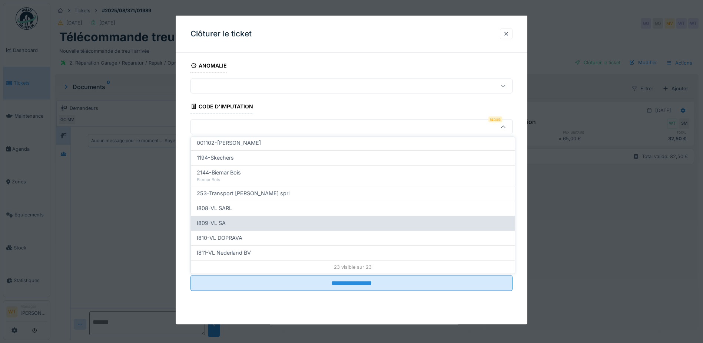
click at [236, 227] on div "I809-VL SA" at bounding box center [353, 223] width 312 height 8
type input "***"
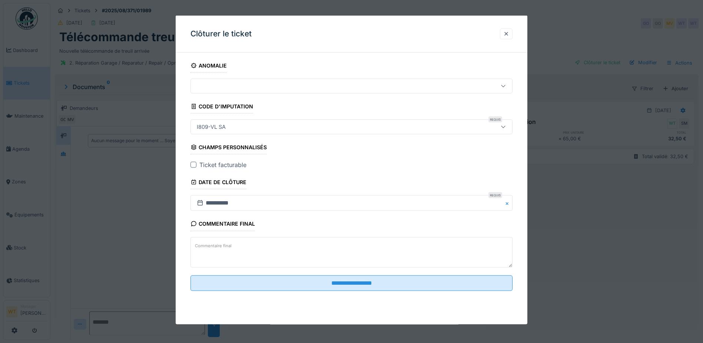
click at [193, 166] on div at bounding box center [194, 165] width 6 height 6
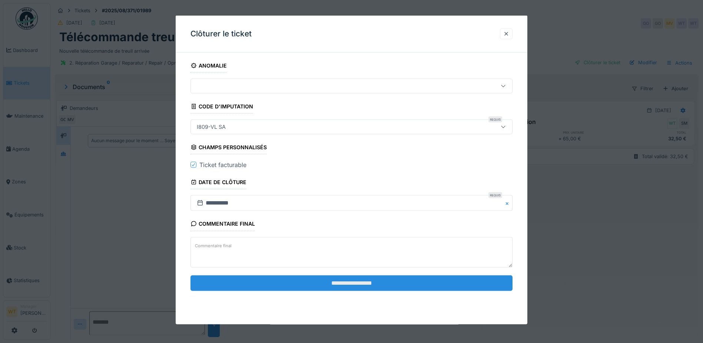
click at [286, 285] on input "**********" at bounding box center [352, 283] width 322 height 16
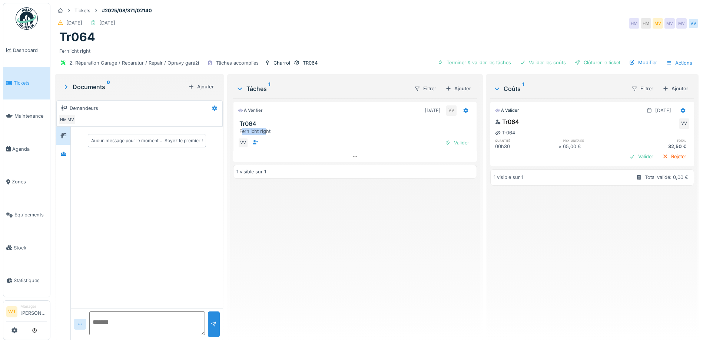
drag, startPoint x: 240, startPoint y: 131, endPoint x: 265, endPoint y: 130, distance: 26.0
click at [265, 130] on div "Fernlicht right" at bounding box center [357, 131] width 234 height 7
drag, startPoint x: 265, startPoint y: 130, endPoint x: 278, endPoint y: 185, distance: 56.3
click at [278, 185] on div "1 visible sur 1" at bounding box center [355, 185] width 244 height 14
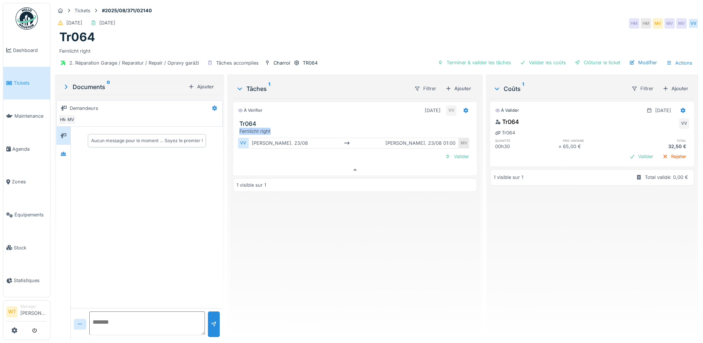
drag, startPoint x: 238, startPoint y: 124, endPoint x: 272, endPoint y: 127, distance: 33.5
click at [272, 128] on div "Fernlicht right" at bounding box center [357, 131] width 234 height 7
drag, startPoint x: 272, startPoint y: 127, endPoint x: 261, endPoint y: 125, distance: 10.5
copy div "Fernlicht right"
click at [357, 249] on div "À vérifier 23/08/2025 VV Tr064 Fernlicht right VV Valider 1 visible sur 1" at bounding box center [355, 215] width 244 height 235
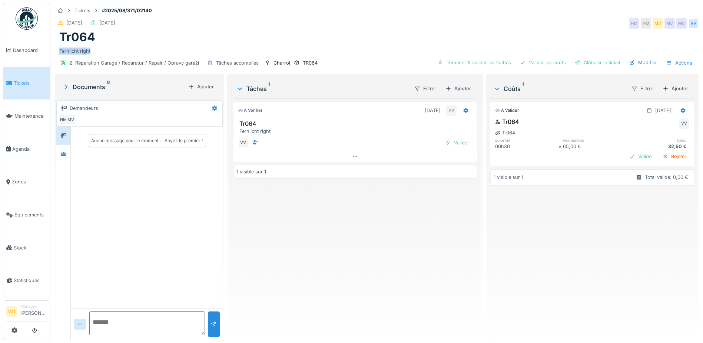
drag, startPoint x: 94, startPoint y: 42, endPoint x: 59, endPoint y: 46, distance: 35.2
click at [59, 46] on div "Tr064 Fernlicht right" at bounding box center [377, 42] width 644 height 24
drag, startPoint x: 59, startPoint y: 46, endPoint x: 63, endPoint y: 44, distance: 4.3
copy div "Fernlicht right"
click at [354, 44] on div "Fernlicht right" at bounding box center [376, 49] width 635 height 10
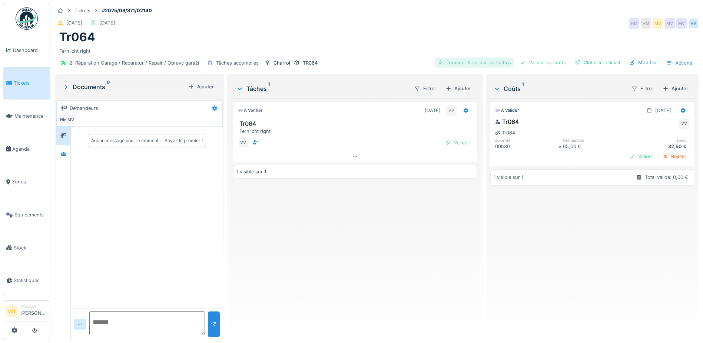
click at [492, 60] on div "Terminer & valider les tâches" at bounding box center [474, 62] width 79 height 10
click at [534, 57] on div "Valider les coûts" at bounding box center [543, 62] width 52 height 10
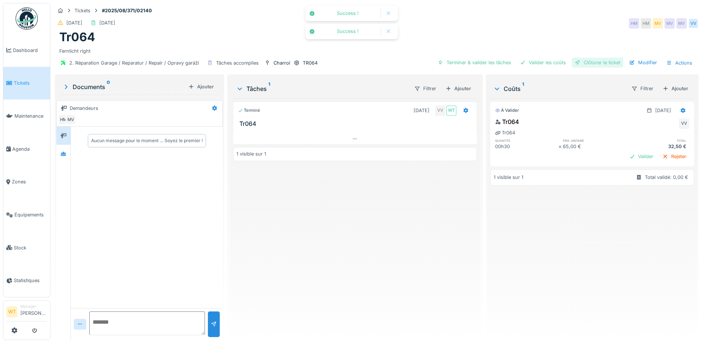
click at [591, 57] on div "Clôturer le ticket" at bounding box center [598, 62] width 52 height 10
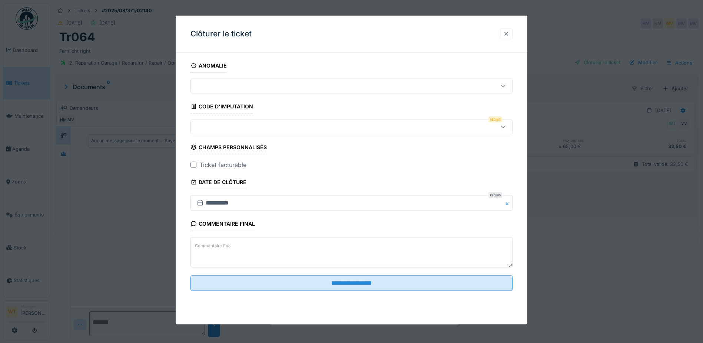
click at [509, 34] on div at bounding box center [507, 33] width 6 height 7
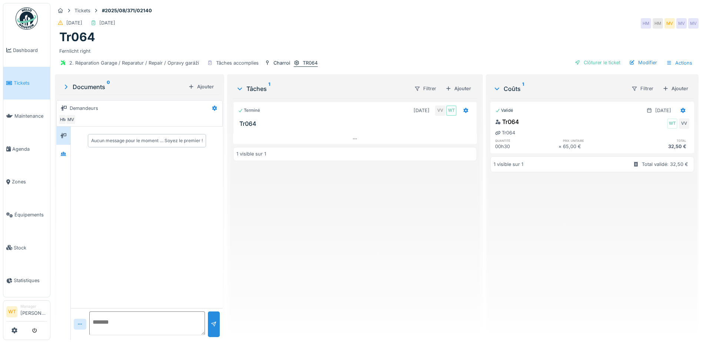
click at [313, 59] on div "TR064" at bounding box center [310, 62] width 15 height 7
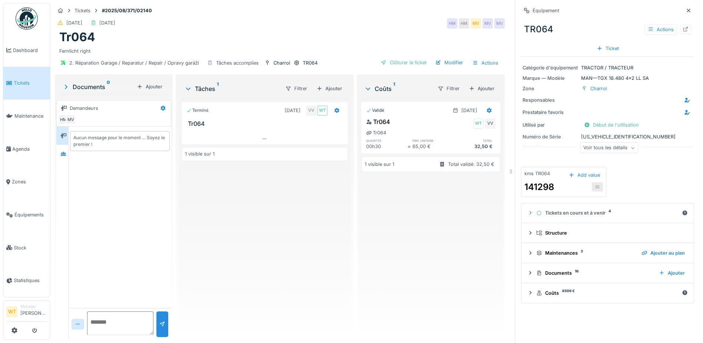
click at [600, 142] on div "Voir tous les détails" at bounding box center [609, 147] width 58 height 11
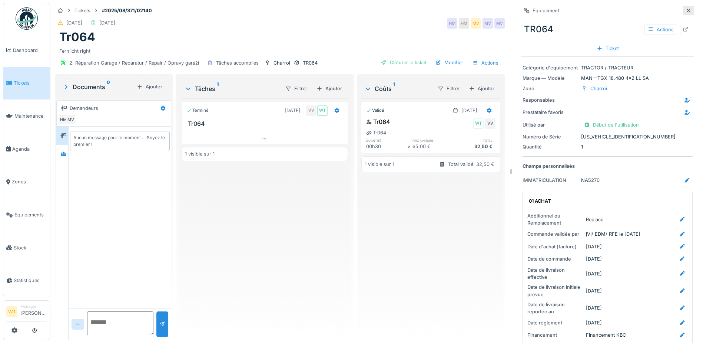
click at [686, 8] on icon at bounding box center [689, 10] width 6 height 5
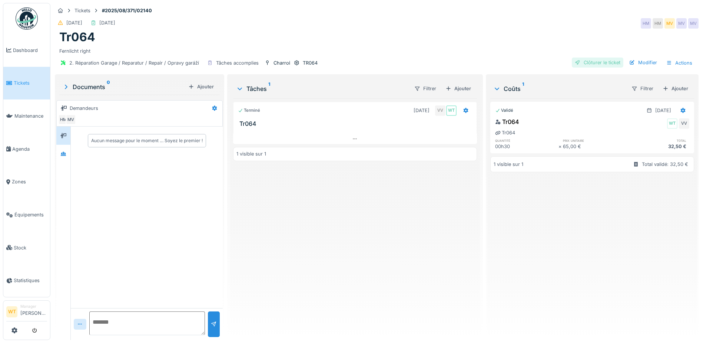
click at [606, 59] on div "Clôturer le ticket" at bounding box center [598, 62] width 52 height 10
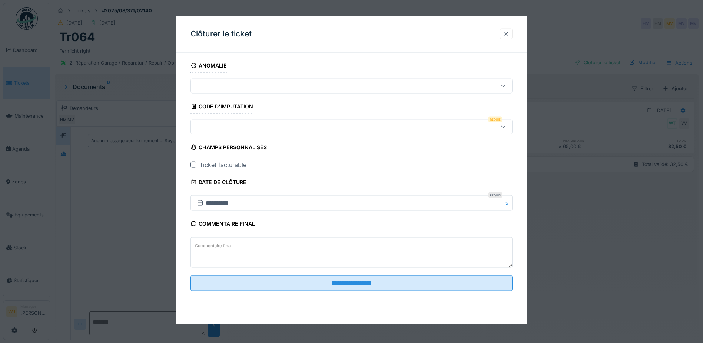
click at [251, 131] on div at bounding box center [352, 126] width 322 height 15
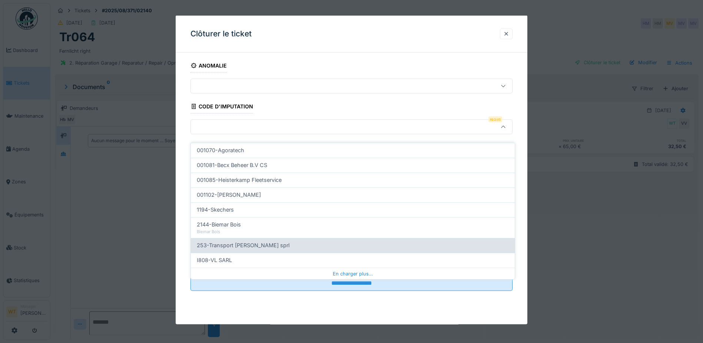
scroll to position [236, 0]
click at [260, 242] on div "I808-VL SARL" at bounding box center [353, 246] width 312 height 8
type input "***"
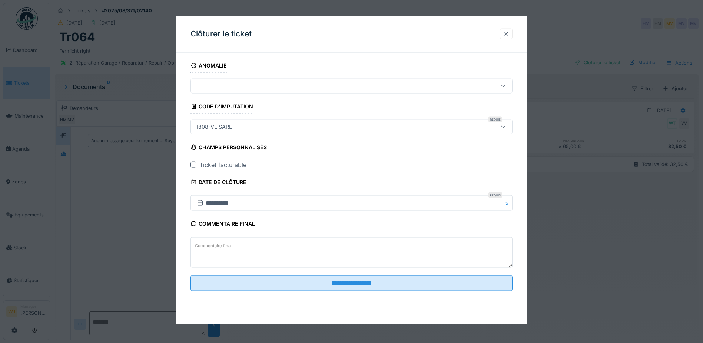
click at [194, 166] on div at bounding box center [194, 165] width 6 height 6
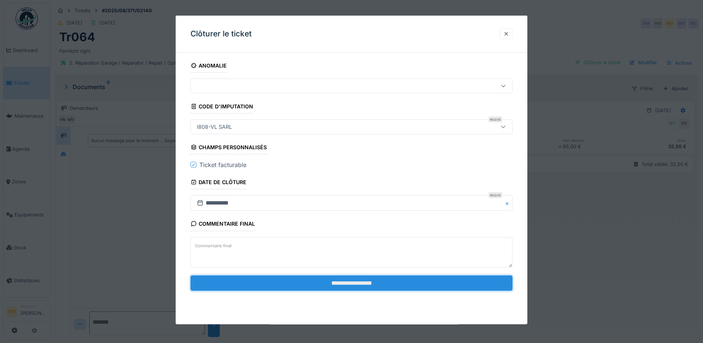
click at [322, 288] on input "**********" at bounding box center [352, 283] width 322 height 16
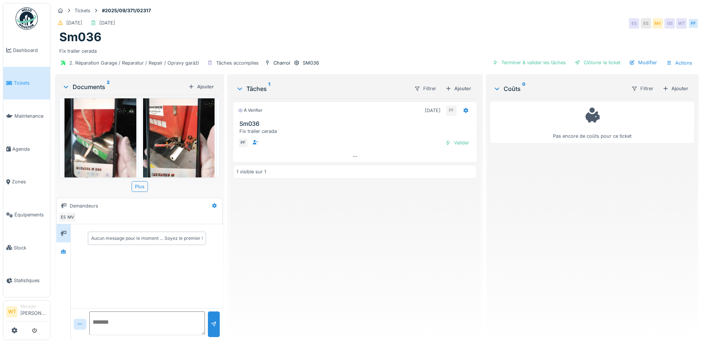
scroll to position [35, 0]
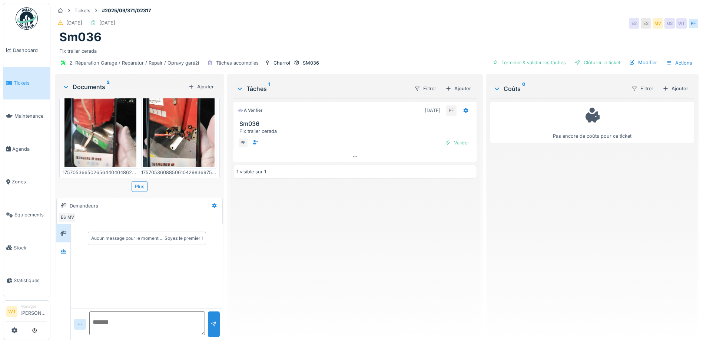
click at [184, 154] on img at bounding box center [179, 119] width 72 height 96
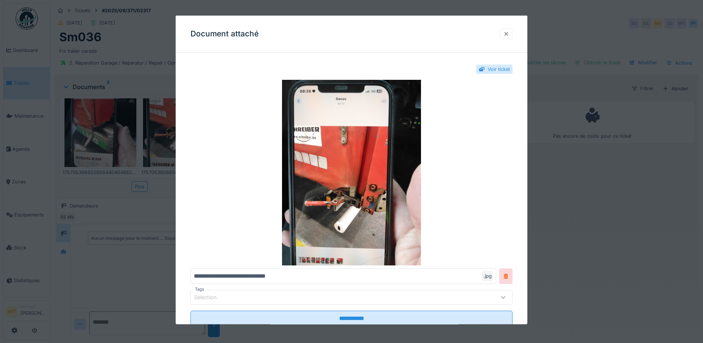
click at [509, 34] on div at bounding box center [507, 33] width 6 height 7
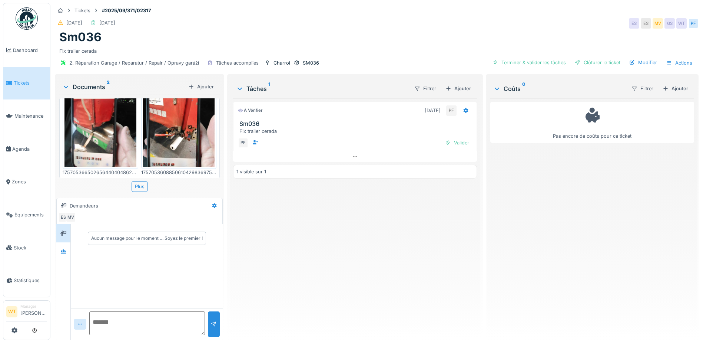
click at [121, 139] on img at bounding box center [101, 119] width 72 height 96
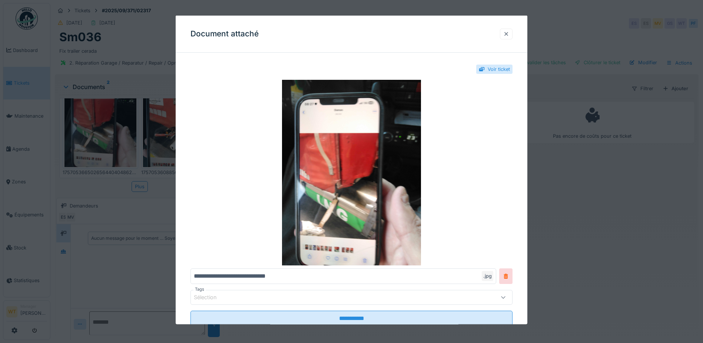
click at [513, 36] on div at bounding box center [506, 33] width 13 height 11
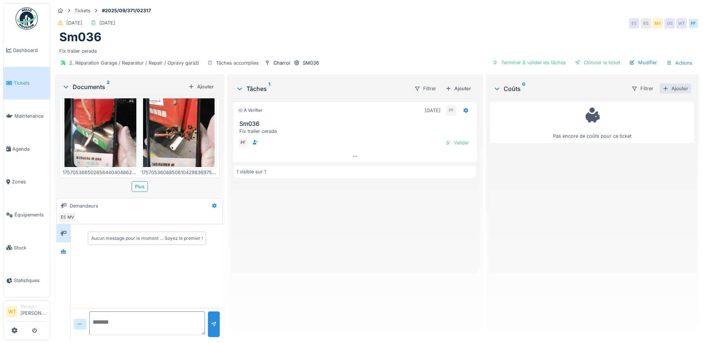
click at [663, 87] on div "Ajouter" at bounding box center [676, 88] width 32 height 10
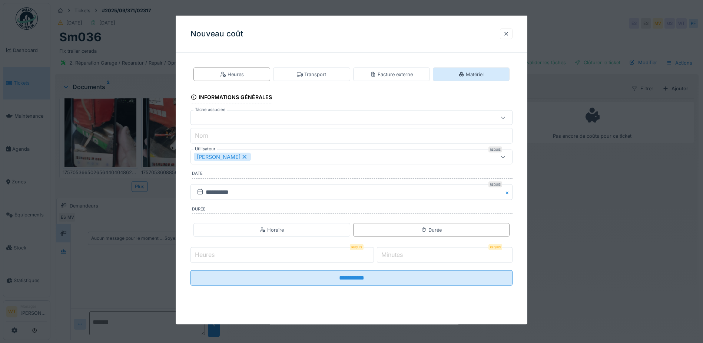
click at [472, 72] on div "Matériel" at bounding box center [471, 74] width 25 height 7
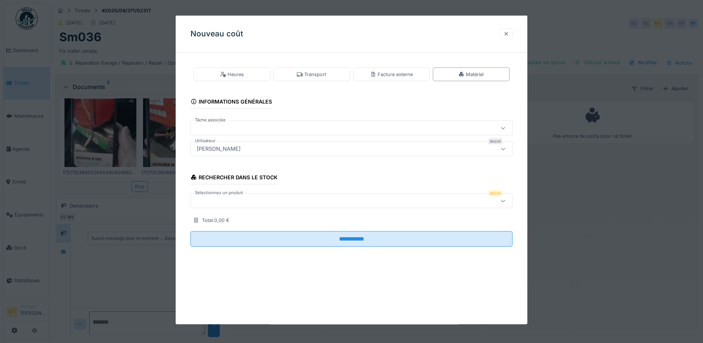
click at [507, 37] on div at bounding box center [507, 33] width 6 height 7
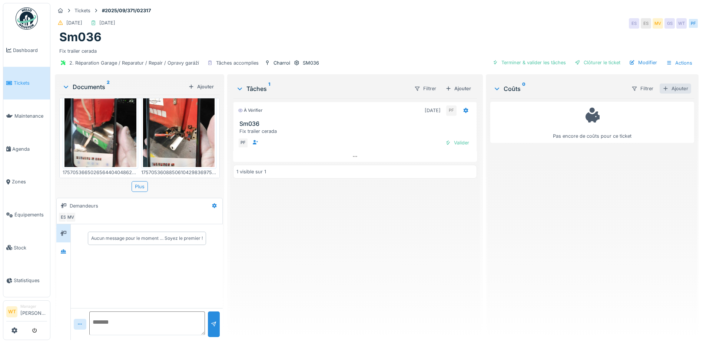
click at [662, 88] on div "Ajouter" at bounding box center [676, 88] width 32 height 10
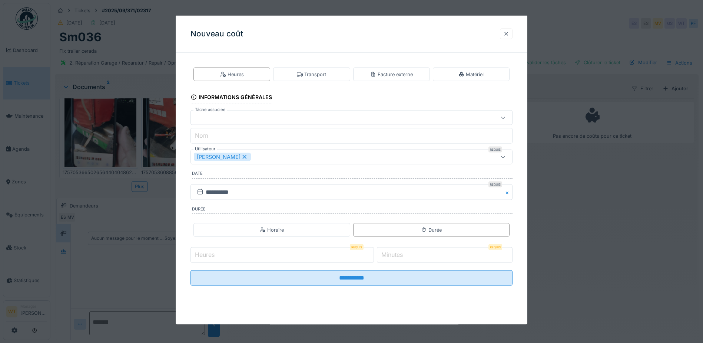
click at [509, 36] on div at bounding box center [507, 33] width 6 height 7
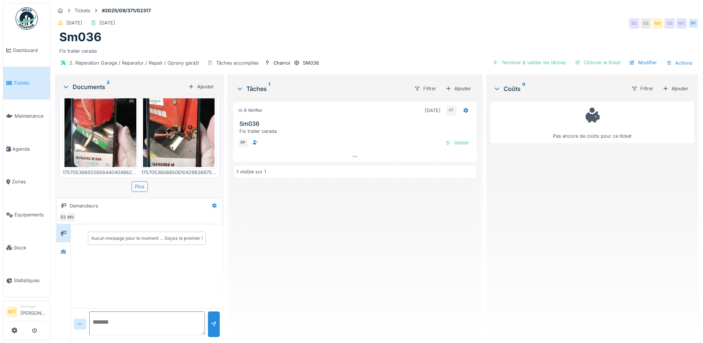
click at [111, 144] on img at bounding box center [101, 119] width 72 height 96
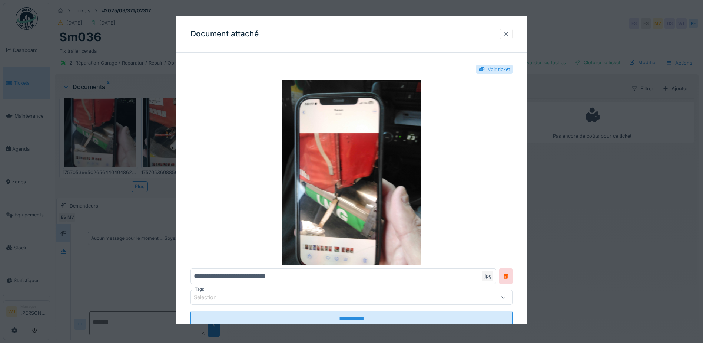
click at [509, 33] on div at bounding box center [507, 33] width 6 height 7
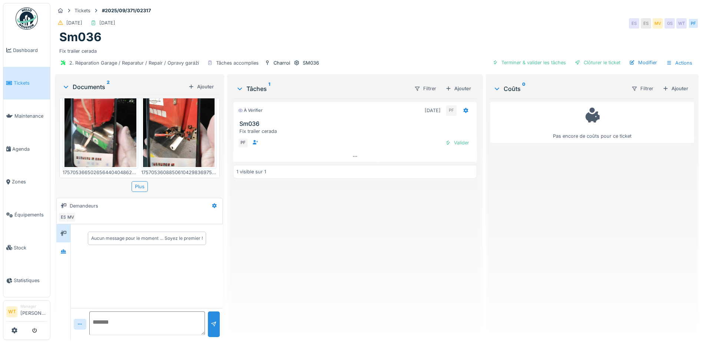
click at [166, 148] on img at bounding box center [179, 119] width 72 height 96
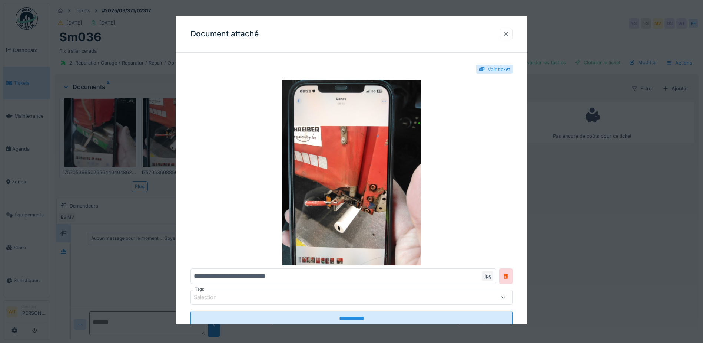
click at [505, 35] on div at bounding box center [506, 33] width 13 height 11
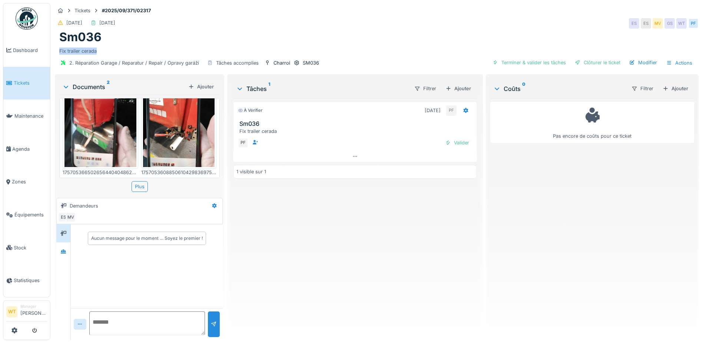
drag, startPoint x: 100, startPoint y: 47, endPoint x: 60, endPoint y: 52, distance: 40.3
click at [60, 52] on div "Fix trailer cerada" at bounding box center [376, 49] width 635 height 10
copy div "Fix trailer cerada"
click at [260, 26] on div "11/09/2025 11/10/2025 ES ES MV GS WT PF" at bounding box center [377, 23] width 644 height 13
click at [662, 86] on div "Ajouter" at bounding box center [676, 88] width 32 height 10
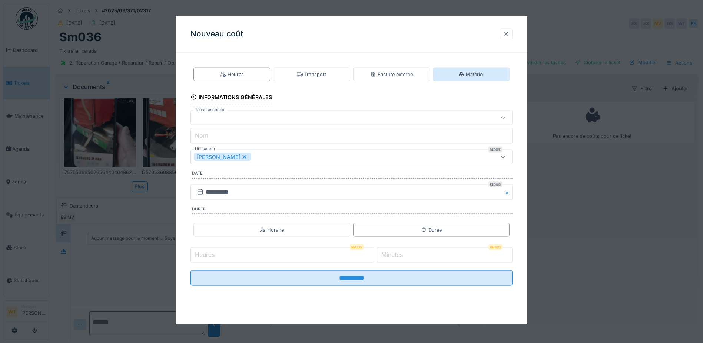
click at [472, 77] on div "Matériel" at bounding box center [471, 74] width 25 height 7
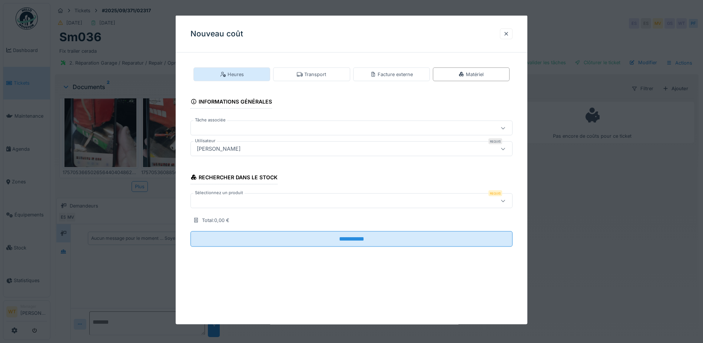
click at [238, 77] on div "Heures" at bounding box center [232, 74] width 24 height 7
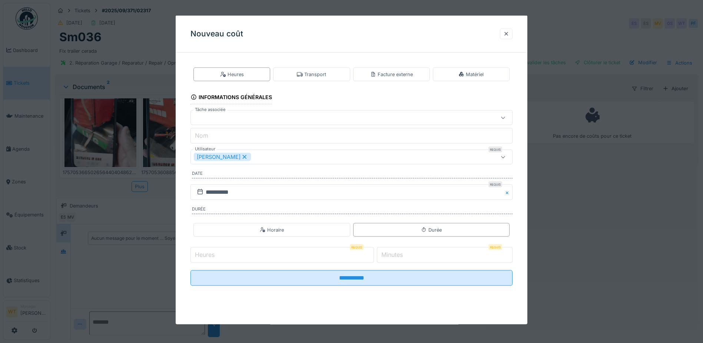
click at [253, 251] on input "Heures" at bounding box center [283, 255] width 184 height 16
click at [245, 253] on input "Heures" at bounding box center [283, 255] width 184 height 16
type input "*"
click at [415, 253] on input "*" at bounding box center [445, 255] width 136 height 16
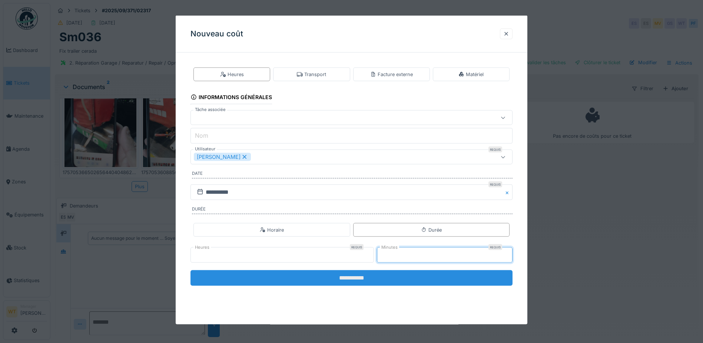
type input "**"
click at [392, 275] on input "**********" at bounding box center [352, 278] width 322 height 16
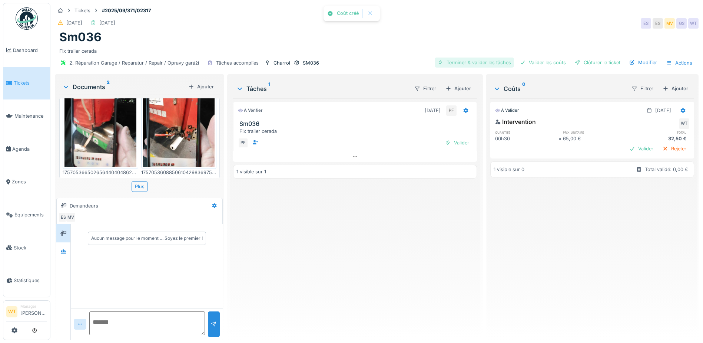
click at [461, 63] on div "Terminer & valider les tâches" at bounding box center [474, 62] width 79 height 10
click at [536, 60] on div "Valider les coûts" at bounding box center [543, 62] width 52 height 10
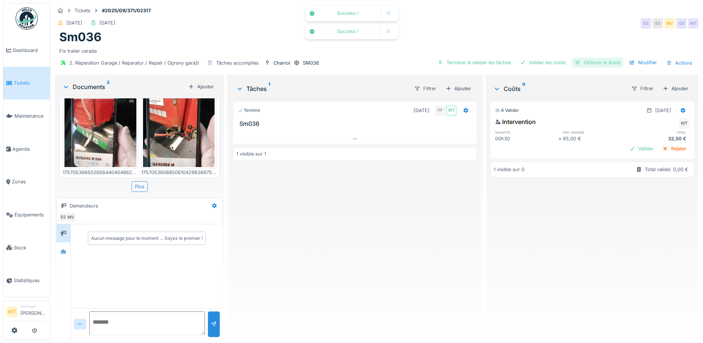
click at [586, 60] on div "Clôturer le ticket" at bounding box center [598, 62] width 52 height 10
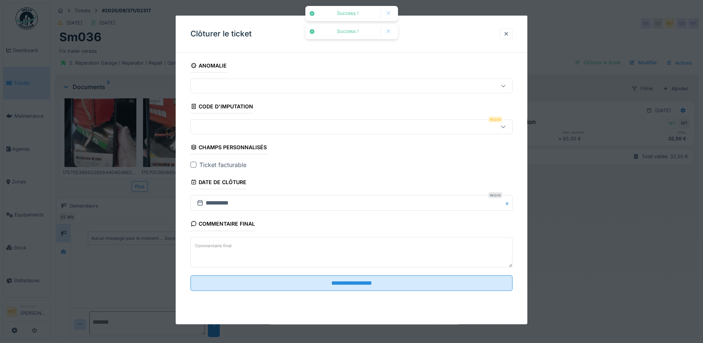
click at [264, 129] on div at bounding box center [333, 127] width 278 height 8
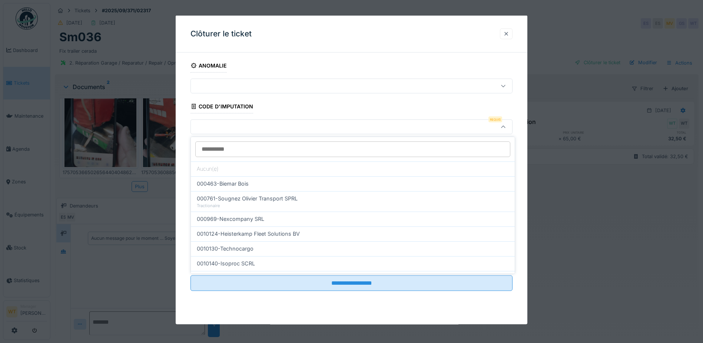
click at [507, 30] on div at bounding box center [507, 33] width 6 height 7
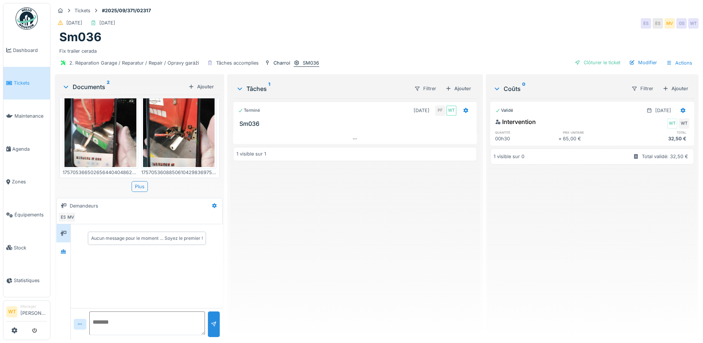
click at [307, 62] on div "SM036" at bounding box center [311, 62] width 16 height 7
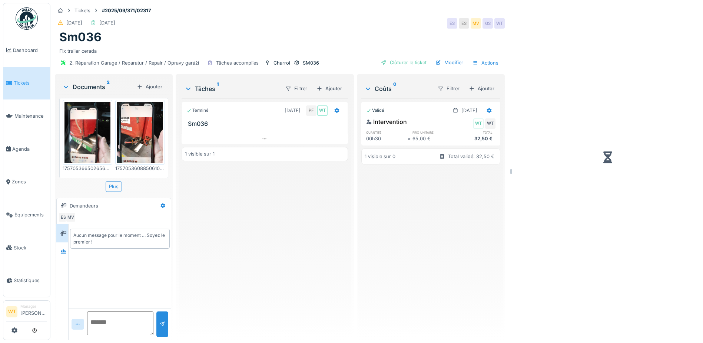
scroll to position [0, 0]
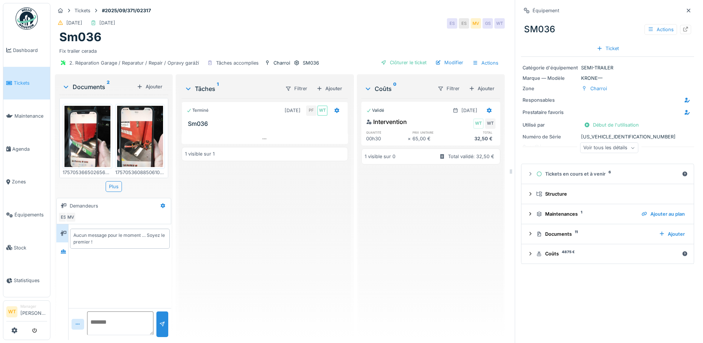
click at [606, 151] on div "Voir tous les détails" at bounding box center [609, 147] width 58 height 11
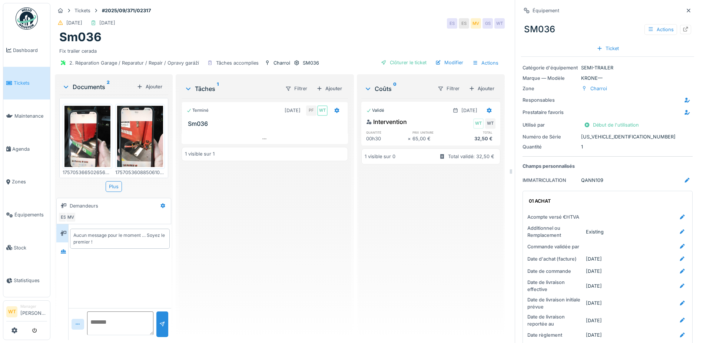
click at [686, 11] on icon at bounding box center [689, 10] width 6 height 5
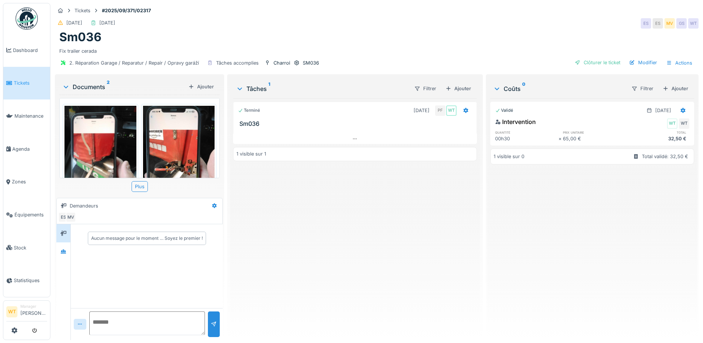
scroll to position [35, 0]
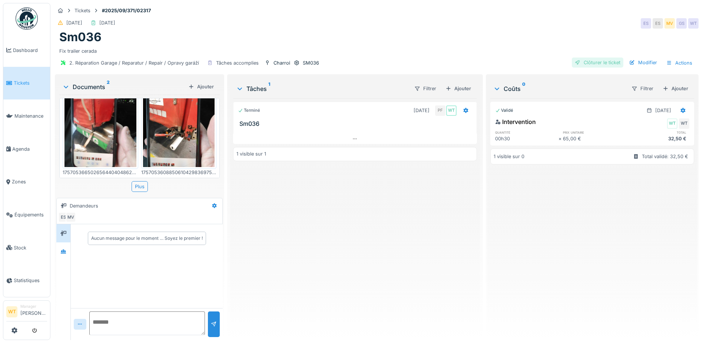
click at [596, 65] on div "Clôturer le ticket" at bounding box center [598, 62] width 52 height 10
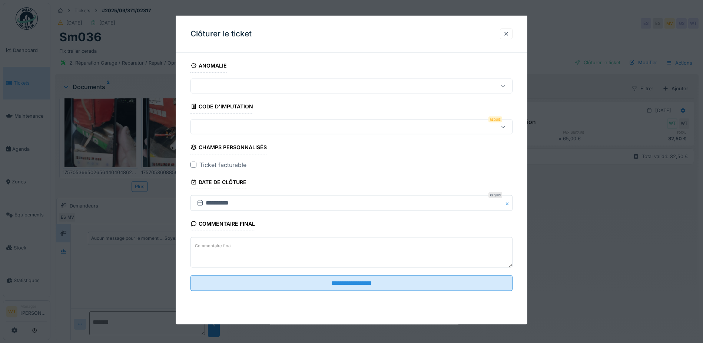
click at [276, 131] on div at bounding box center [352, 126] width 322 height 15
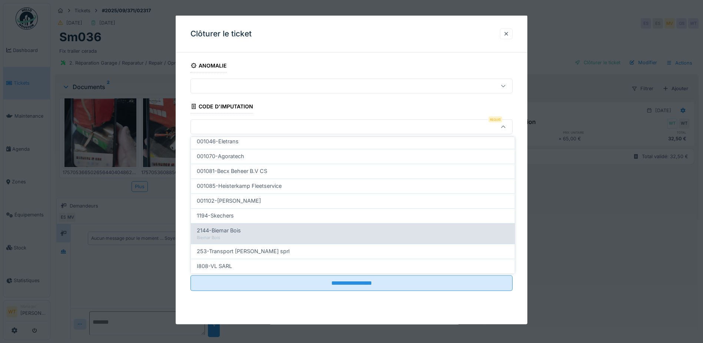
scroll to position [236, 0]
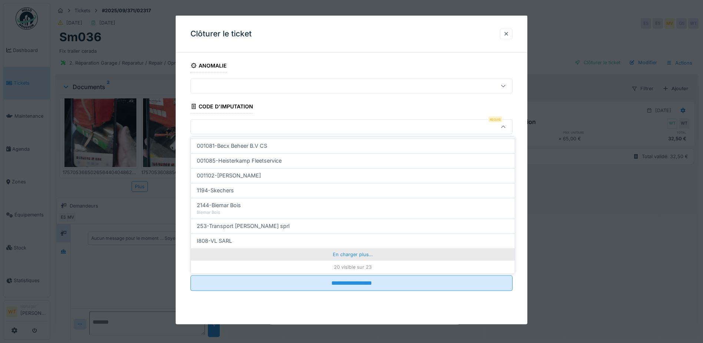
click at [306, 253] on div "En charger plus…" at bounding box center [353, 254] width 324 height 12
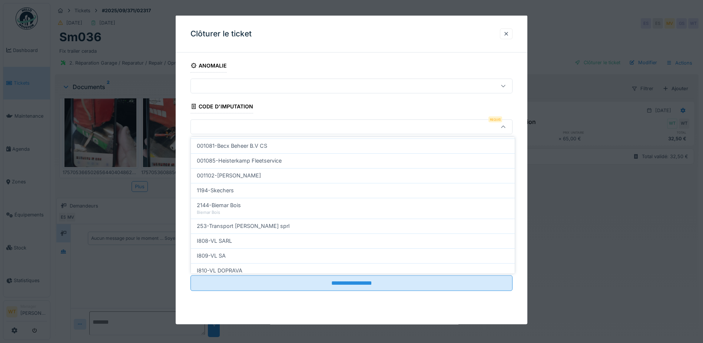
scroll to position [269, 0]
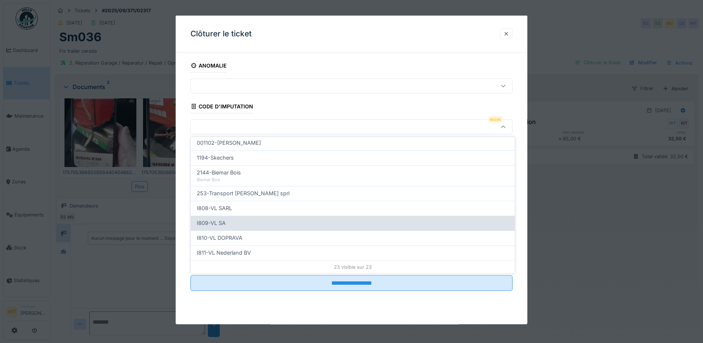
click at [250, 222] on div "I809-VL SA" at bounding box center [353, 223] width 312 height 8
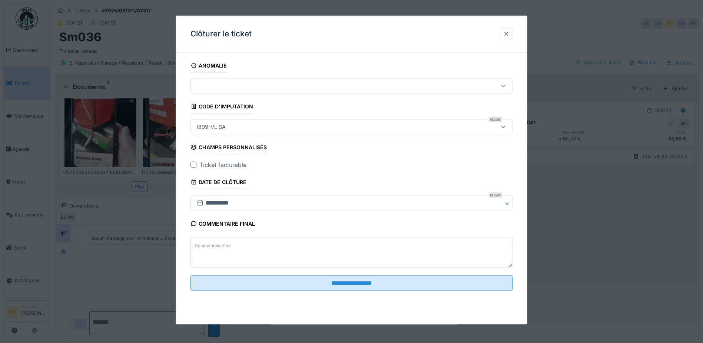
type input "***"
click at [194, 165] on div at bounding box center [194, 165] width 6 height 6
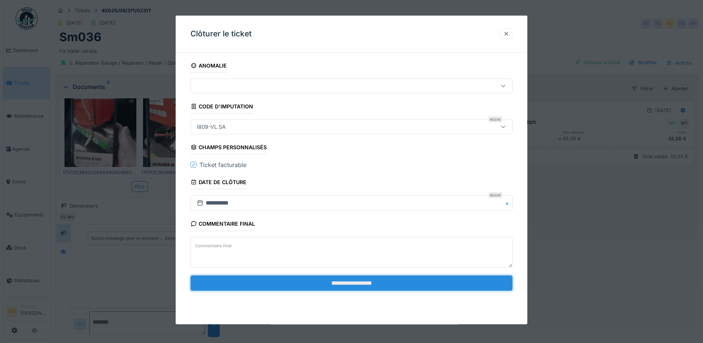
click at [307, 280] on input "**********" at bounding box center [352, 283] width 322 height 16
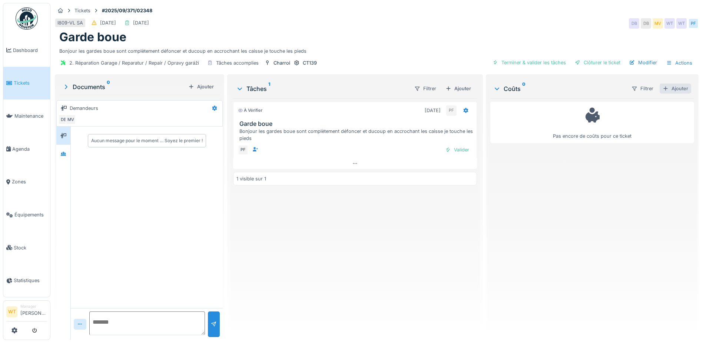
click at [671, 88] on div "Ajouter" at bounding box center [676, 88] width 32 height 10
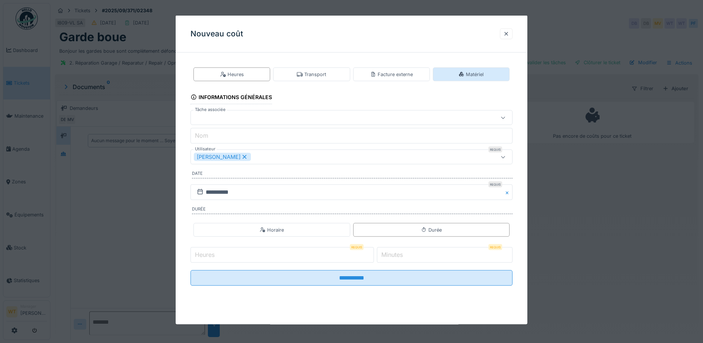
click at [475, 74] on div "Matériel" at bounding box center [471, 74] width 25 height 7
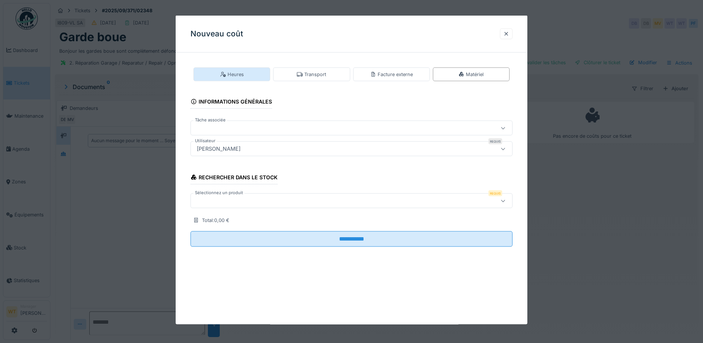
click at [250, 76] on div "Heures" at bounding box center [232, 74] width 77 height 14
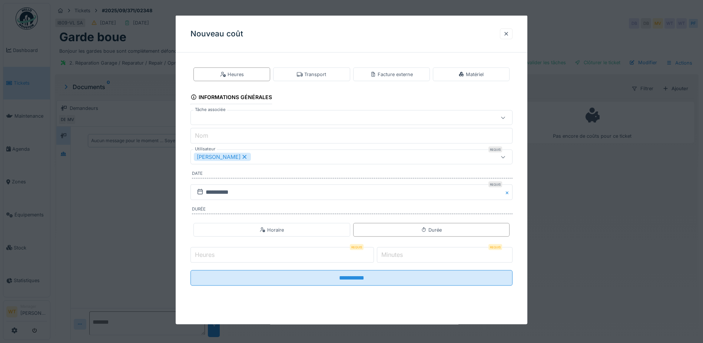
click at [243, 156] on div "[PERSON_NAME]" at bounding box center [222, 157] width 57 height 8
drag, startPoint x: 463, startPoint y: 73, endPoint x: 456, endPoint y: 75, distance: 7.3
click at [461, 73] on div "Matériel" at bounding box center [471, 74] width 77 height 14
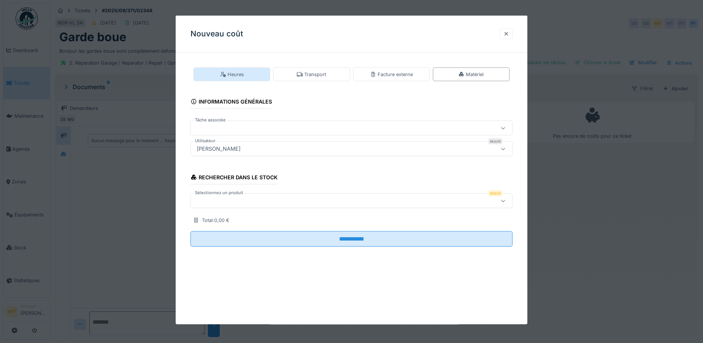
click at [235, 76] on div "Heures" at bounding box center [232, 74] width 24 height 7
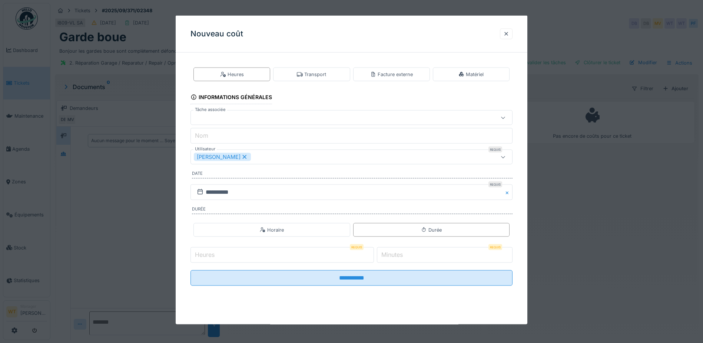
click at [243, 155] on icon at bounding box center [245, 157] width 4 height 4
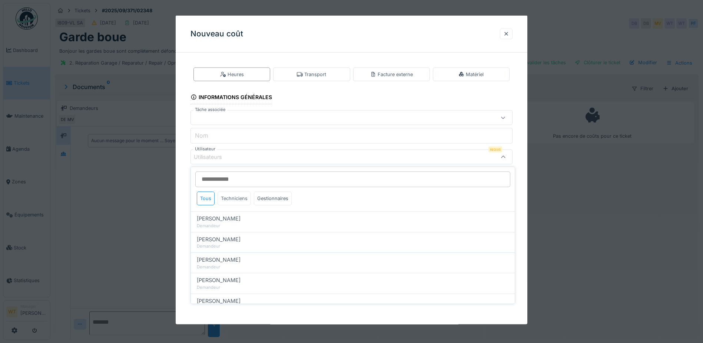
click at [234, 200] on div "Techniciens" at bounding box center [234, 198] width 33 height 14
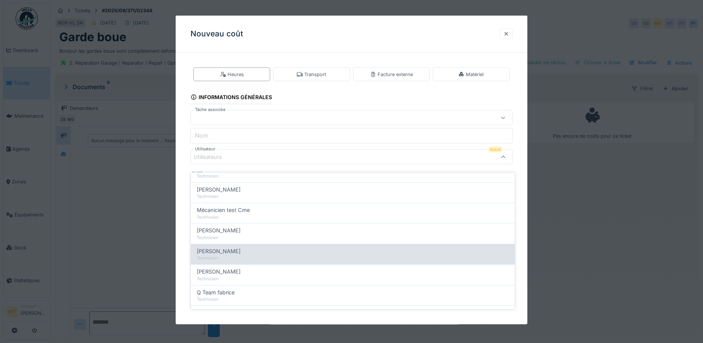
scroll to position [52, 0]
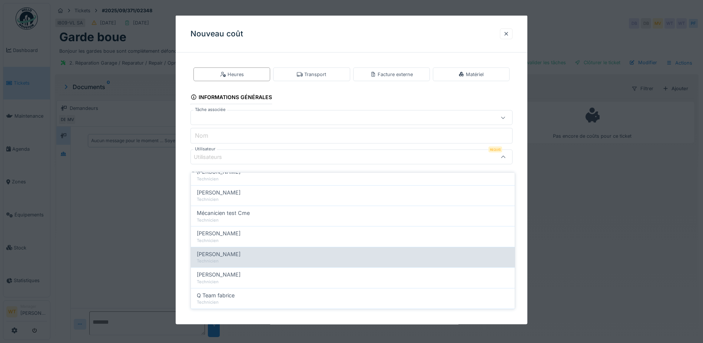
click at [249, 250] on div "[PERSON_NAME]" at bounding box center [353, 254] width 312 height 8
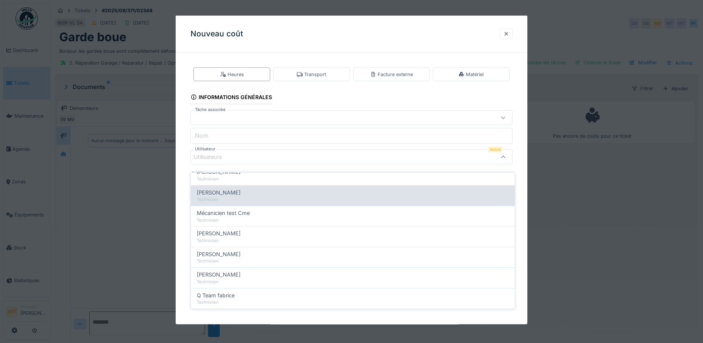
type input "*****"
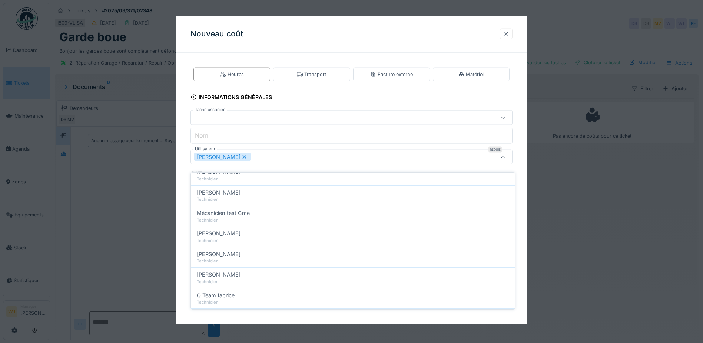
click at [293, 151] on div "[PERSON_NAME]" at bounding box center [352, 156] width 322 height 15
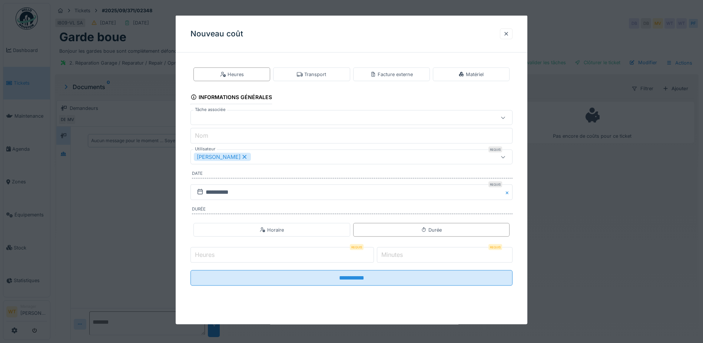
drag, startPoint x: 384, startPoint y: 33, endPoint x: 352, endPoint y: 78, distance: 55.4
click at [352, 78] on div "**********" at bounding box center [352, 170] width 352 height 309
click at [248, 197] on input "**********" at bounding box center [352, 192] width 322 height 16
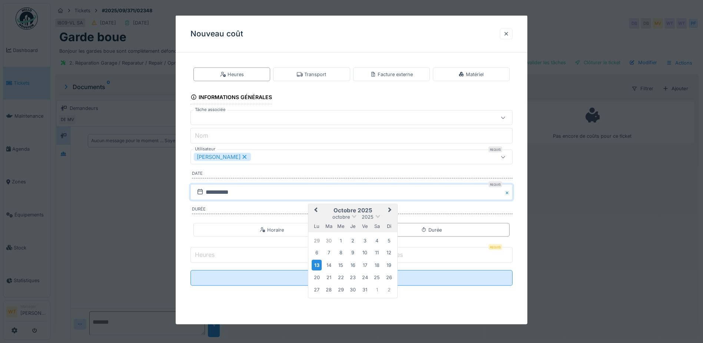
click at [314, 210] on button "Previous Month" at bounding box center [315, 211] width 12 height 12
click at [329, 286] on div "30" at bounding box center [329, 288] width 10 height 10
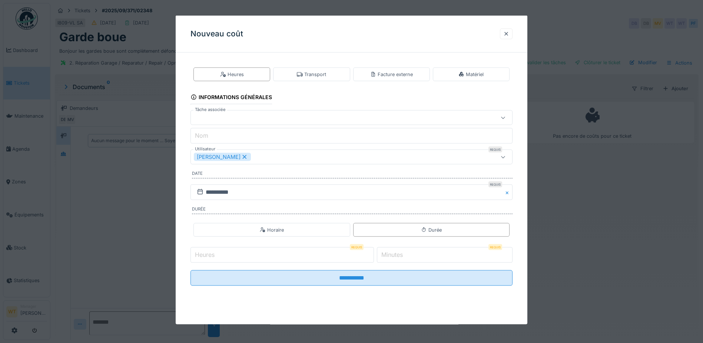
click at [268, 259] on input "Heures" at bounding box center [283, 255] width 184 height 16
type input "*"
click at [403, 255] on label "Minutes" at bounding box center [392, 254] width 24 height 9
click at [403, 255] on input "*" at bounding box center [445, 255] width 136 height 16
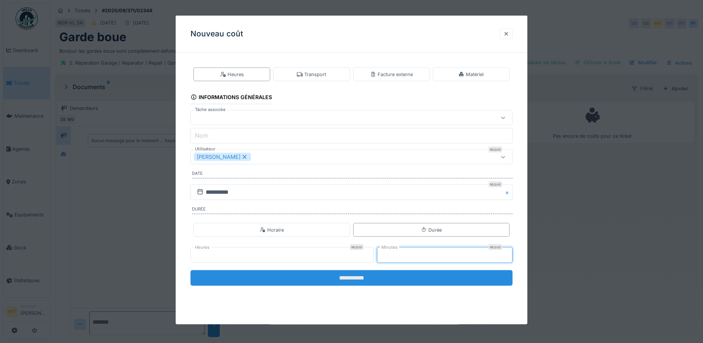
type input "**"
click at [387, 274] on input "**********" at bounding box center [352, 278] width 322 height 16
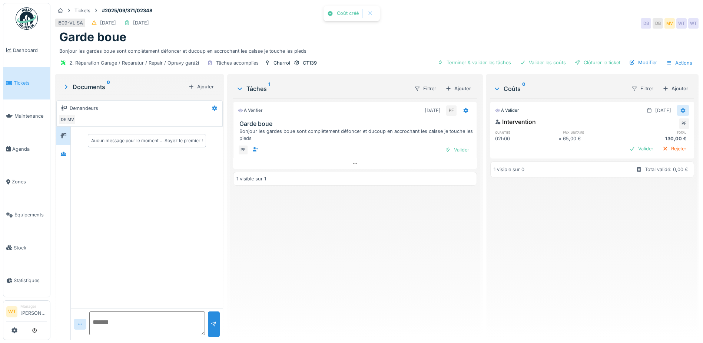
click at [680, 108] on icon at bounding box center [683, 110] width 6 height 5
click at [650, 121] on div "Modifier" at bounding box center [647, 126] width 36 height 11
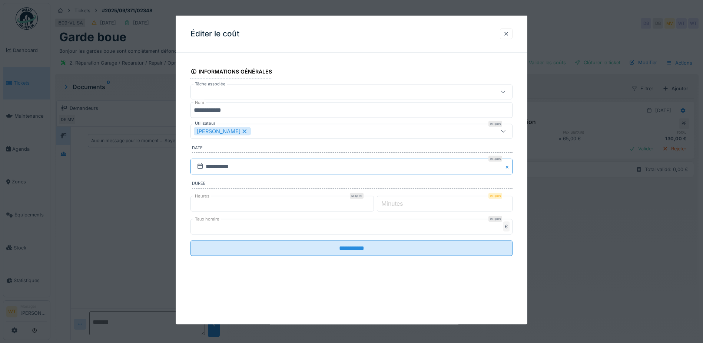
click at [230, 168] on input "**********" at bounding box center [352, 166] width 322 height 16
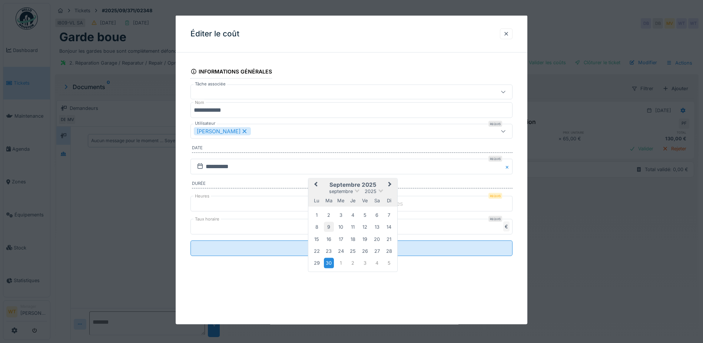
click at [329, 228] on div "9" at bounding box center [329, 227] width 10 height 10
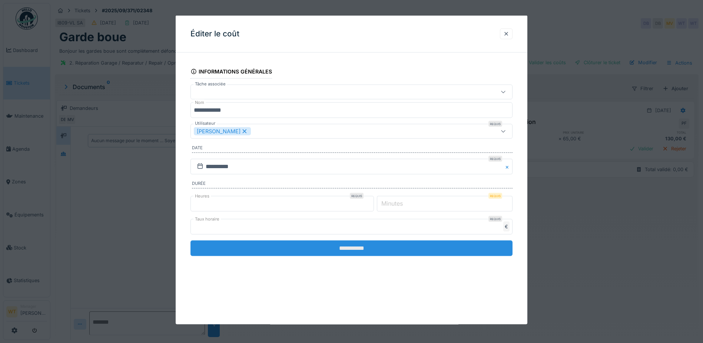
click at [328, 245] on input "**********" at bounding box center [352, 248] width 322 height 16
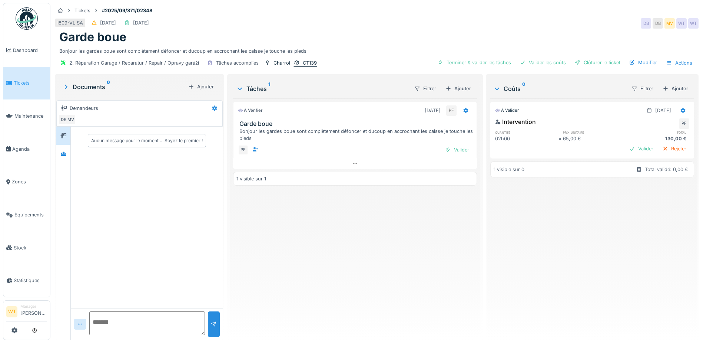
click at [310, 59] on div "CT139" at bounding box center [310, 62] width 14 height 7
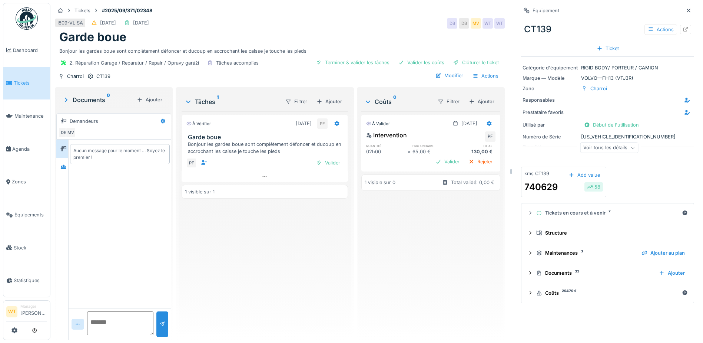
click at [596, 145] on div "Voir tous les détails" at bounding box center [609, 147] width 58 height 11
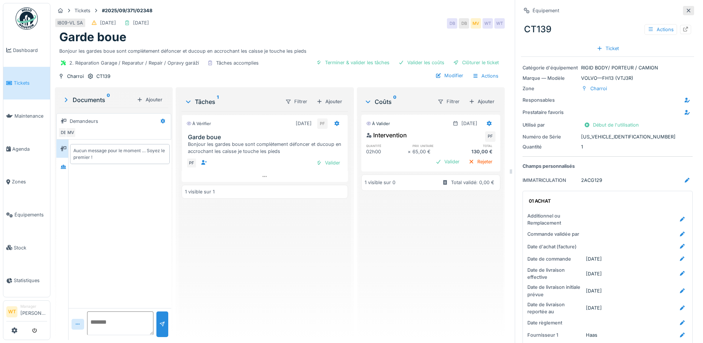
click at [686, 8] on icon at bounding box center [689, 10] width 6 height 5
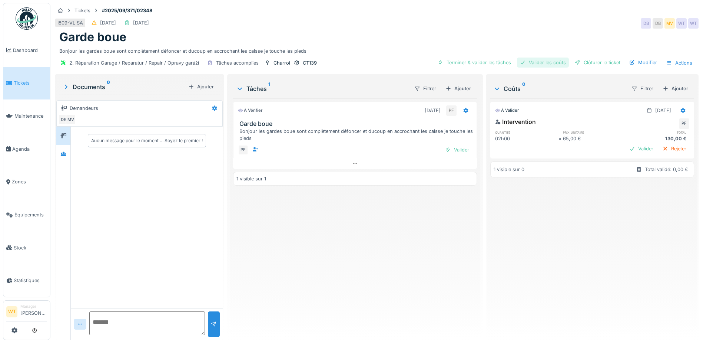
drag, startPoint x: 496, startPoint y: 59, endPoint x: 523, endPoint y: 55, distance: 27.4
click at [496, 59] on div "Terminer & valider les tâches" at bounding box center [474, 62] width 79 height 10
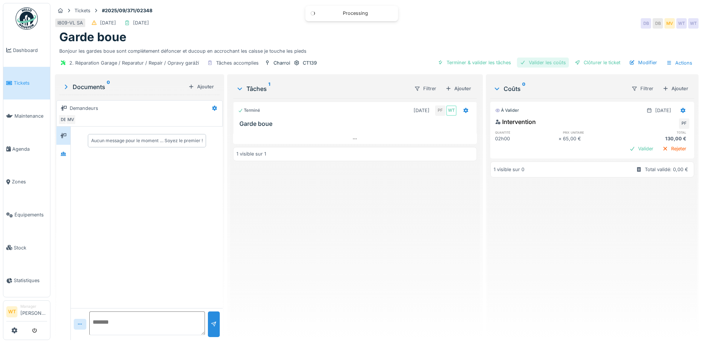
click at [537, 57] on div "Valider les coûts" at bounding box center [543, 62] width 52 height 10
click at [575, 59] on div at bounding box center [578, 62] width 6 height 7
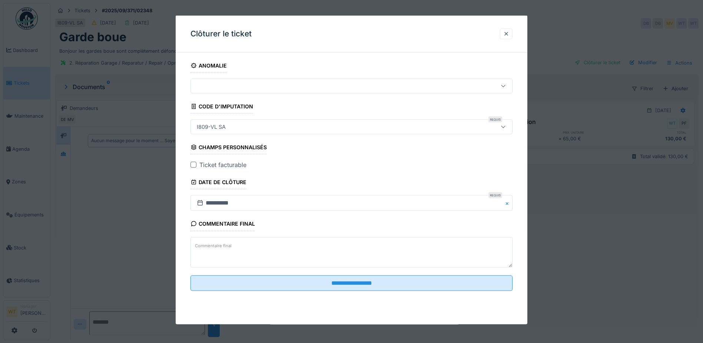
click at [193, 166] on div at bounding box center [194, 165] width 6 height 6
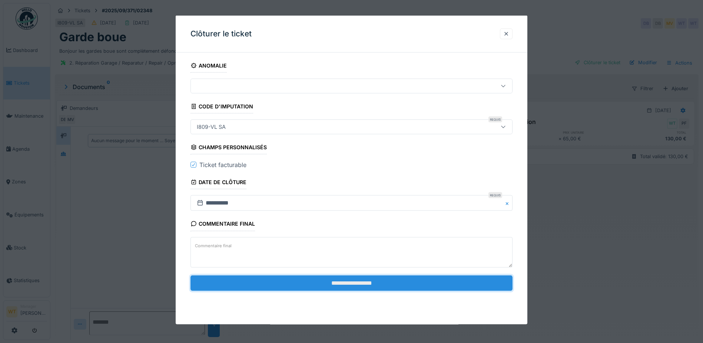
click at [317, 285] on input "**********" at bounding box center [352, 283] width 322 height 16
